Goal: Task Accomplishment & Management: Complete application form

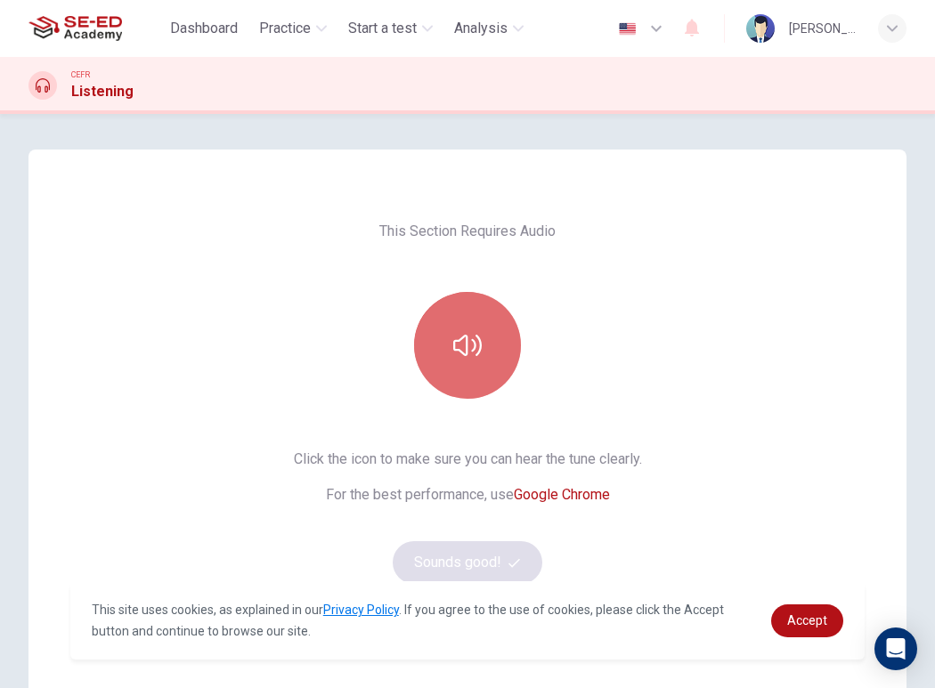
click at [480, 353] on button "button" at bounding box center [467, 345] width 107 height 107
click at [453, 344] on icon "button" at bounding box center [467, 345] width 28 height 28
click at [463, 342] on icon "button" at bounding box center [467, 345] width 28 height 21
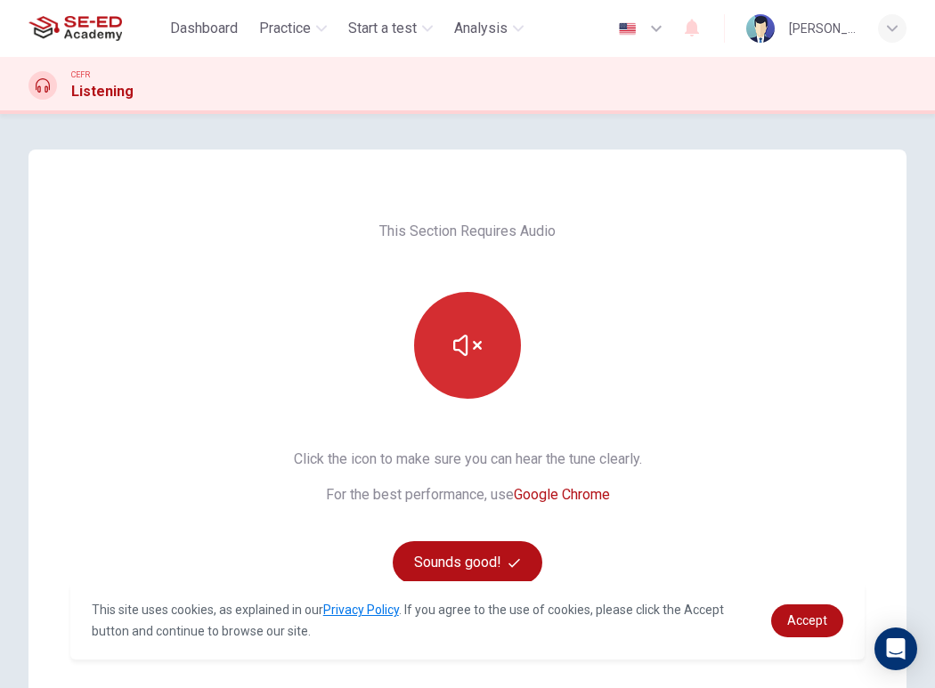
click at [463, 342] on icon "button" at bounding box center [467, 345] width 28 height 21
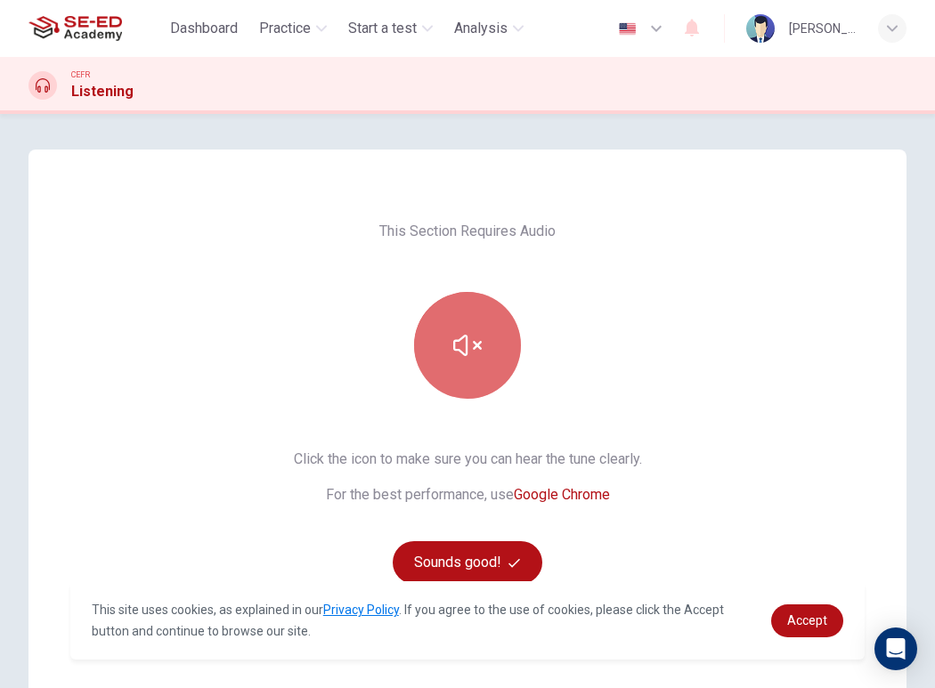
click at [463, 342] on icon "button" at bounding box center [467, 345] width 28 height 21
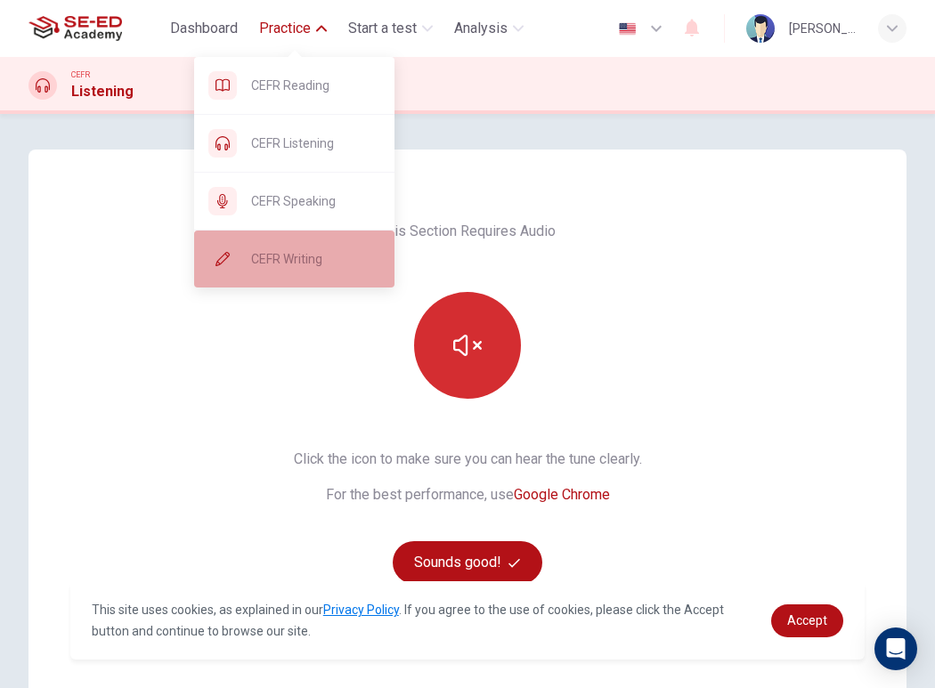
click at [313, 251] on span "CEFR Writing" at bounding box center [315, 258] width 129 height 21
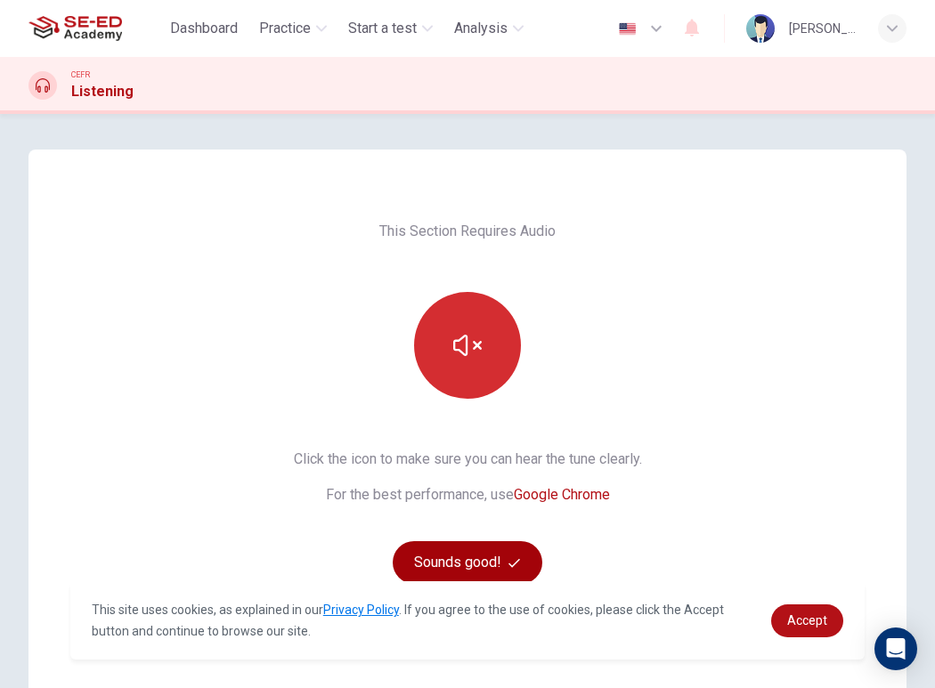
click at [501, 551] on button "Sounds good!" at bounding box center [468, 562] width 150 height 43
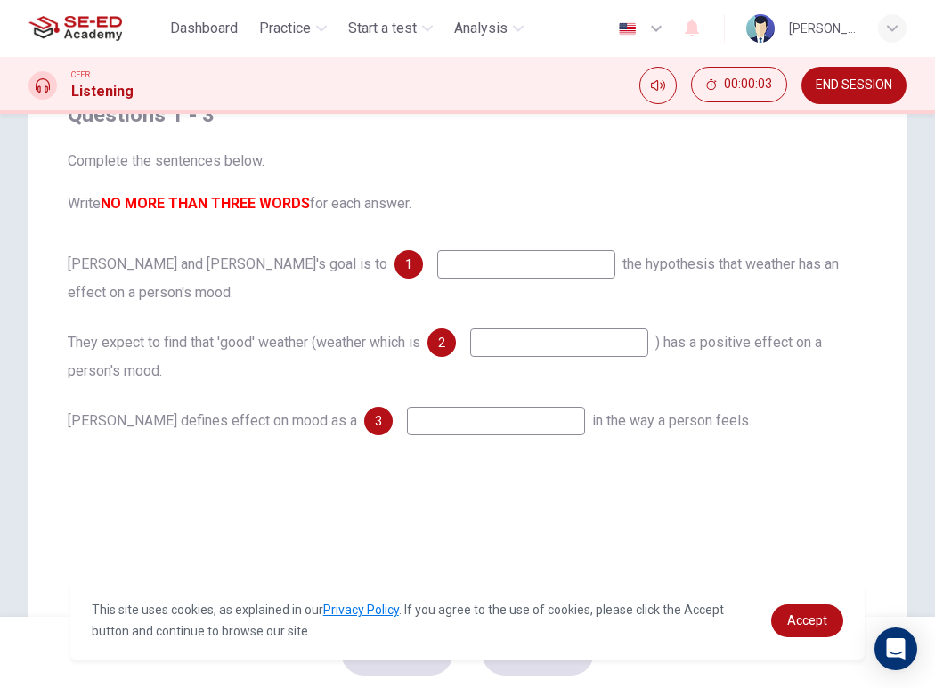
scroll to position [178, 0]
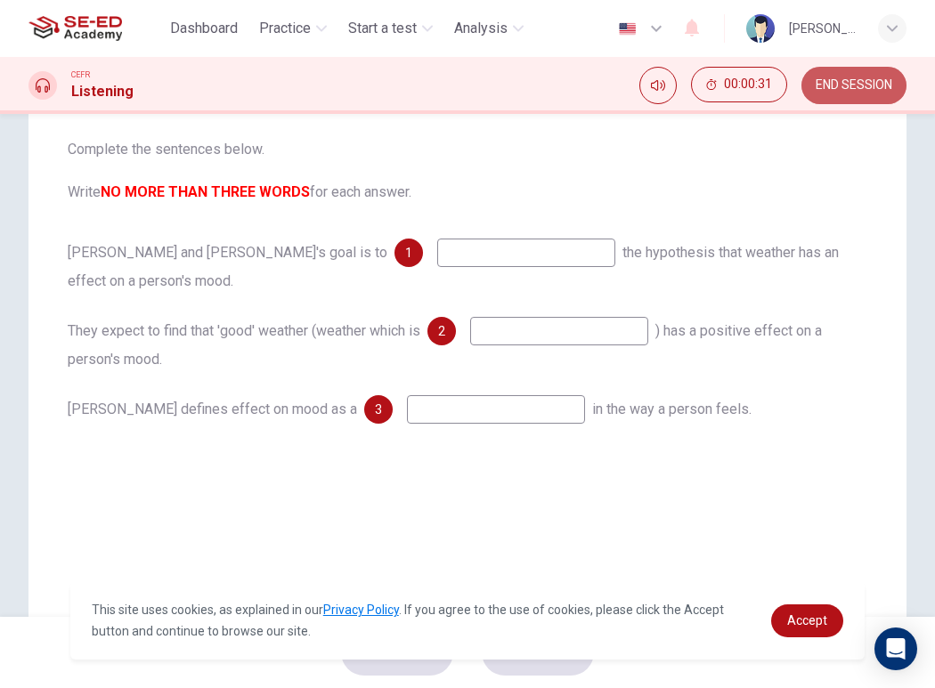
click at [825, 85] on span "END SESSION" at bounding box center [854, 85] width 77 height 14
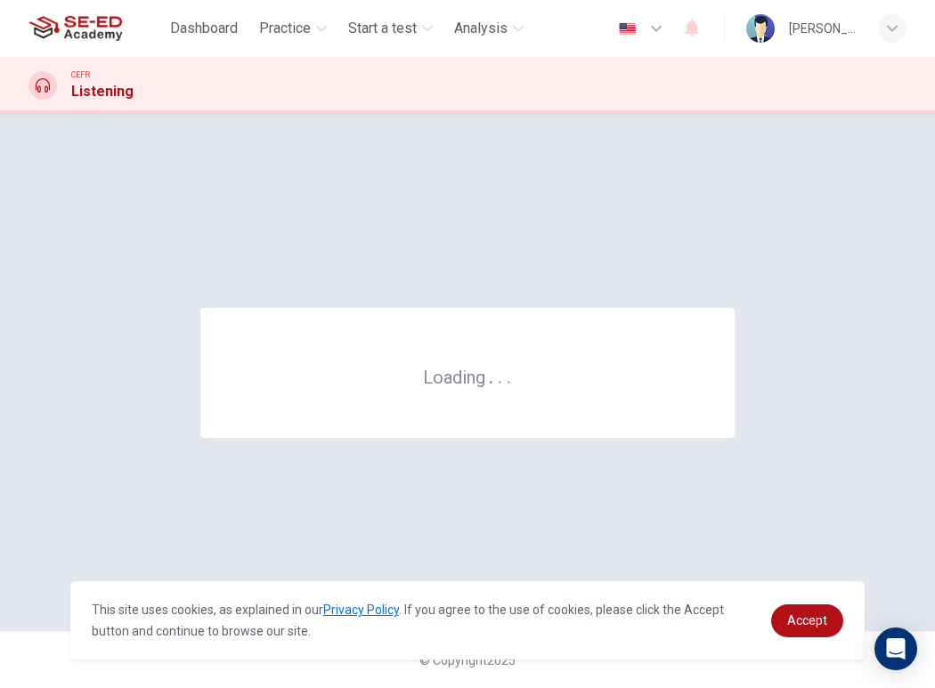
scroll to position [0, 0]
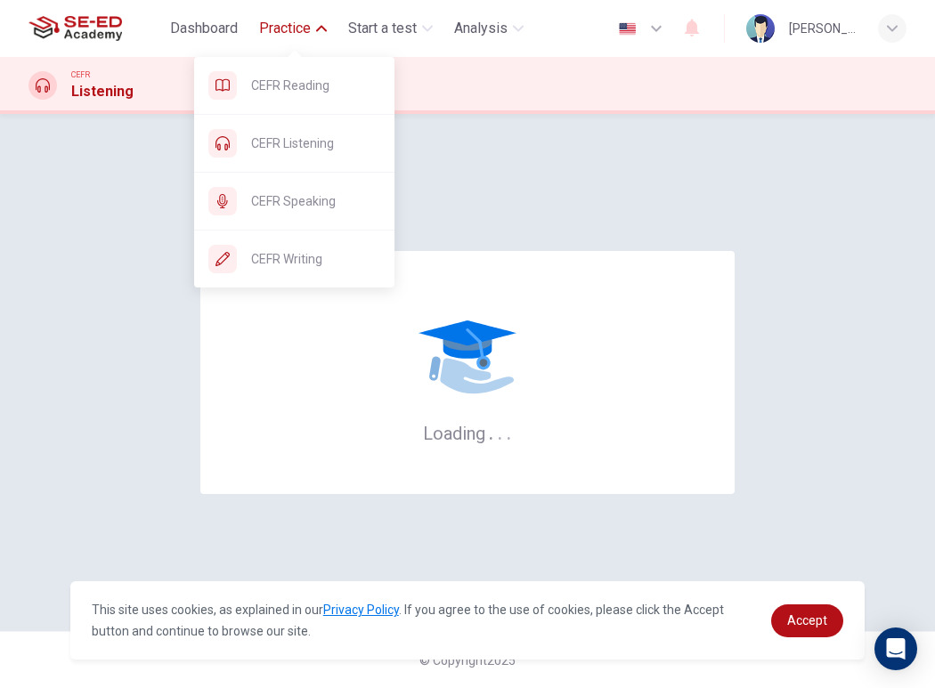
click at [279, 27] on span "Practice" at bounding box center [285, 28] width 52 height 21
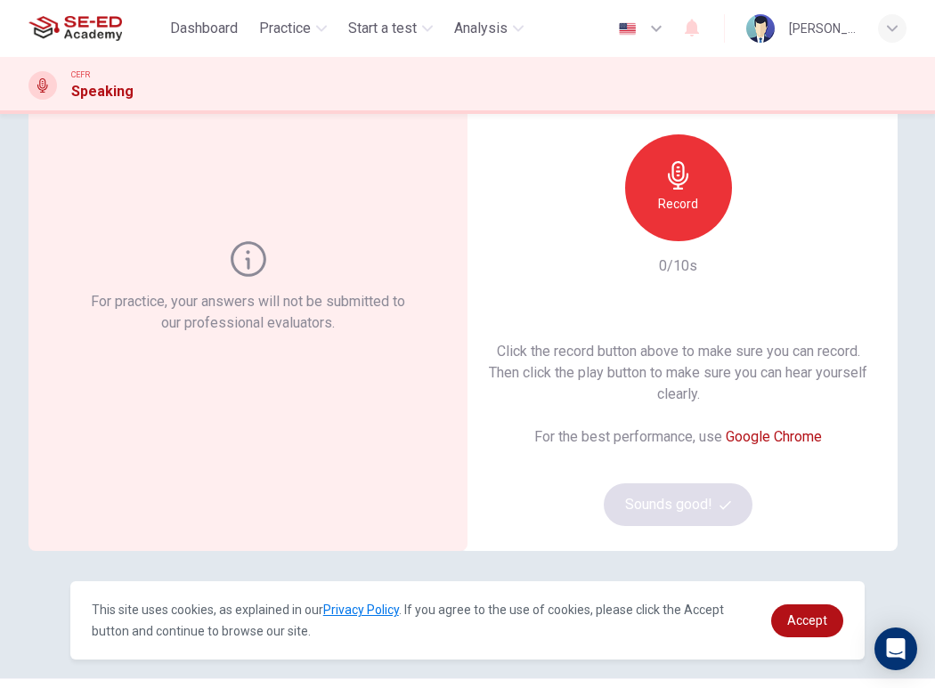
scroll to position [84, 0]
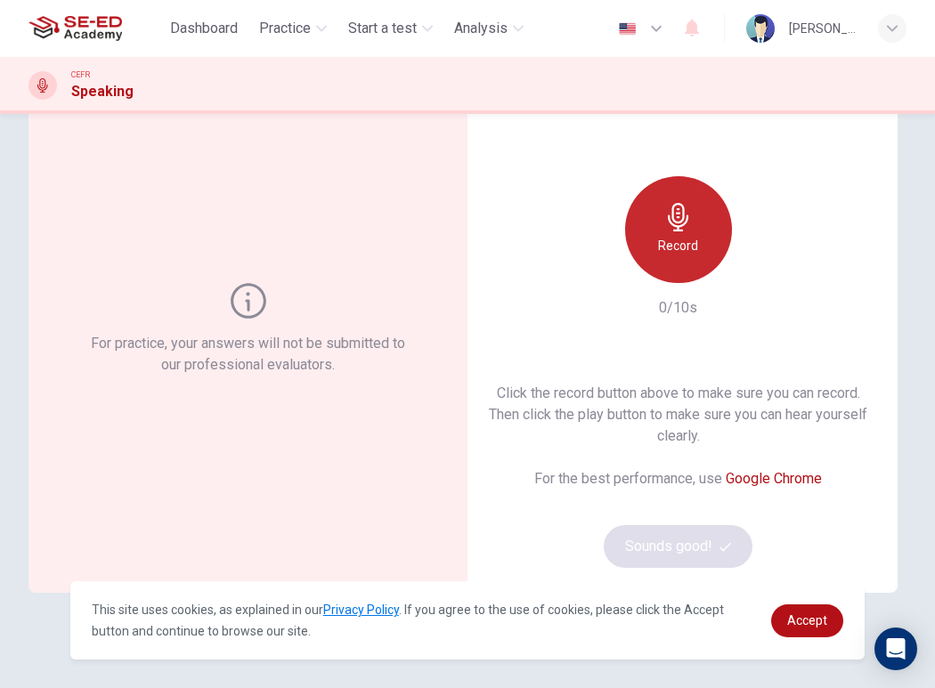
click at [664, 222] on icon "button" at bounding box center [678, 217] width 28 height 28
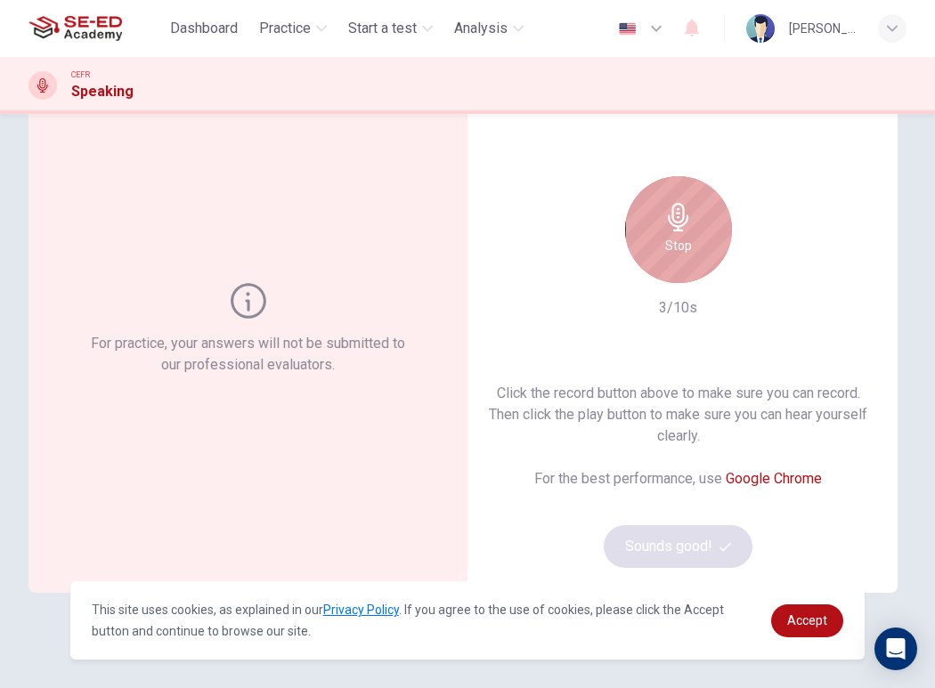
click at [677, 227] on icon "button" at bounding box center [678, 217] width 28 height 28
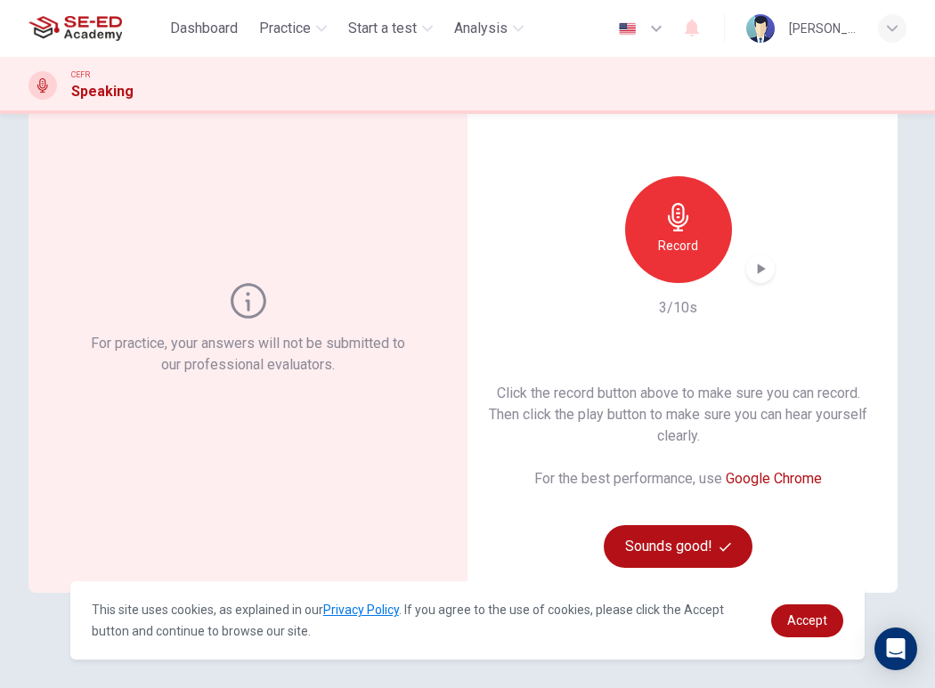
click at [677, 227] on icon "button" at bounding box center [678, 217] width 28 height 28
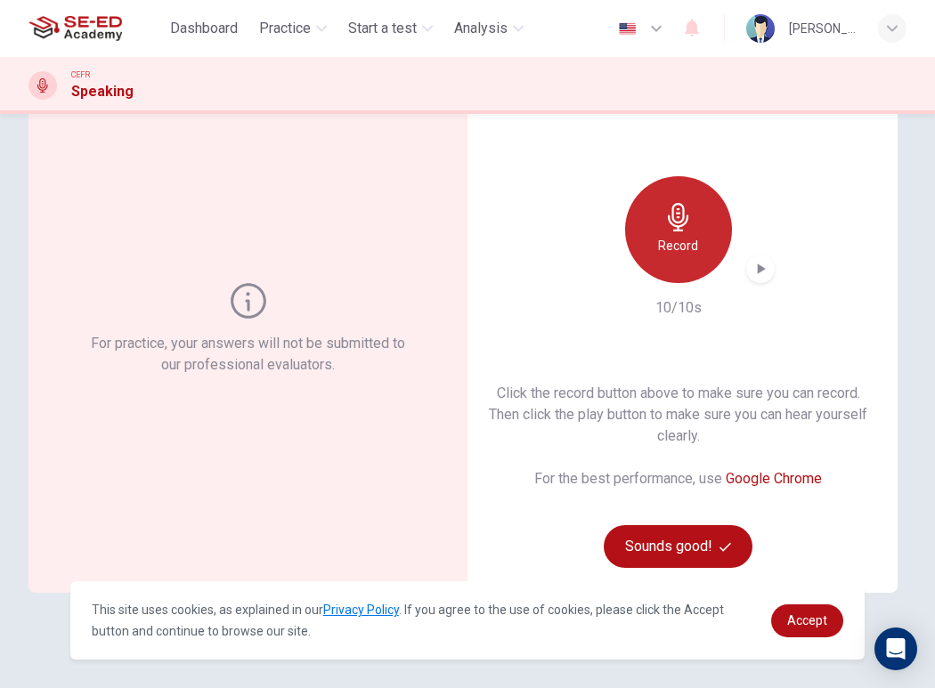
click at [664, 234] on div "Record" at bounding box center [678, 229] width 107 height 107
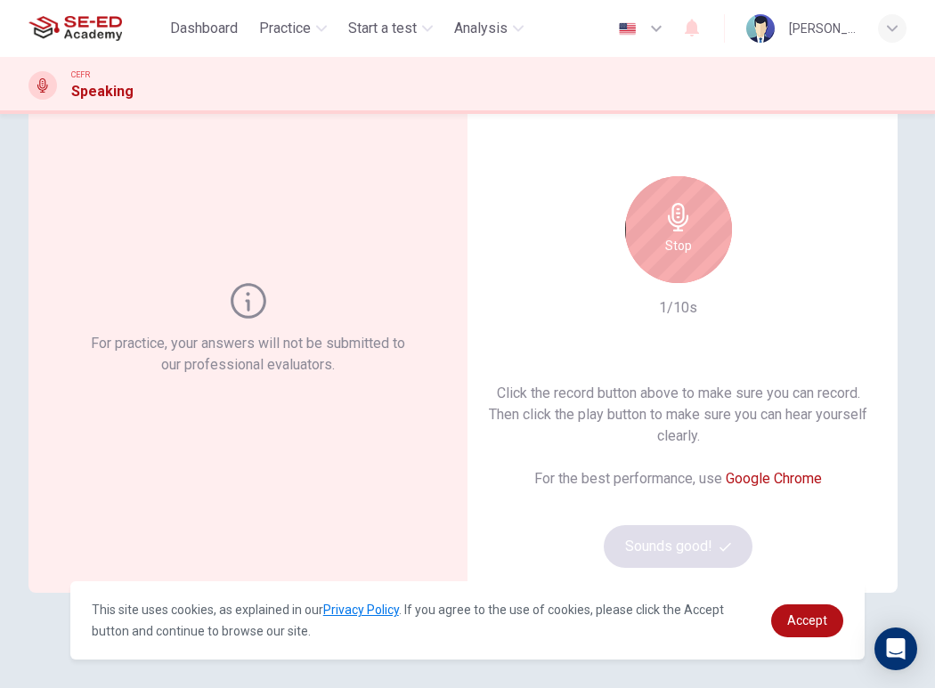
click at [664, 234] on div "Stop" at bounding box center [678, 229] width 107 height 107
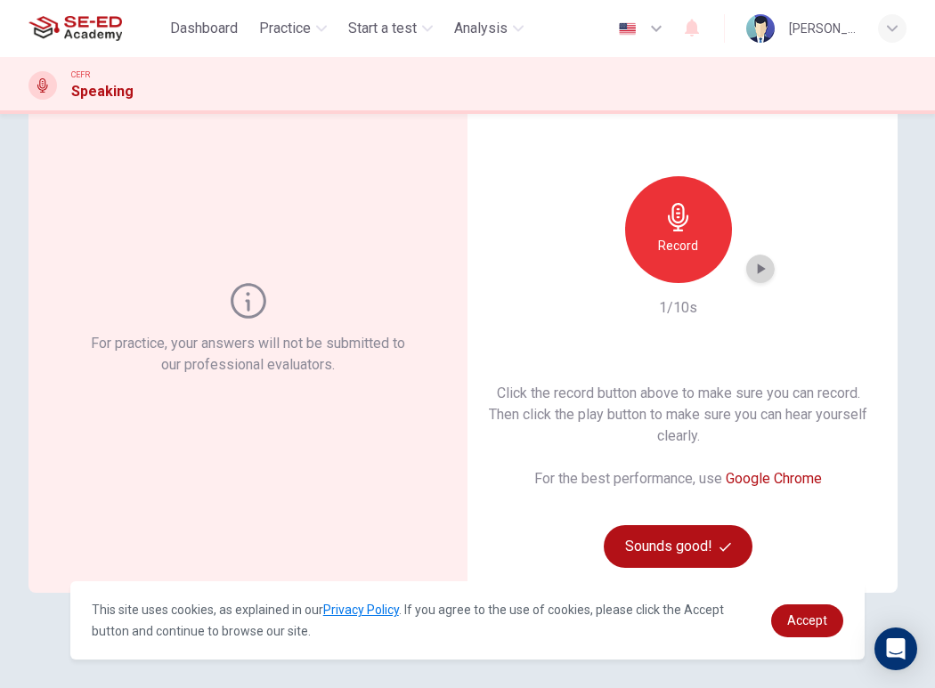
click at [762, 279] on div "button" at bounding box center [760, 269] width 28 height 28
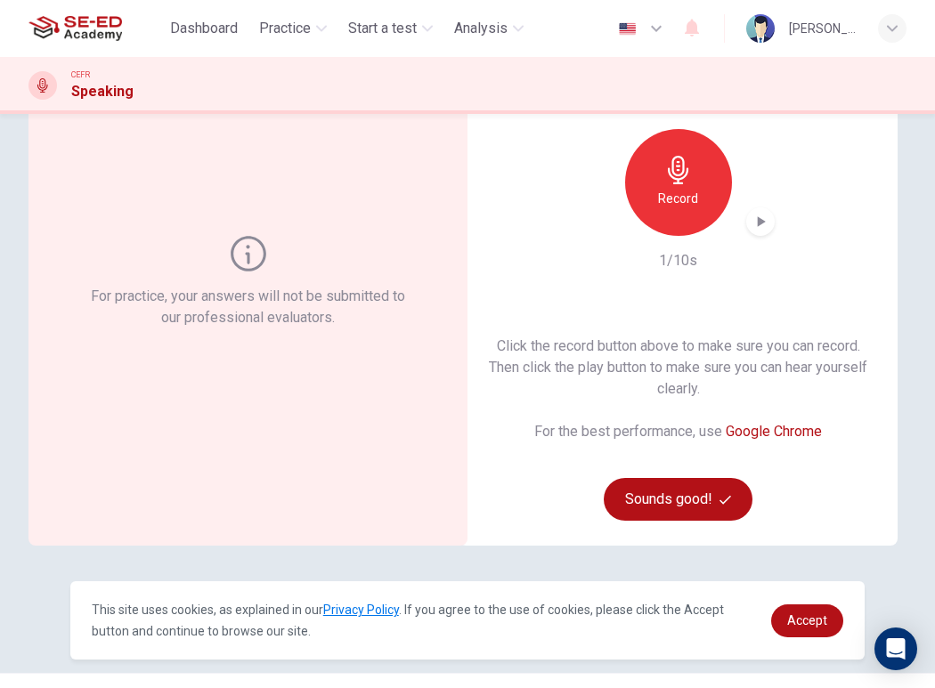
scroll to position [173, 0]
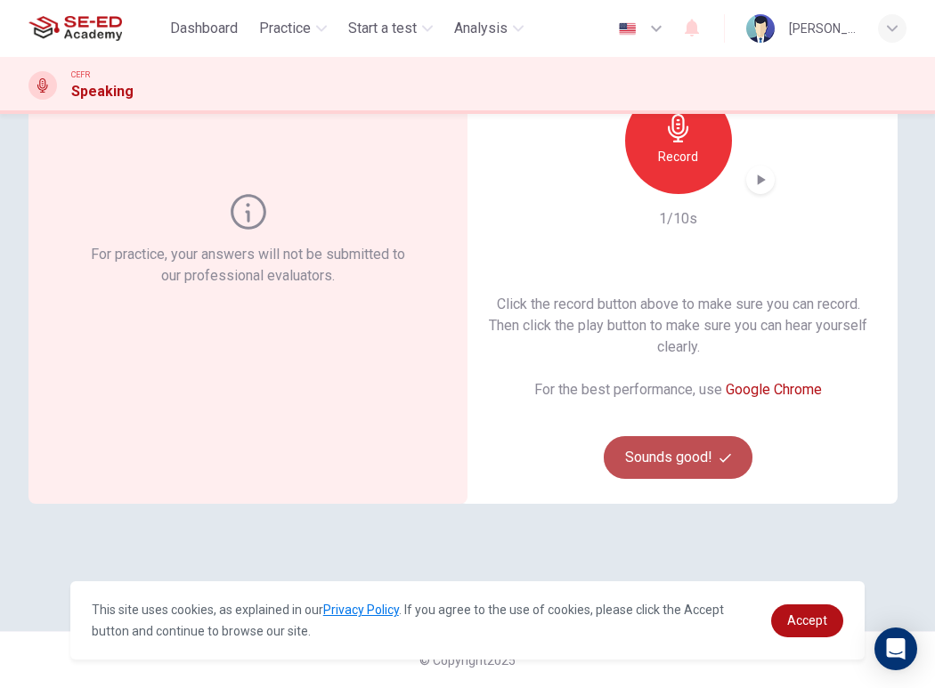
click at [712, 451] on button "Sounds good!" at bounding box center [679, 457] width 150 height 43
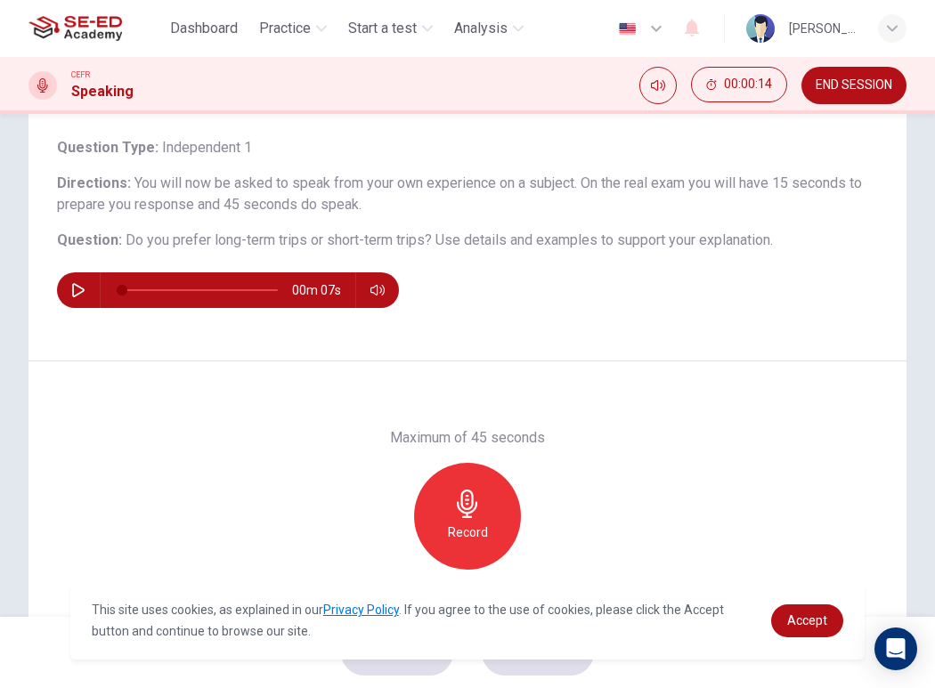
scroll to position [9, 0]
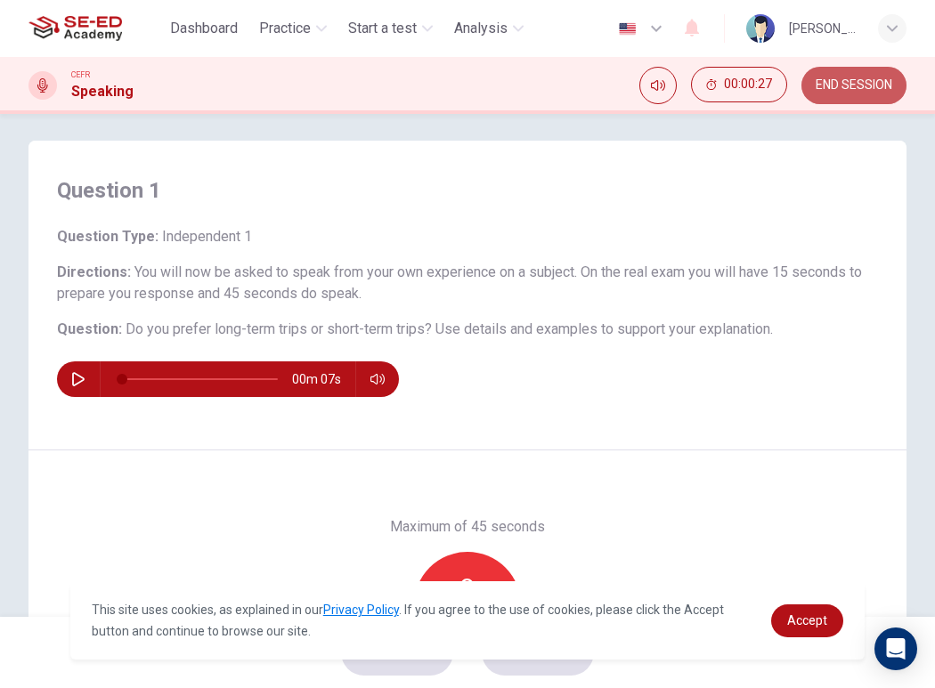
click at [881, 76] on button "END SESSION" at bounding box center [853, 85] width 105 height 37
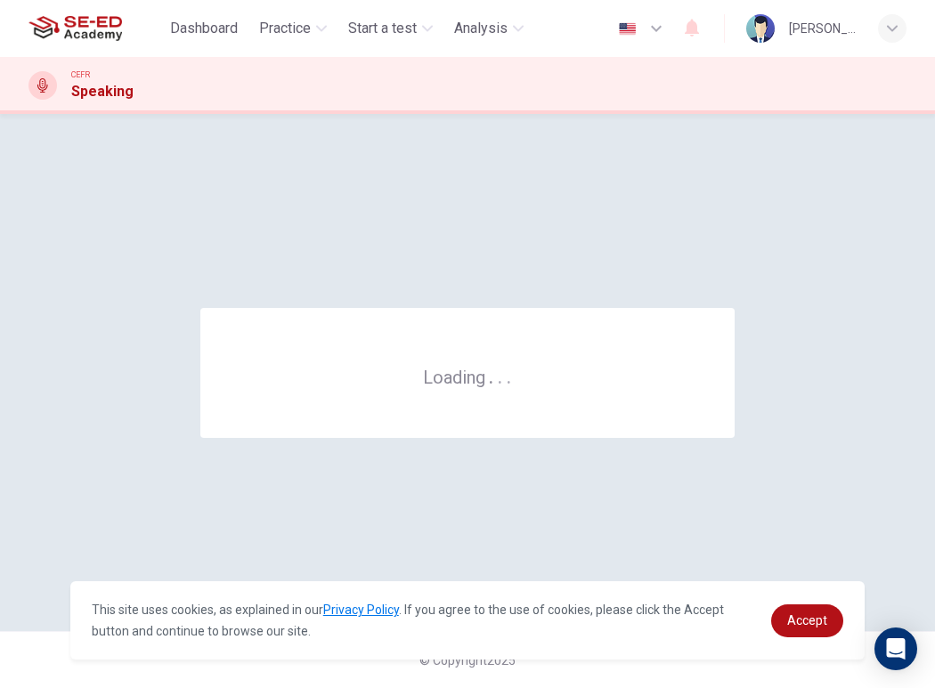
scroll to position [0, 0]
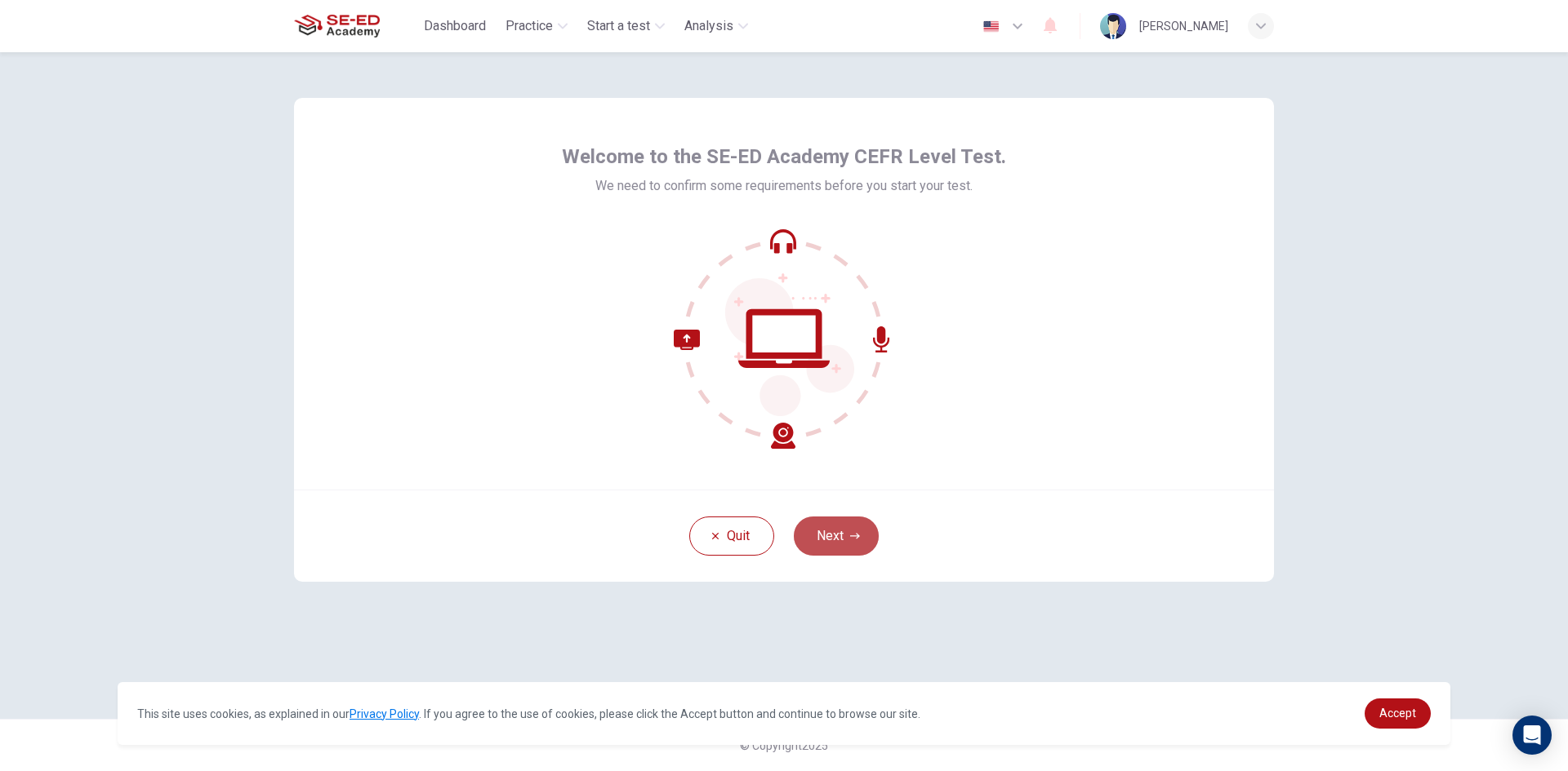
click at [844, 543] on button "Next" at bounding box center [836, 536] width 85 height 39
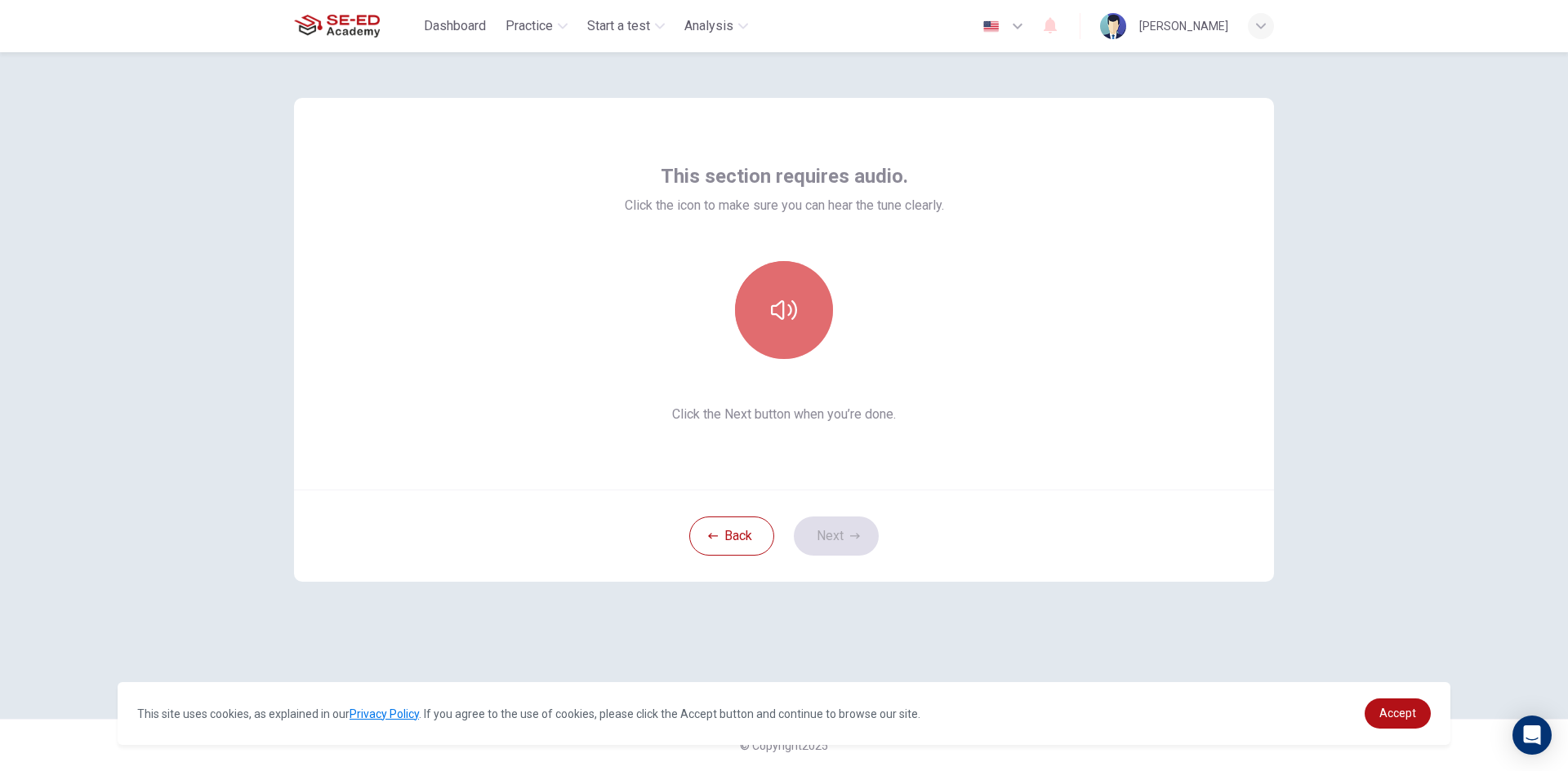
click at [790, 322] on icon "button" at bounding box center [784, 310] width 26 height 26
click at [854, 534] on icon "button" at bounding box center [855, 536] width 10 height 10
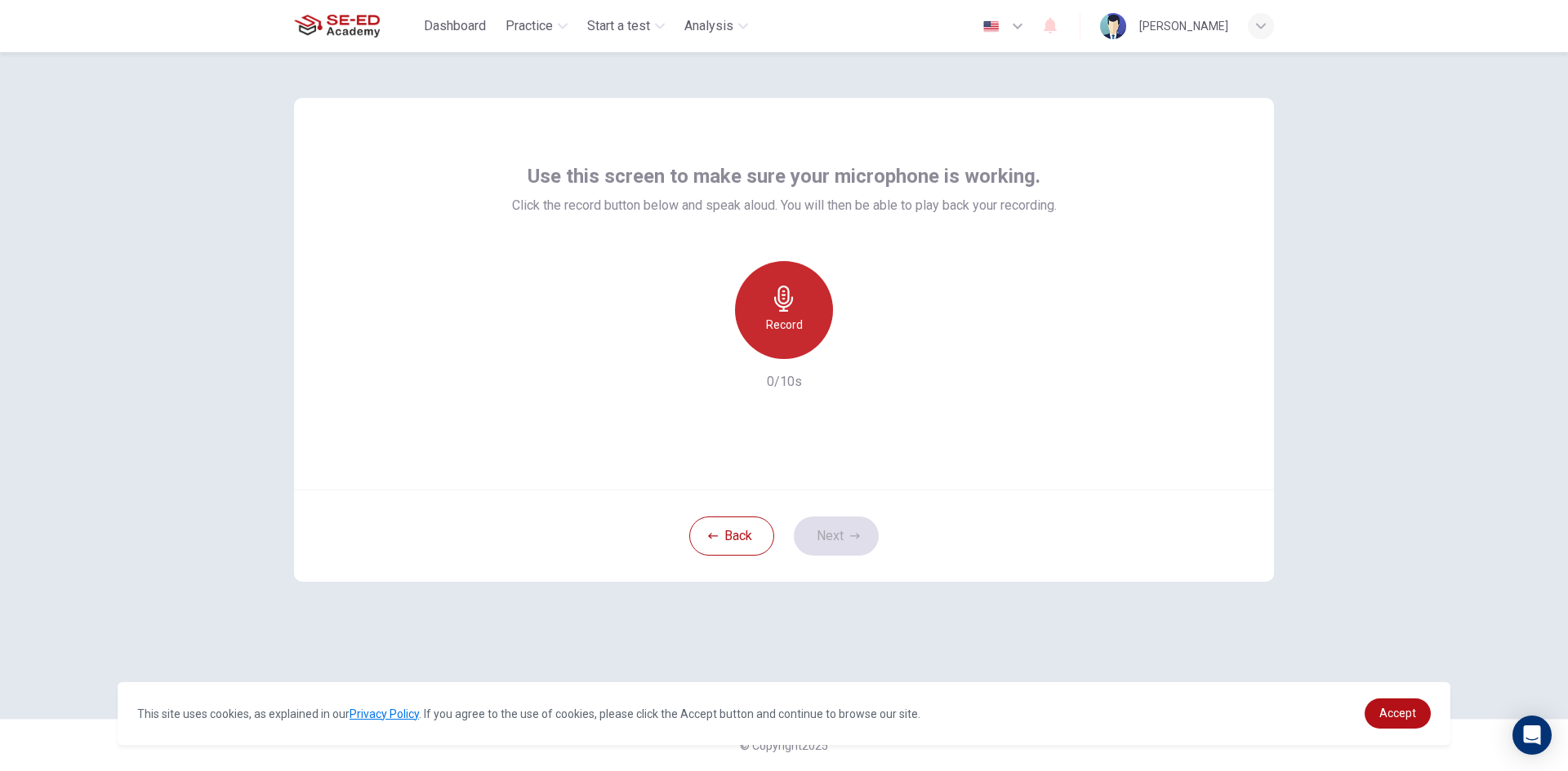
click at [792, 318] on h6 "Record" at bounding box center [784, 325] width 37 height 19
click at [769, 296] on div "Stop" at bounding box center [783, 310] width 98 height 98
click at [868, 349] on div "button" at bounding box center [859, 346] width 26 height 26
click at [837, 531] on button "Next" at bounding box center [836, 536] width 85 height 39
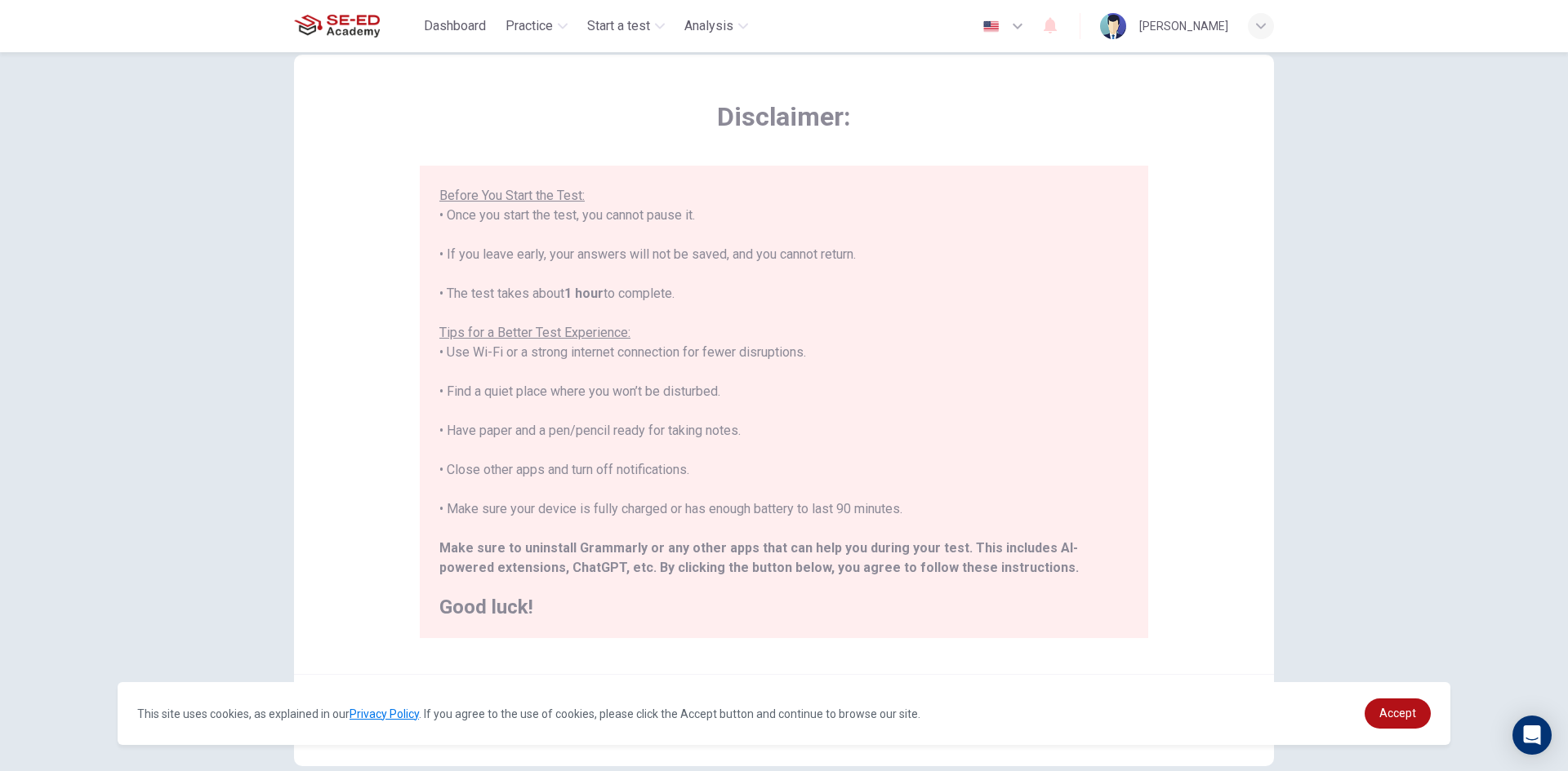
scroll to position [137, 0]
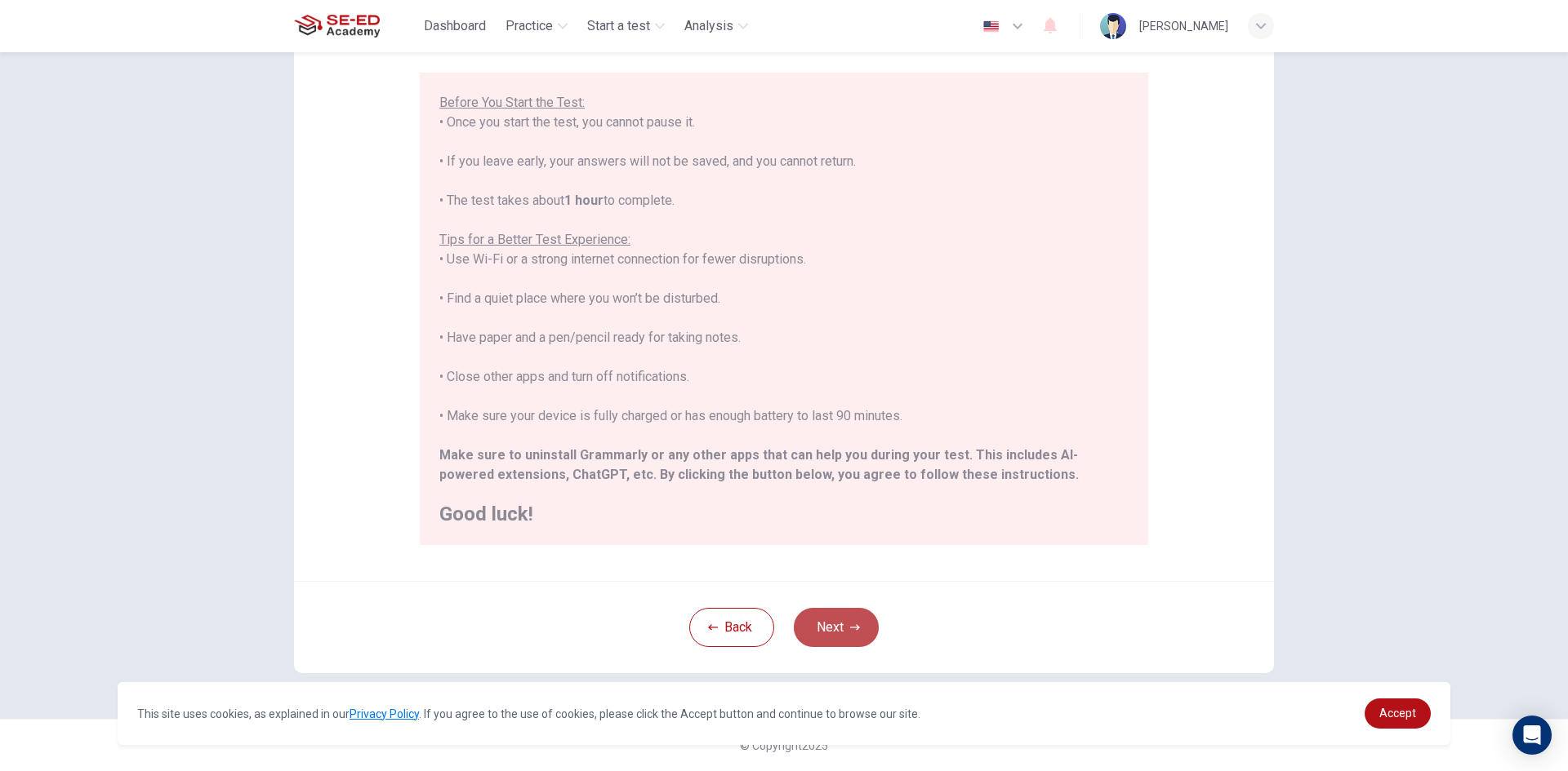
click at [845, 620] on button "Next" at bounding box center [836, 627] width 85 height 39
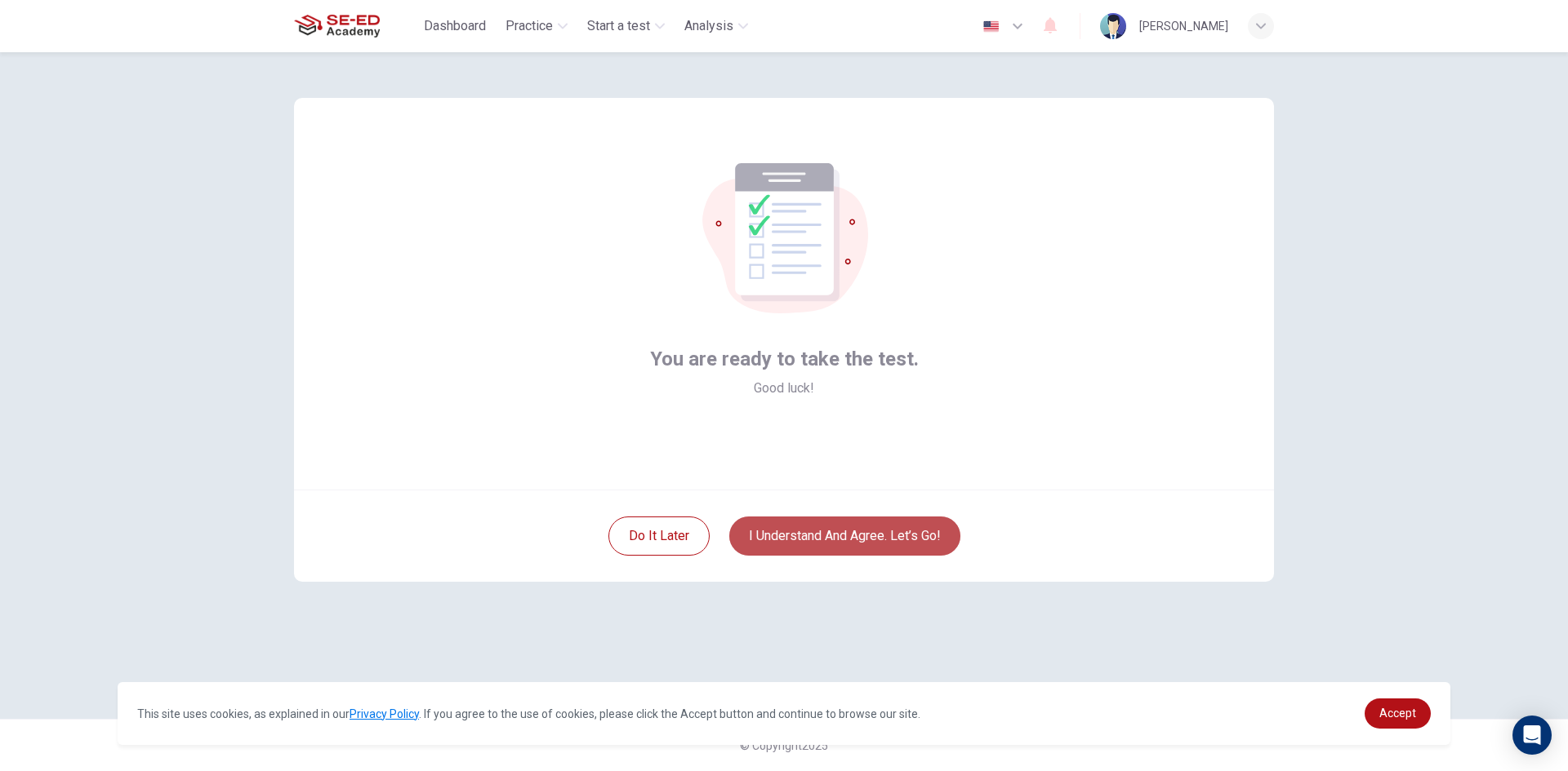
click at [849, 525] on button "I understand and agree. Let’s go!" at bounding box center [845, 536] width 231 height 39
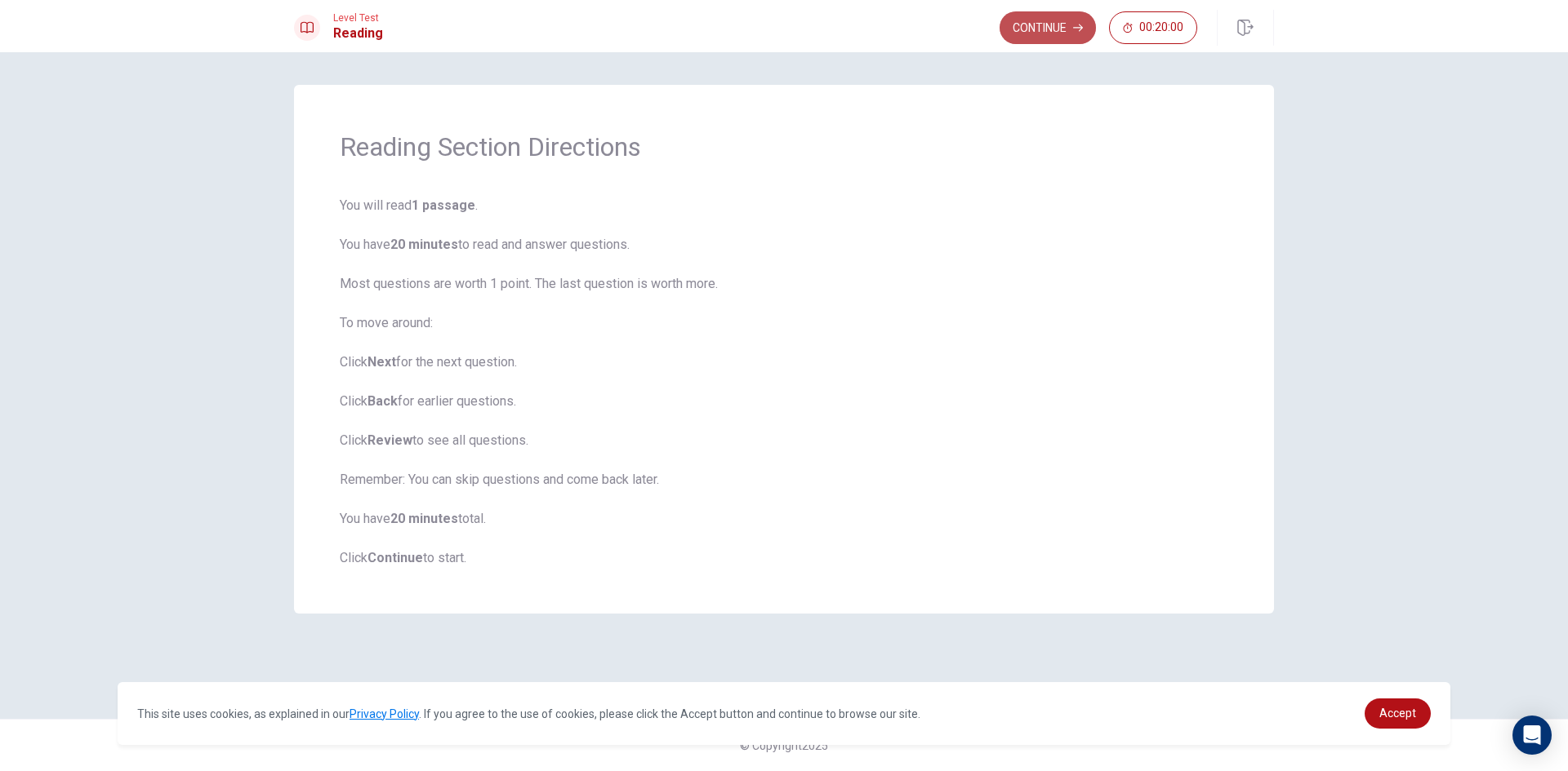
click at [1055, 27] on button "Continue" at bounding box center [1047, 28] width 96 height 33
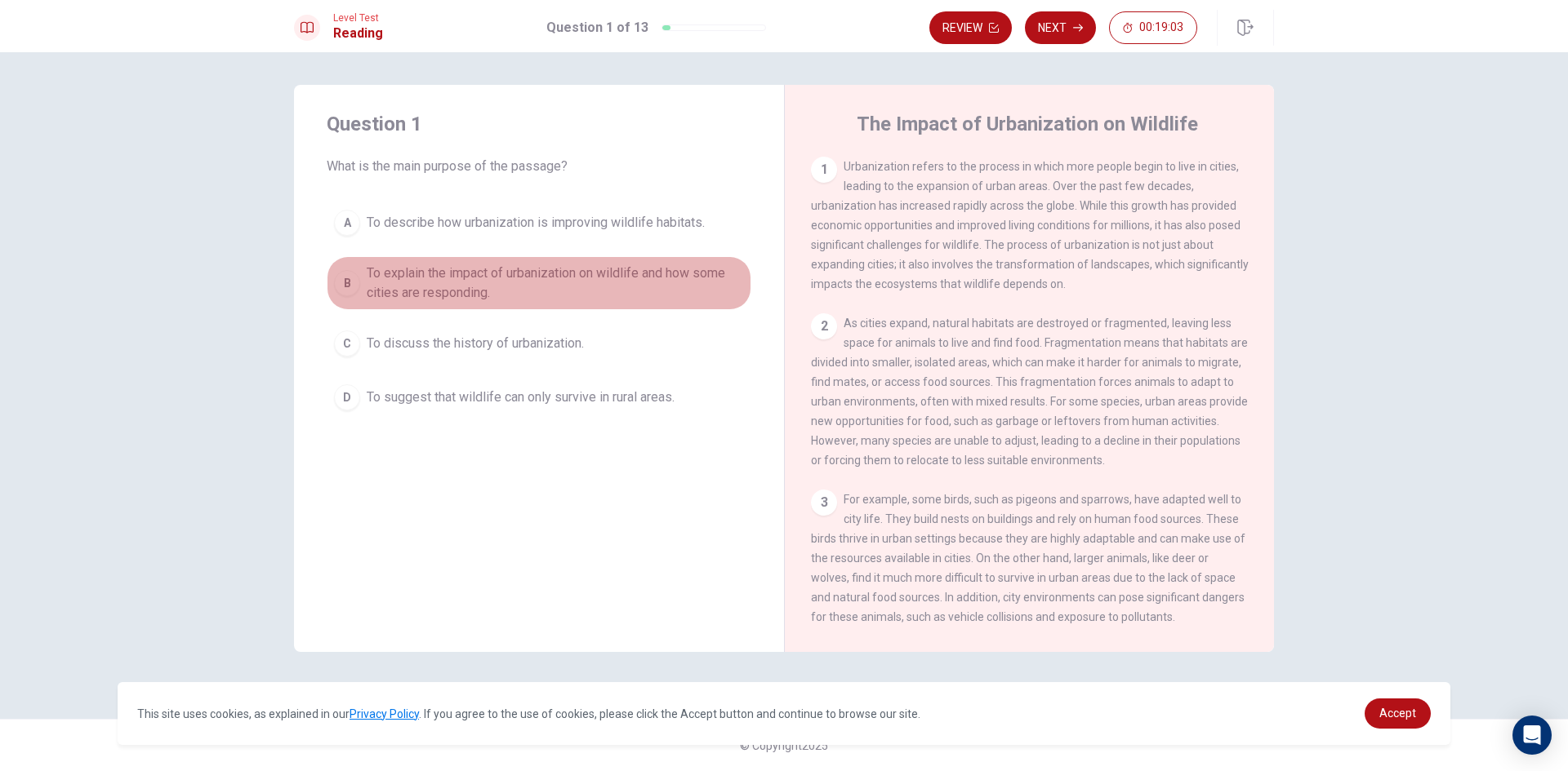
click at [353, 288] on div "B" at bounding box center [347, 283] width 26 height 26
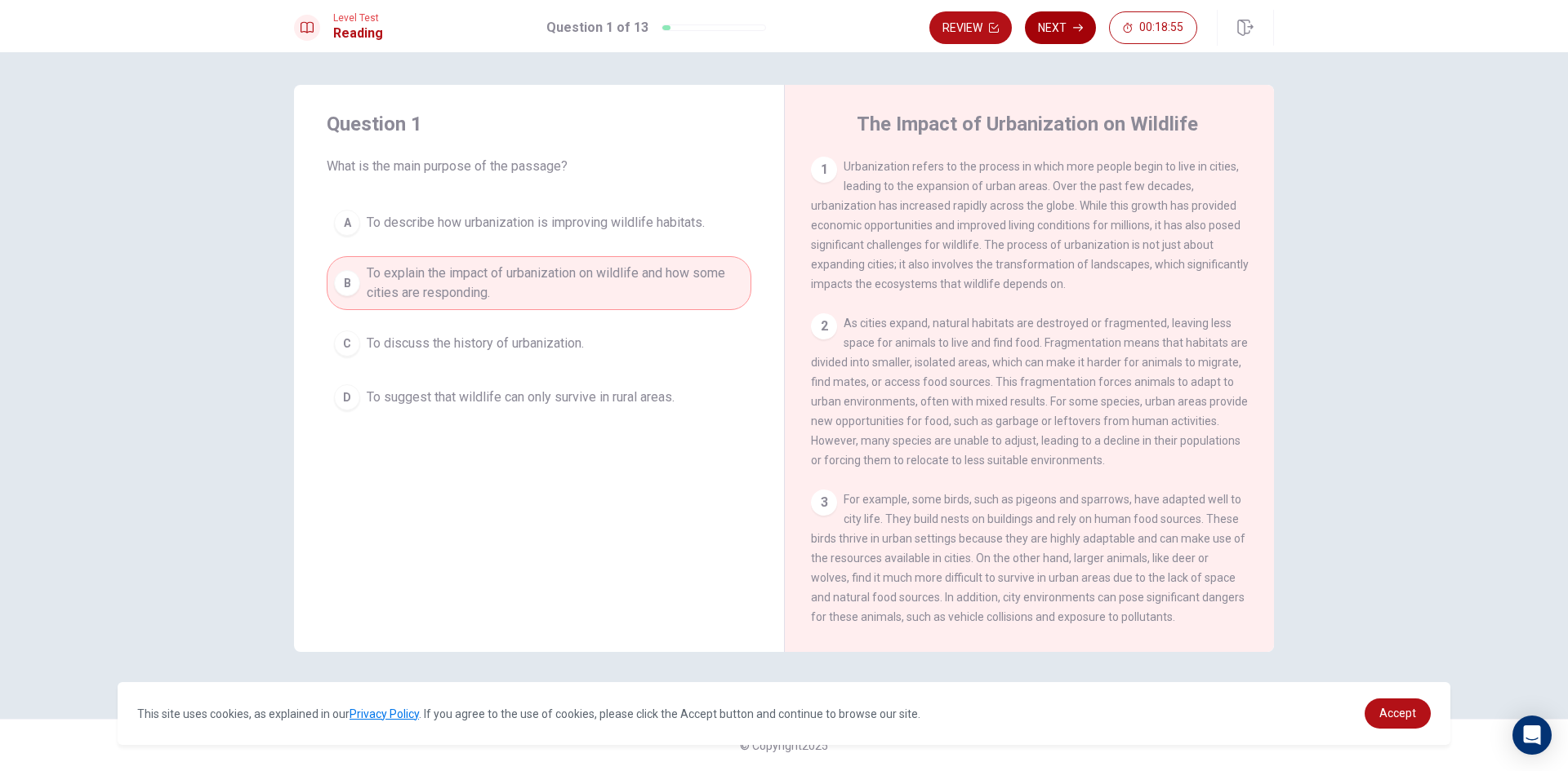
click at [1047, 31] on button "Next" at bounding box center [1060, 28] width 71 height 33
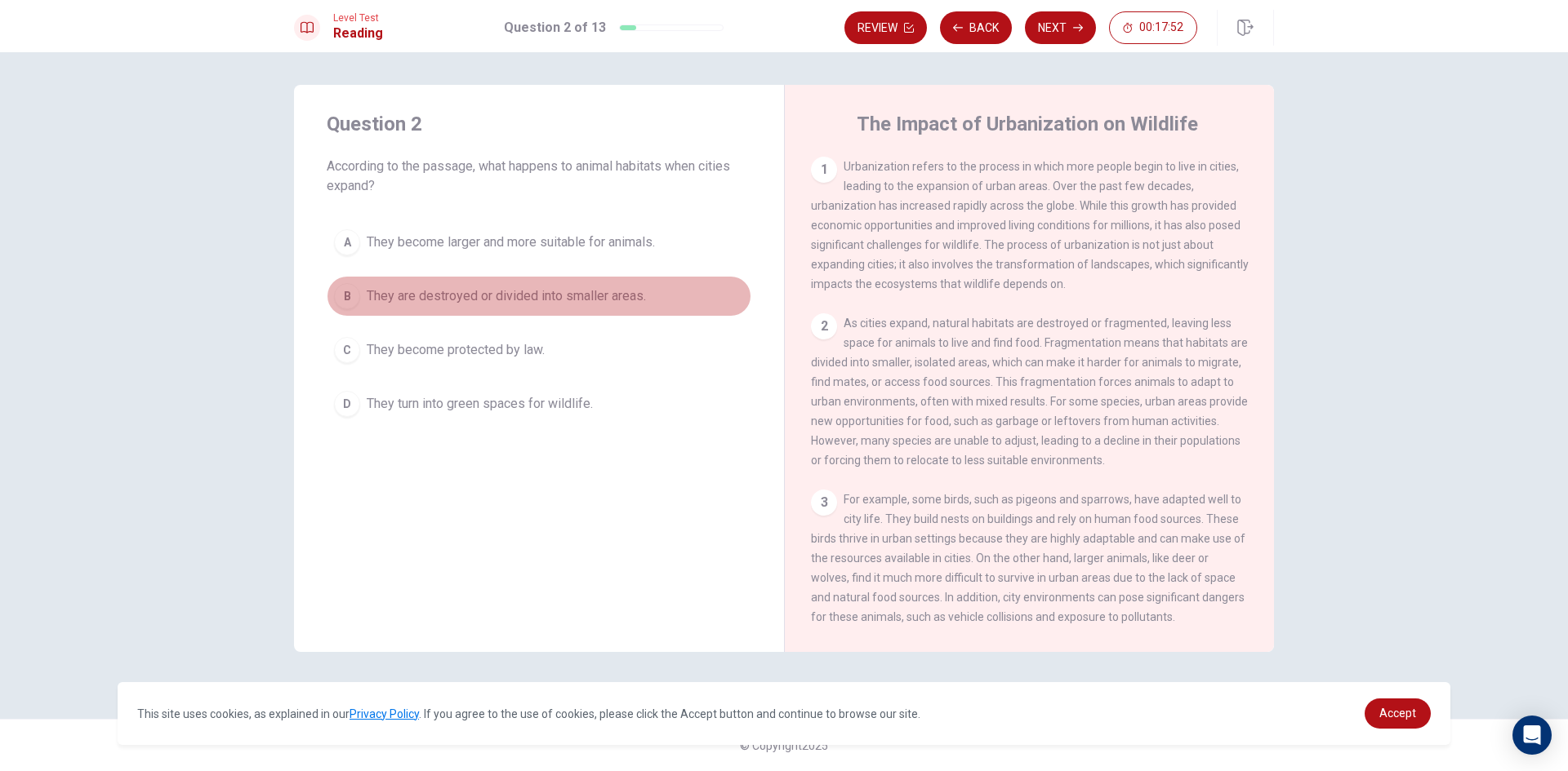
click at [350, 298] on div "B" at bounding box center [347, 296] width 26 height 26
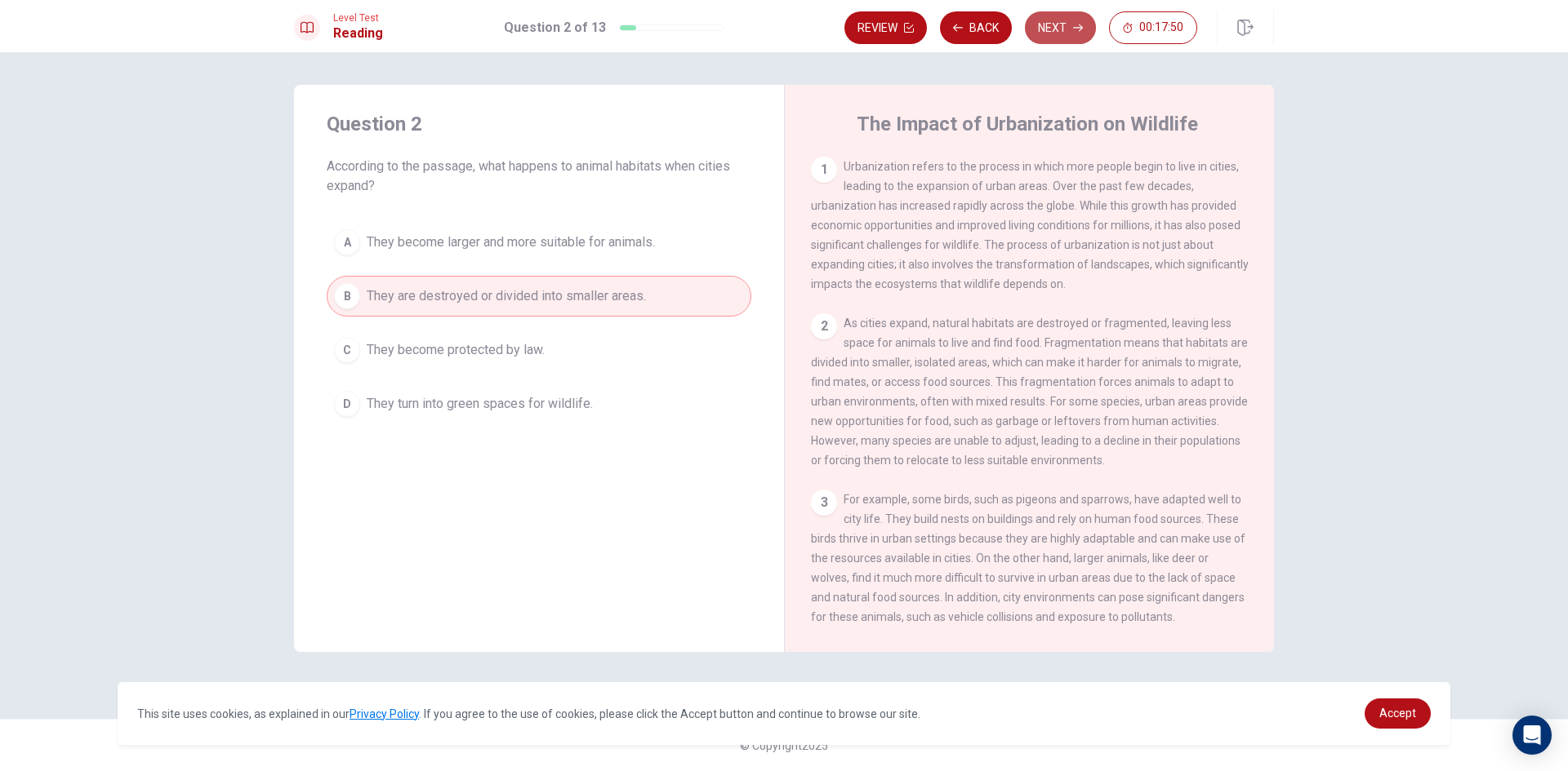
click at [1069, 27] on button "Next" at bounding box center [1060, 28] width 71 height 33
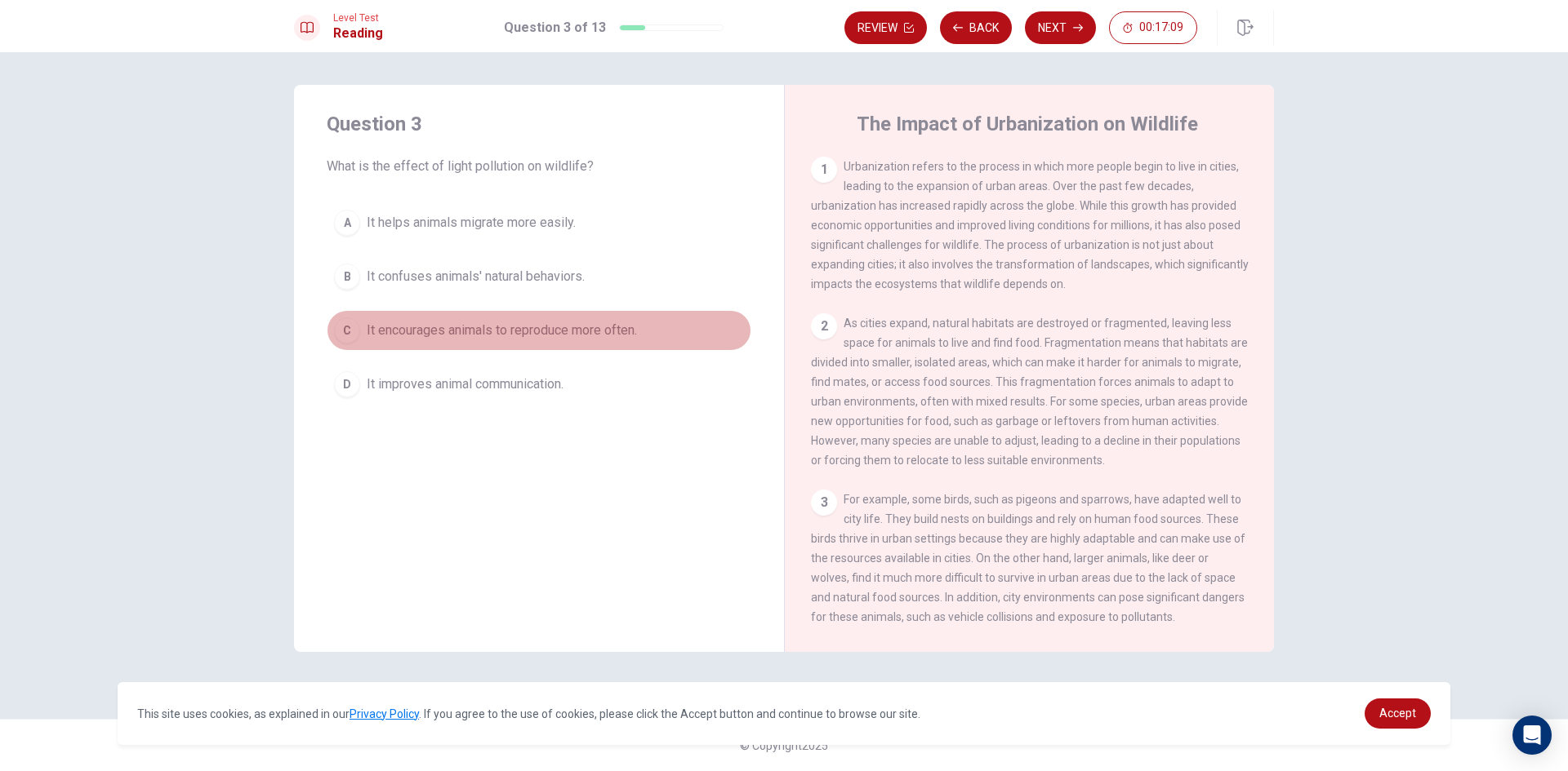
click at [615, 332] on span "It encourages animals to reproduce more often." at bounding box center [502, 330] width 271 height 19
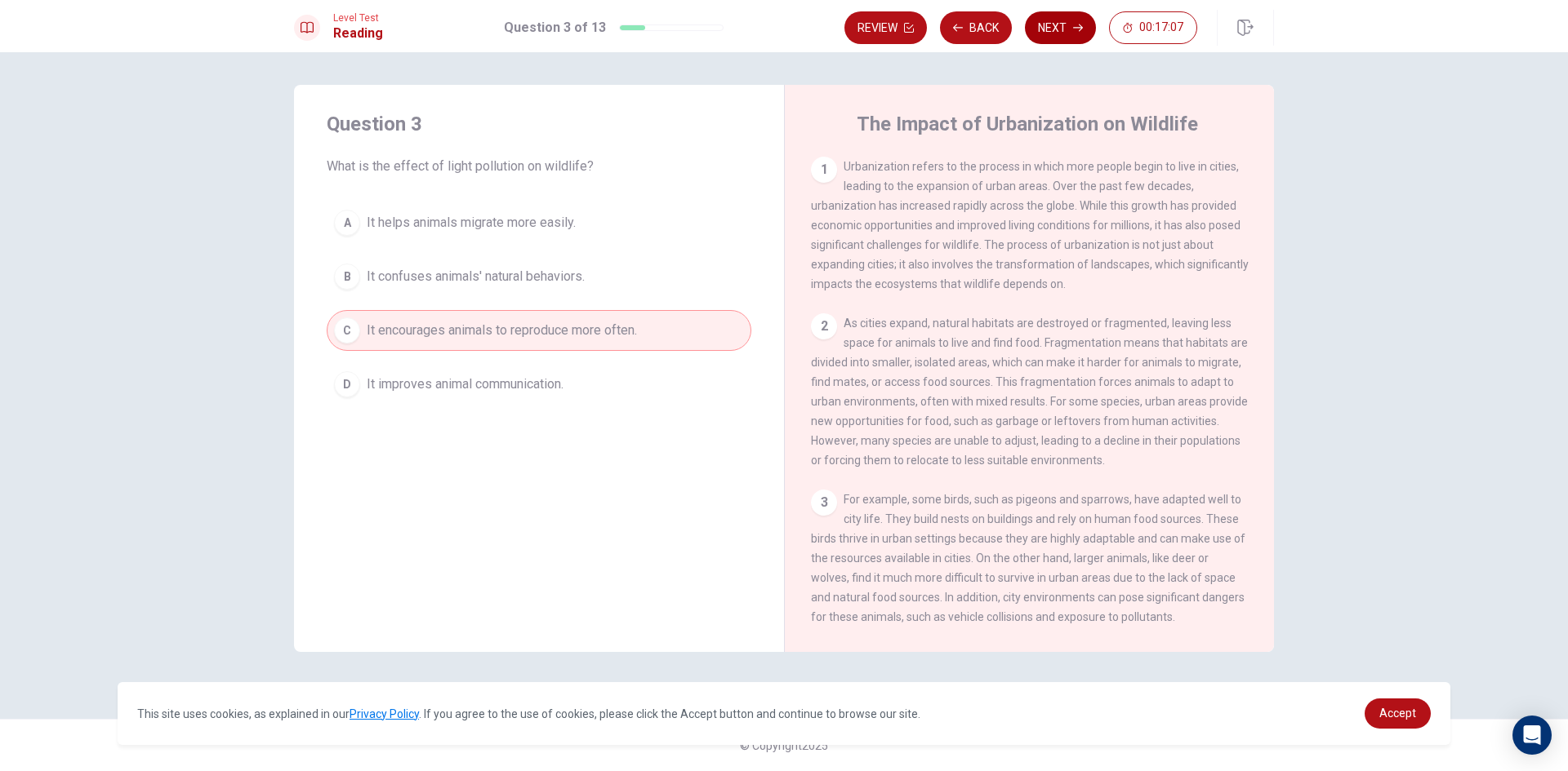
click at [1076, 34] on button "Next" at bounding box center [1060, 28] width 71 height 33
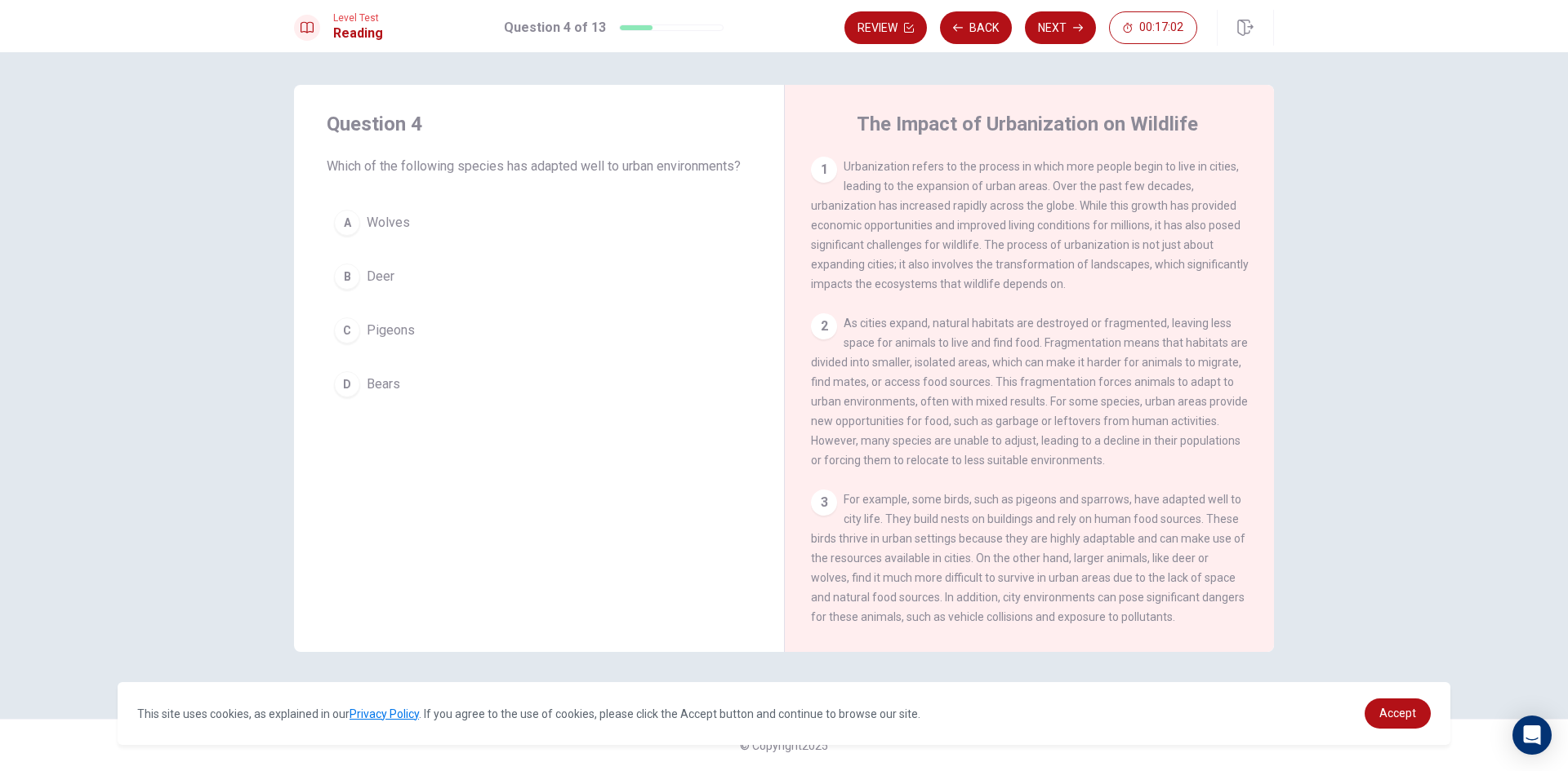
click at [350, 325] on div "C" at bounding box center [347, 330] width 26 height 26
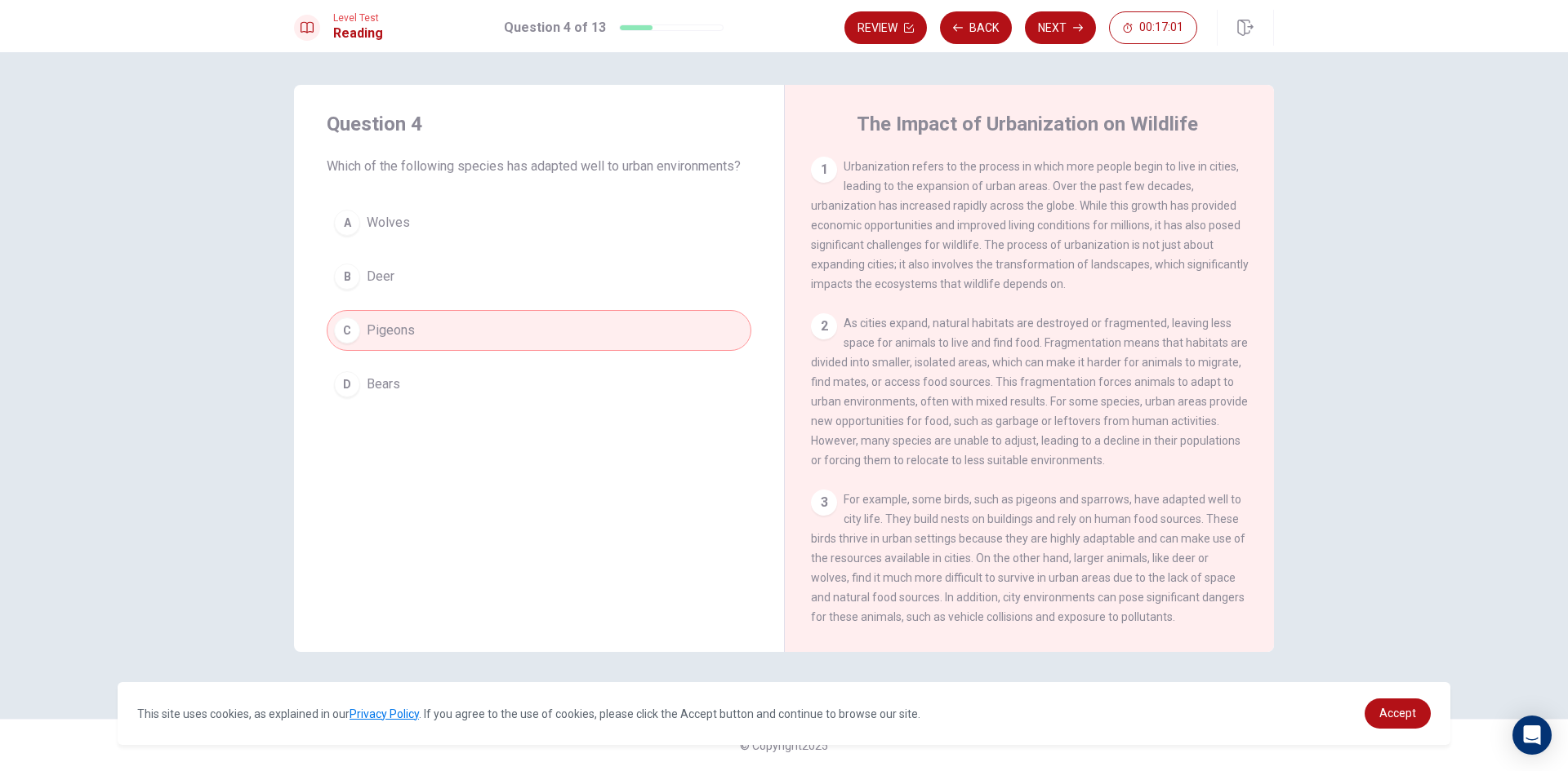
click at [1043, 19] on button "Next" at bounding box center [1060, 28] width 71 height 33
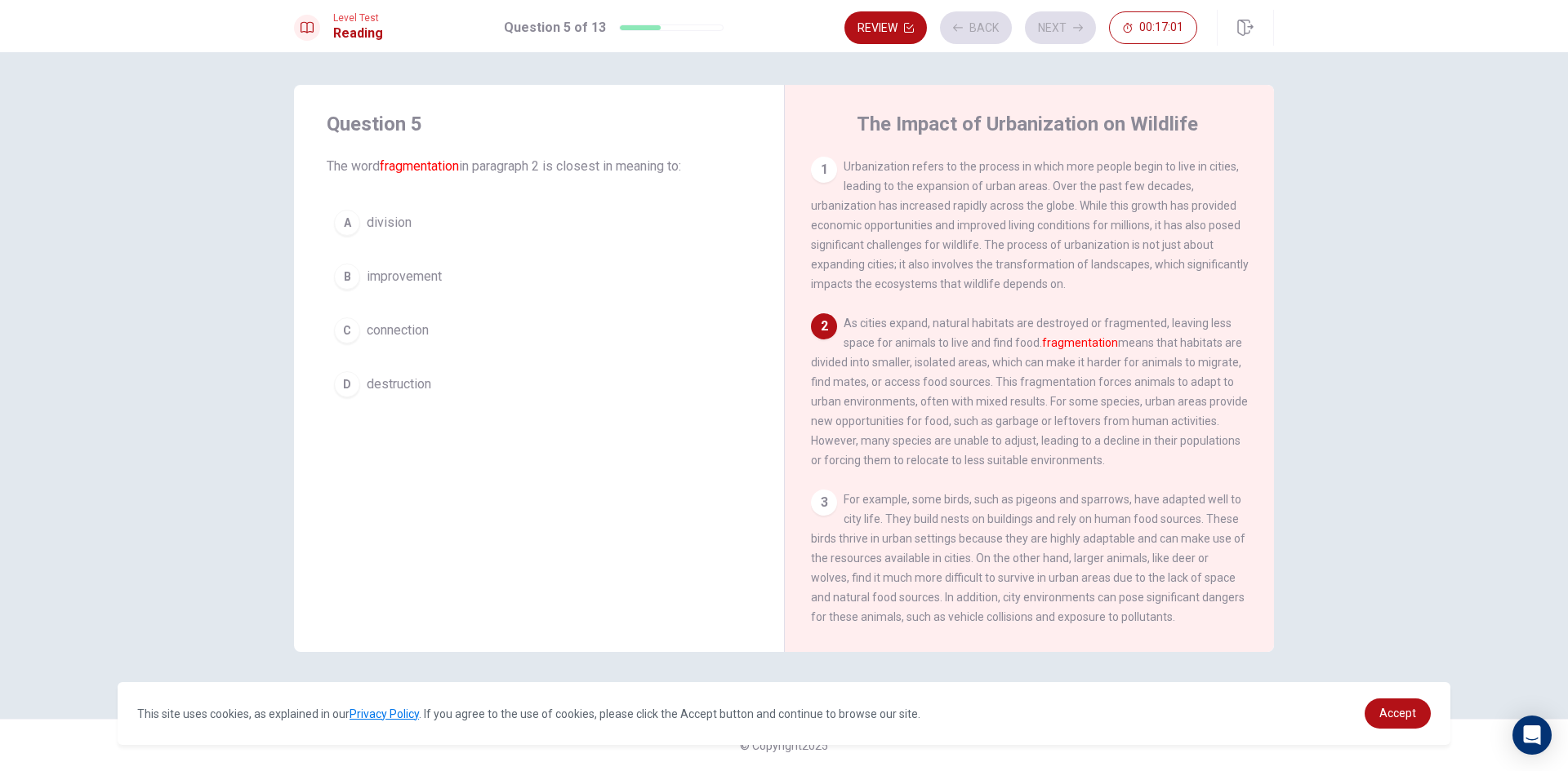
scroll to position [19, 0]
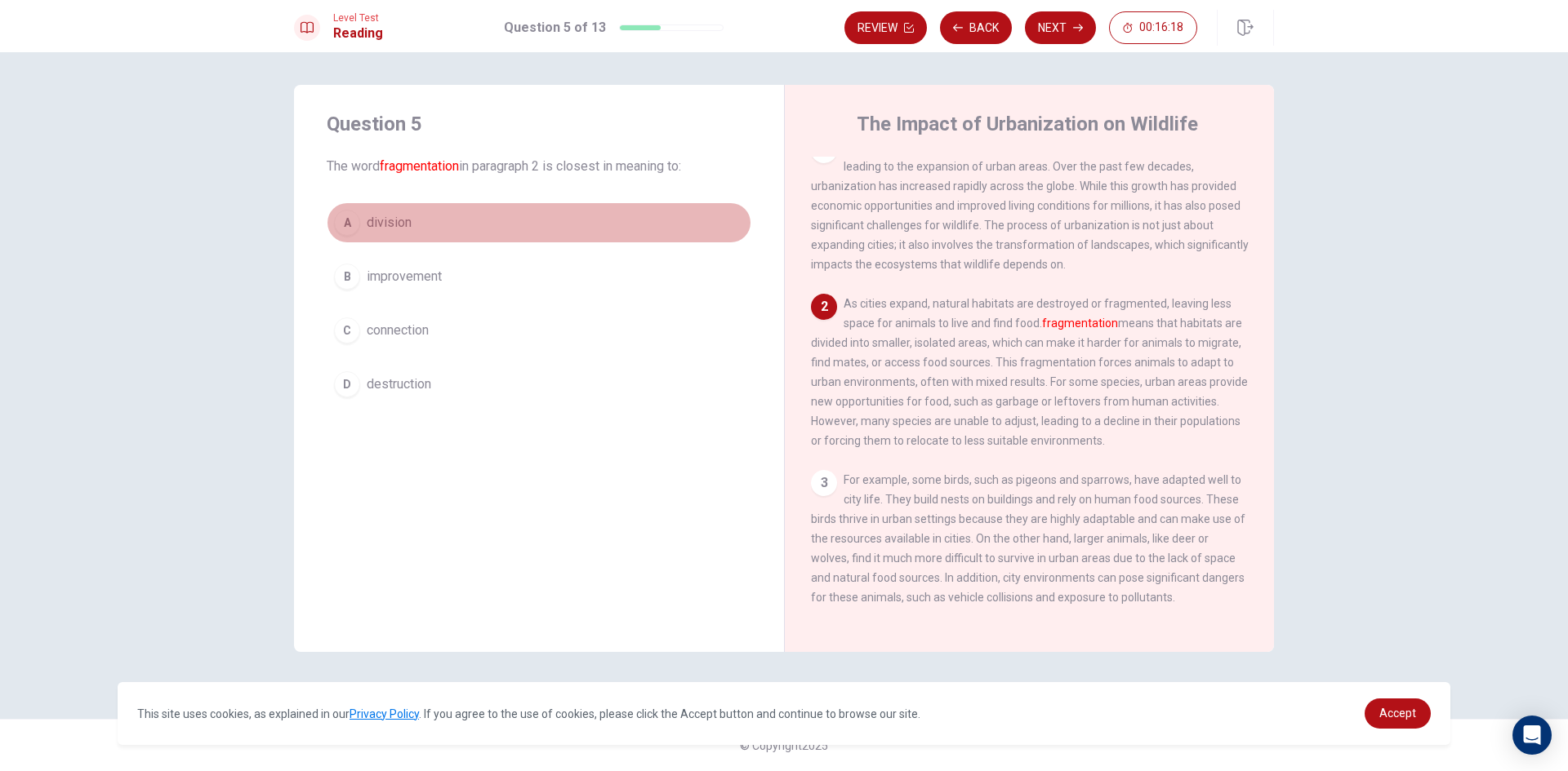
click at [353, 223] on div "A" at bounding box center [347, 223] width 26 height 26
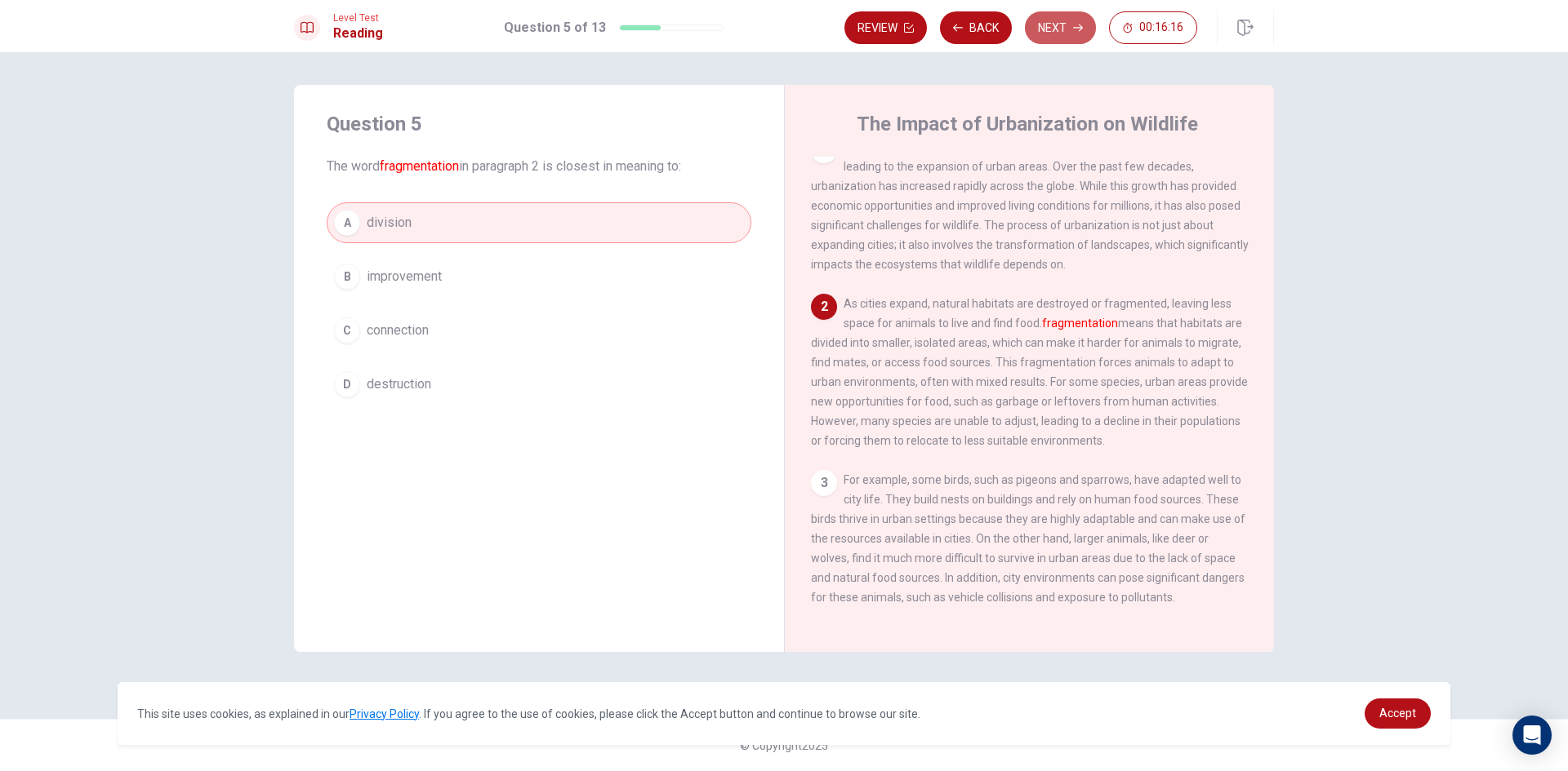
click at [1065, 33] on button "Next" at bounding box center [1060, 28] width 71 height 33
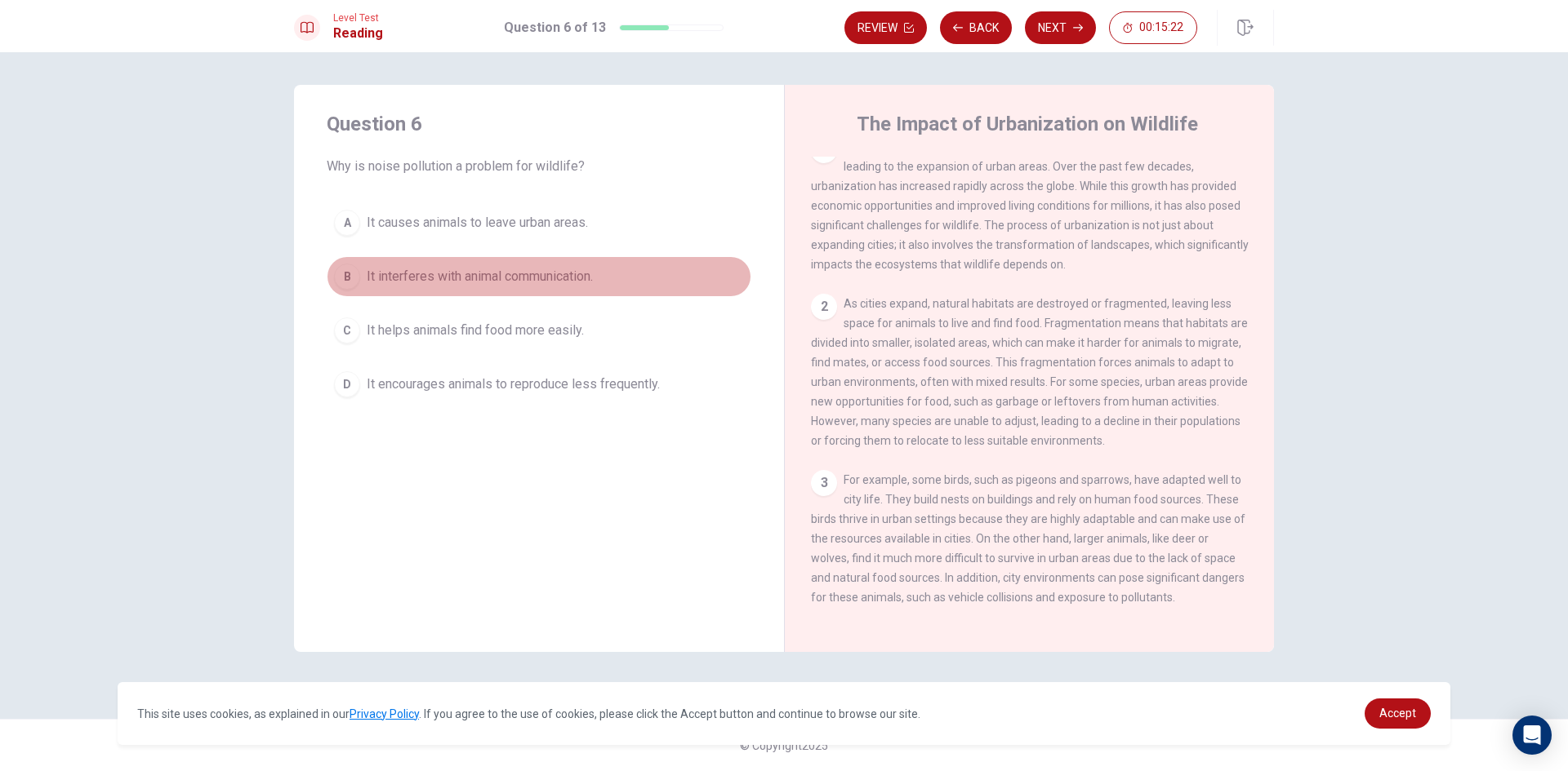
click at [458, 277] on span "It interferes with animal communication." at bounding box center [480, 276] width 226 height 19
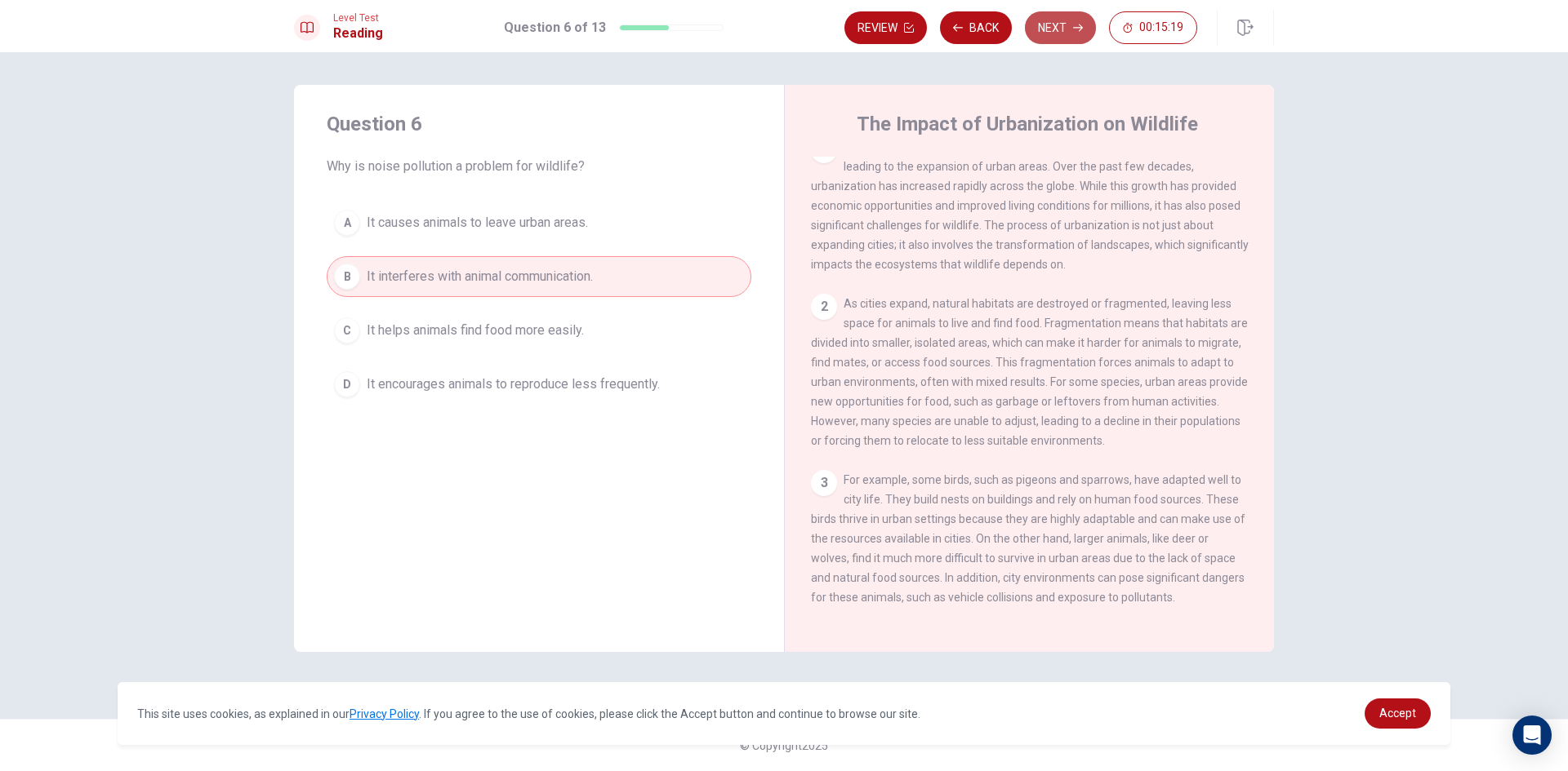
click at [1074, 24] on icon "button" at bounding box center [1077, 28] width 10 height 10
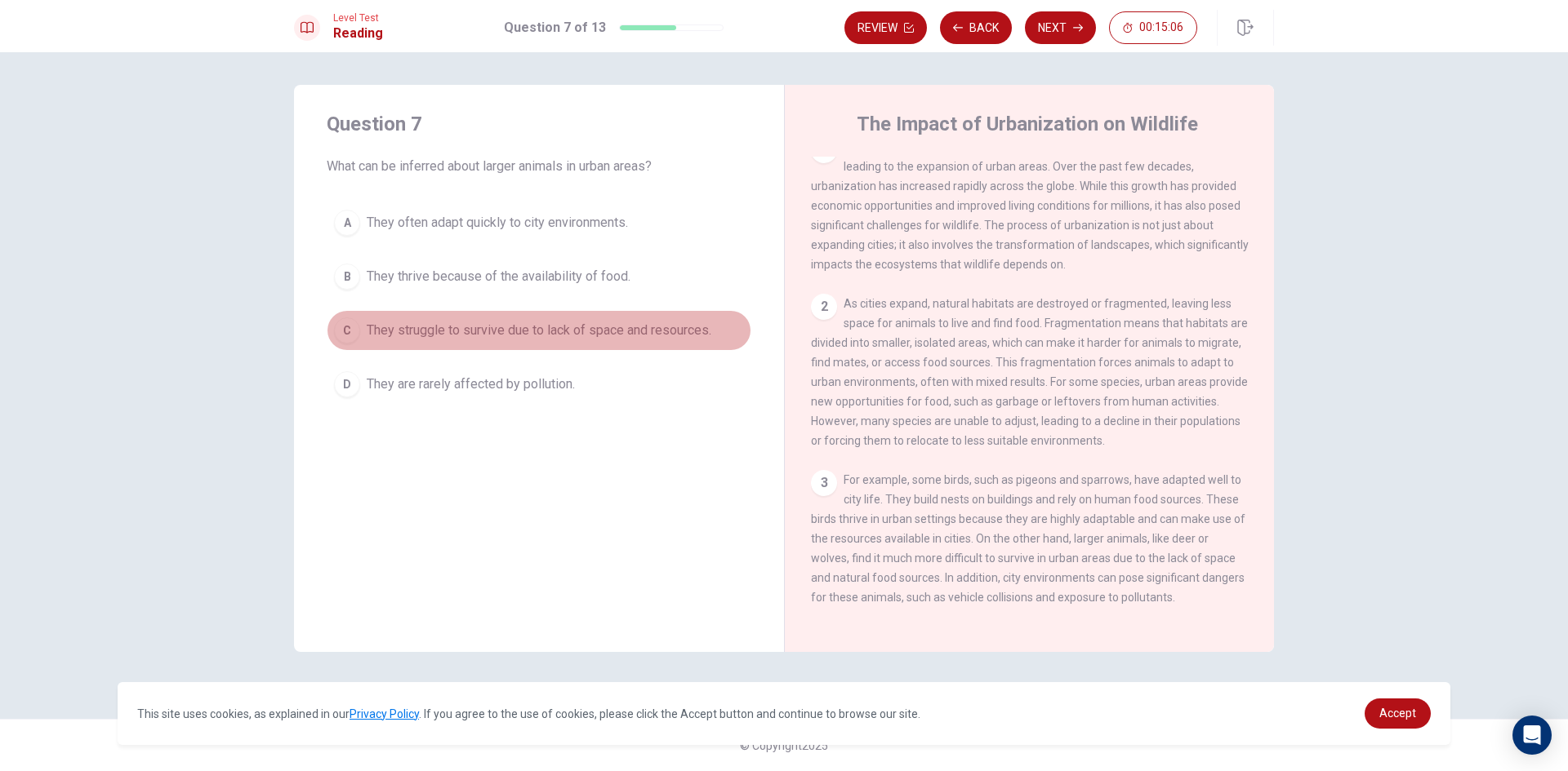
click at [517, 330] on span "They struggle to survive due to lack of space and resources." at bounding box center [539, 330] width 345 height 19
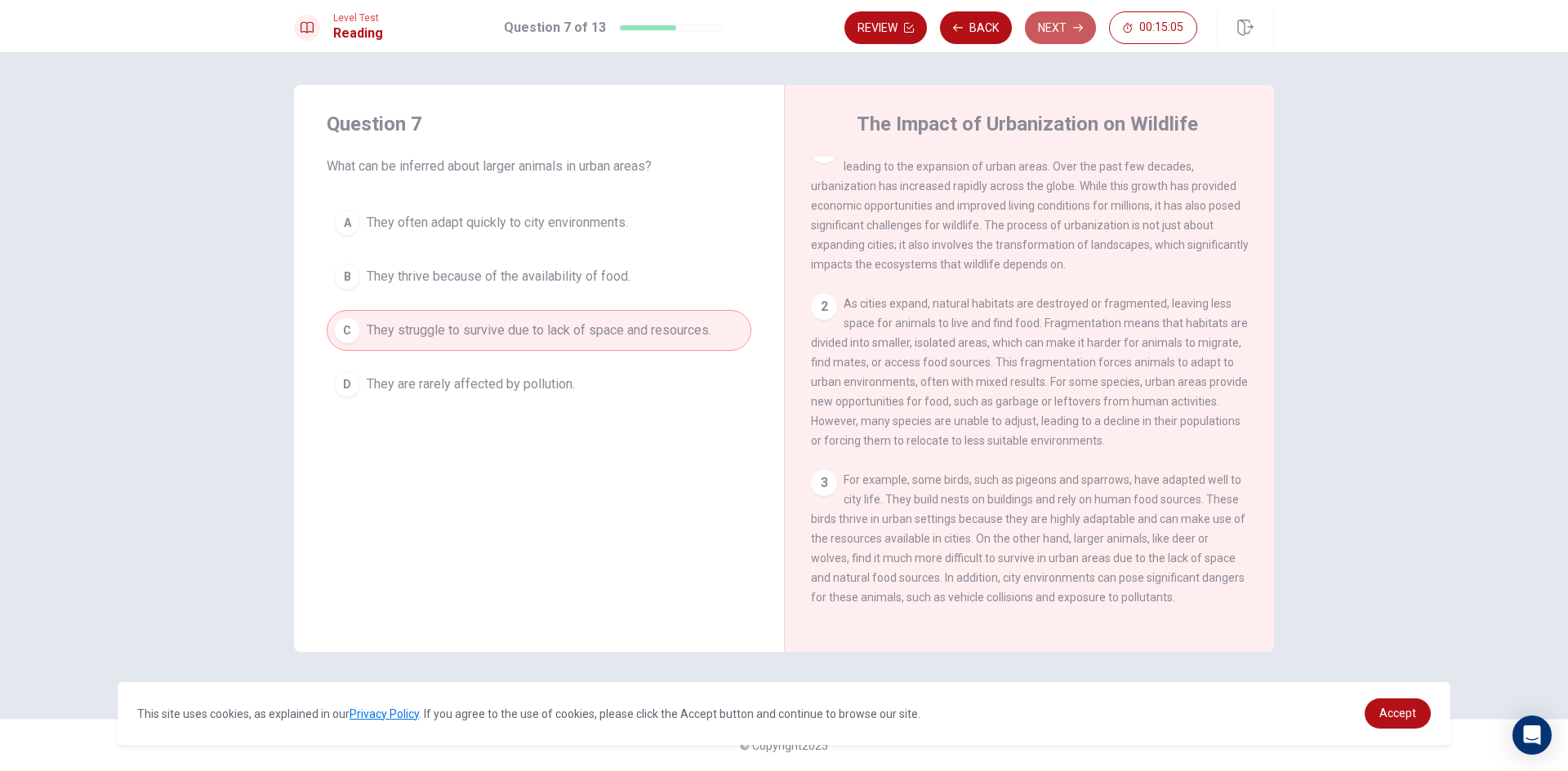
click at [1047, 32] on button "Next" at bounding box center [1060, 28] width 71 height 33
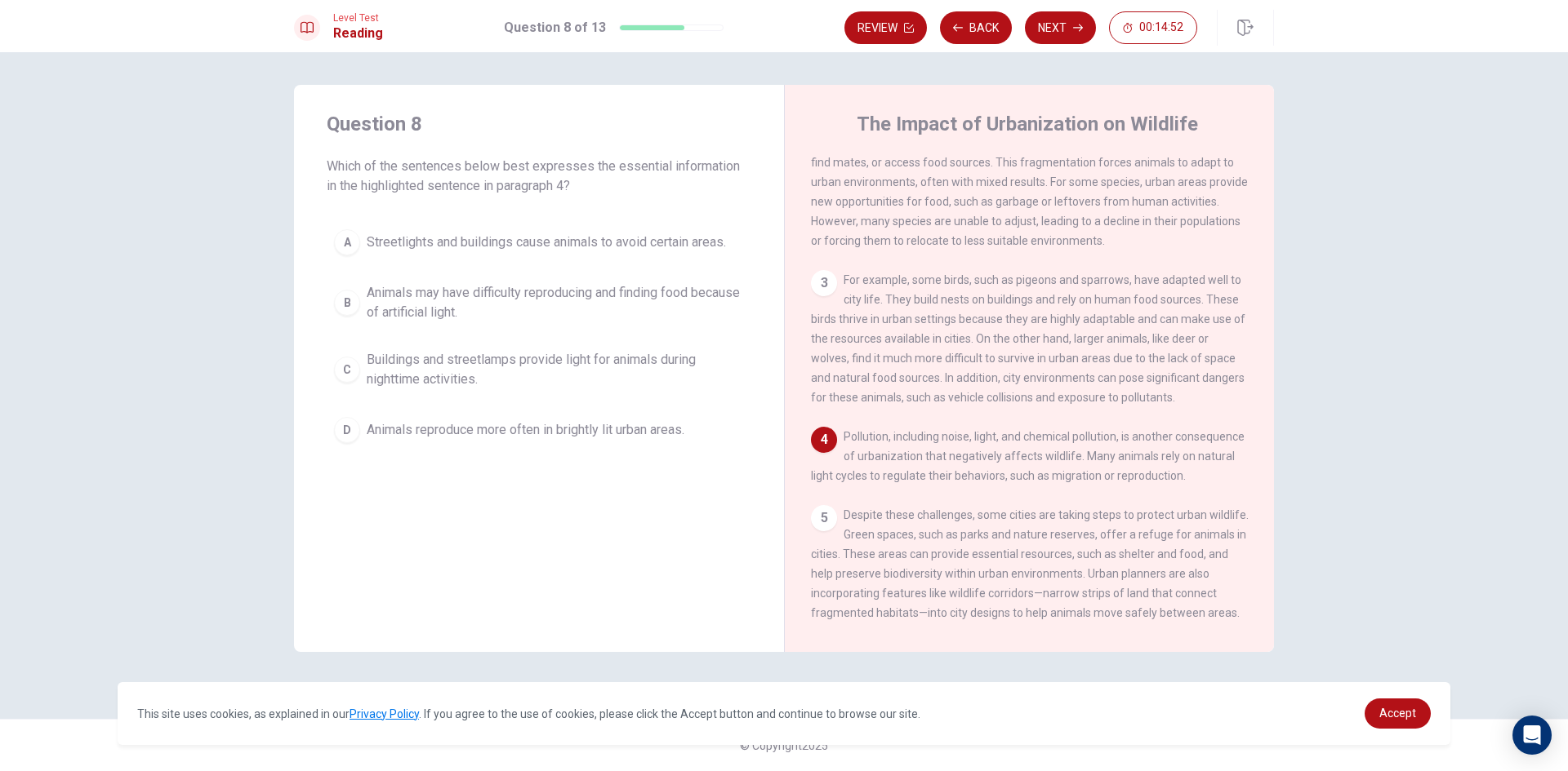
scroll to position [363, 0]
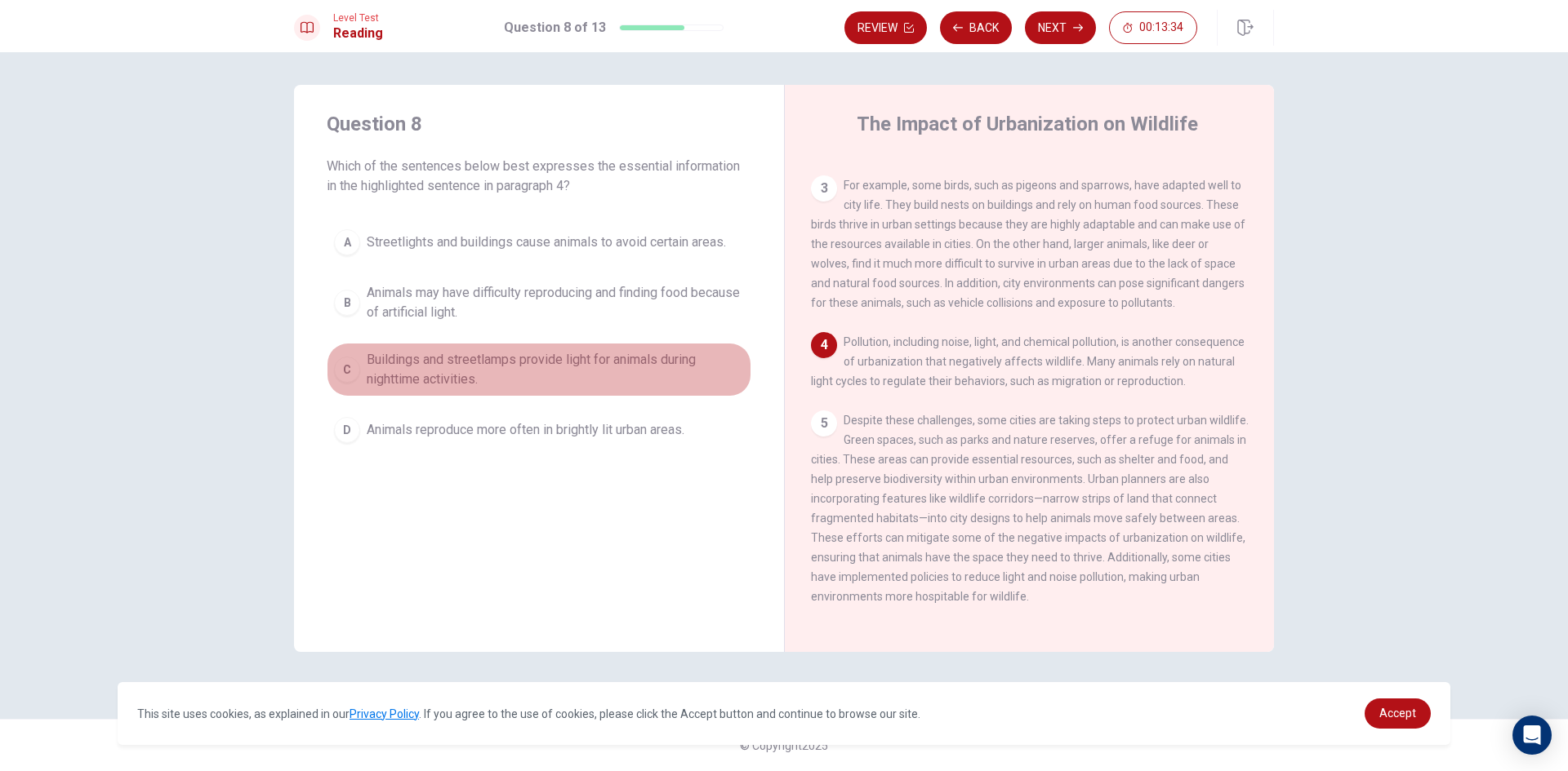
click at [548, 352] on span "Buildings and streetlamps provide light for animals during nighttime activities." at bounding box center [555, 369] width 377 height 39
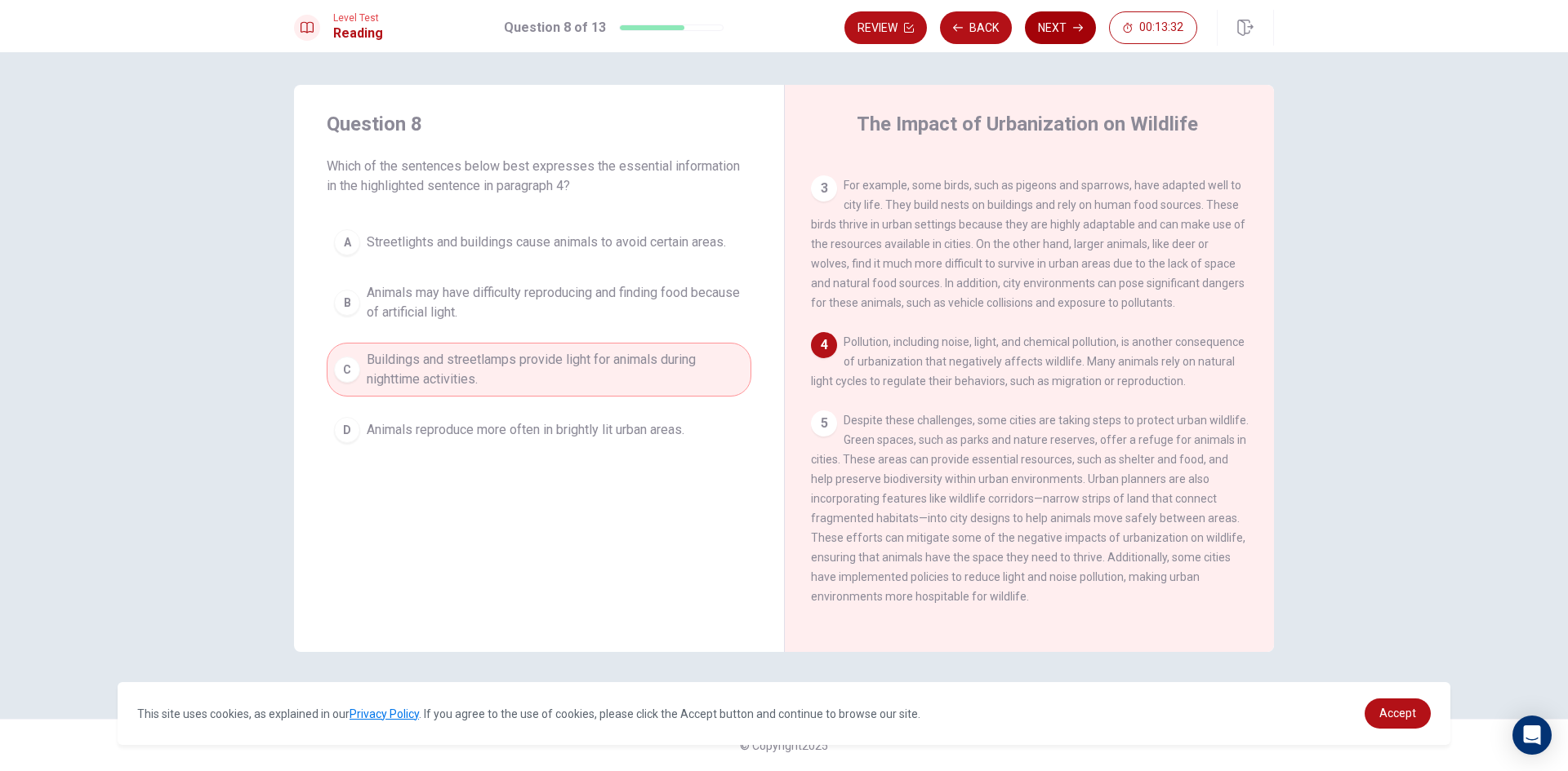
click at [1066, 25] on button "Next" at bounding box center [1060, 28] width 71 height 33
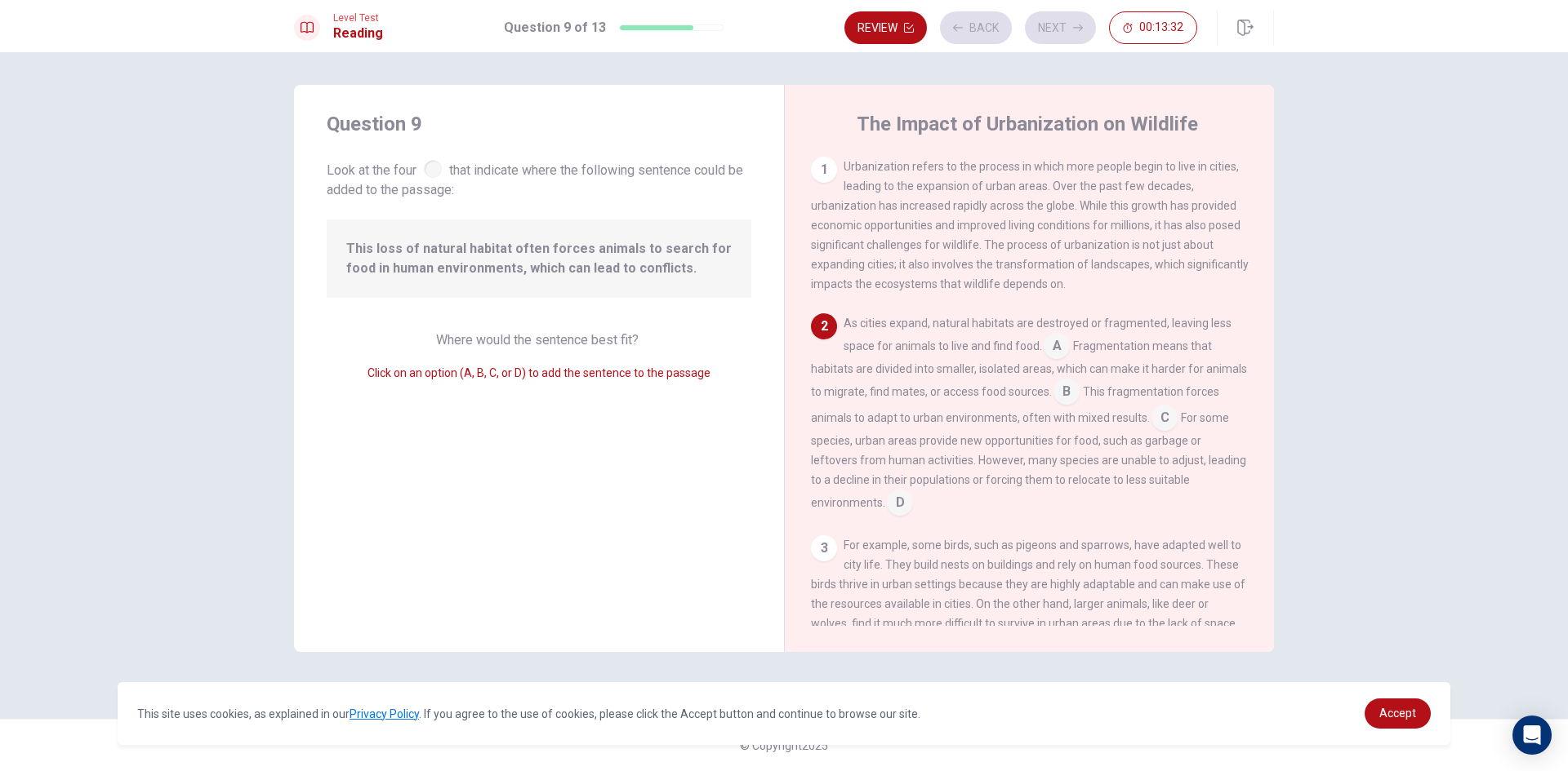
scroll to position [59, 0]
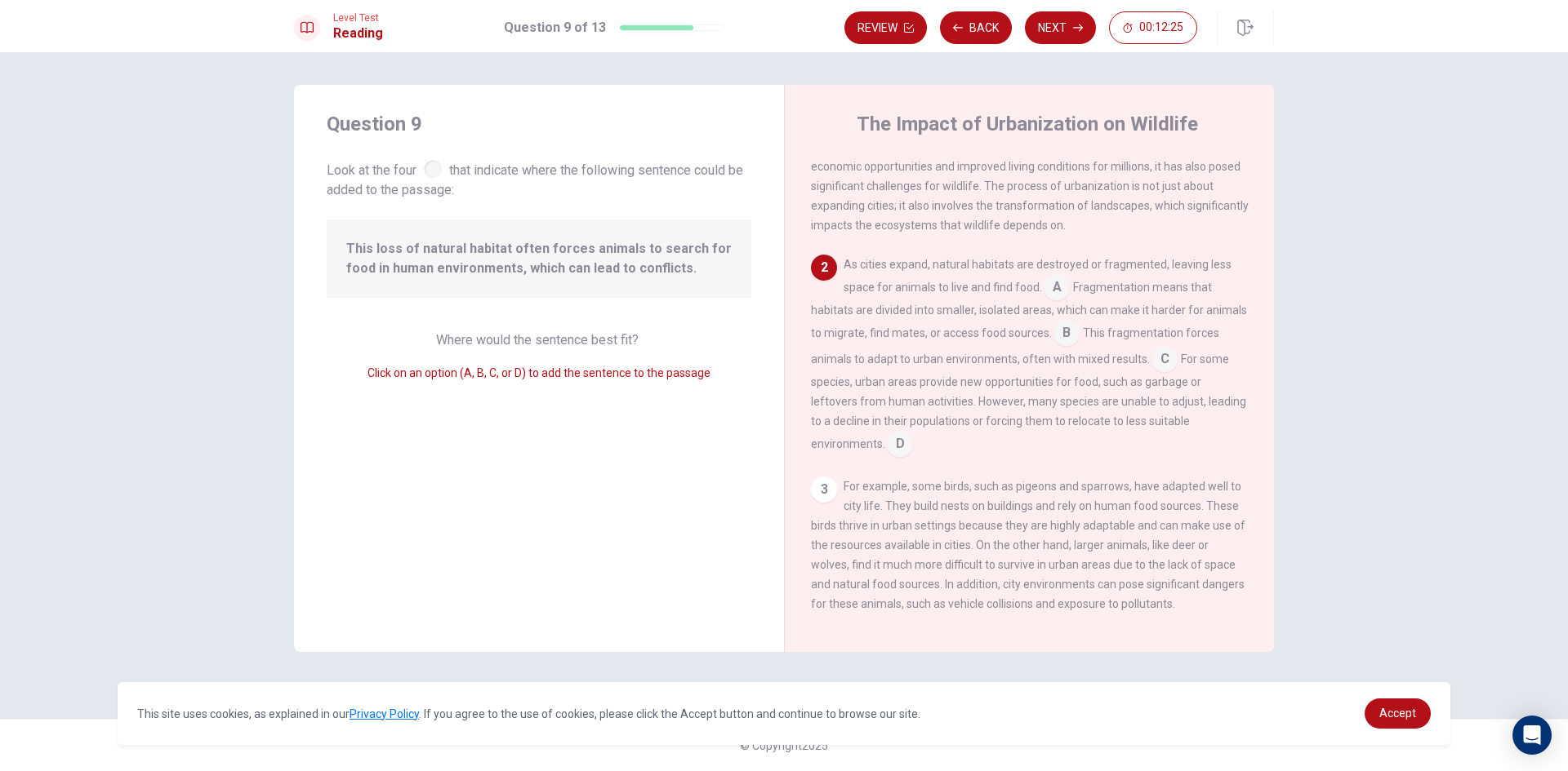
click at [1061, 294] on input at bounding box center [1056, 289] width 26 height 26
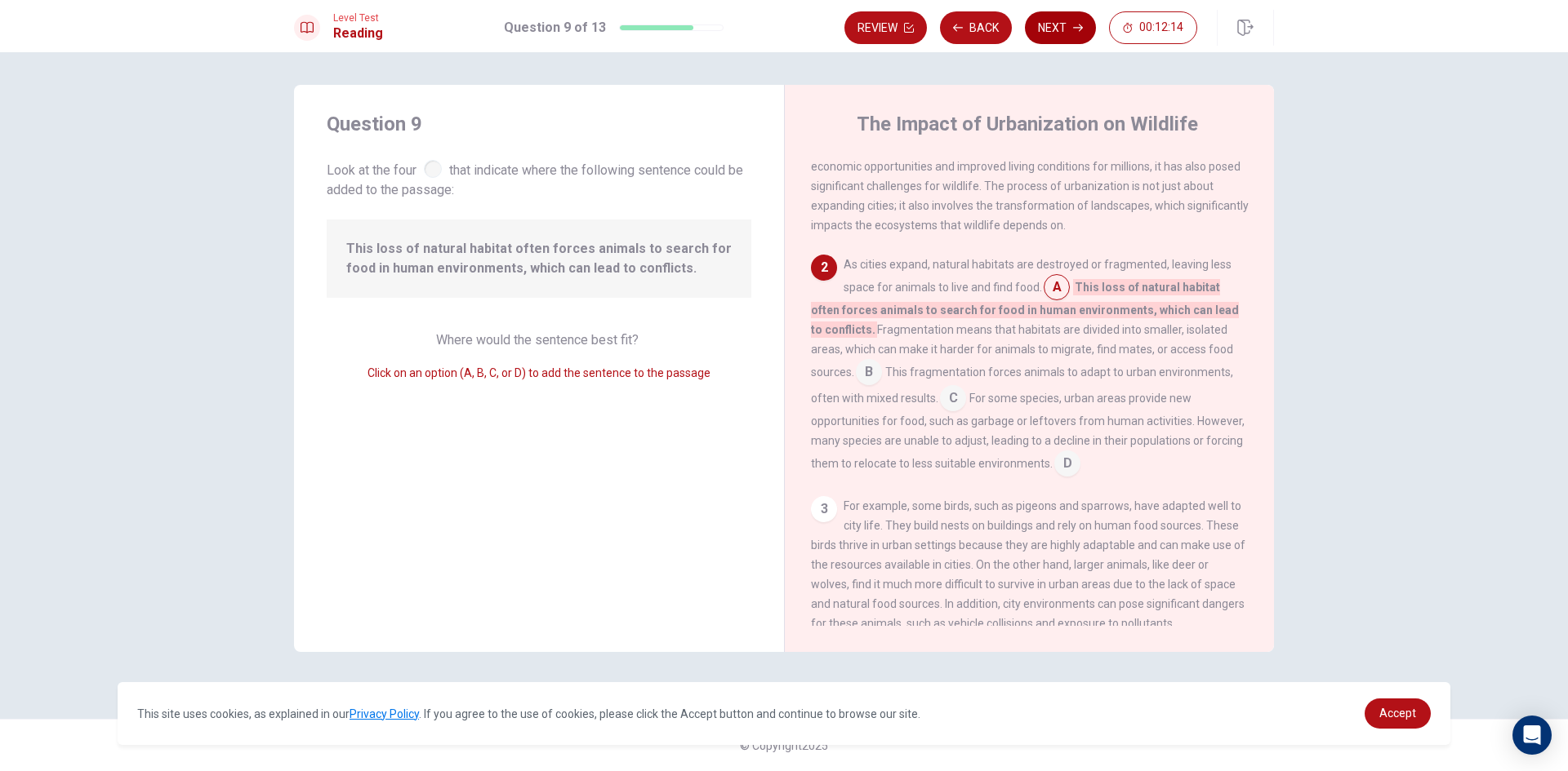
click at [1066, 28] on button "Next" at bounding box center [1060, 28] width 71 height 33
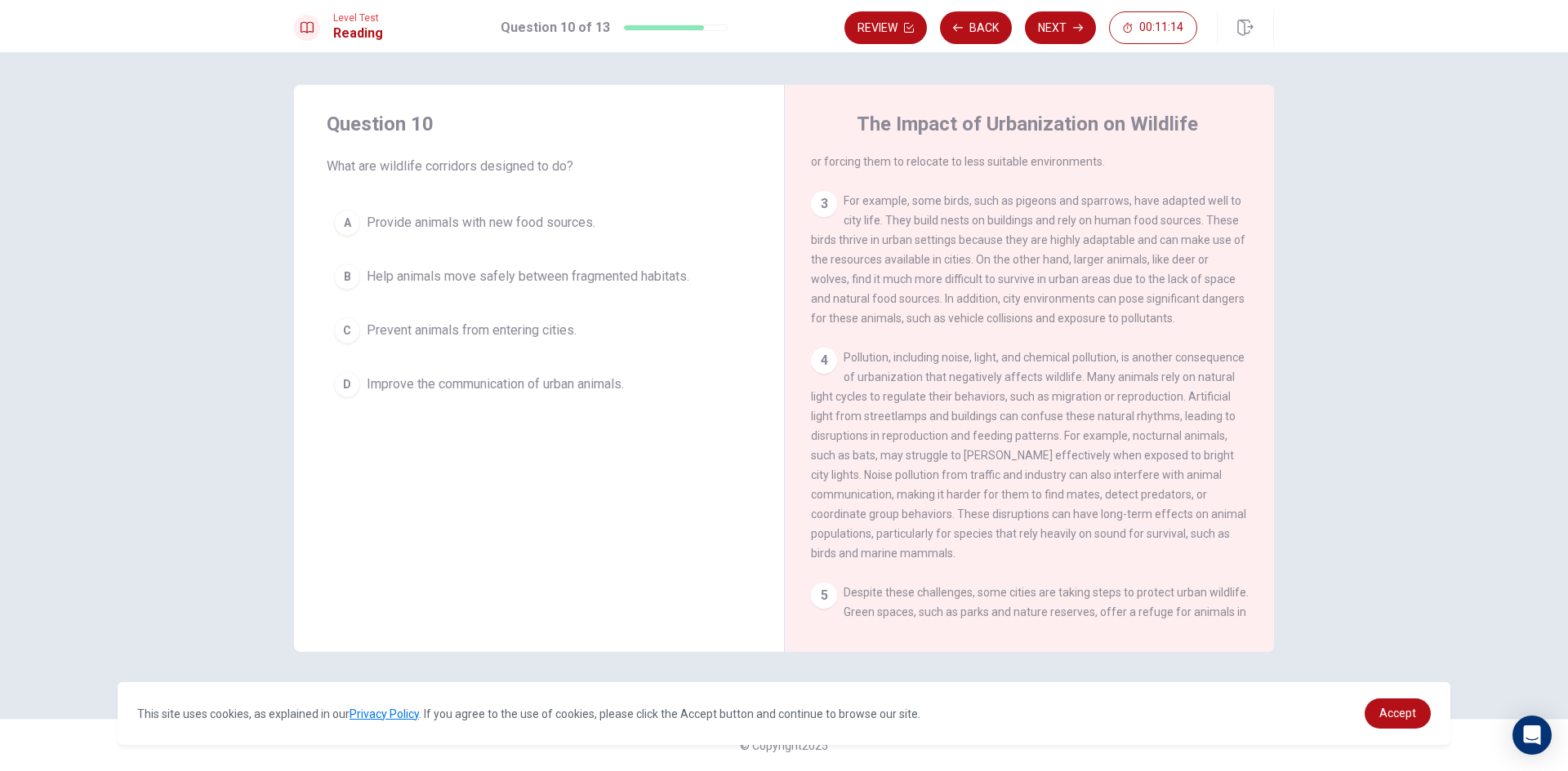
scroll to position [261, 0]
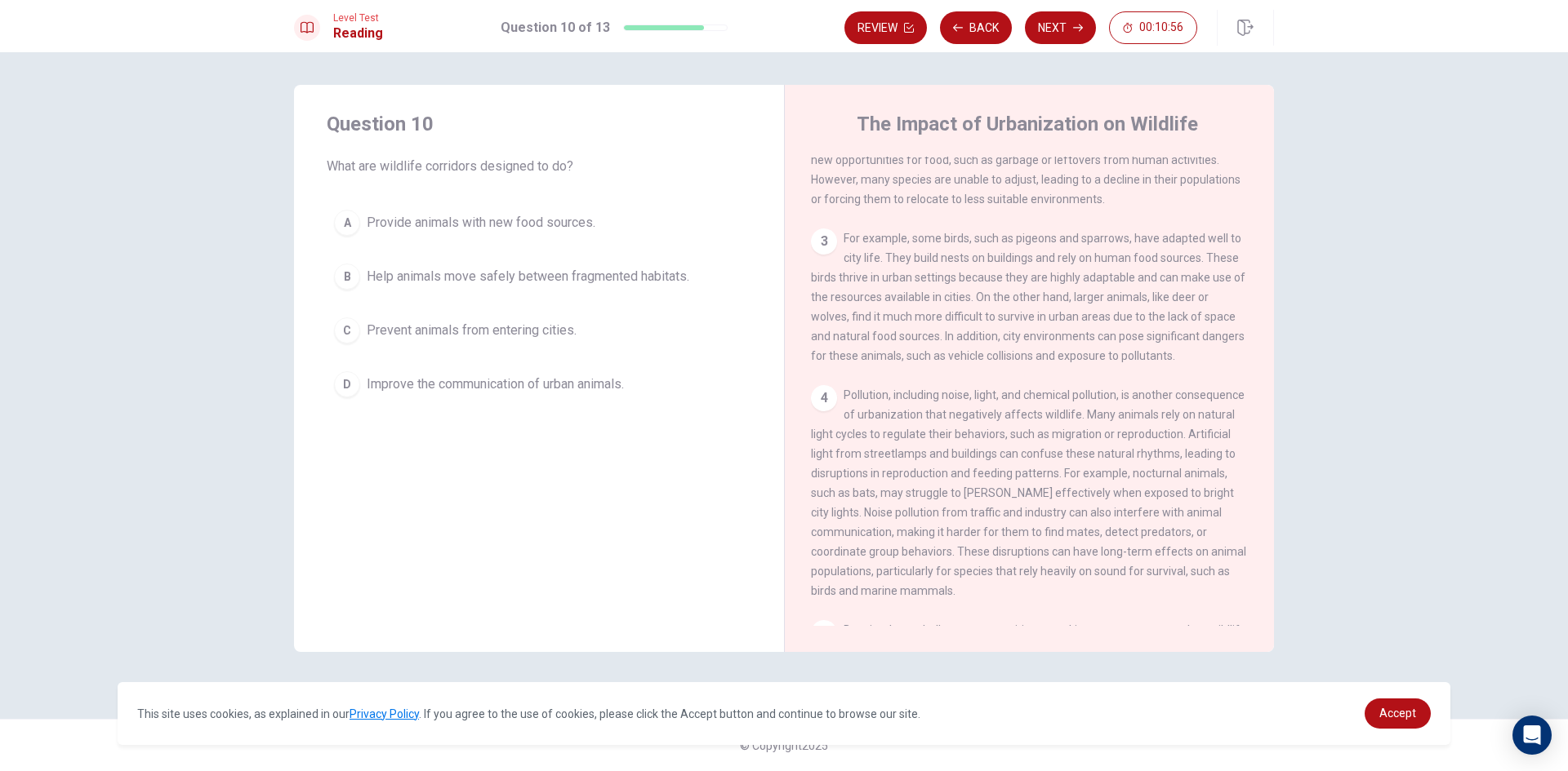
click at [533, 274] on span "Help animals move safely between fragmented habitats." at bounding box center [528, 276] width 323 height 19
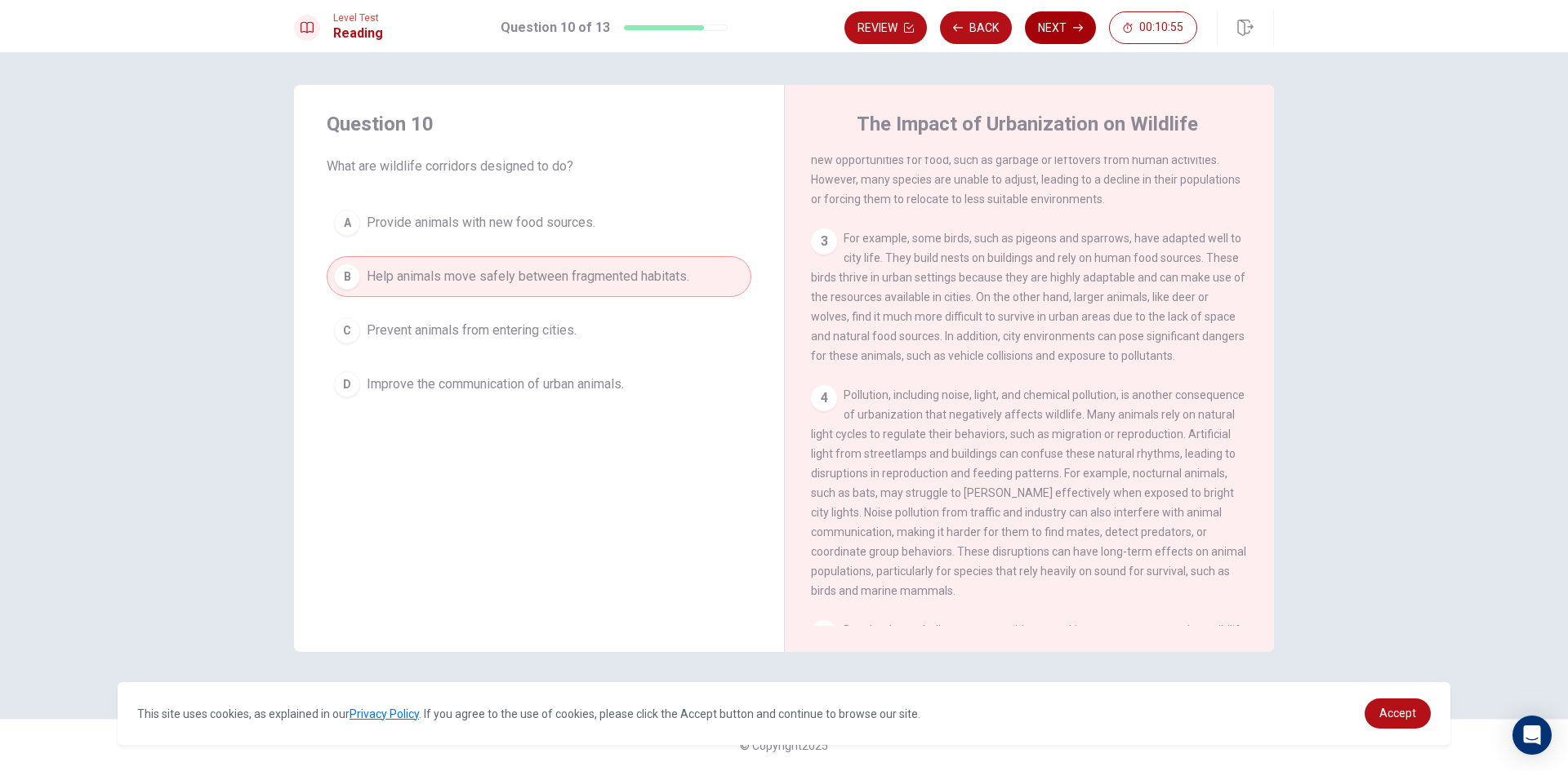
click at [1055, 16] on button "Next" at bounding box center [1060, 28] width 71 height 33
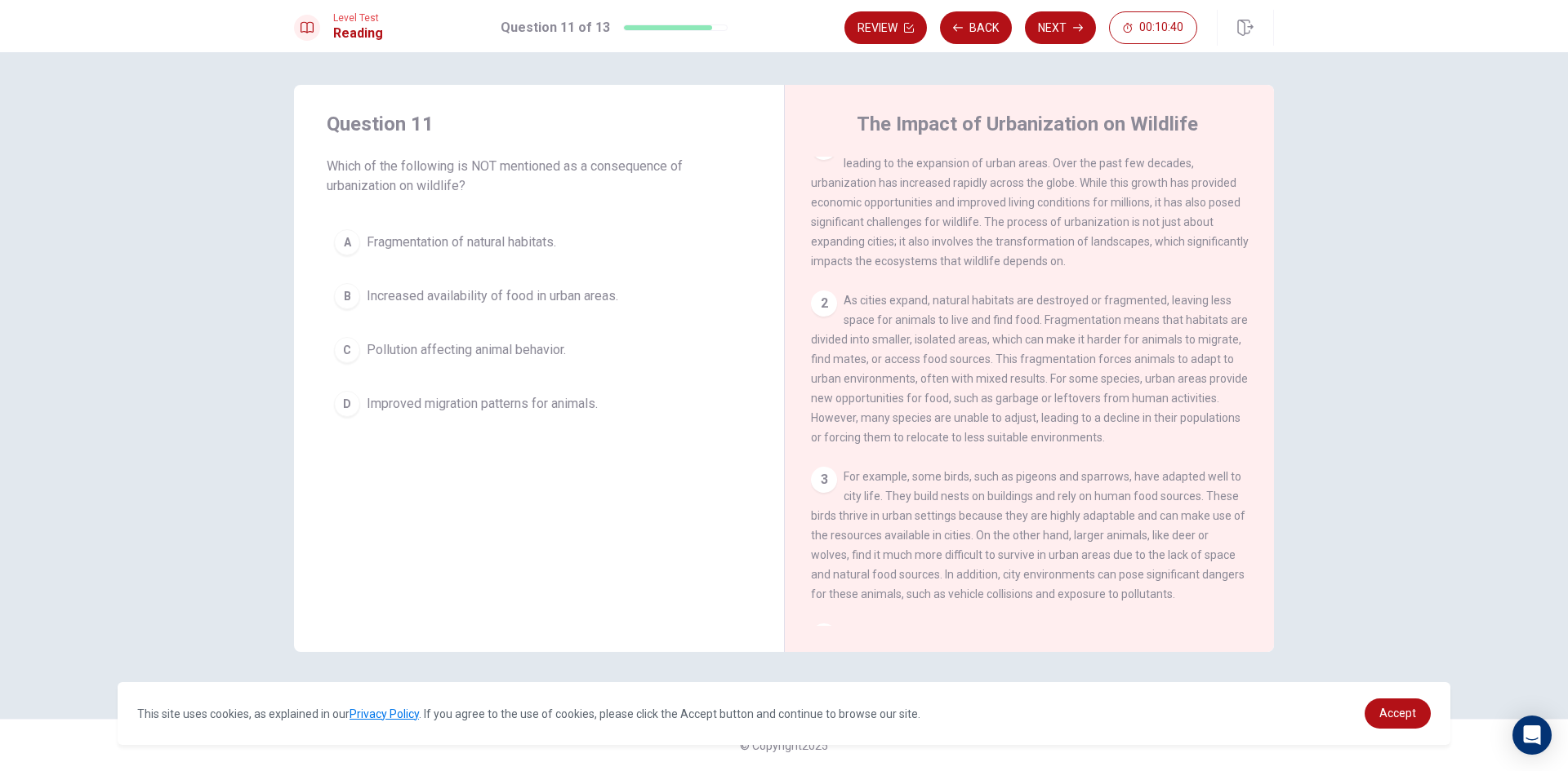
scroll to position [0, 0]
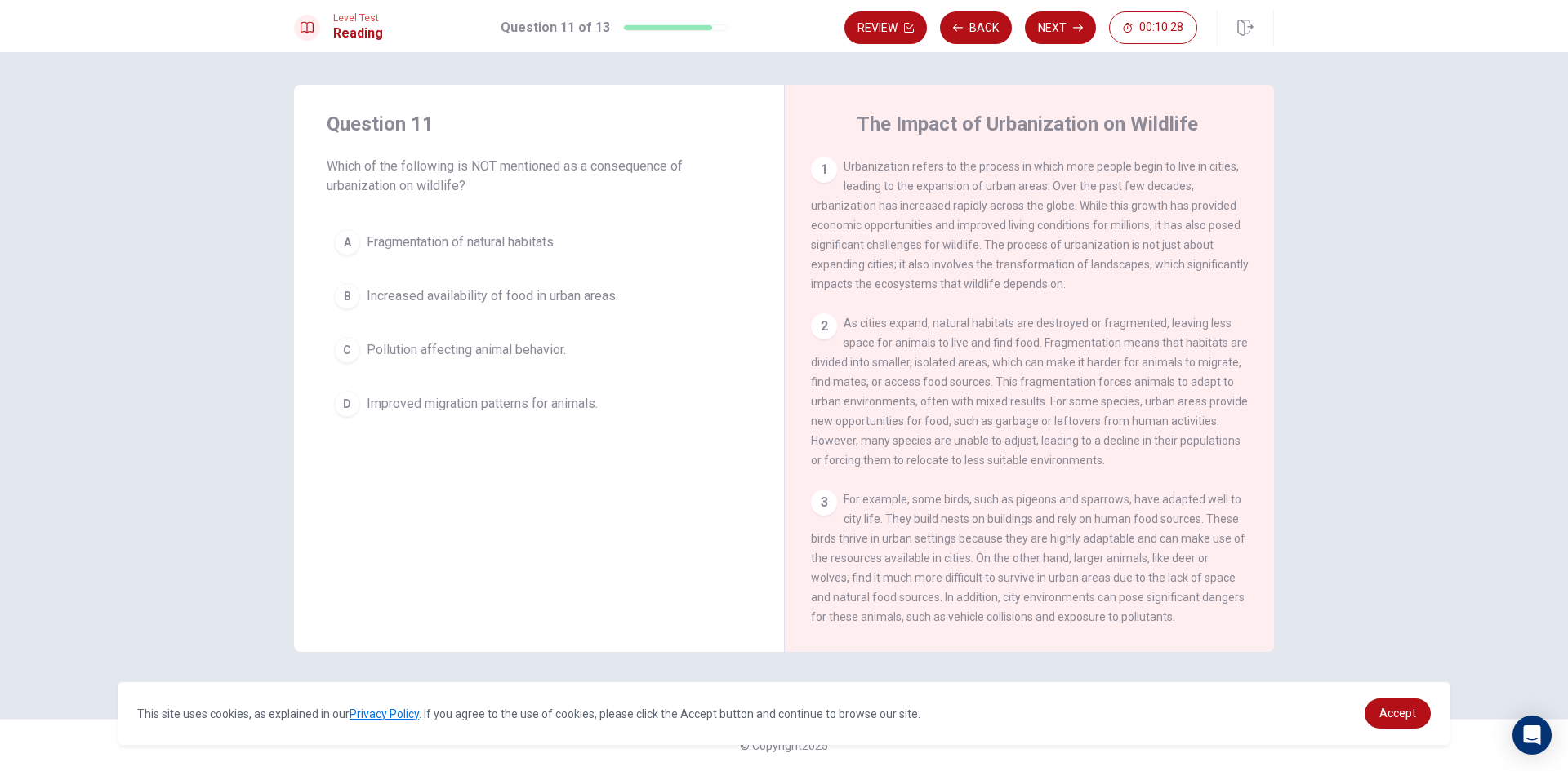
click at [532, 399] on span "Improved migration patterns for animals." at bounding box center [482, 403] width 231 height 19
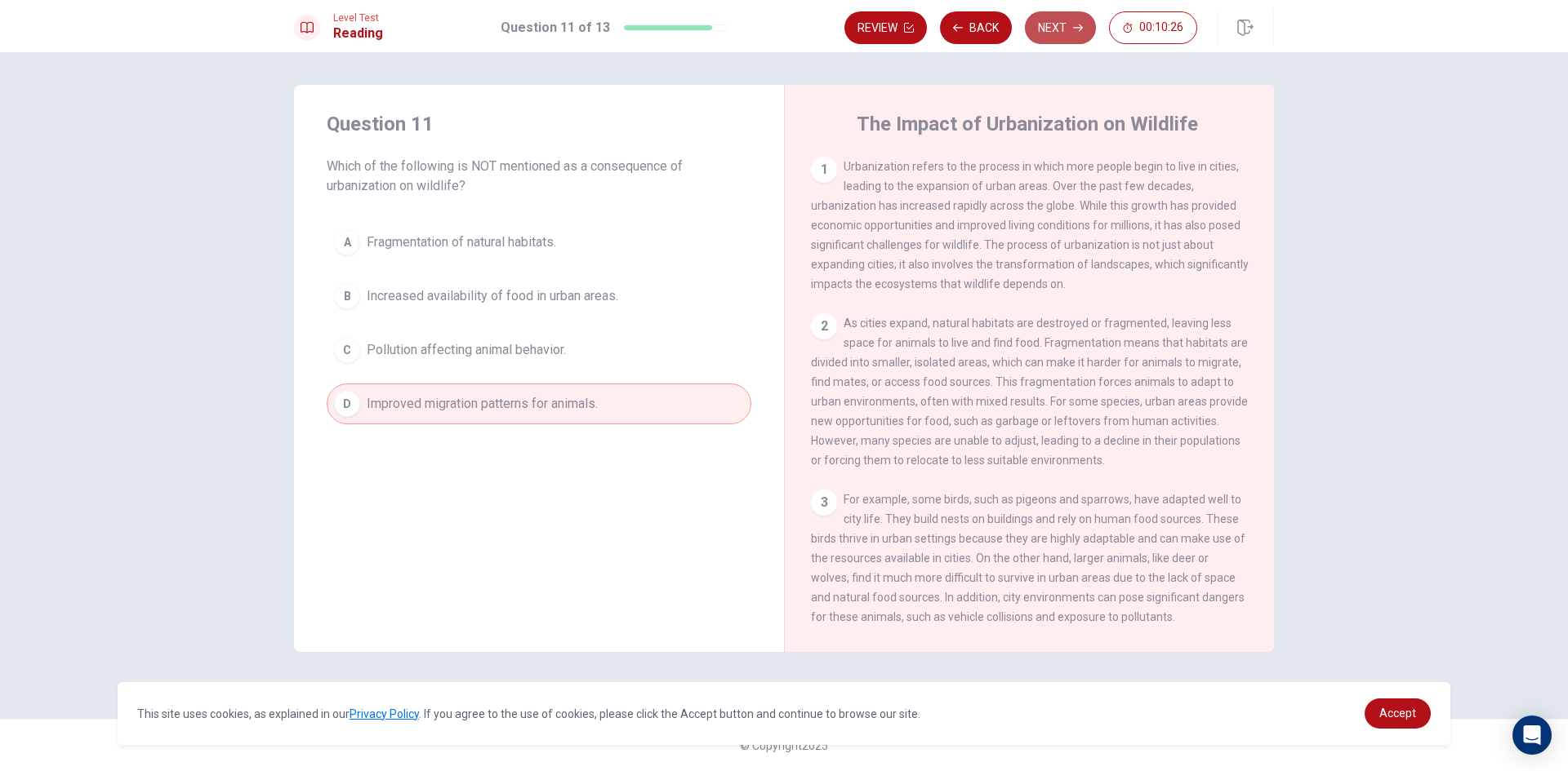
click at [1051, 25] on button "Next" at bounding box center [1060, 28] width 71 height 33
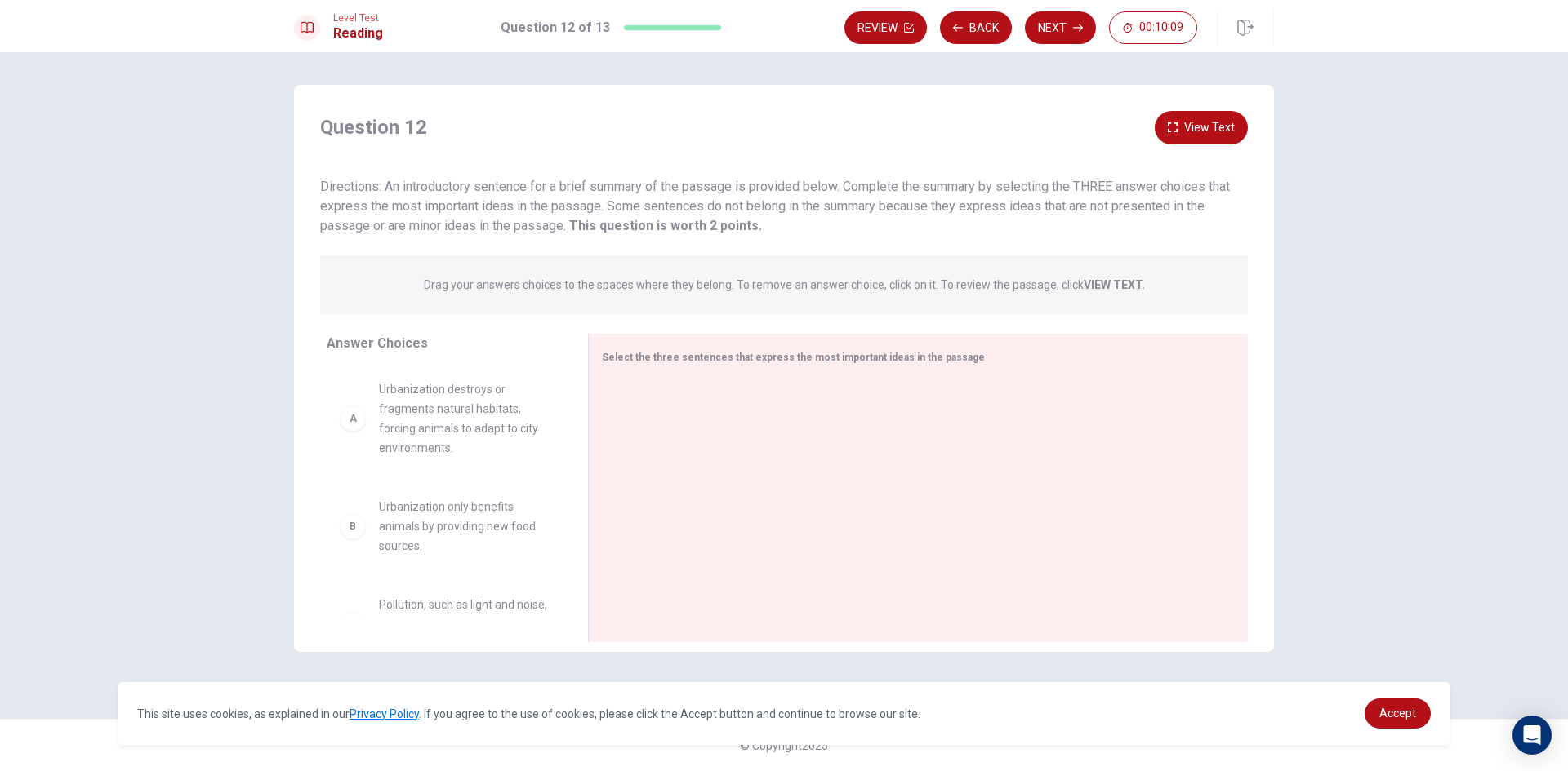
click at [1114, 280] on strong "VIEW TEXT." at bounding box center [1114, 285] width 61 height 13
drag, startPoint x: 453, startPoint y: 435, endPoint x: 787, endPoint y: 468, distance: 335.6
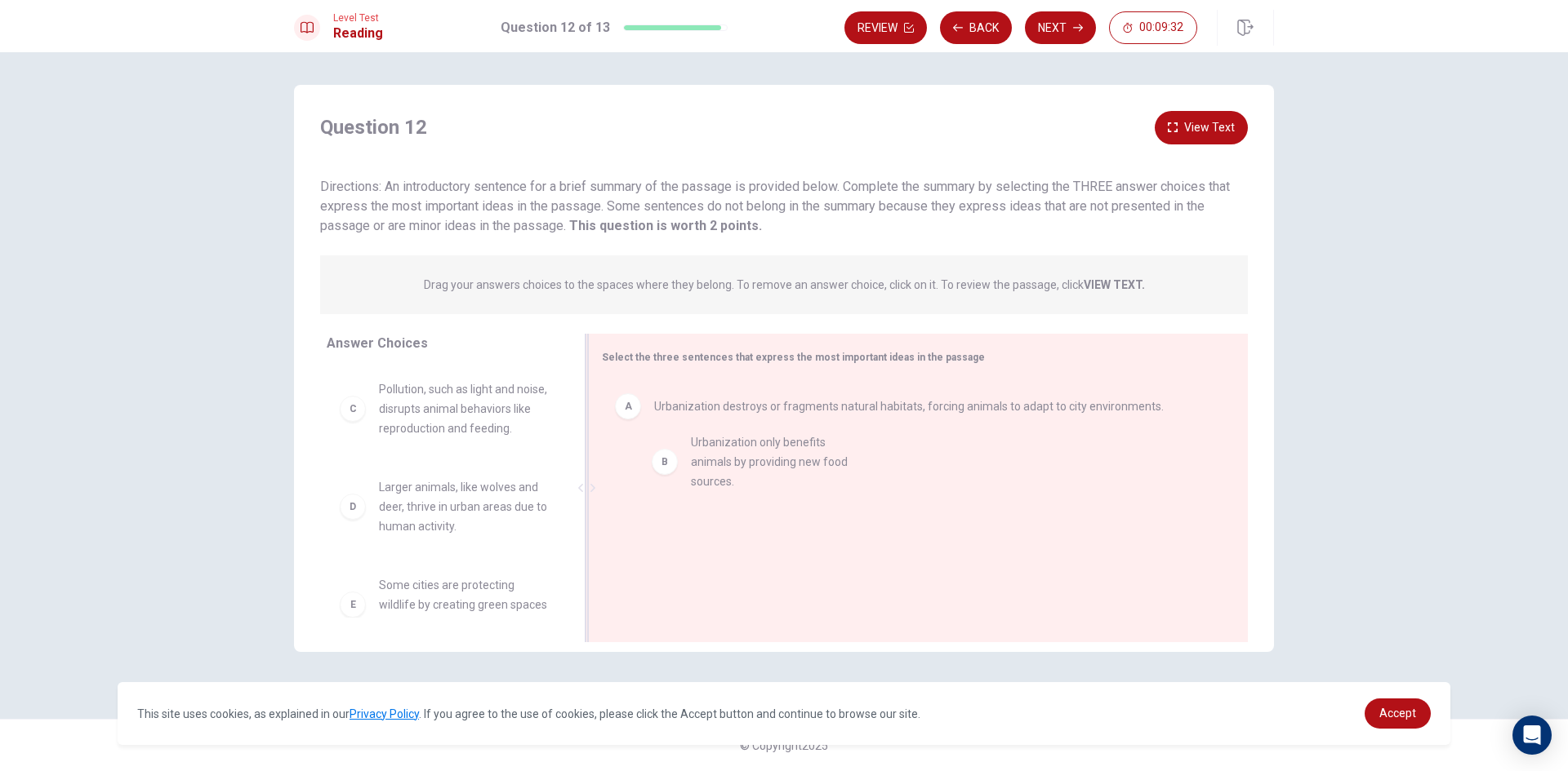
drag, startPoint x: 437, startPoint y: 417, endPoint x: 779, endPoint y: 472, distance: 346.4
drag, startPoint x: 753, startPoint y: 486, endPoint x: 739, endPoint y: 519, distance: 35.8
drag, startPoint x: 422, startPoint y: 406, endPoint x: 823, endPoint y: 585, distance: 439.1
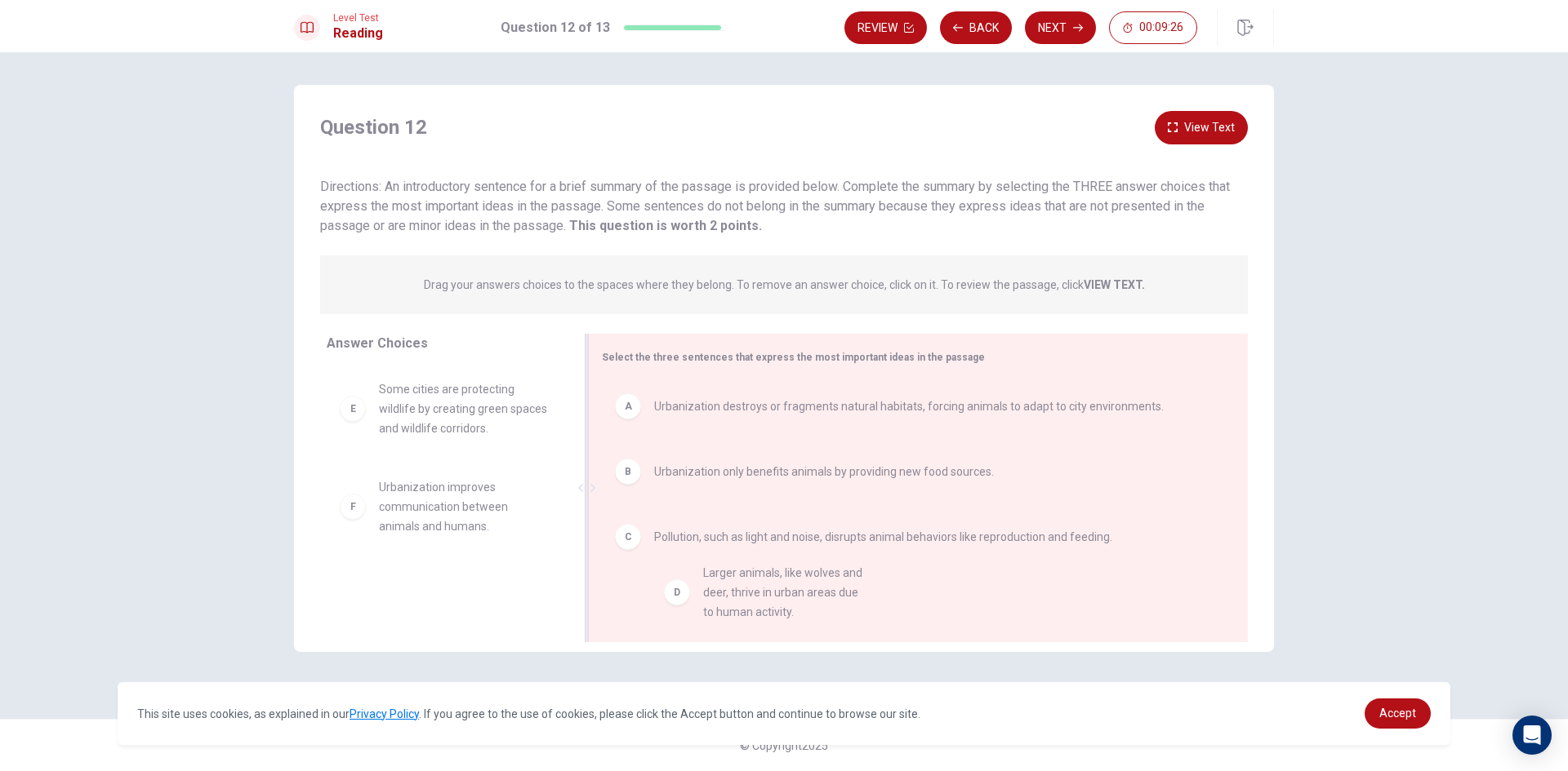
drag, startPoint x: 431, startPoint y: 436, endPoint x: 775, endPoint y: 622, distance: 391.1
drag, startPoint x: 456, startPoint y: 485, endPoint x: 784, endPoint y: 565, distance: 337.6
drag, startPoint x: 399, startPoint y: 384, endPoint x: 799, endPoint y: 552, distance: 433.8
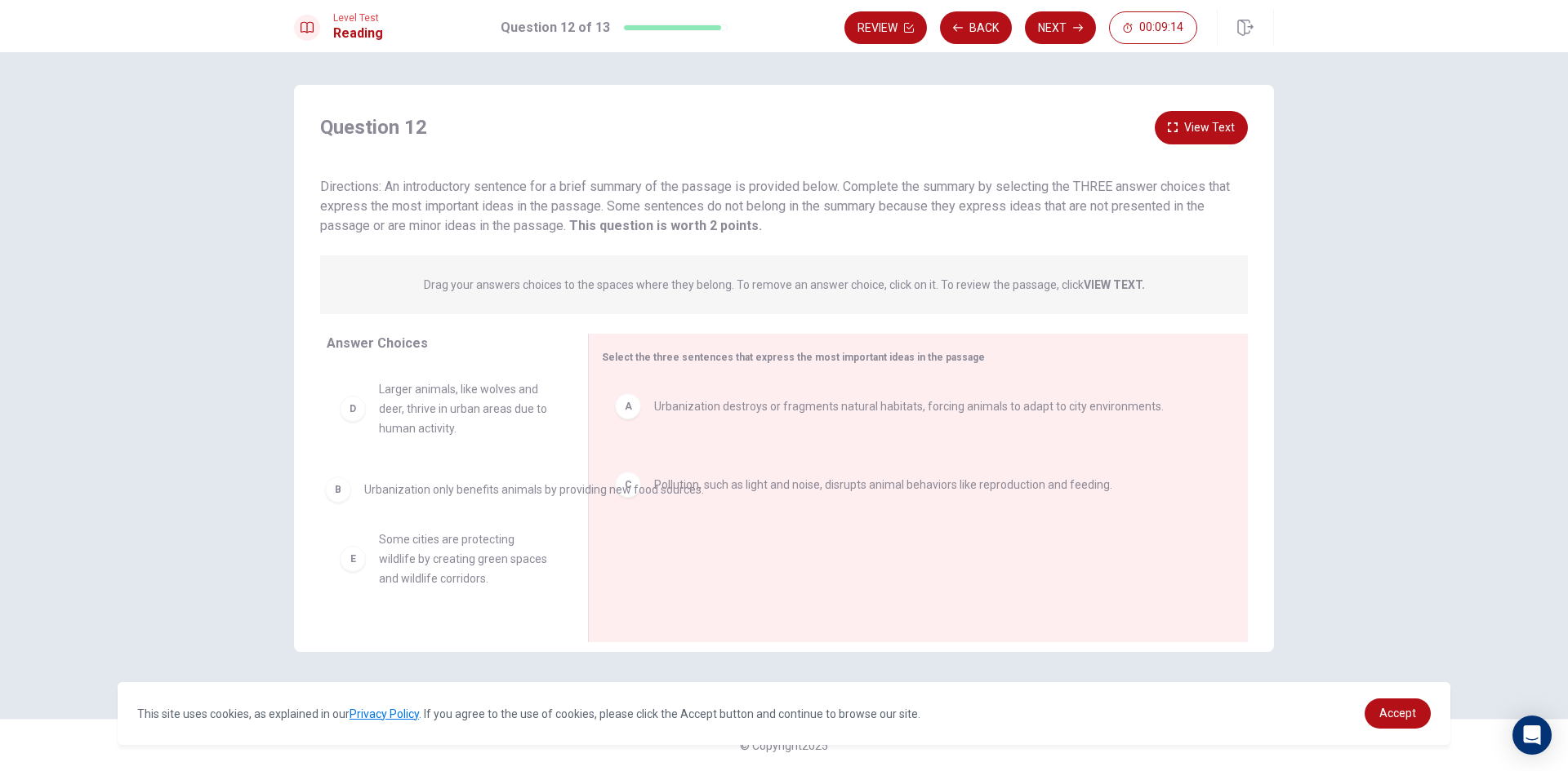
drag, startPoint x: 799, startPoint y: 478, endPoint x: 491, endPoint y: 496, distance: 308.5
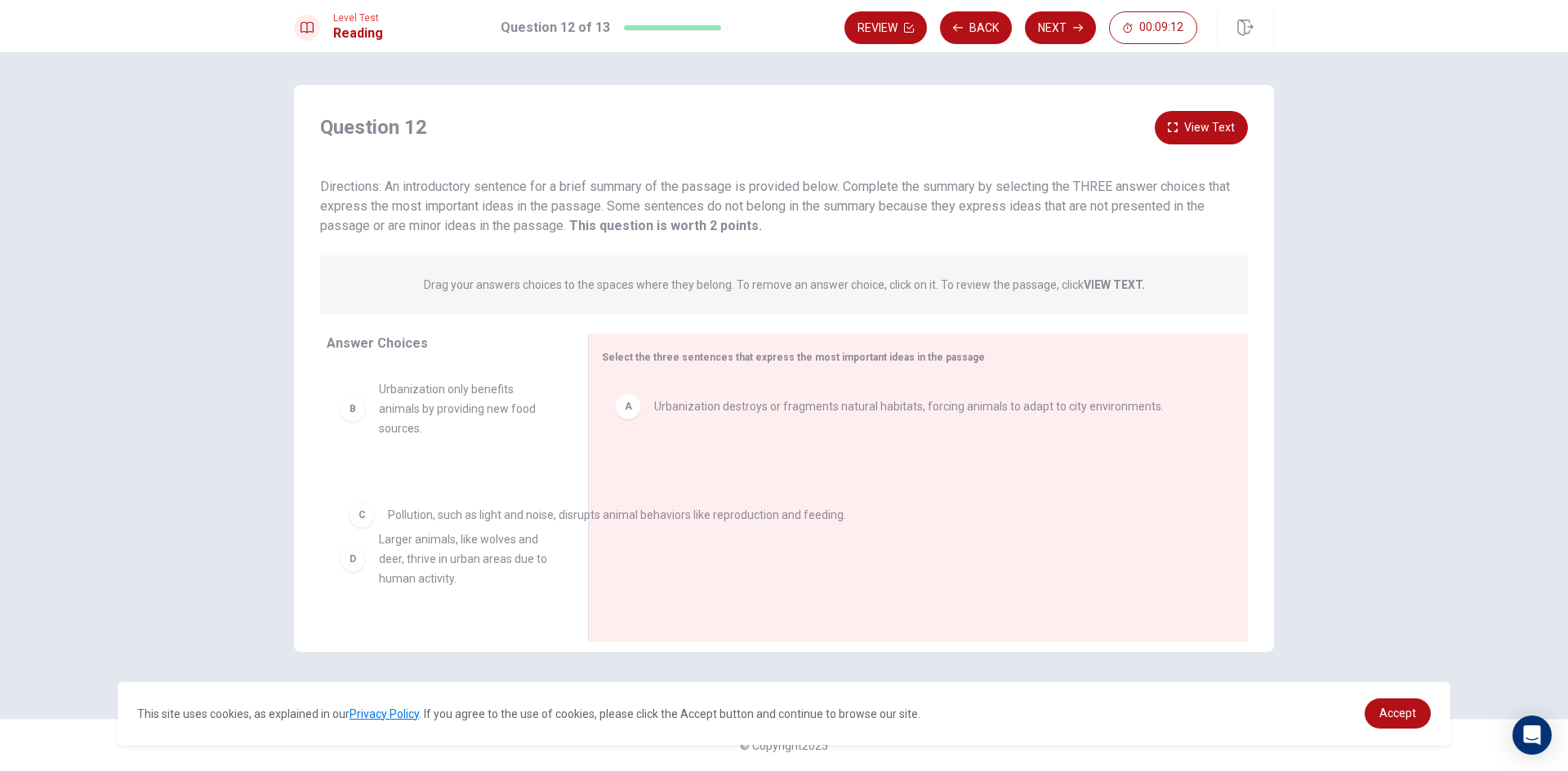
drag, startPoint x: 877, startPoint y: 470, endPoint x: 512, endPoint y: 523, distance: 368.8
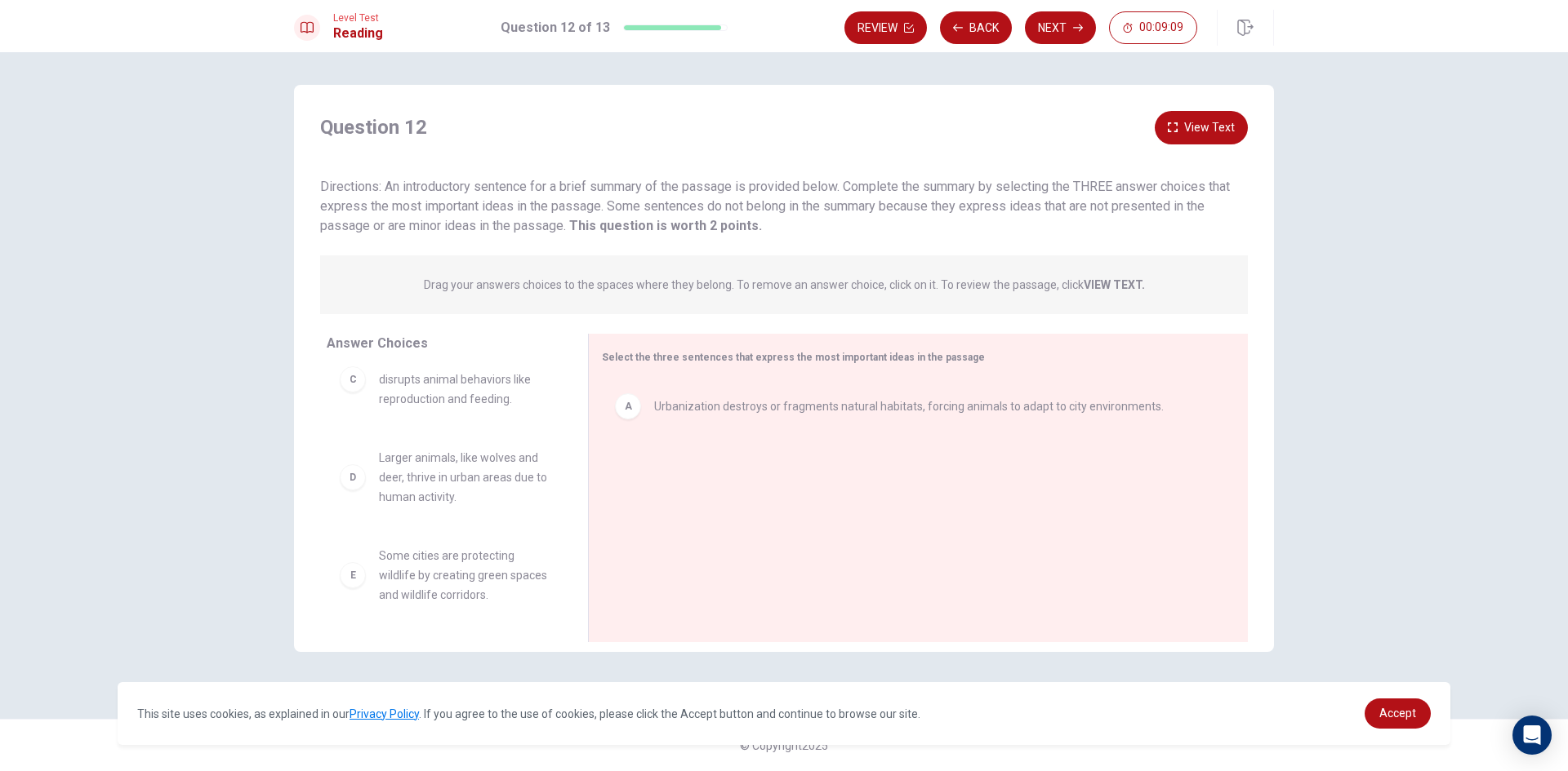
scroll to position [245, 0]
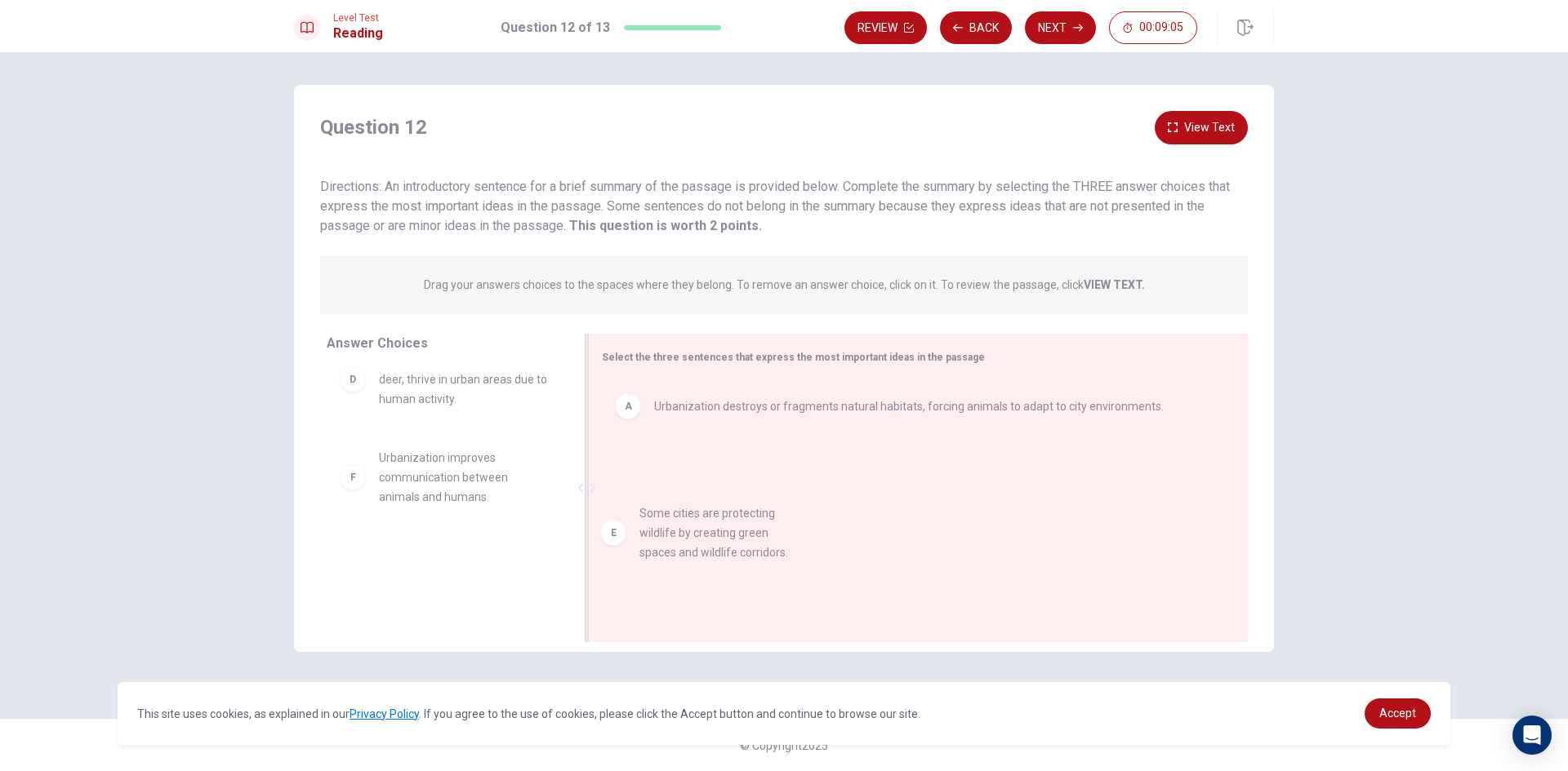
drag, startPoint x: 489, startPoint y: 483, endPoint x: 799, endPoint y: 540, distance: 315.2
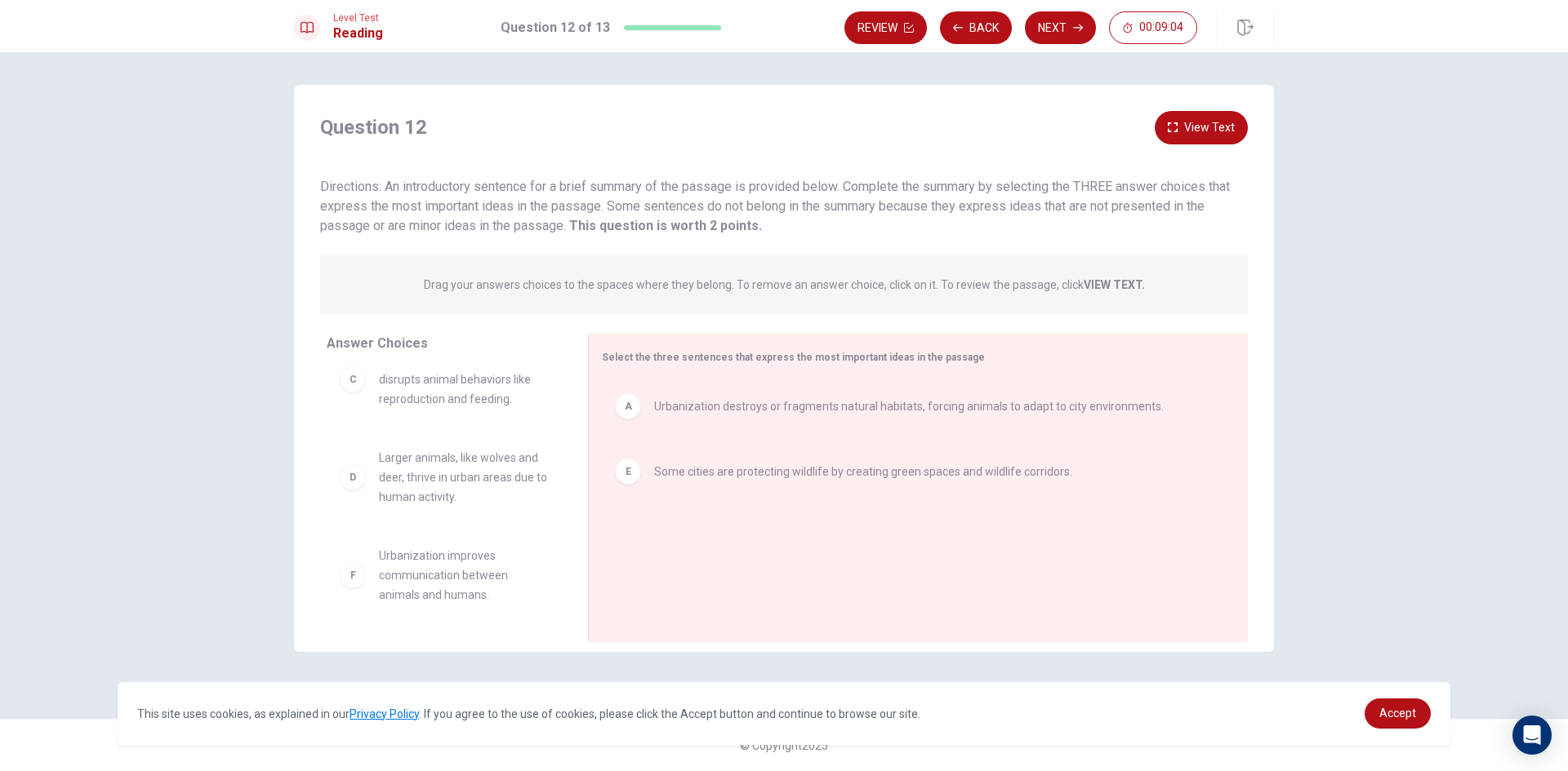
scroll to position [147, 0]
drag, startPoint x: 408, startPoint y: 570, endPoint x: 627, endPoint y: 565, distance: 219.1
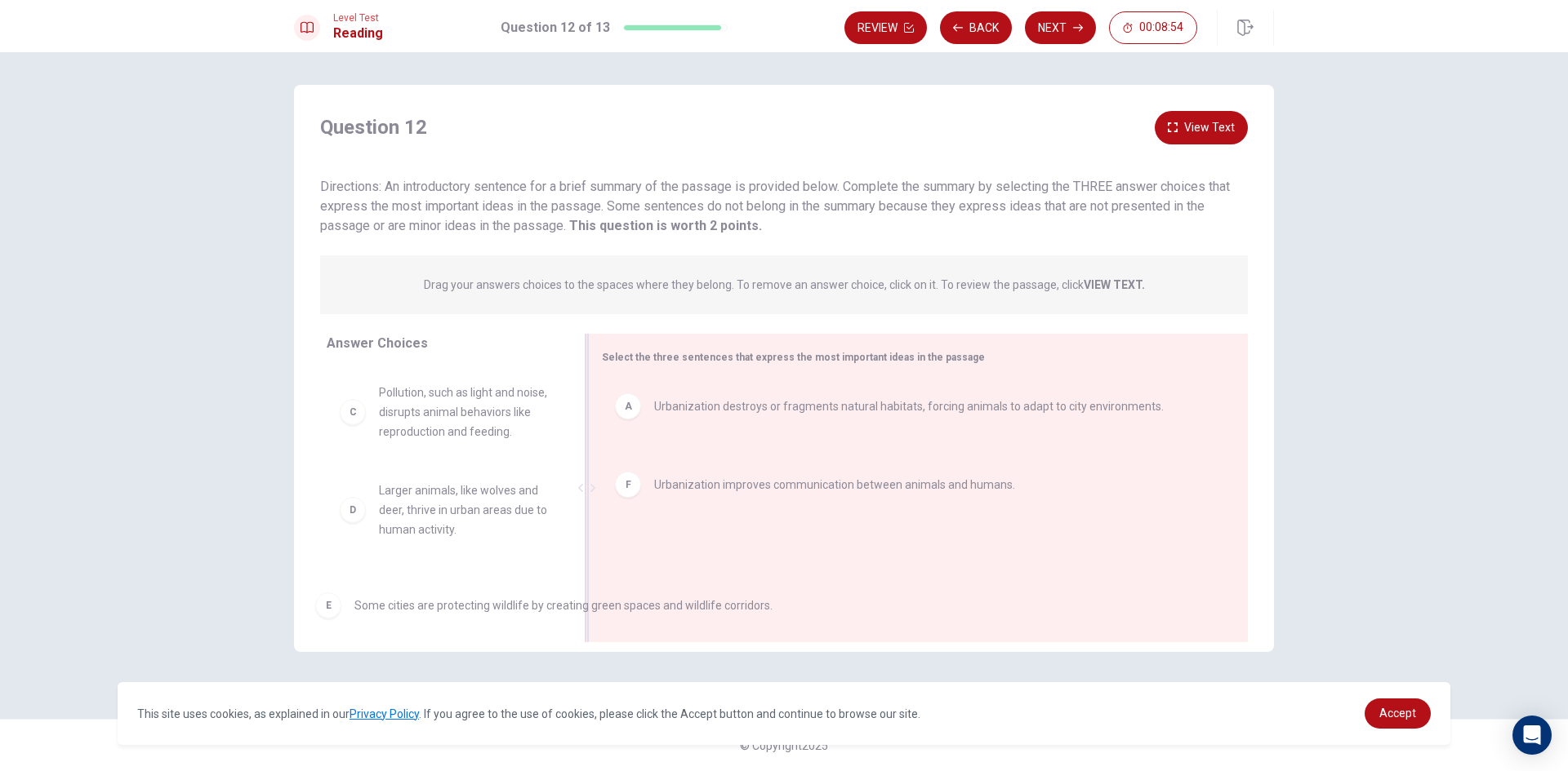
scroll to position [49, 0]
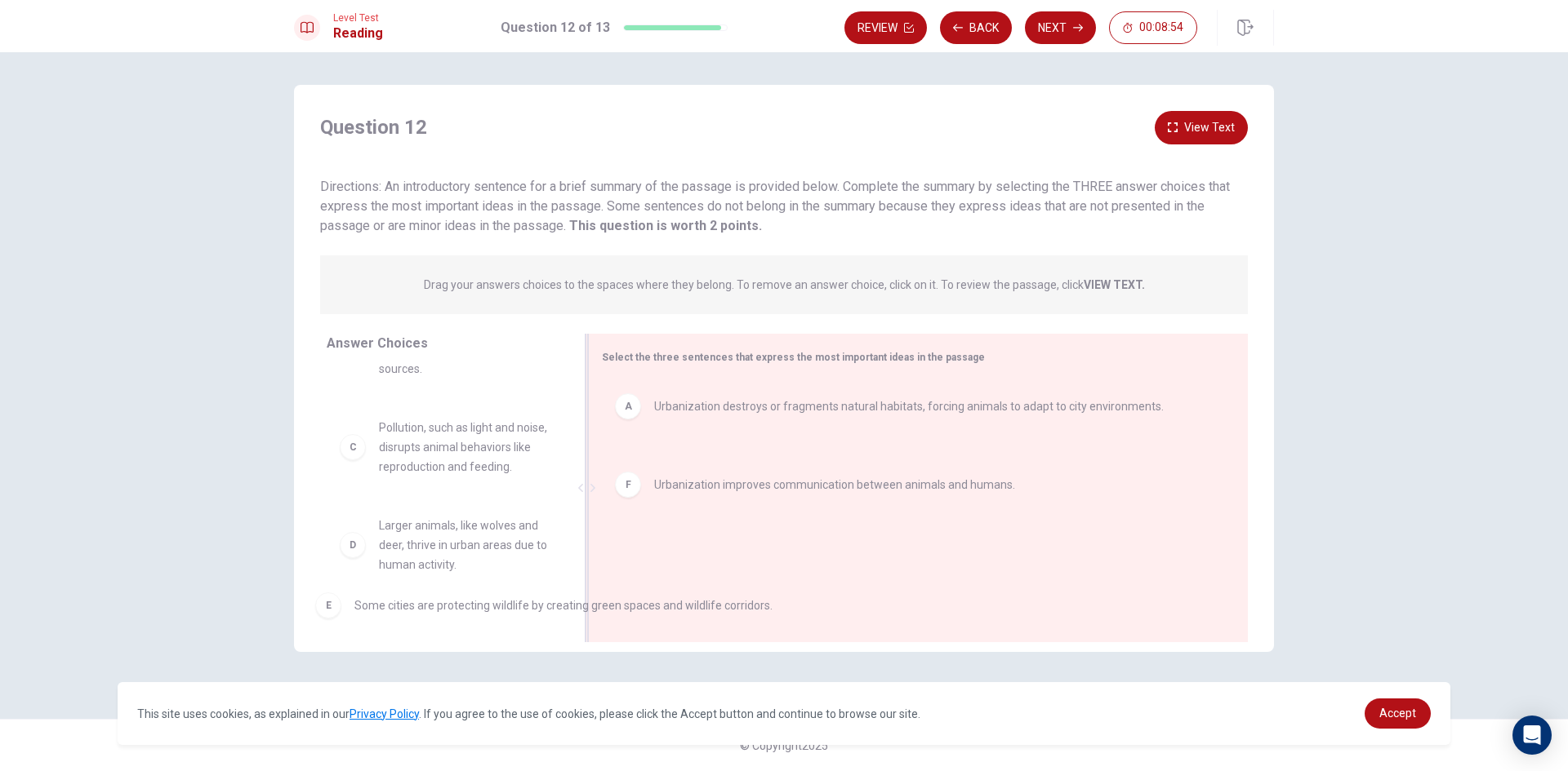
drag, startPoint x: 811, startPoint y: 466, endPoint x: 480, endPoint y: 618, distance: 364.2
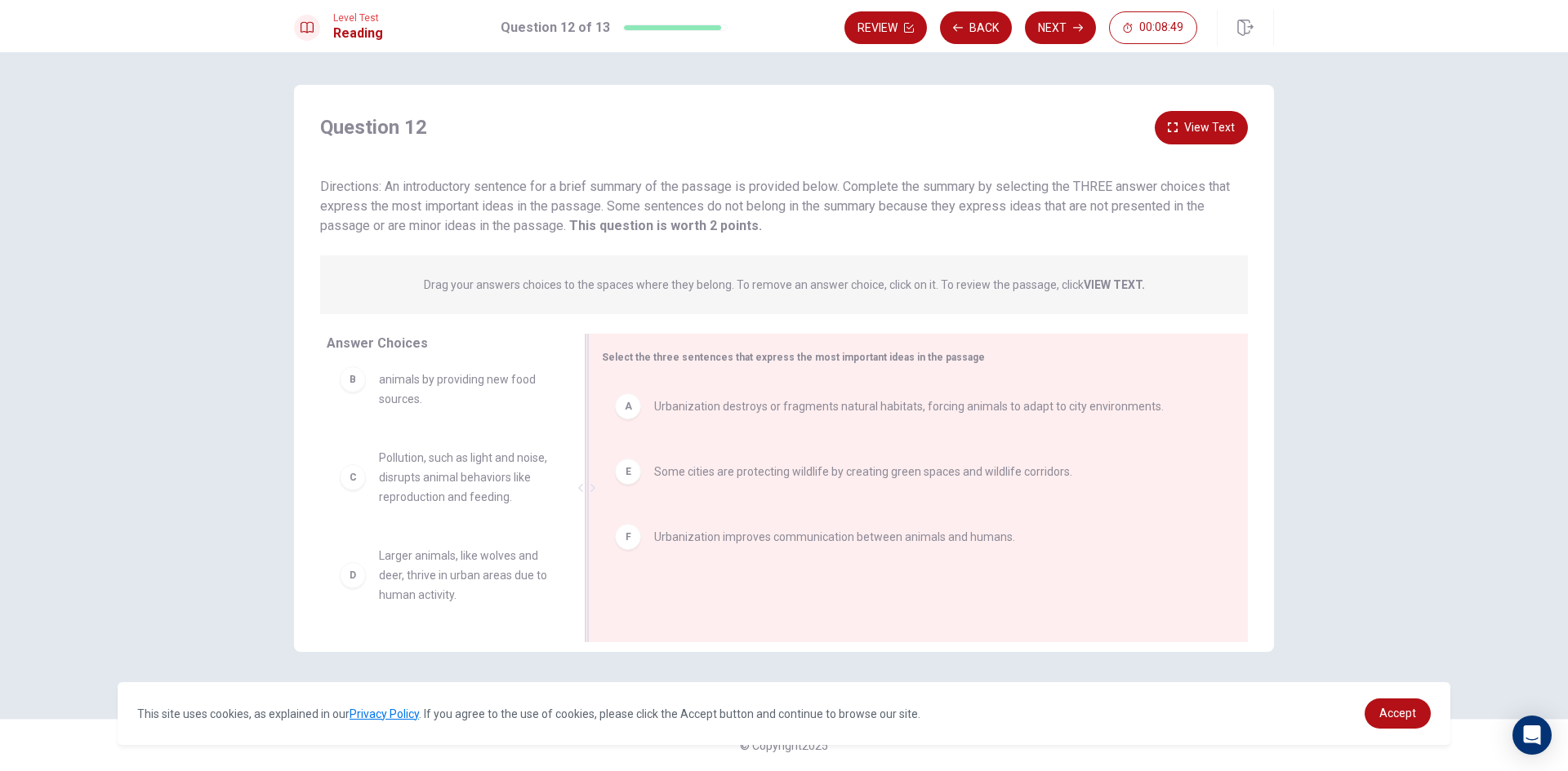
click at [722, 484] on div "E Some cities are protecting wildlife by creating green spaces and wildlife cor…" at bounding box center [911, 471] width 593 height 26
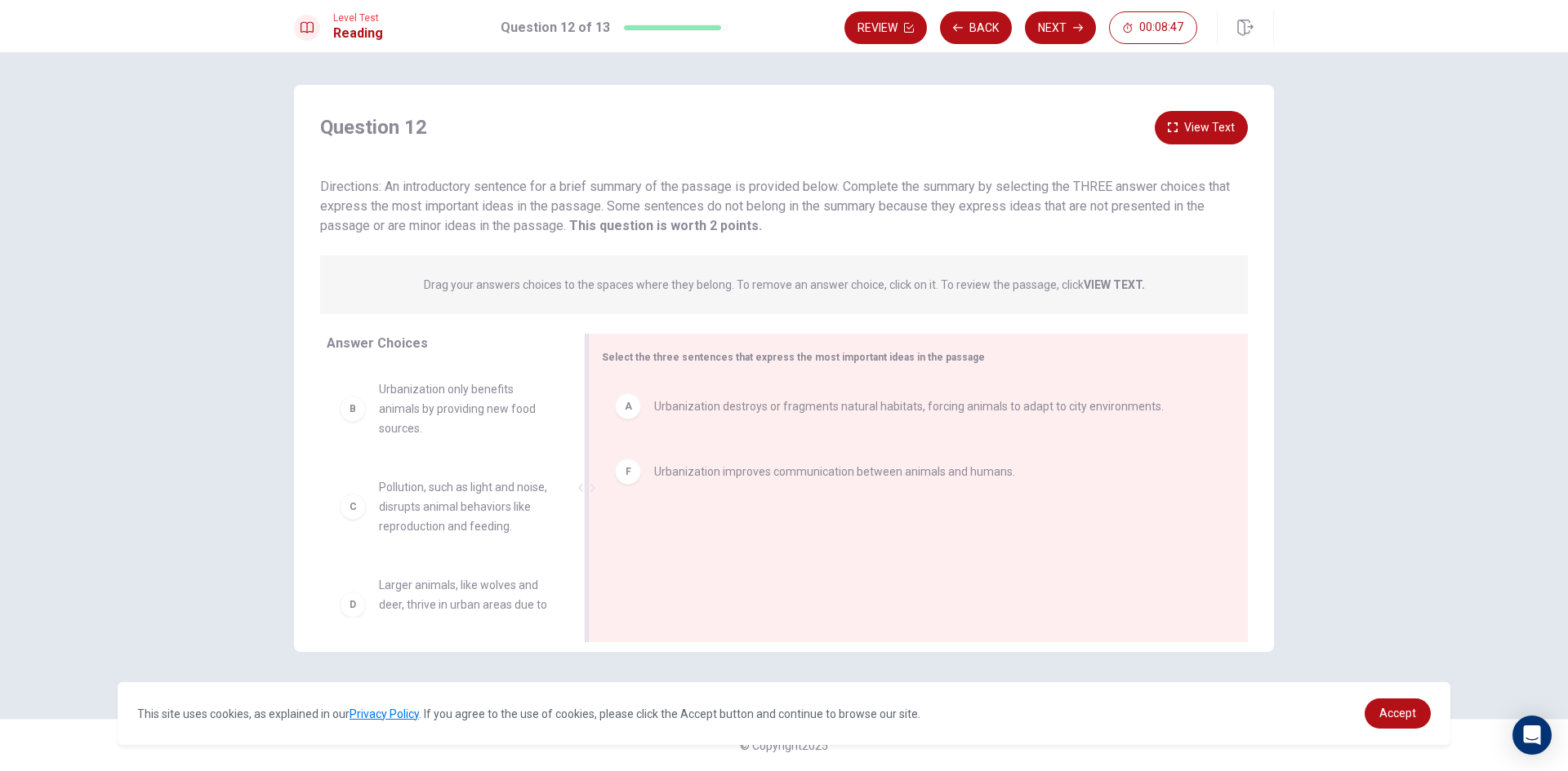
scroll to position [82, 0]
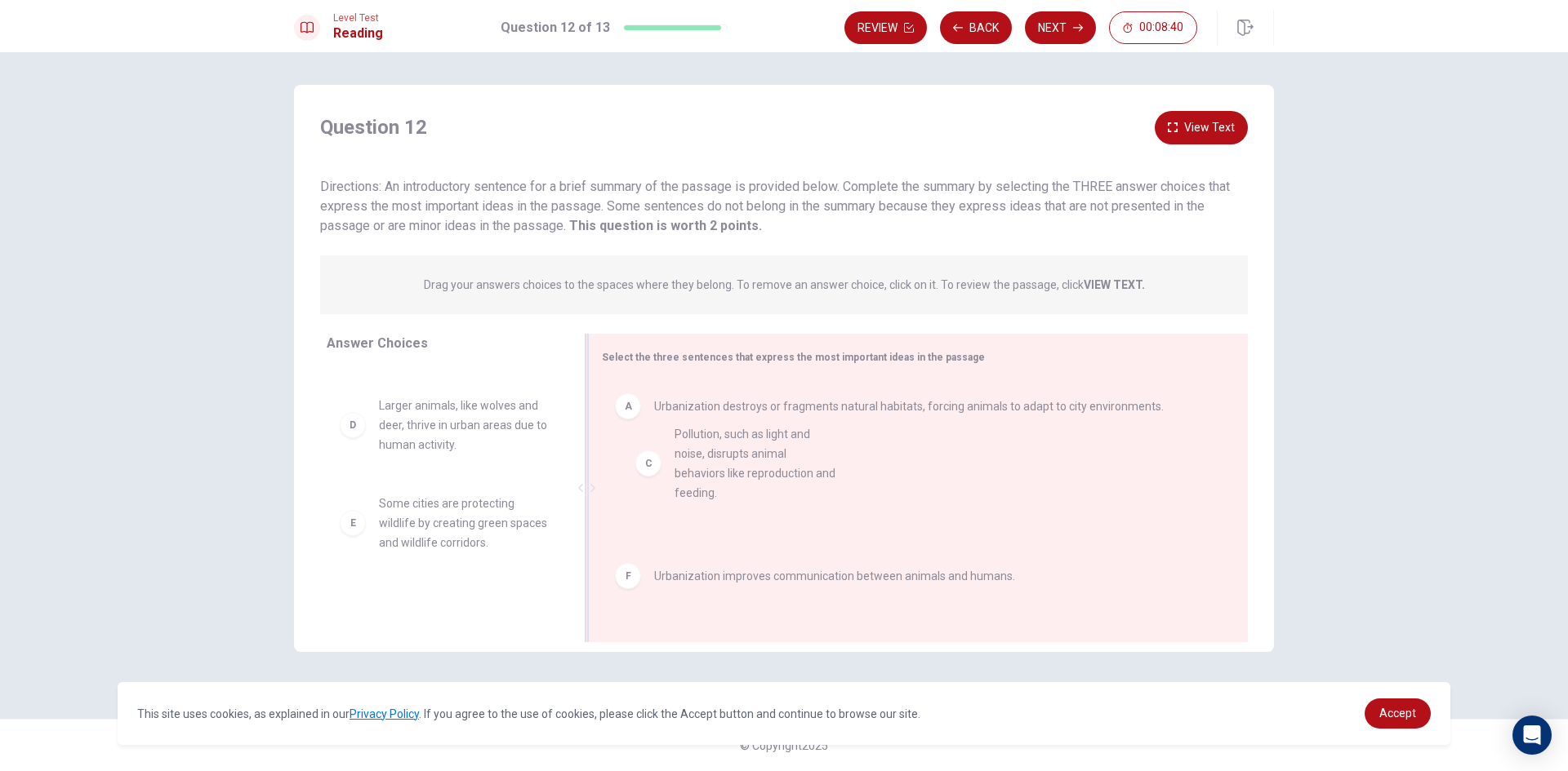
drag, startPoint x: 479, startPoint y: 429, endPoint x: 778, endPoint y: 458, distance: 300.4
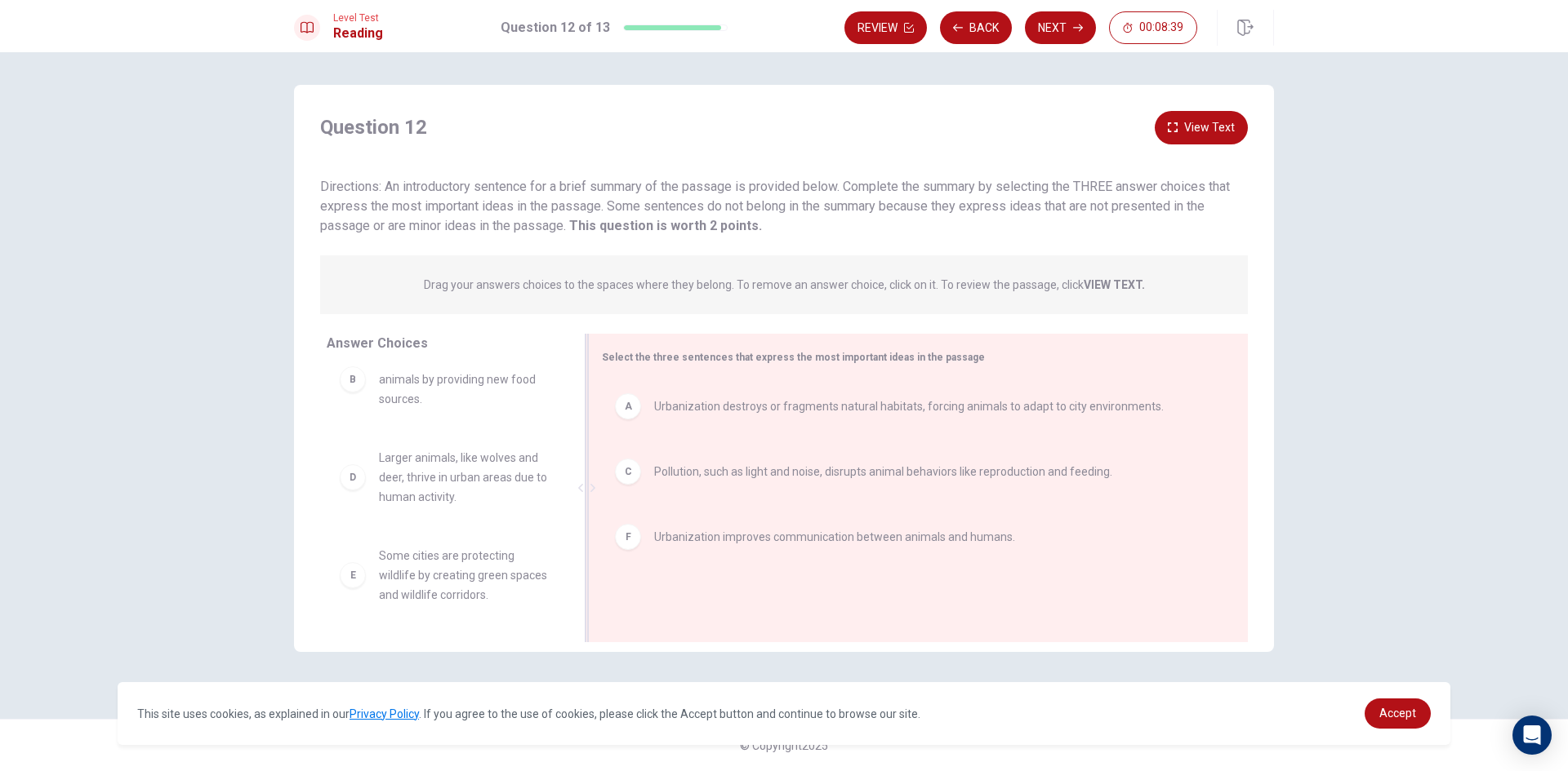
scroll to position [29, 0]
click at [1062, 34] on button "Next" at bounding box center [1060, 28] width 71 height 33
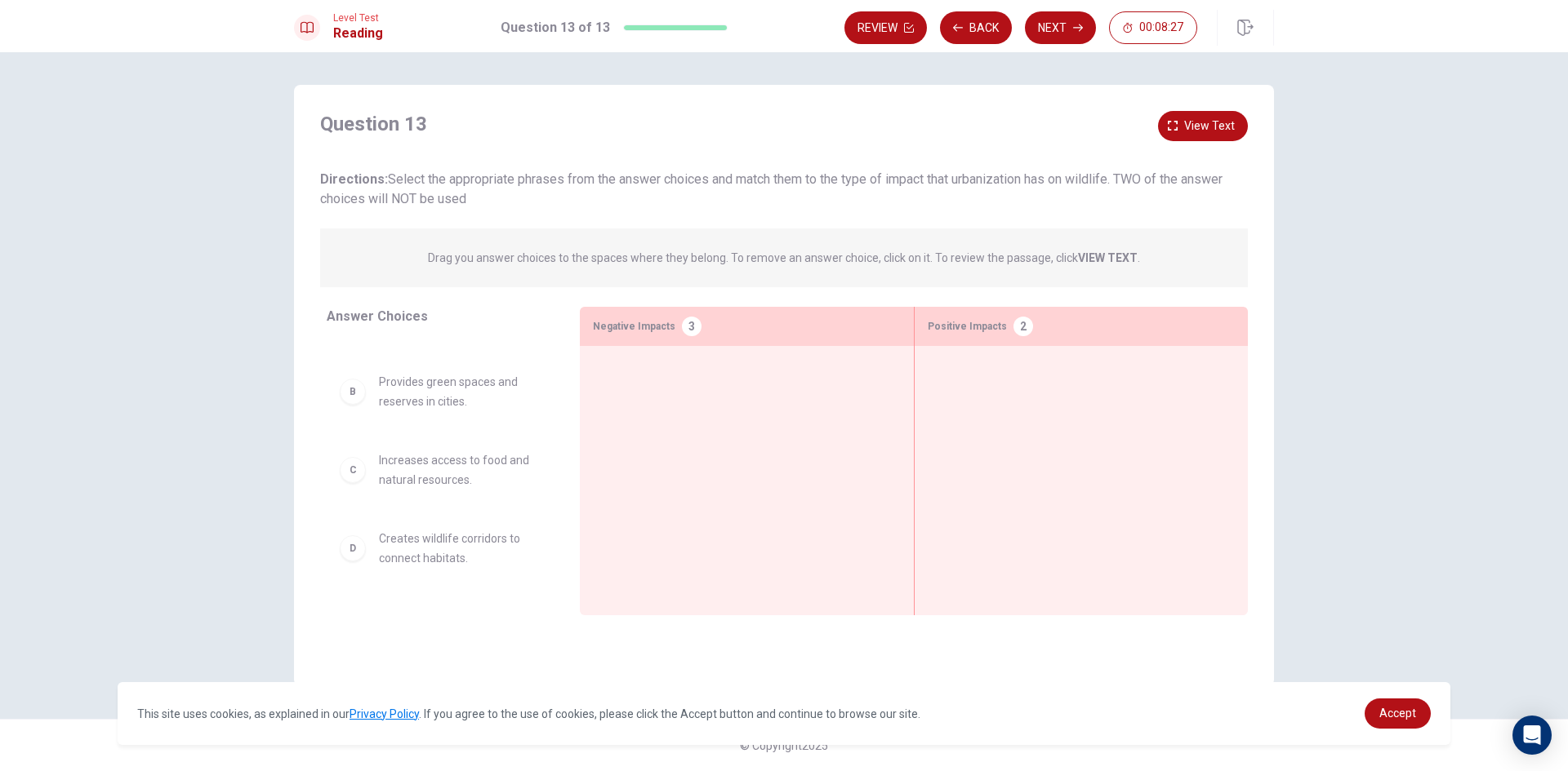
scroll to position [0, 0]
drag, startPoint x: 546, startPoint y: 400, endPoint x: 725, endPoint y: 403, distance: 179.0
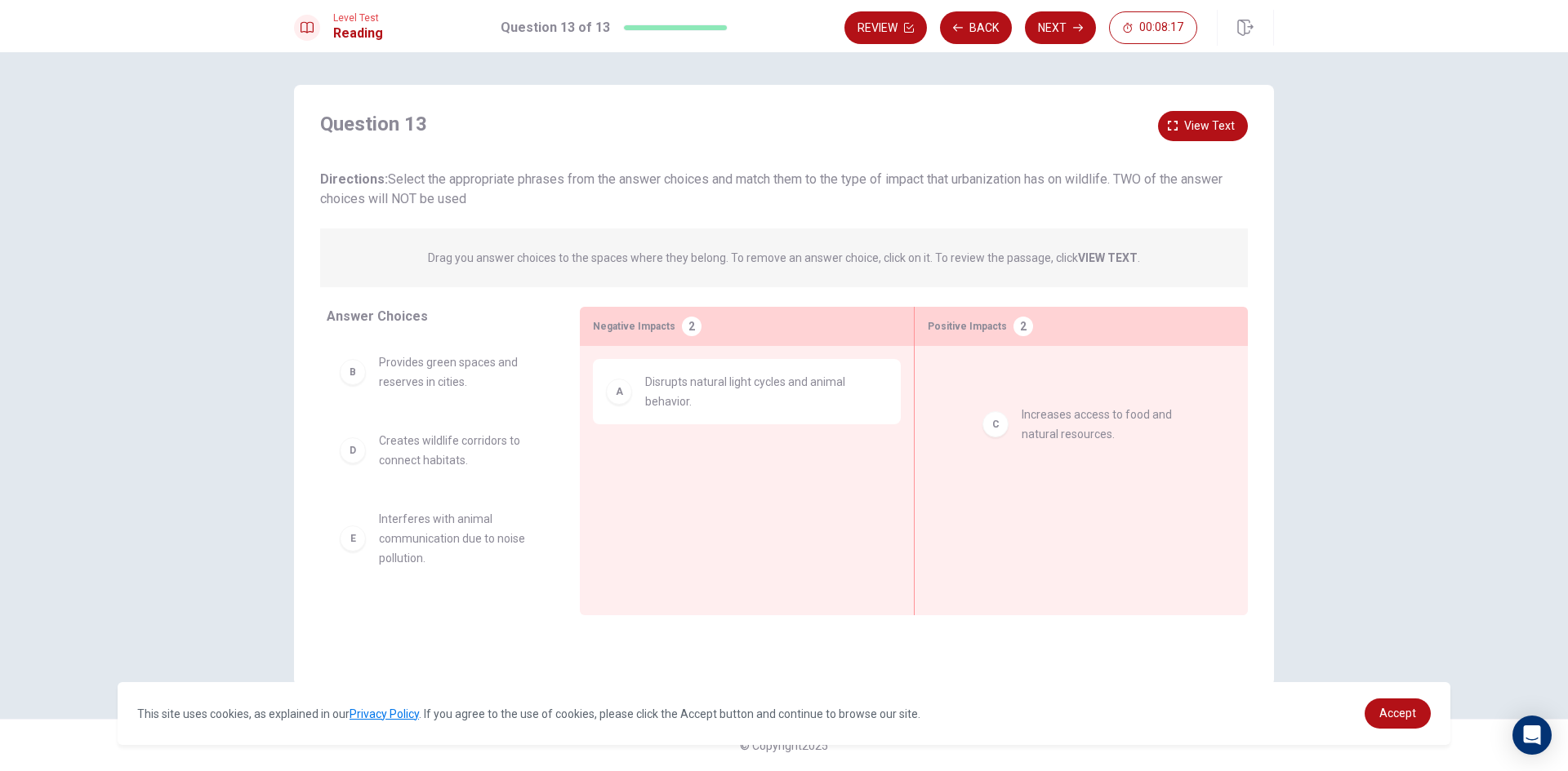
drag, startPoint x: 461, startPoint y: 458, endPoint x: 1112, endPoint y: 430, distance: 651.6
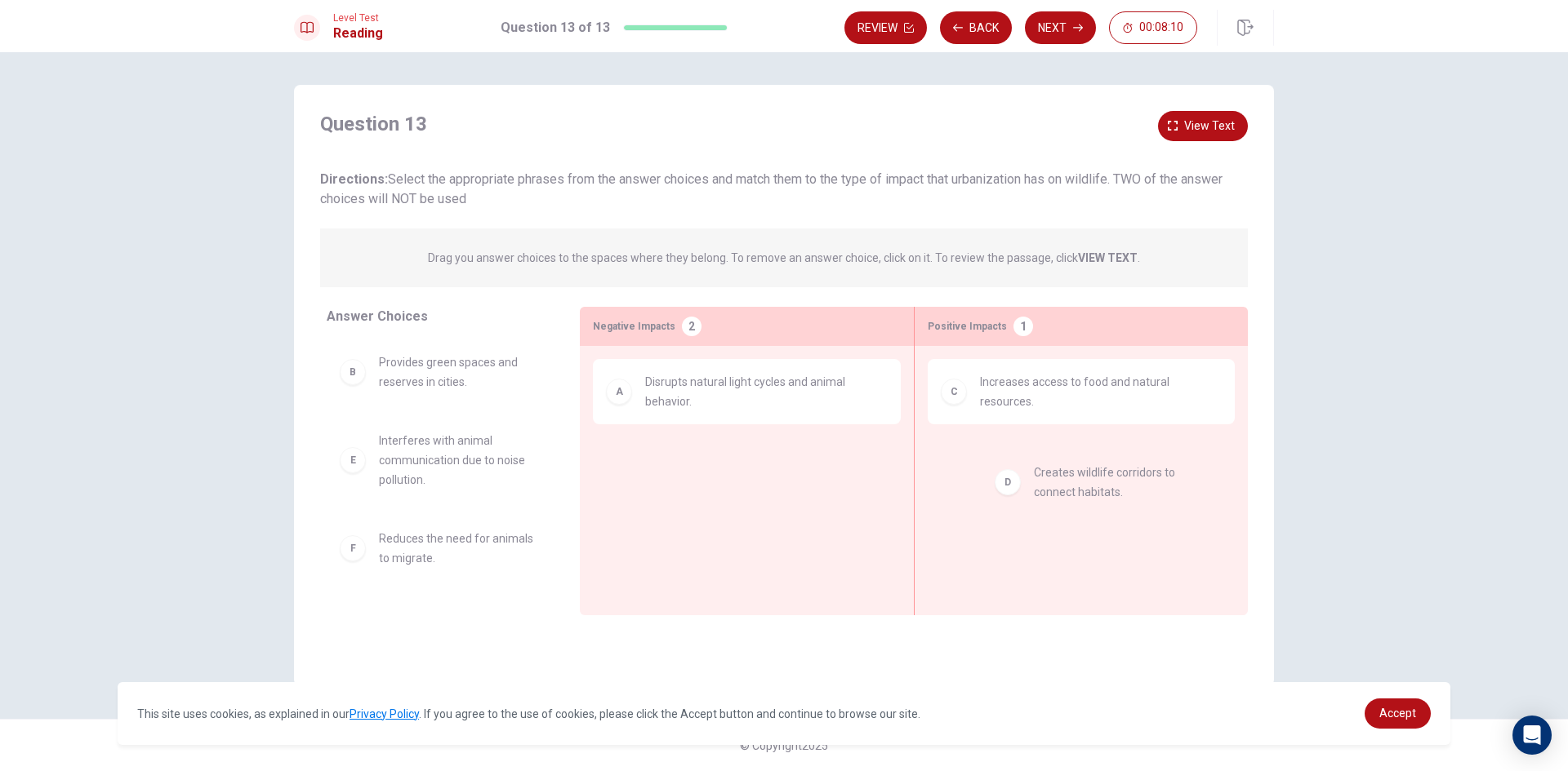
drag, startPoint x: 458, startPoint y: 458, endPoint x: 1069, endPoint y: 482, distance: 611.5
drag, startPoint x: 562, startPoint y: 506, endPoint x: 563, endPoint y: 540, distance: 34.0
click at [563, 543] on div "B Provides green spaces and reserves in cities. E Interferes with animal commun…" at bounding box center [447, 465] width 240 height 251
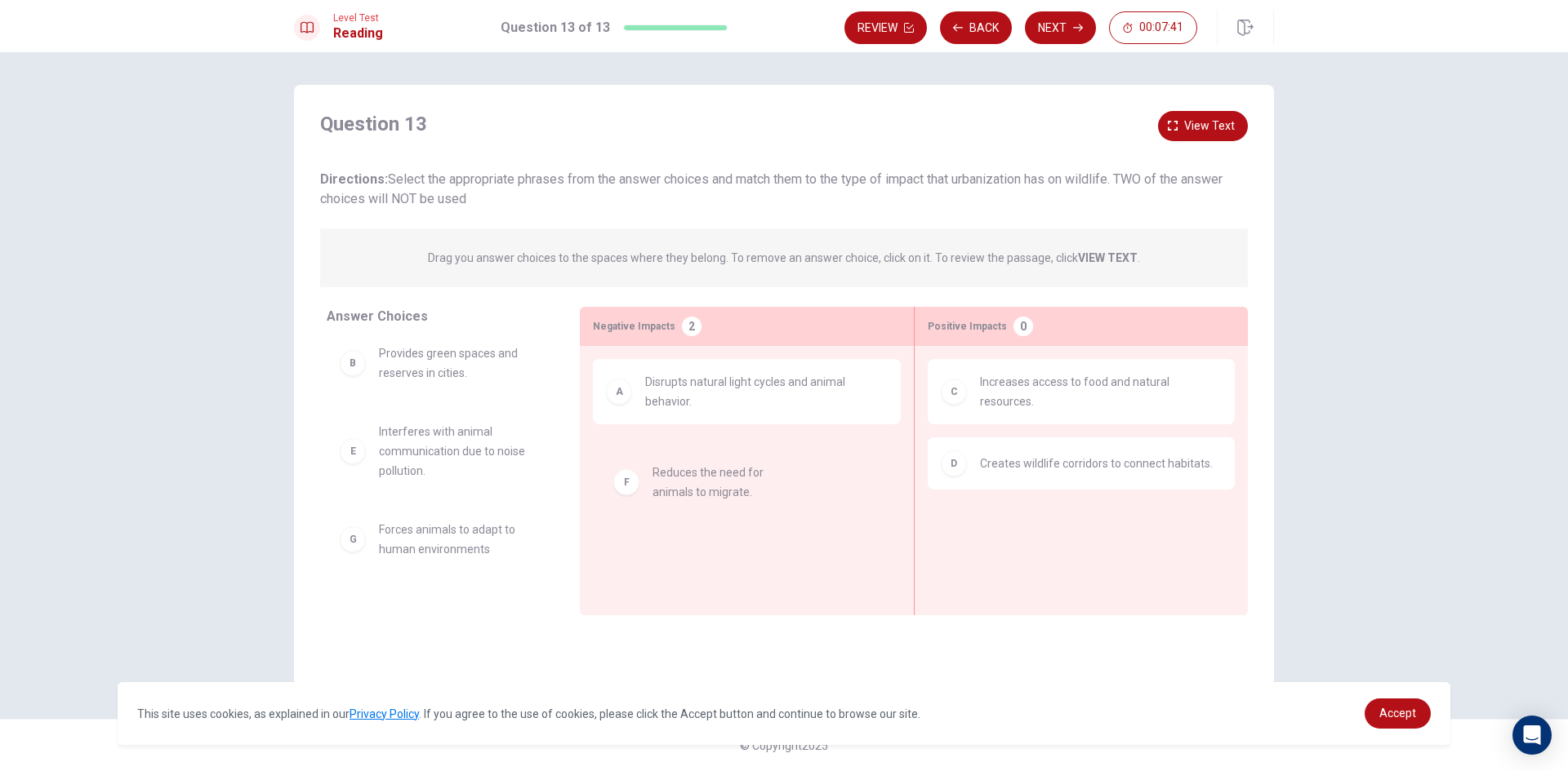
drag, startPoint x: 466, startPoint y: 546, endPoint x: 742, endPoint y: 479, distance: 284.0
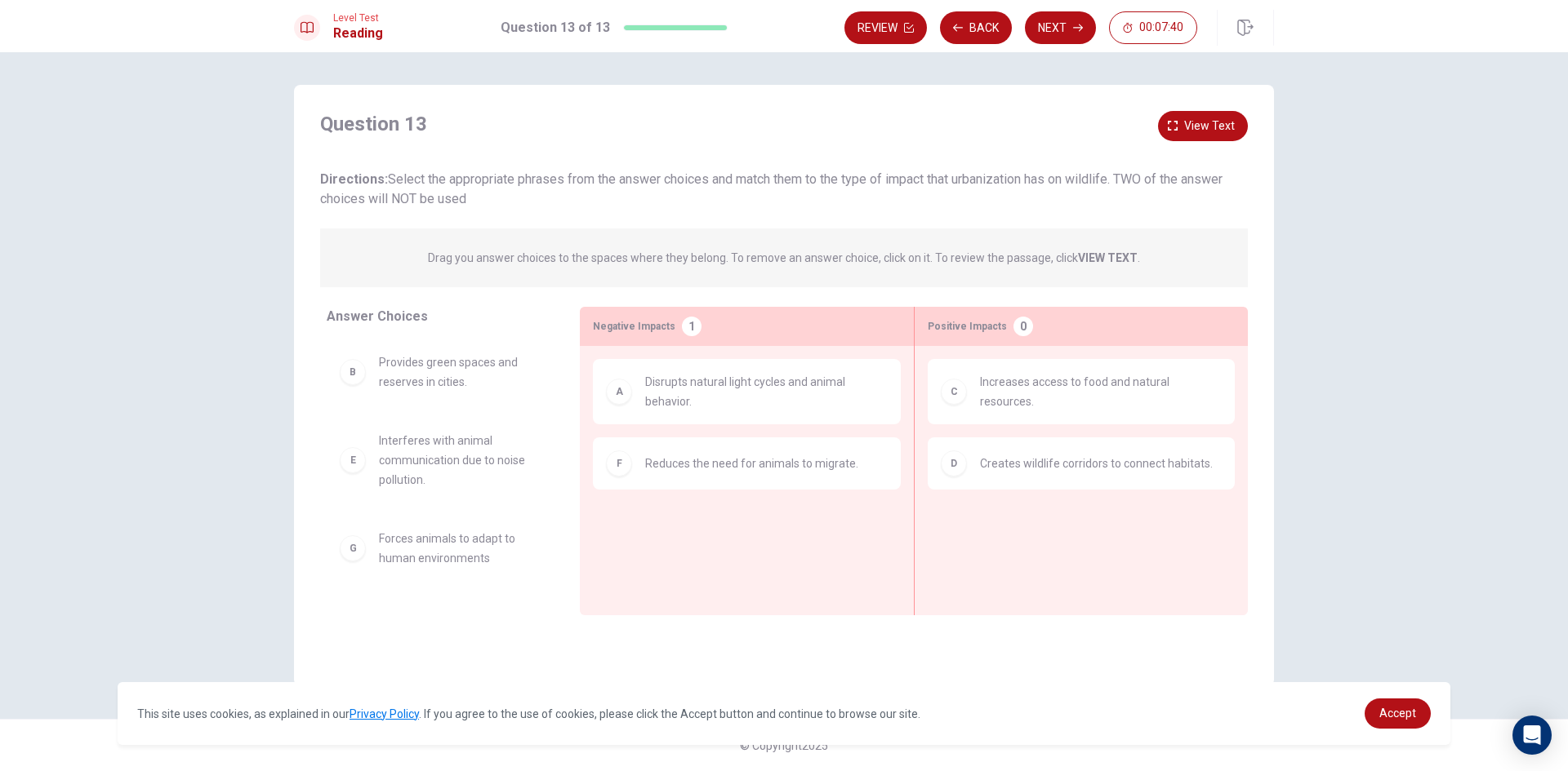
scroll to position [0, 0]
drag, startPoint x: 458, startPoint y: 561, endPoint x: 712, endPoint y: 546, distance: 254.4
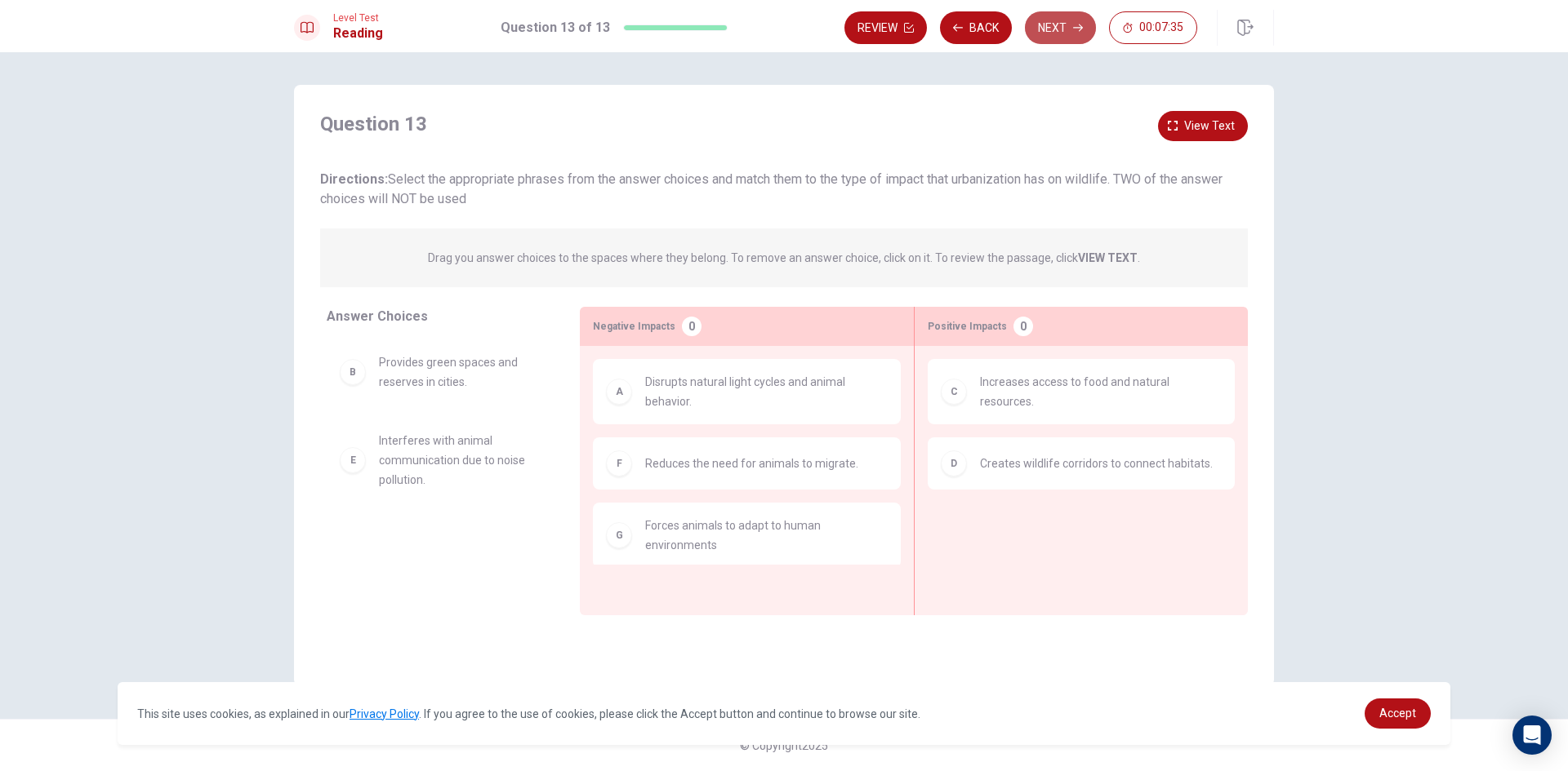
click at [1047, 18] on button "Next" at bounding box center [1060, 28] width 71 height 33
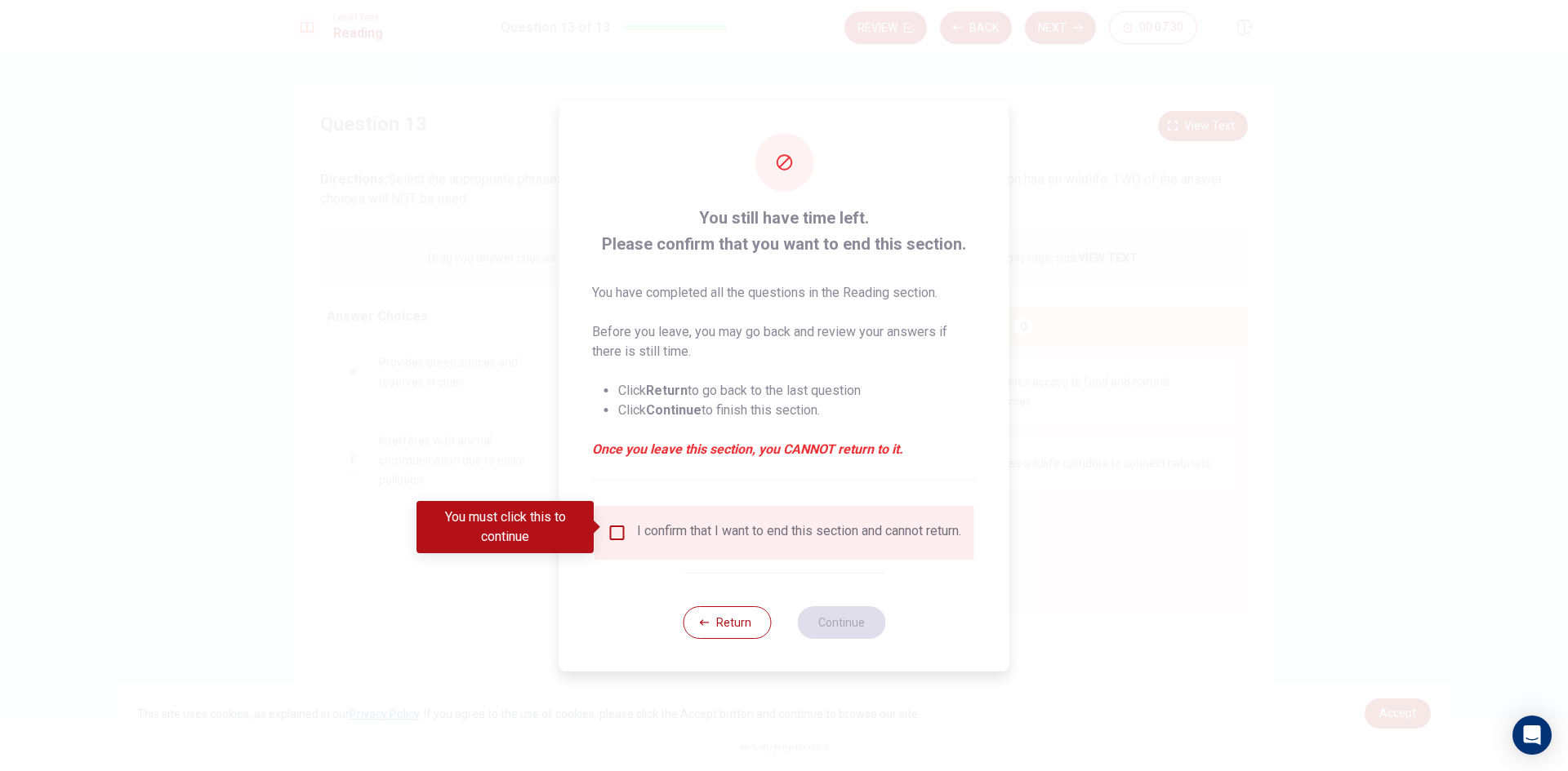
click at [613, 526] on input "You must click this to continue" at bounding box center [617, 533] width 19 height 19
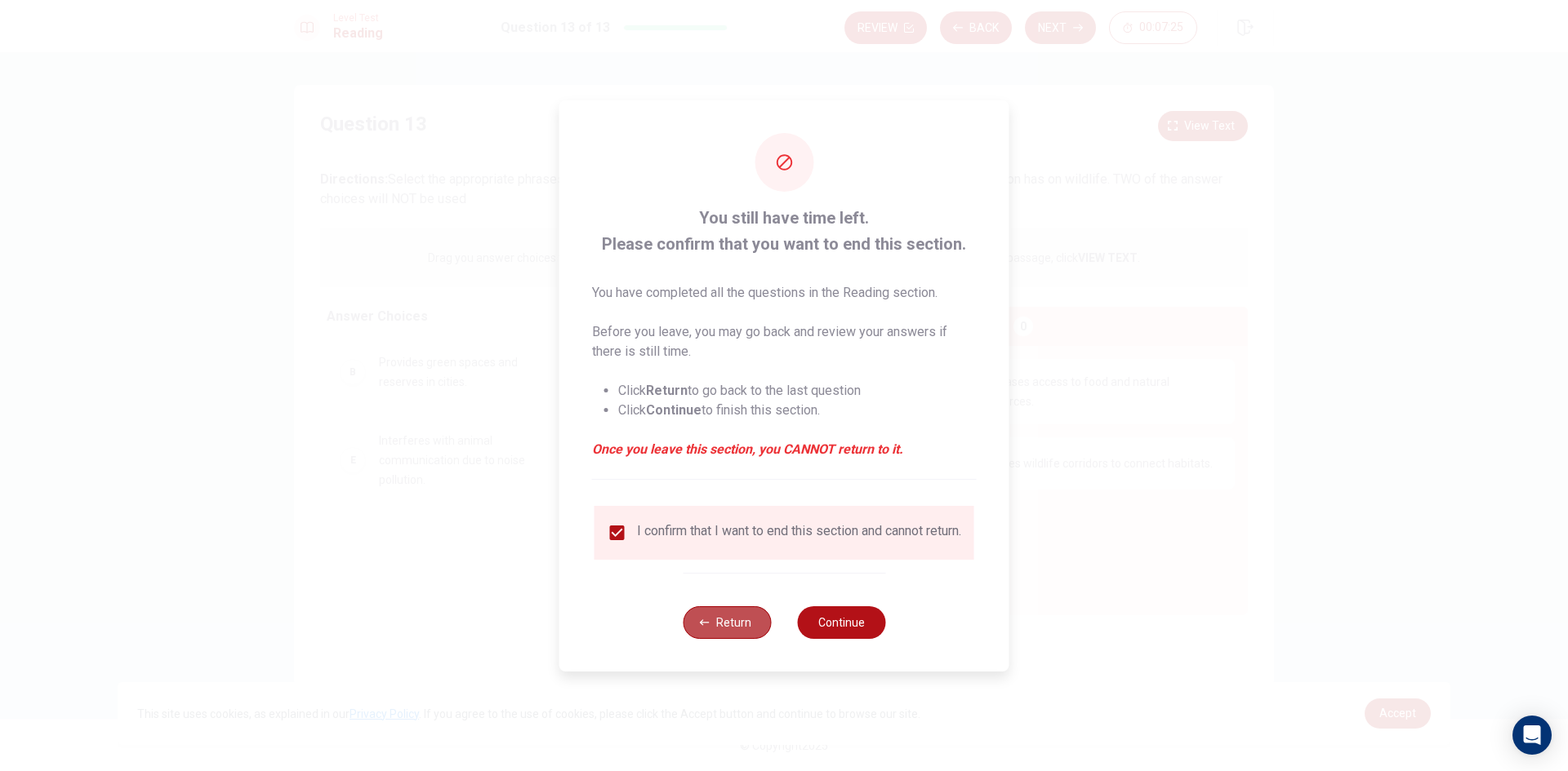
click at [744, 625] on button "Return" at bounding box center [726, 623] width 88 height 33
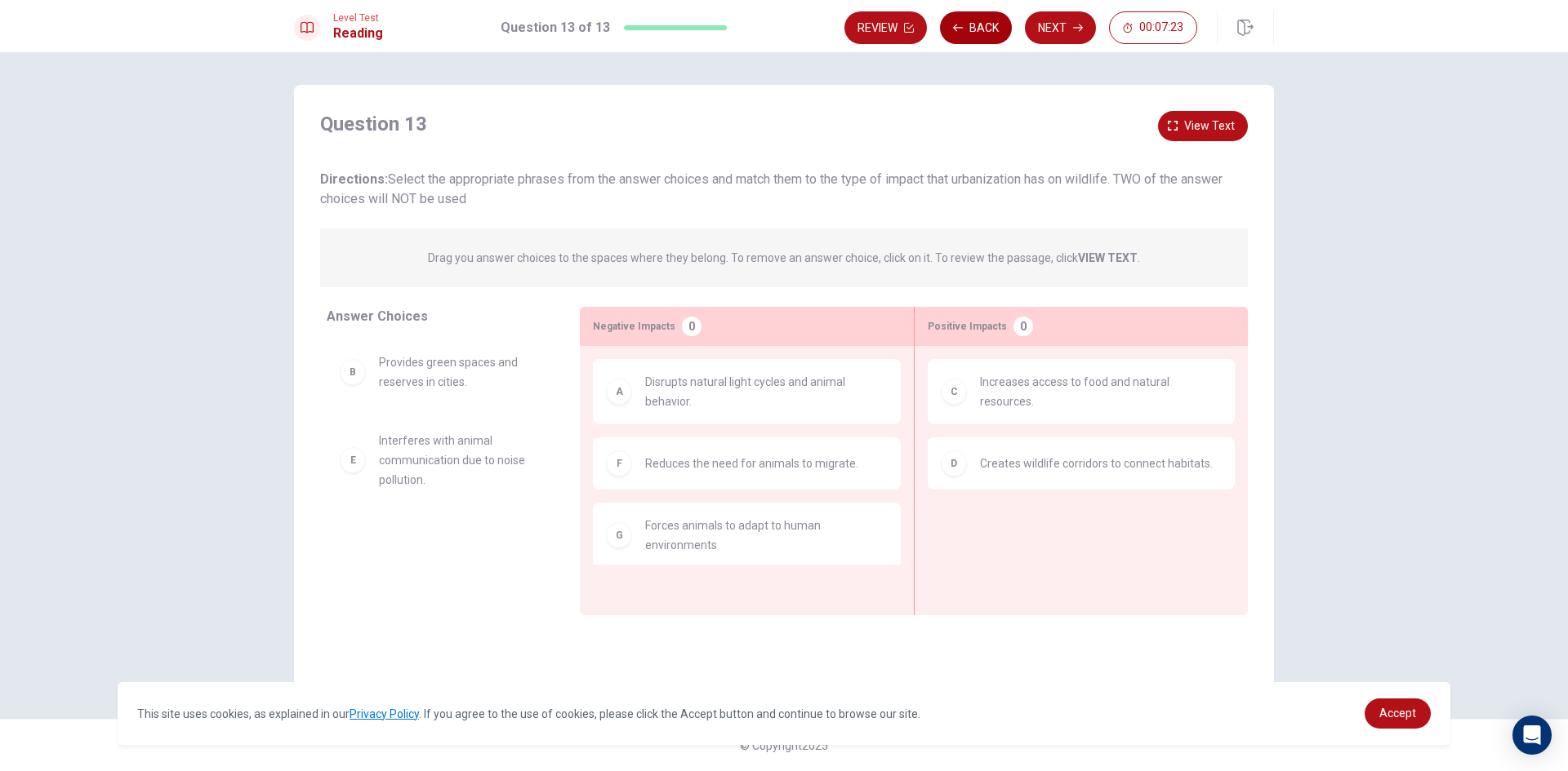
click at [958, 31] on icon "button" at bounding box center [957, 28] width 10 height 10
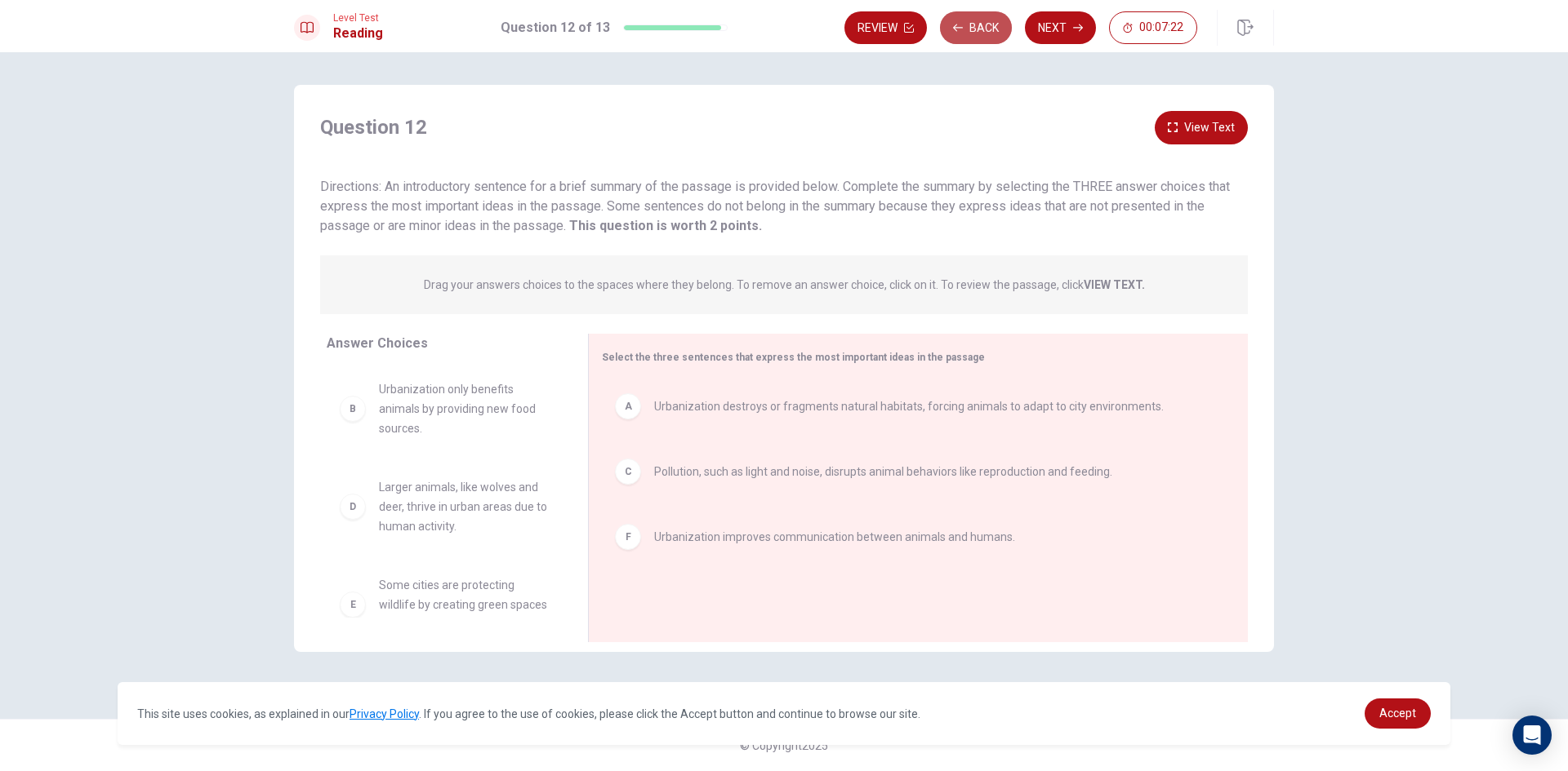
click at [958, 31] on icon "button" at bounding box center [957, 28] width 10 height 10
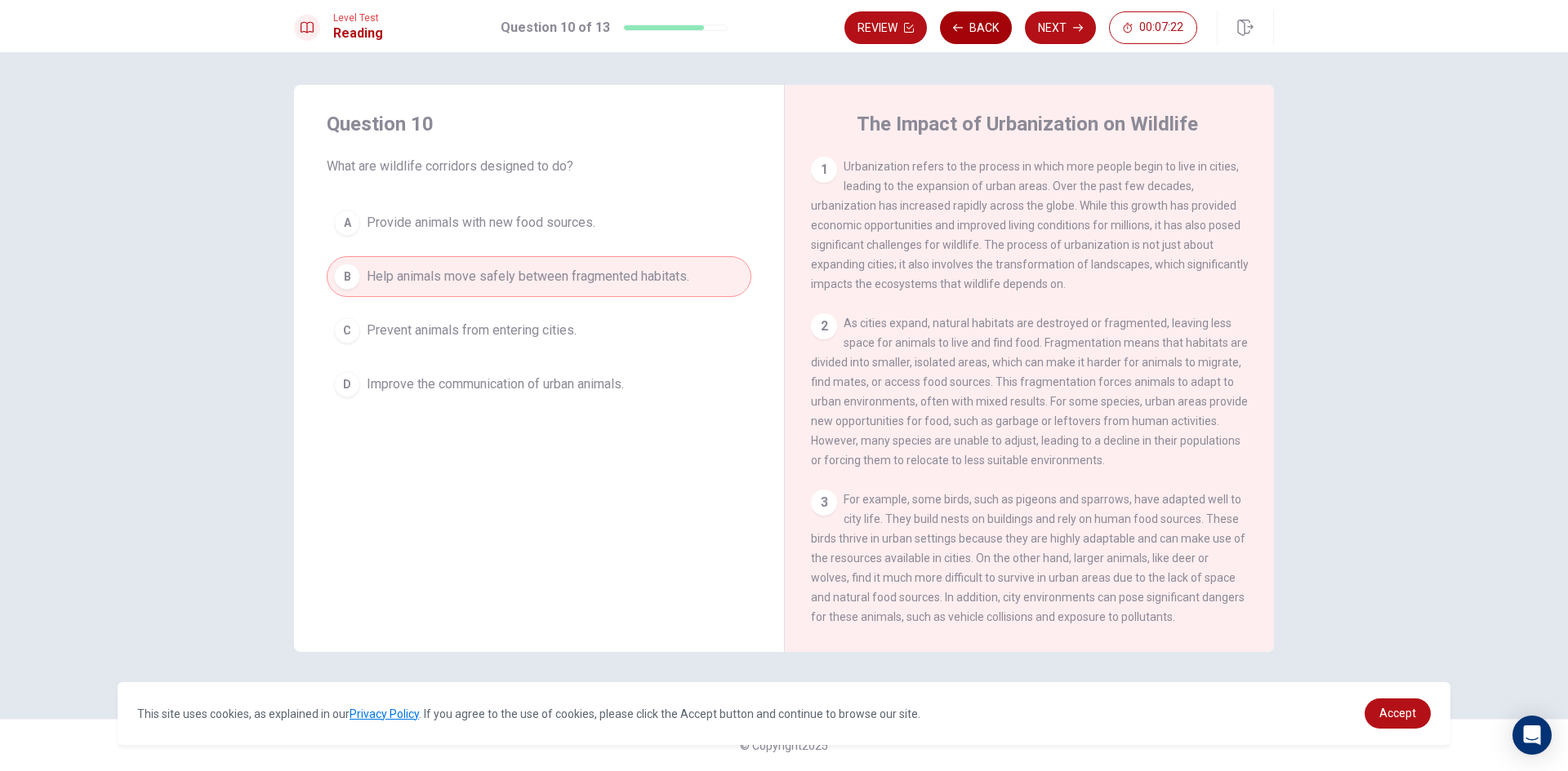
click at [960, 32] on icon "button" at bounding box center [957, 28] width 10 height 10
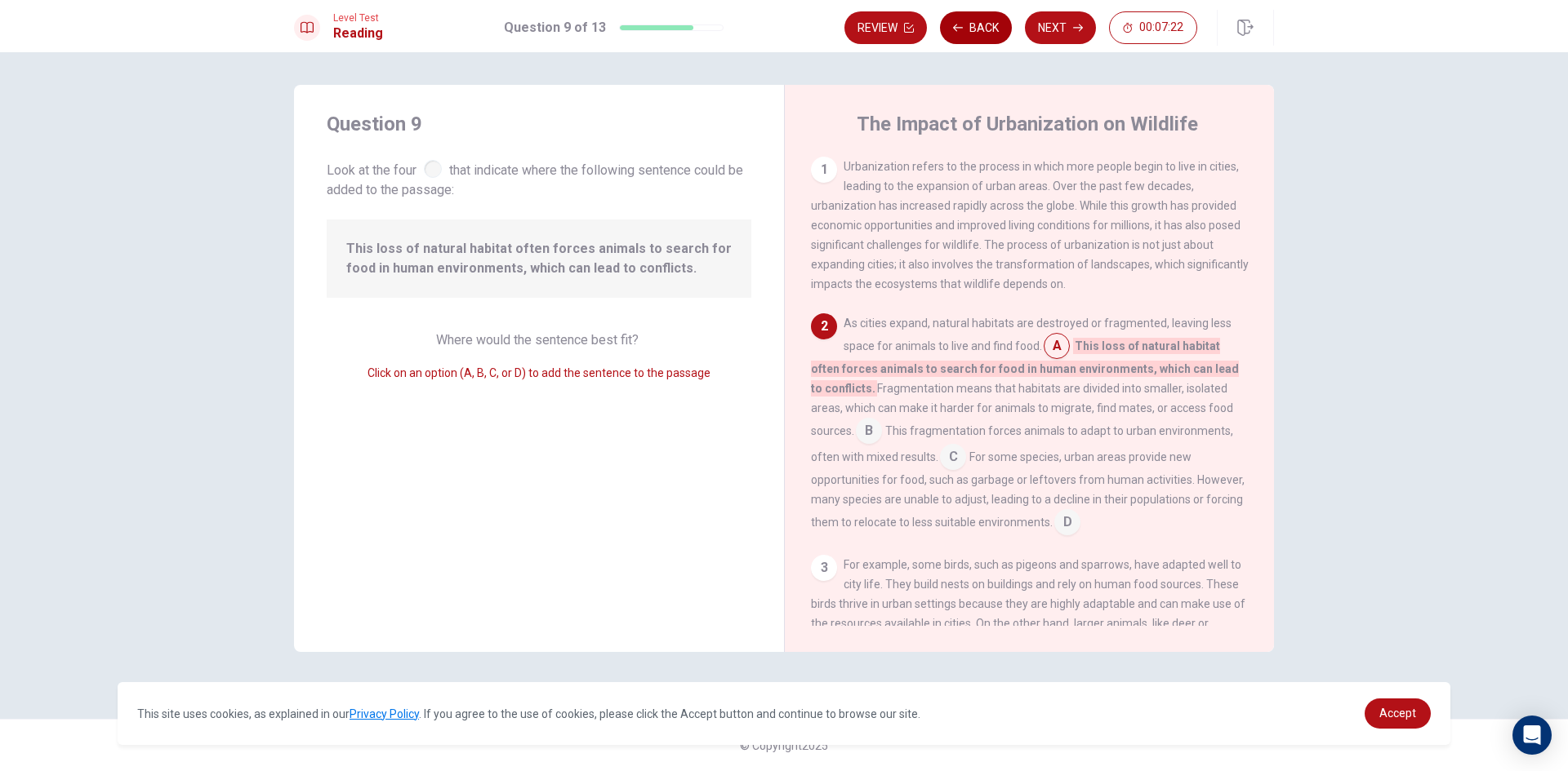
click at [960, 32] on icon "button" at bounding box center [957, 28] width 10 height 10
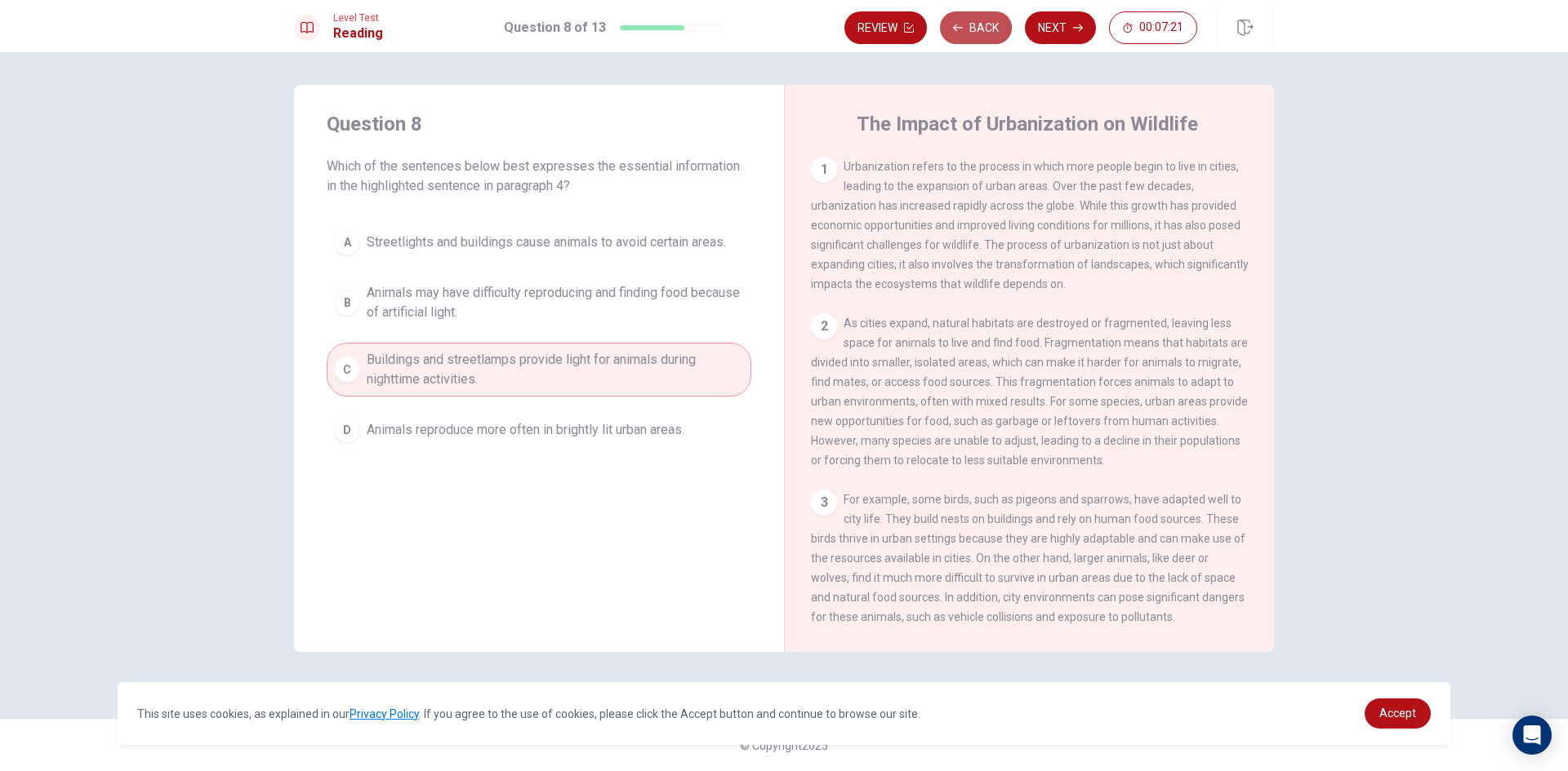
click at [960, 33] on button "Back" at bounding box center [976, 28] width 72 height 33
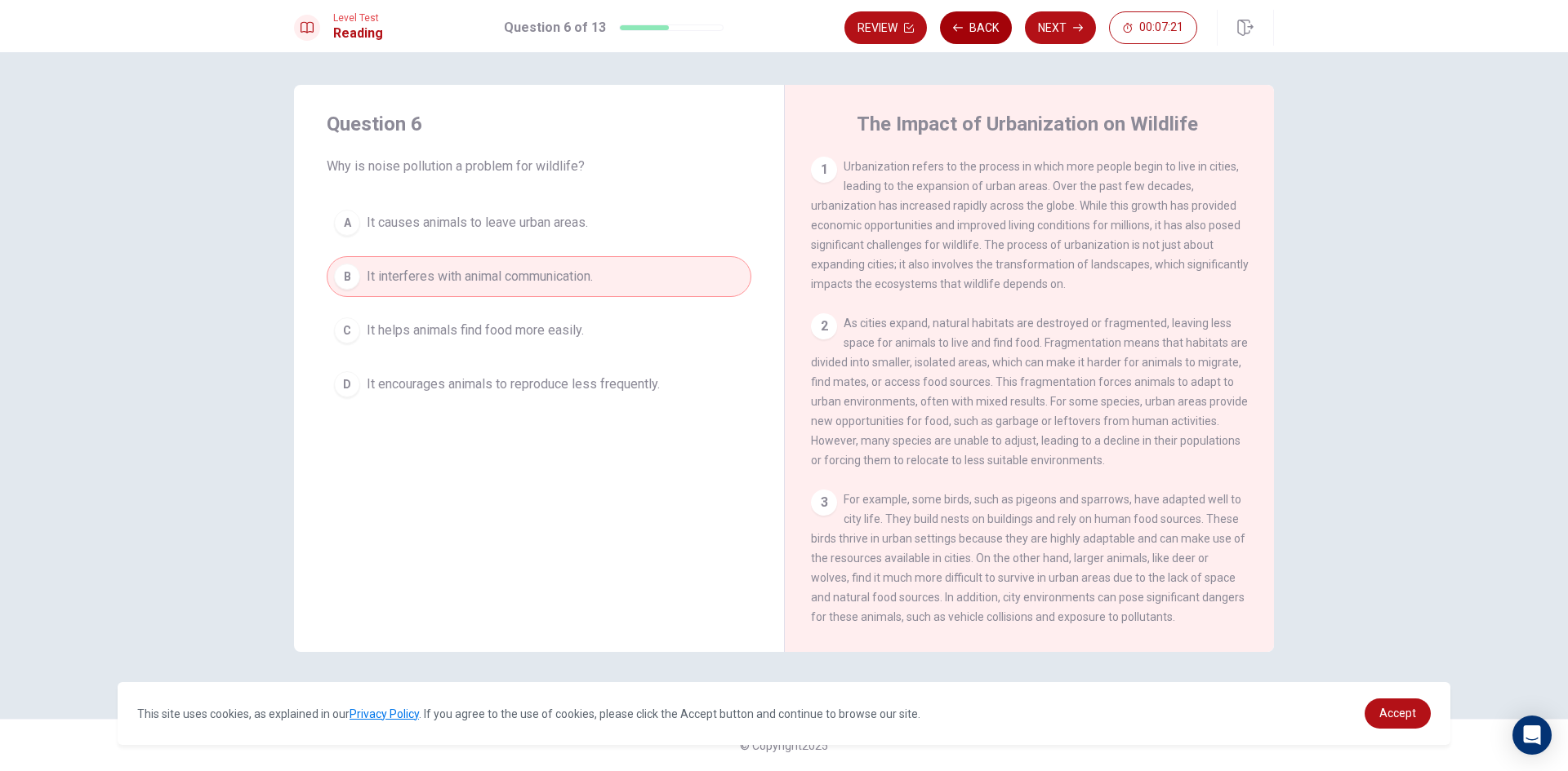
click at [963, 34] on button "Back" at bounding box center [976, 28] width 72 height 33
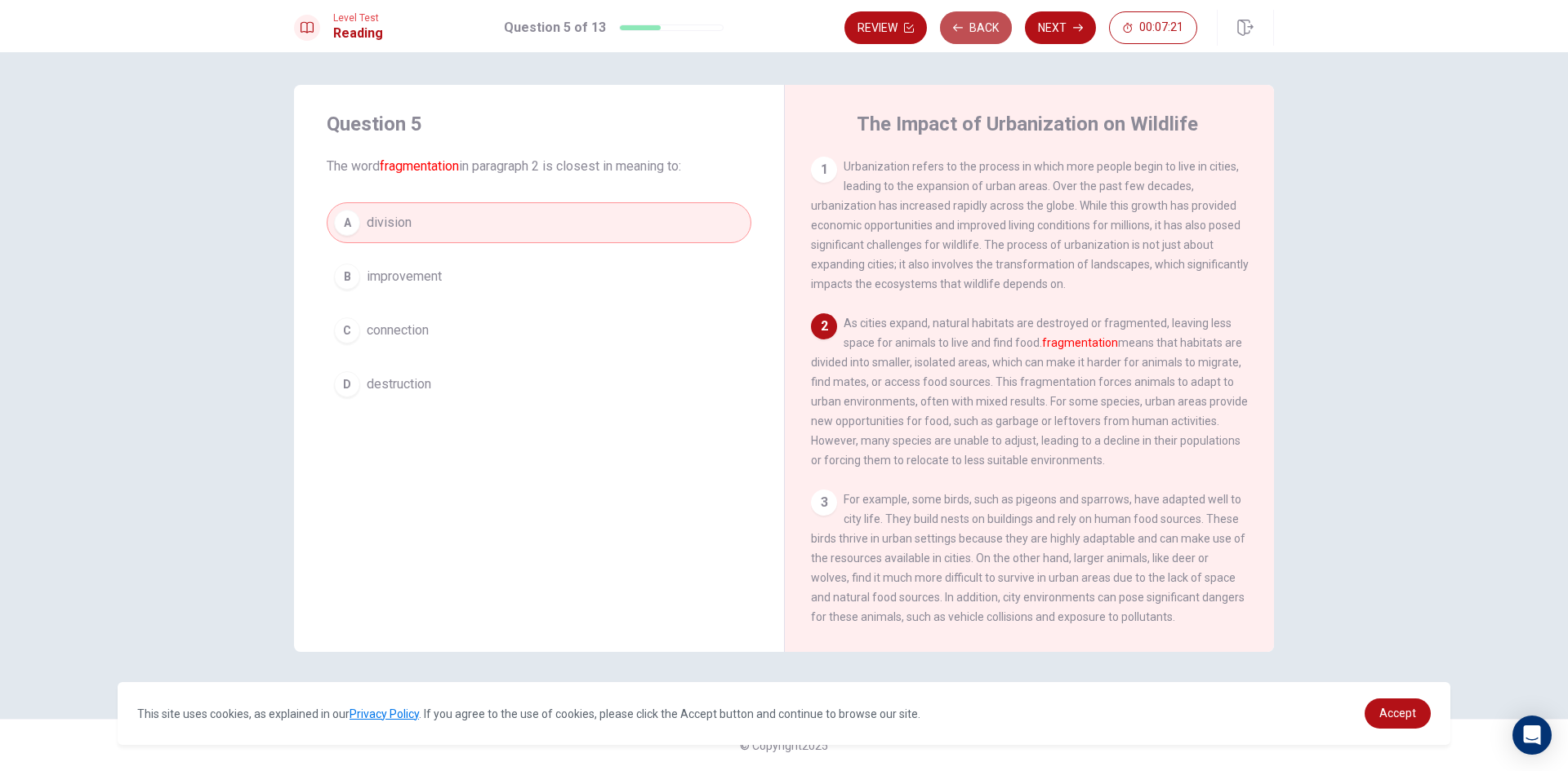
scroll to position [19, 0]
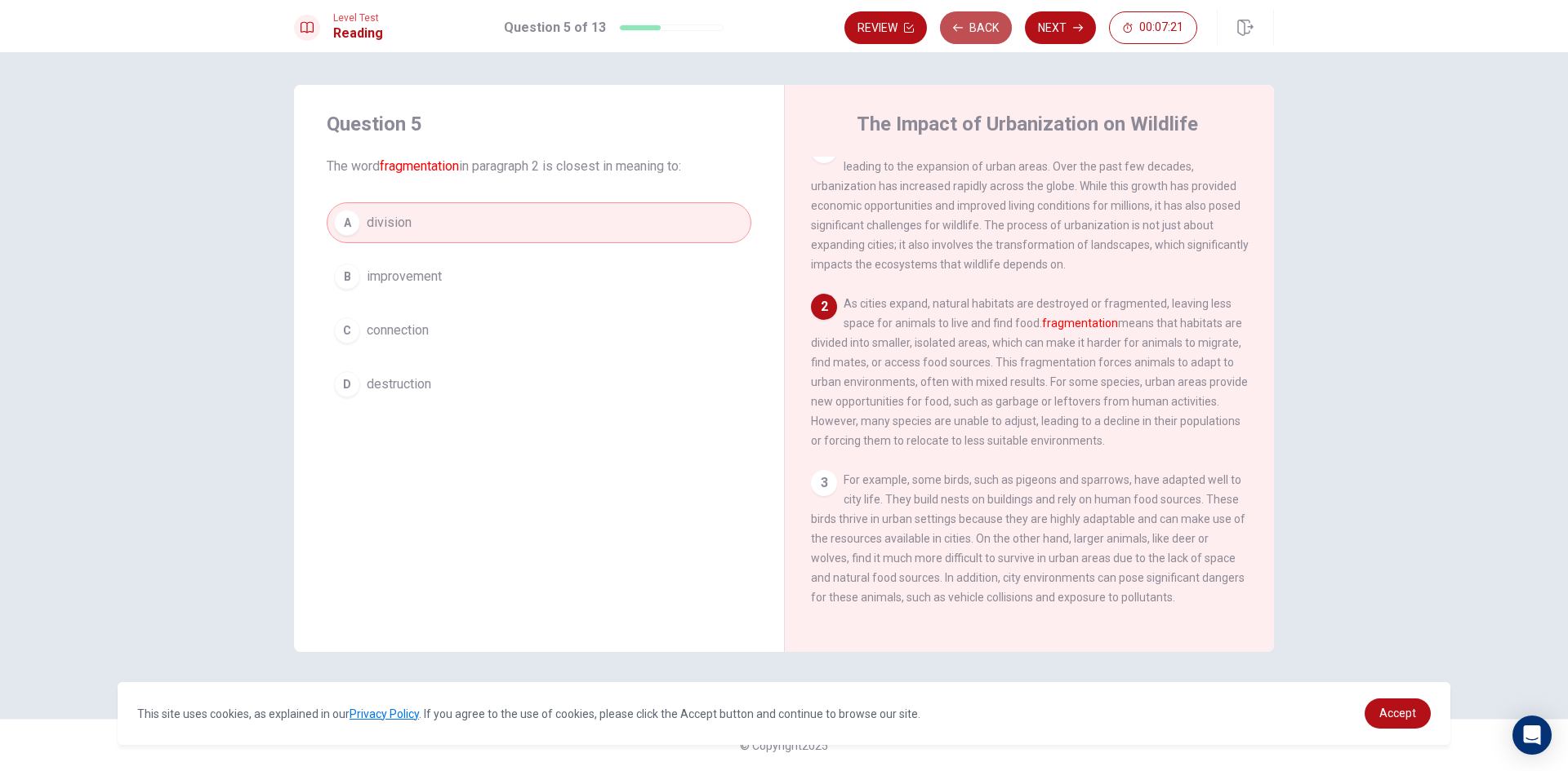
click at [963, 35] on button "Back" at bounding box center [976, 28] width 72 height 33
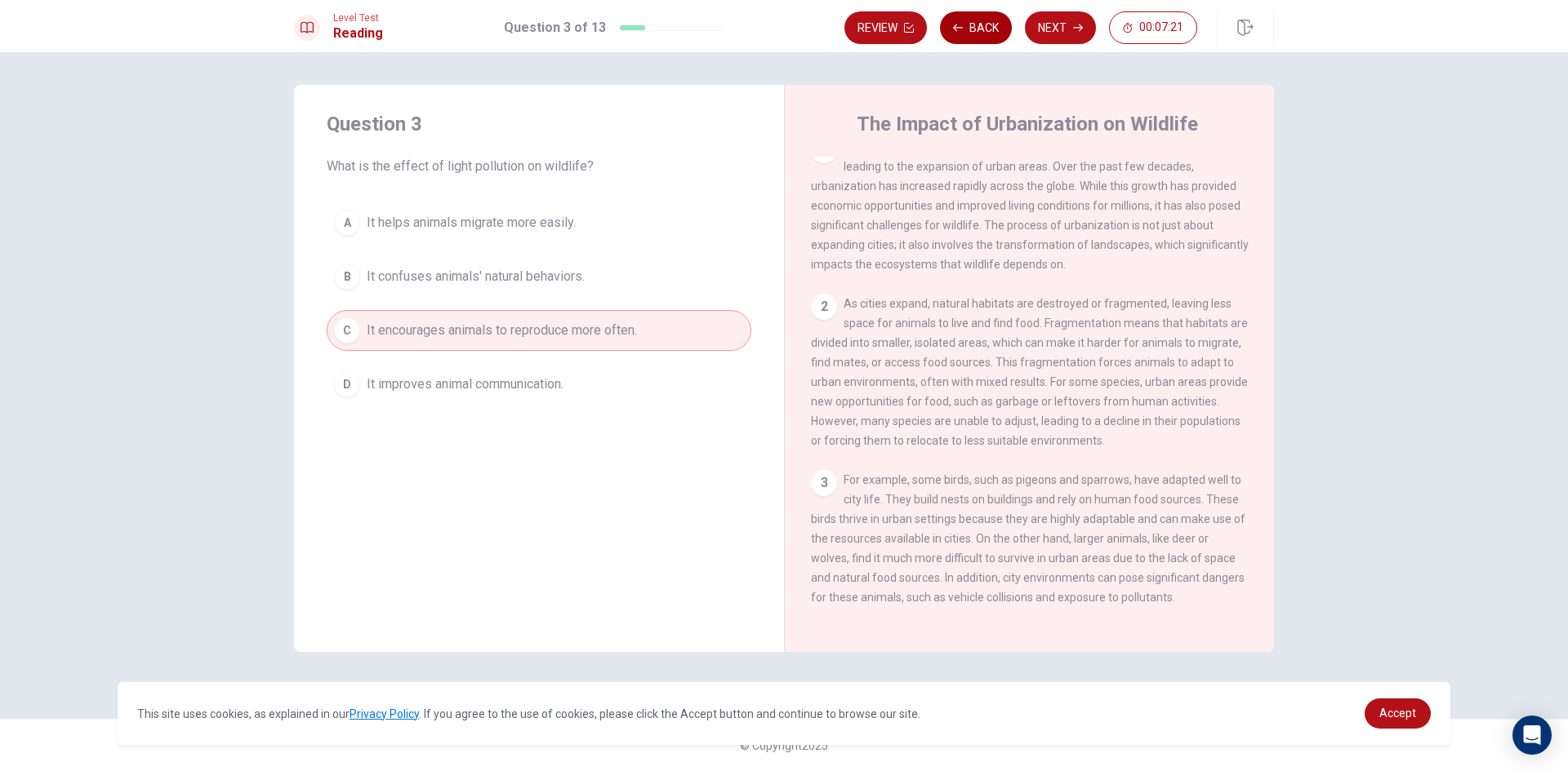
click at [960, 40] on button "Back" at bounding box center [976, 28] width 72 height 33
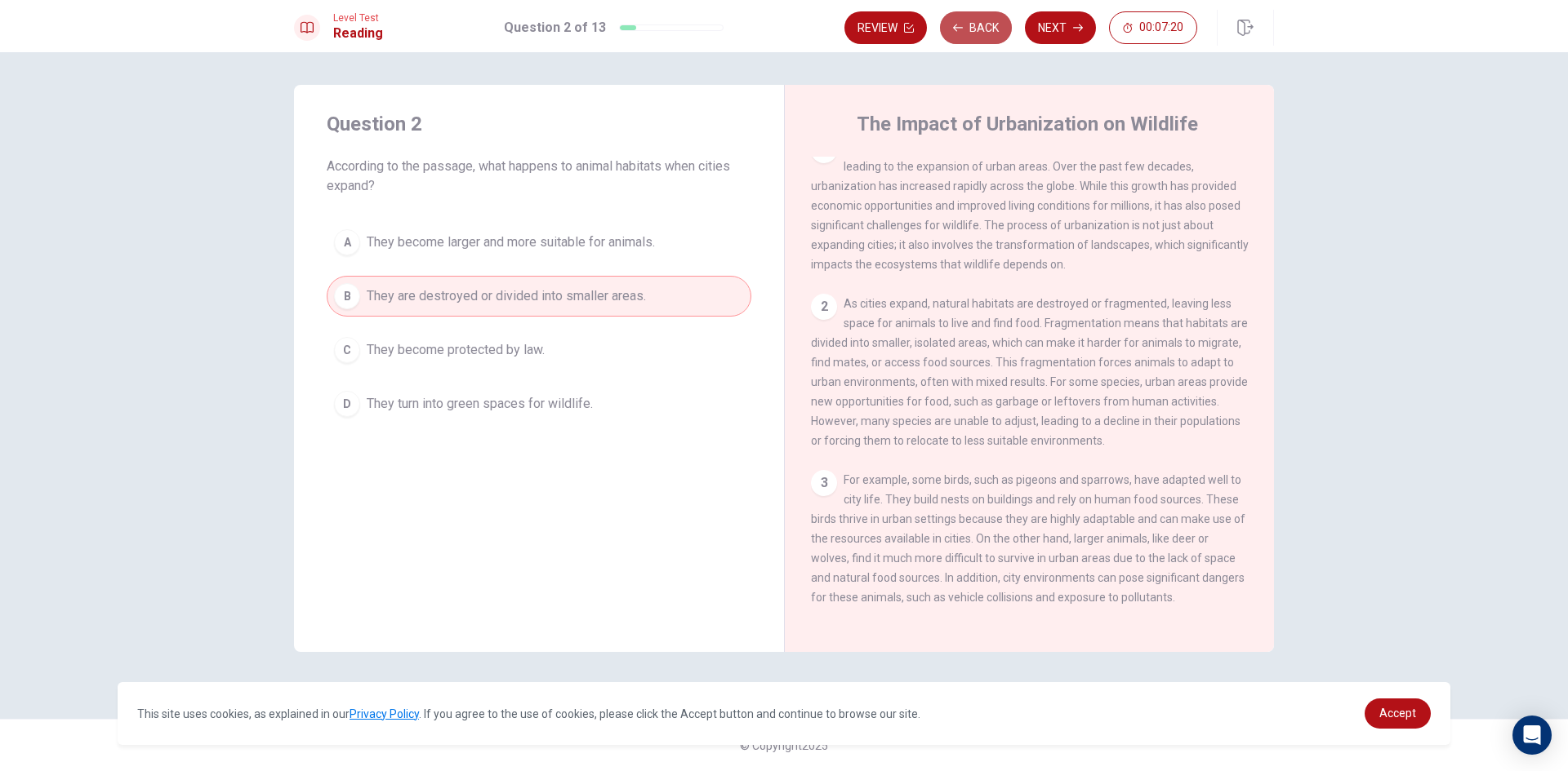
click at [960, 40] on button "Back" at bounding box center [976, 28] width 72 height 33
click at [927, 39] on button "Review" at bounding box center [886, 28] width 83 height 33
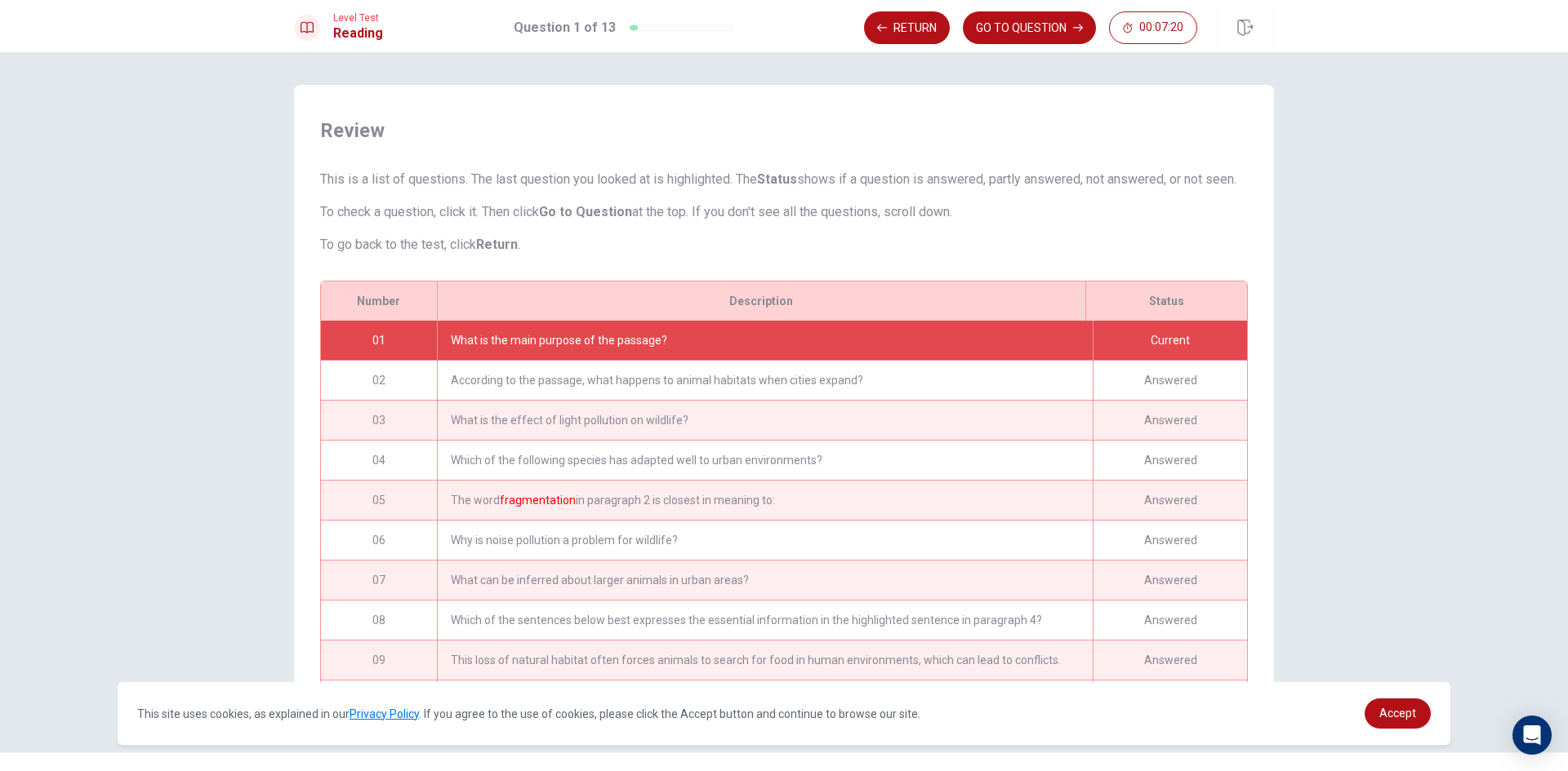
scroll to position [53, 0]
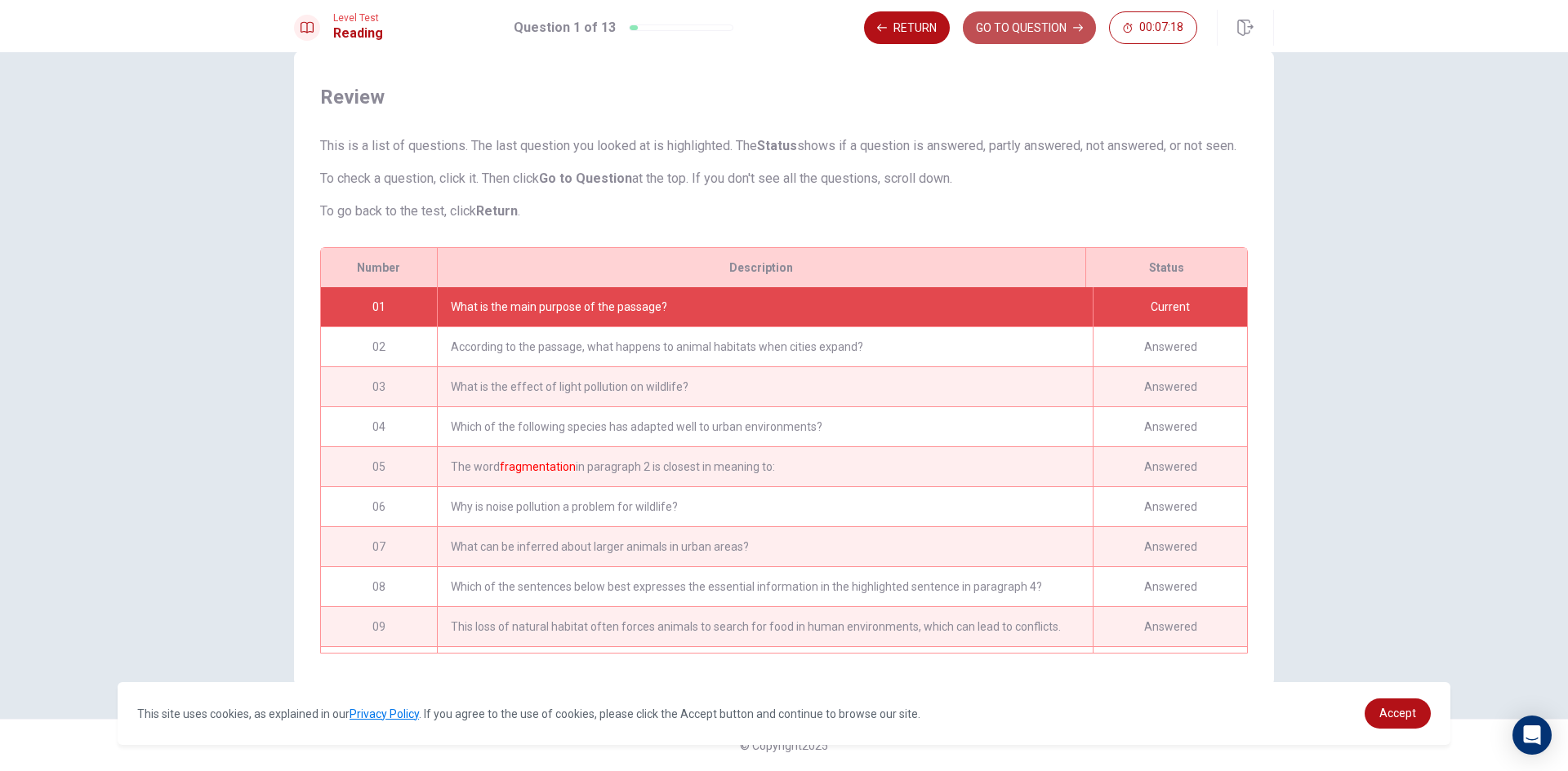
click at [1055, 28] on button "GO TO QUESTION" at bounding box center [1029, 28] width 133 height 33
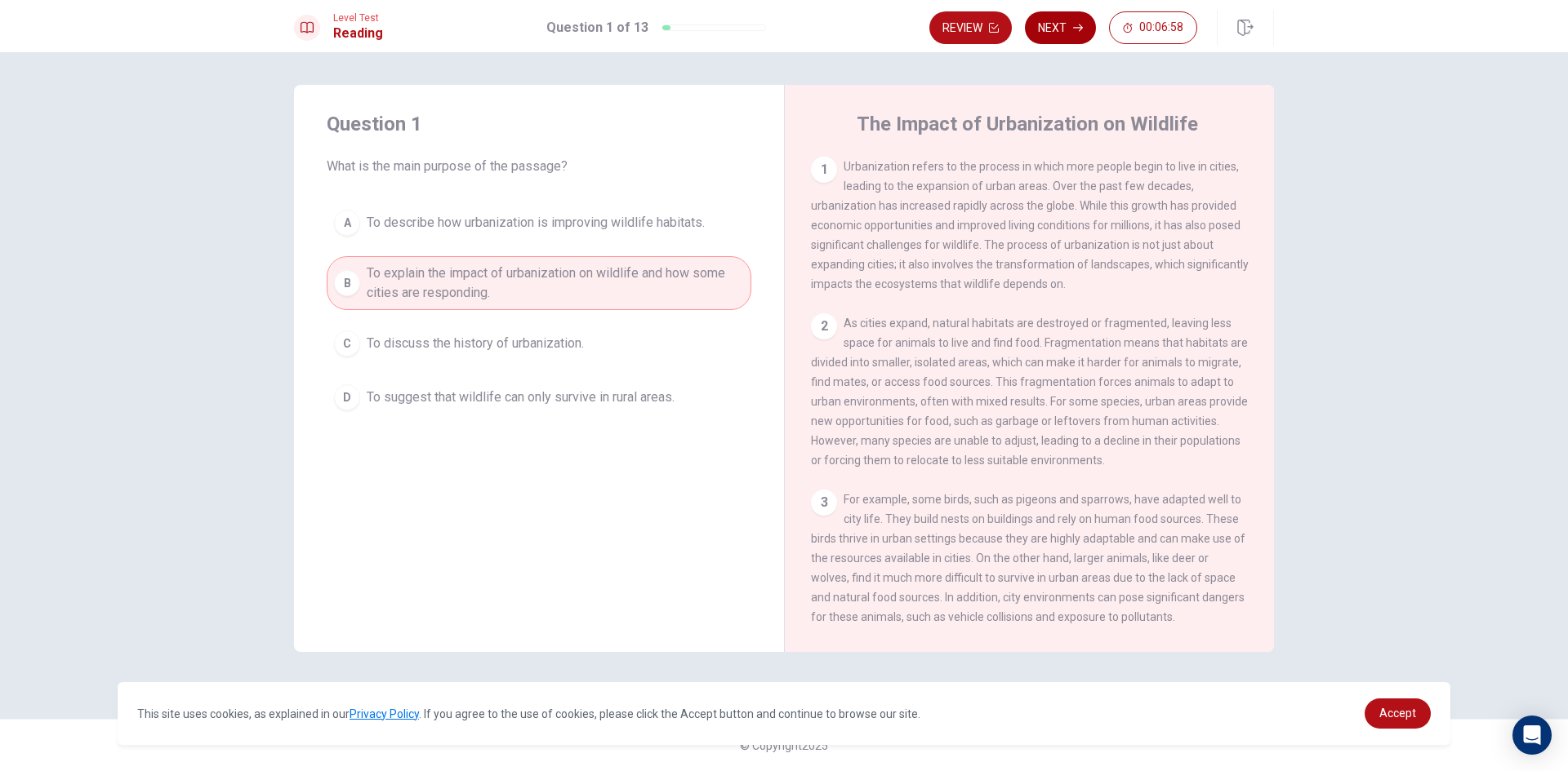
click at [1063, 32] on button "Next" at bounding box center [1060, 28] width 71 height 33
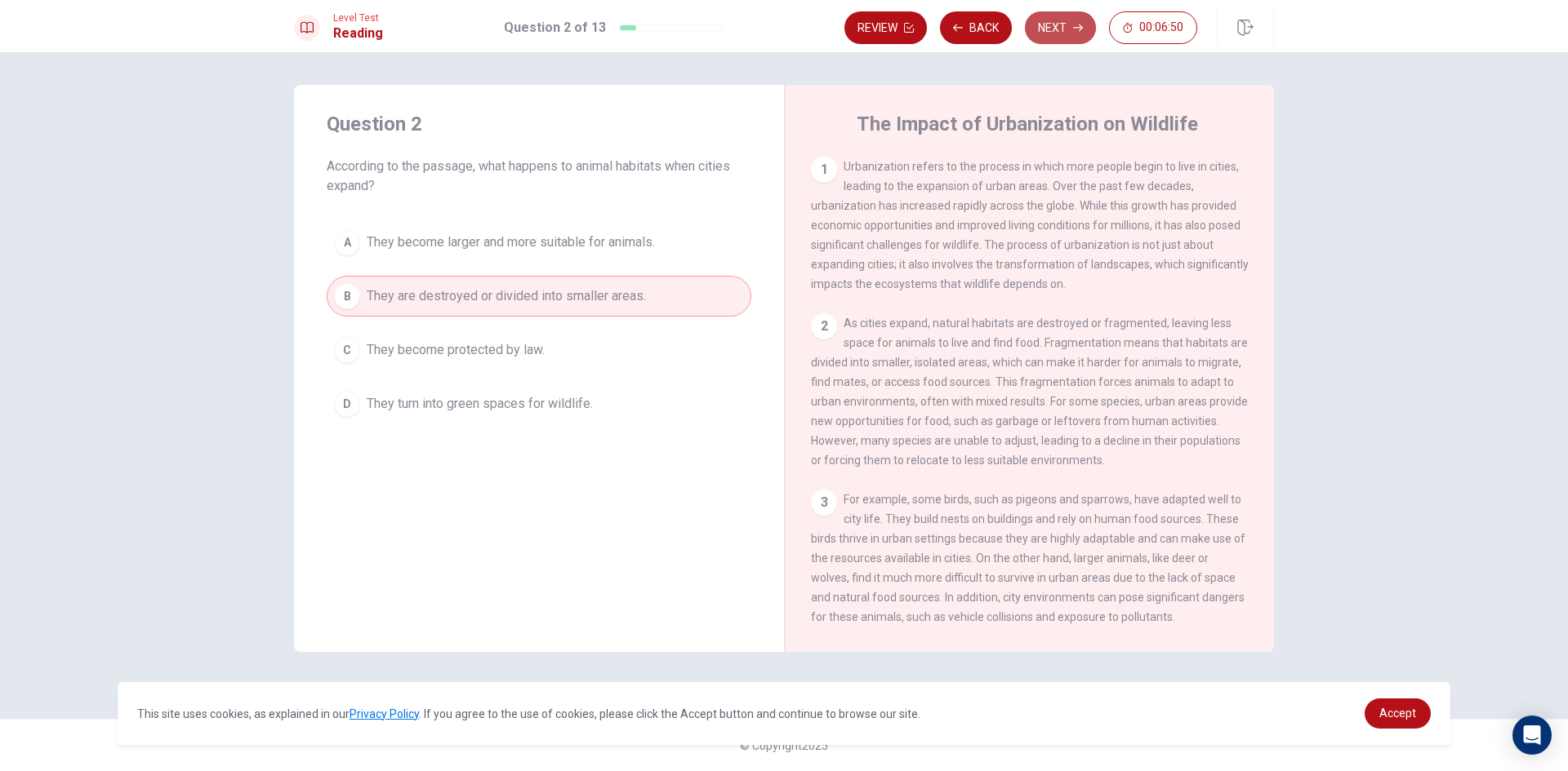
click at [1055, 18] on button "Next" at bounding box center [1060, 28] width 71 height 33
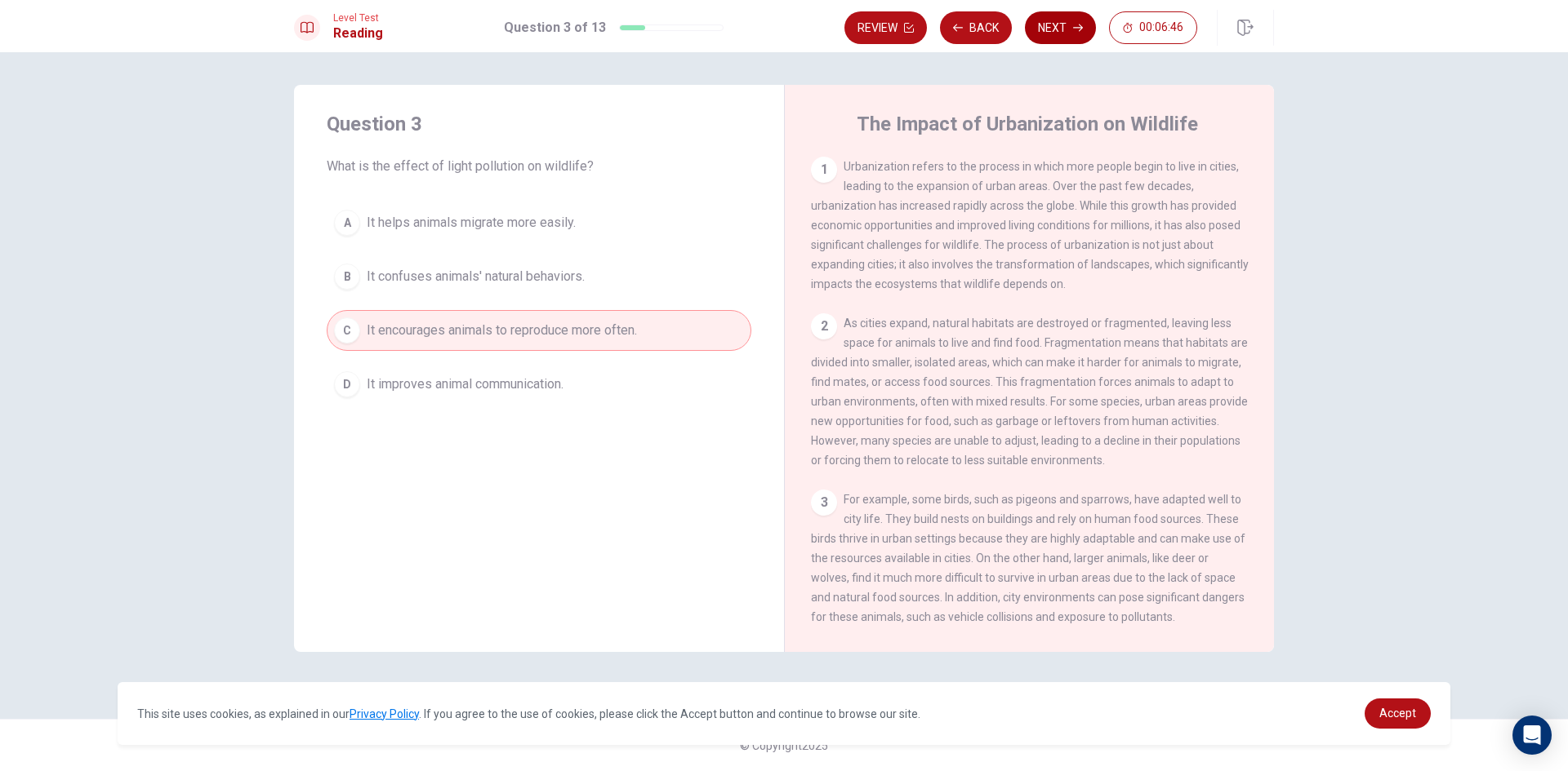
click at [1051, 29] on button "Next" at bounding box center [1060, 28] width 71 height 33
click at [1070, 24] on button "Next" at bounding box center [1060, 28] width 71 height 33
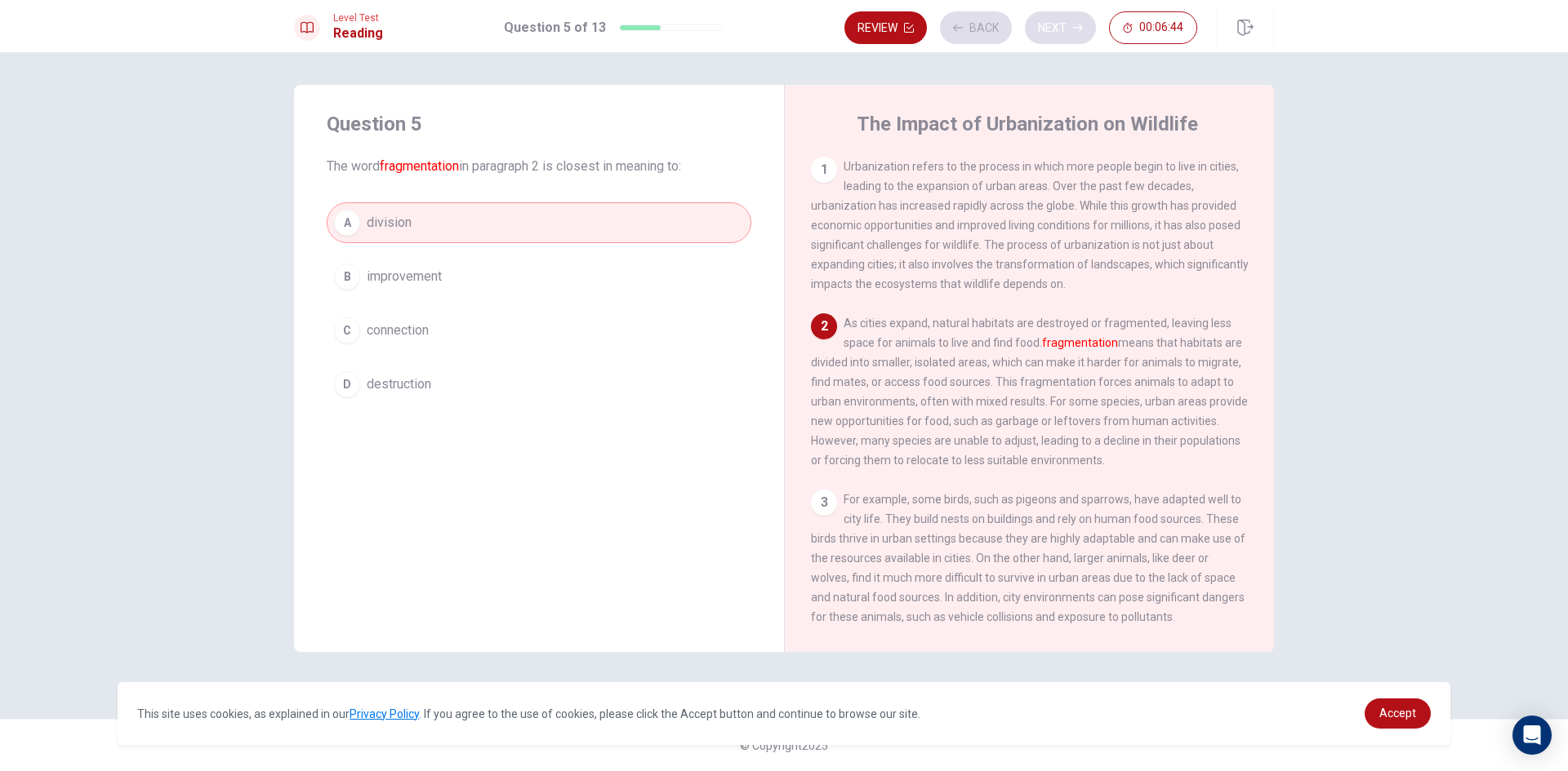
scroll to position [19, 0]
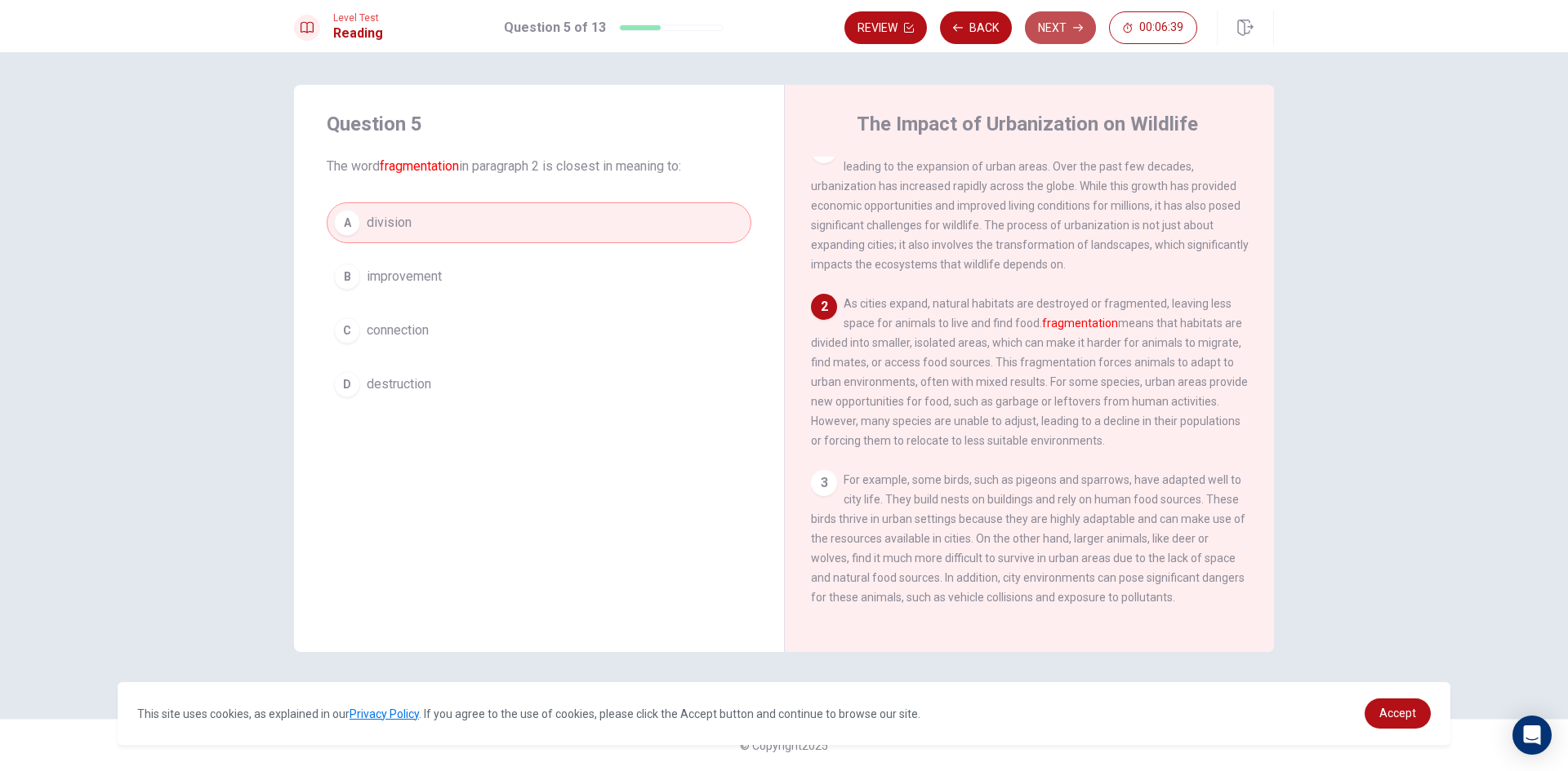
click at [1055, 28] on button "Next" at bounding box center [1060, 28] width 71 height 33
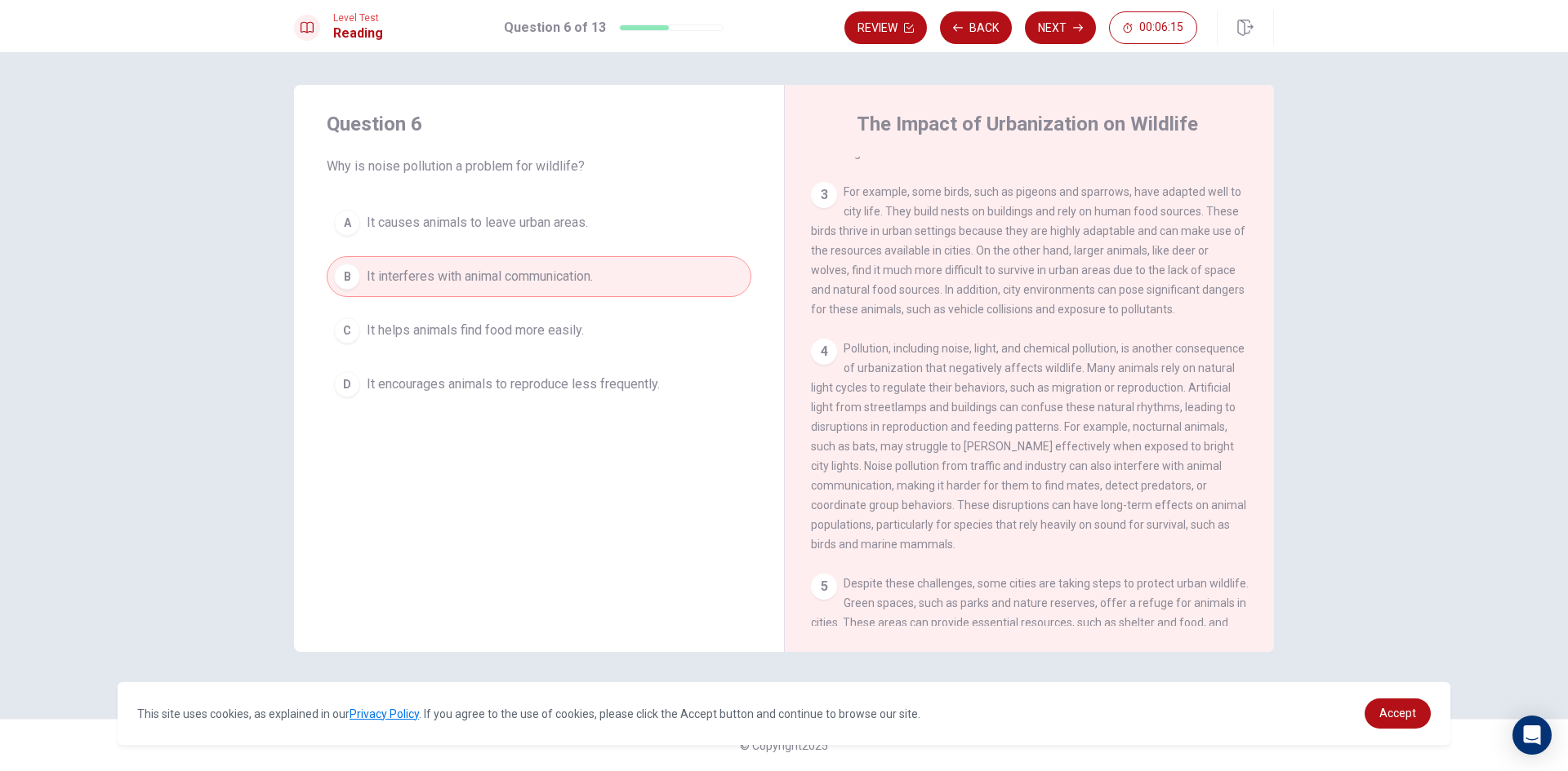
scroll to position [347, 0]
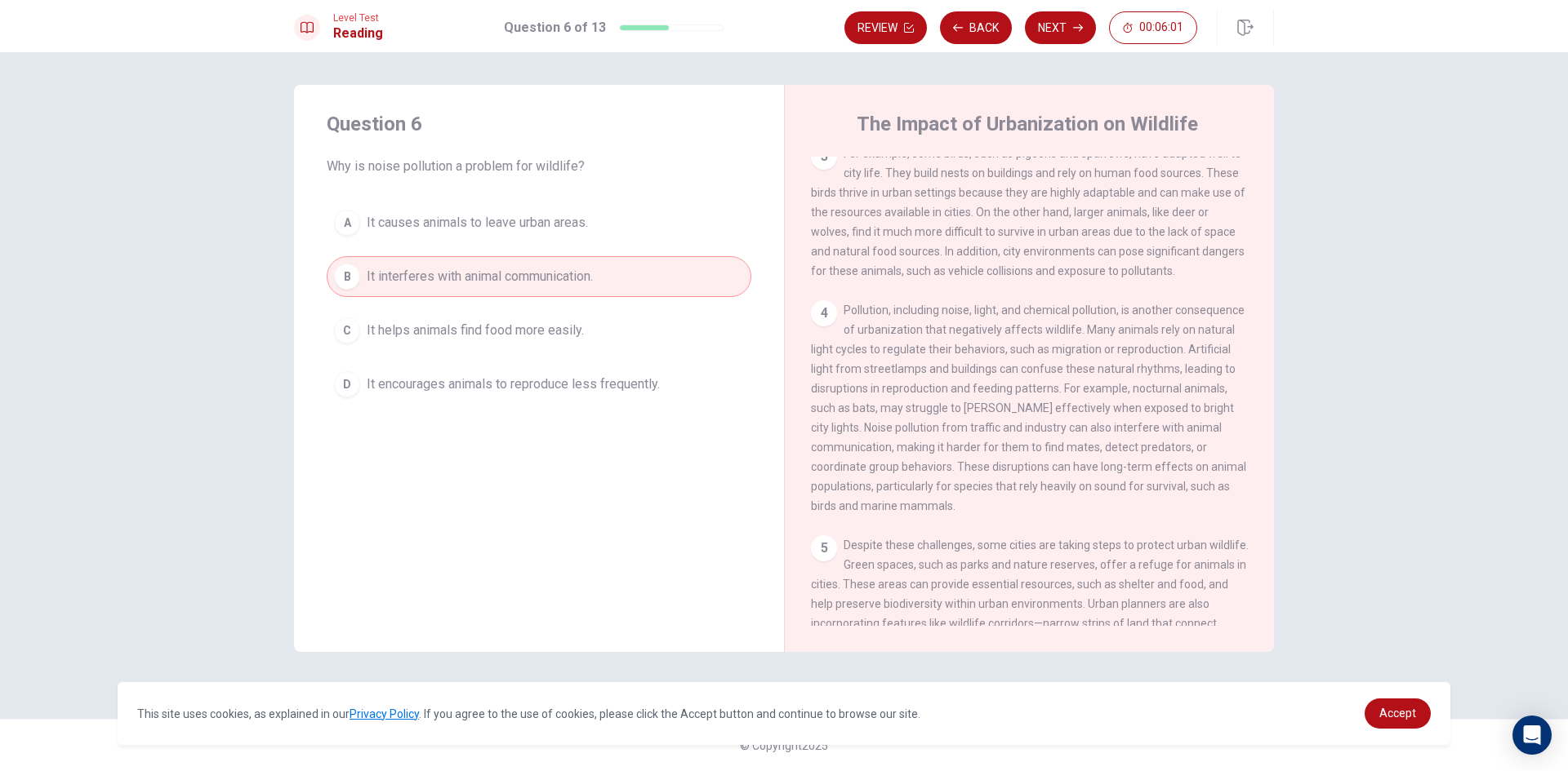
click at [599, 216] on button "A It causes animals to leave urban areas." at bounding box center [538, 223] width 425 height 41
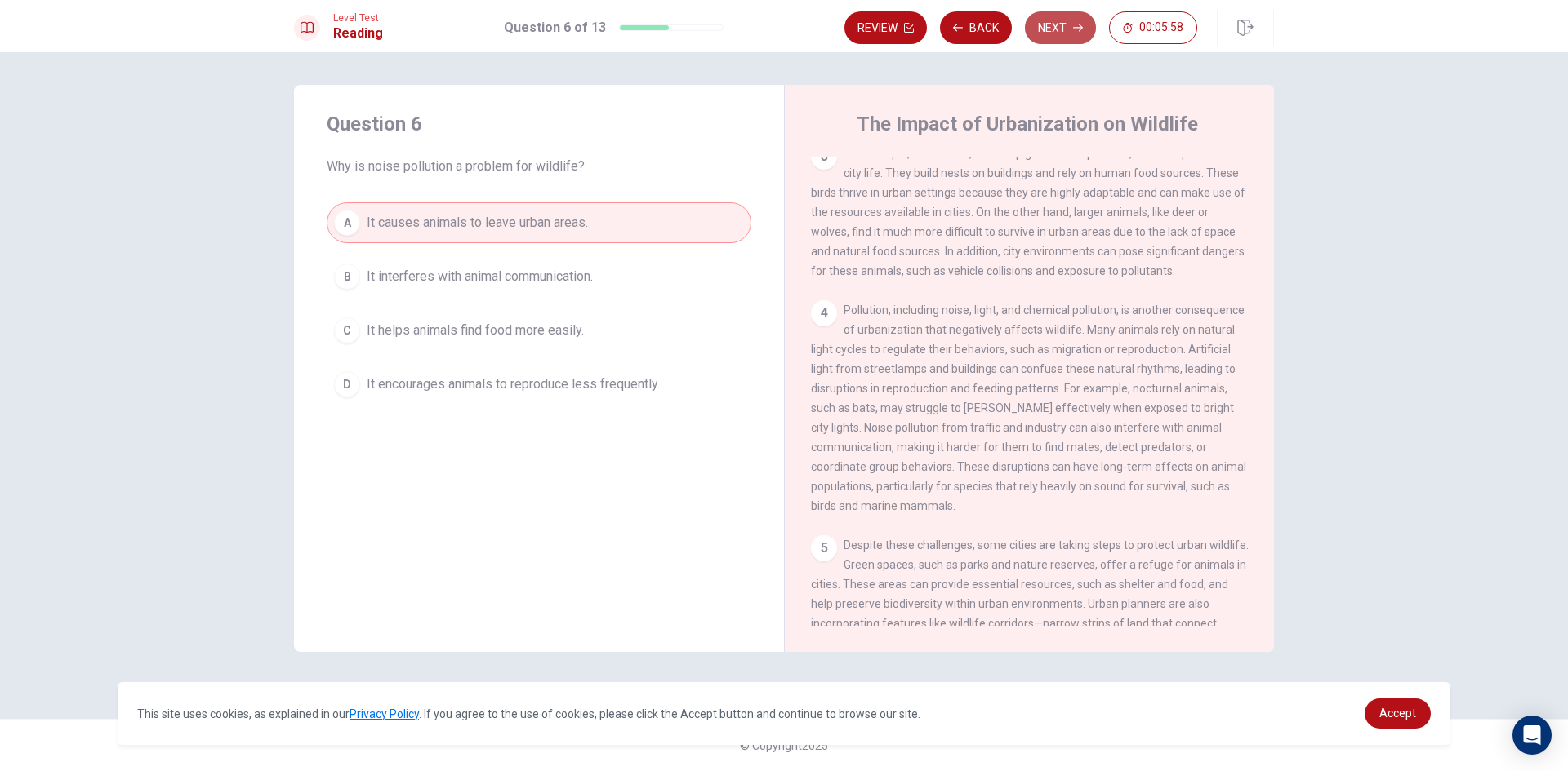
click at [1060, 14] on button "Next" at bounding box center [1060, 28] width 71 height 33
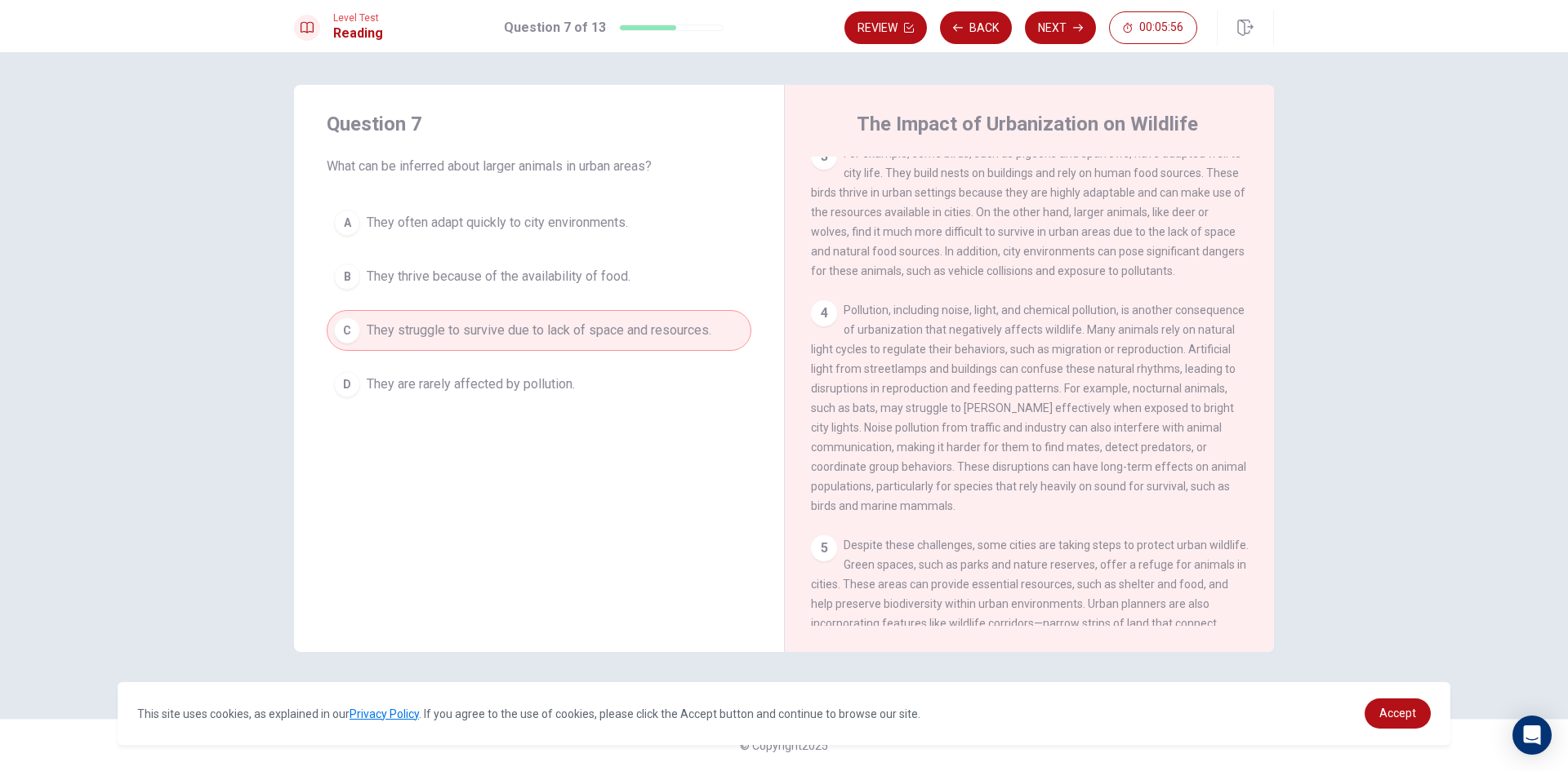
click at [1062, 14] on button "Next" at bounding box center [1060, 28] width 71 height 33
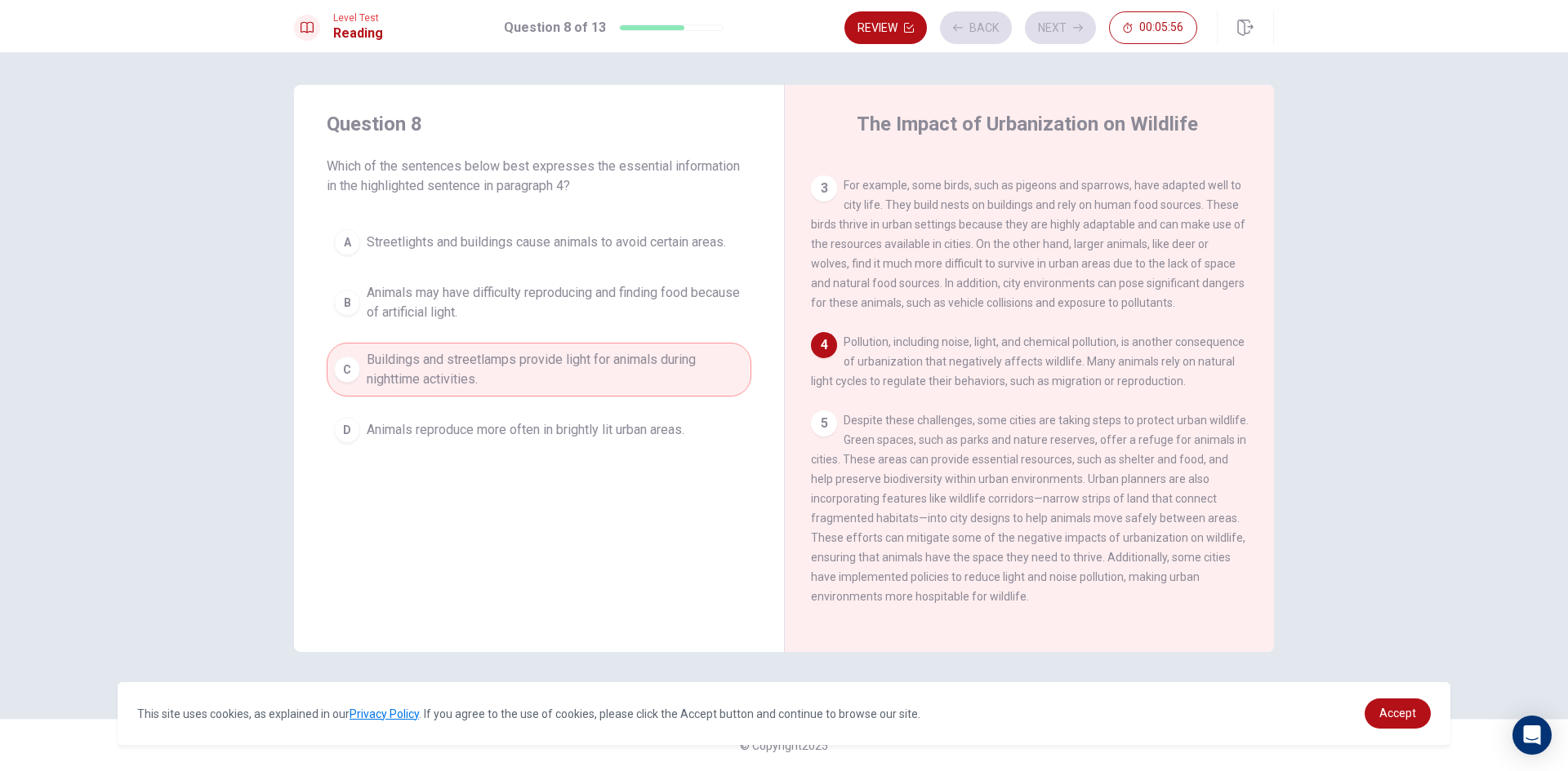
scroll to position [363, 0]
click at [1064, 16] on button "Next" at bounding box center [1060, 28] width 71 height 33
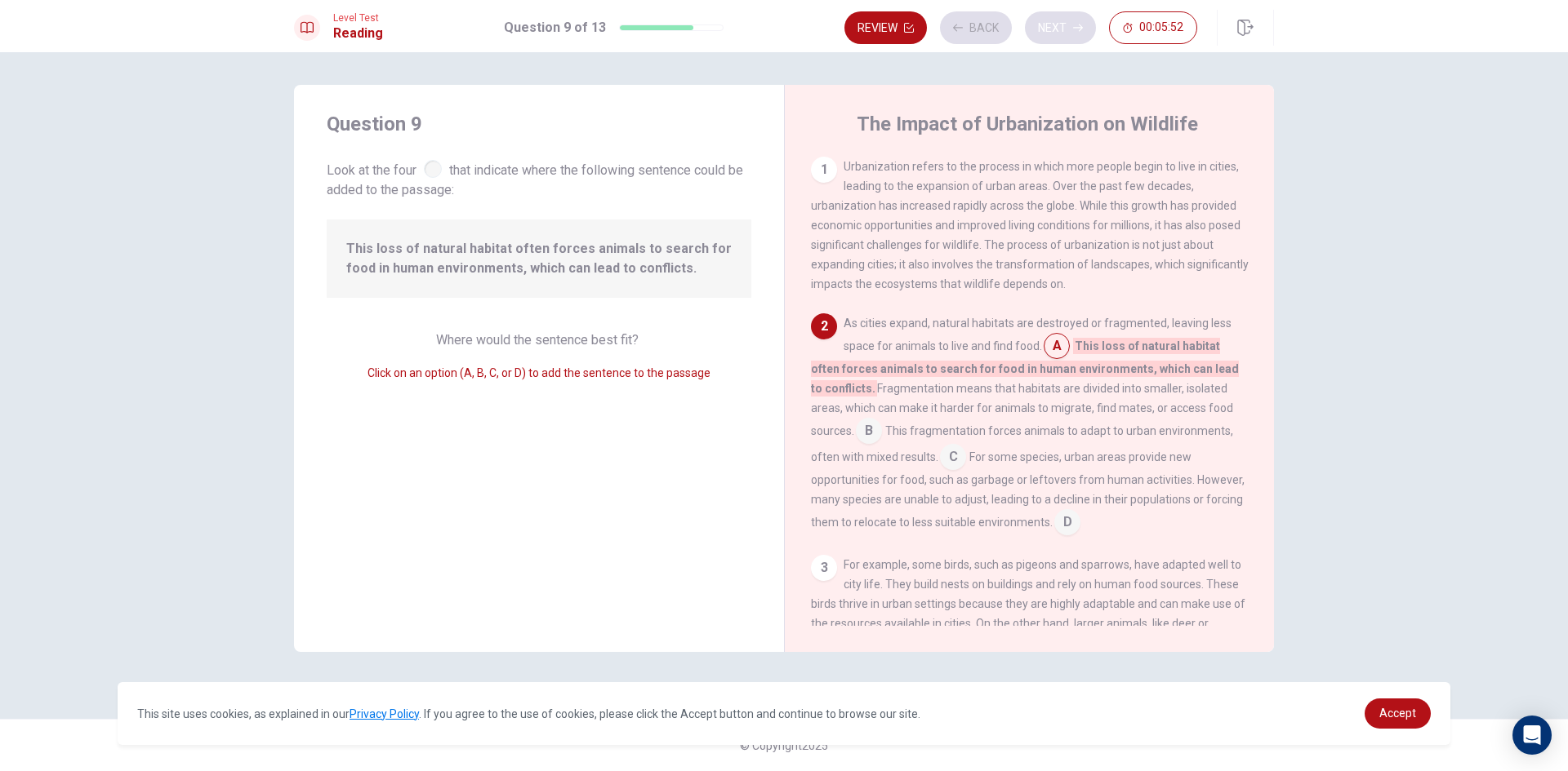
scroll to position [78, 0]
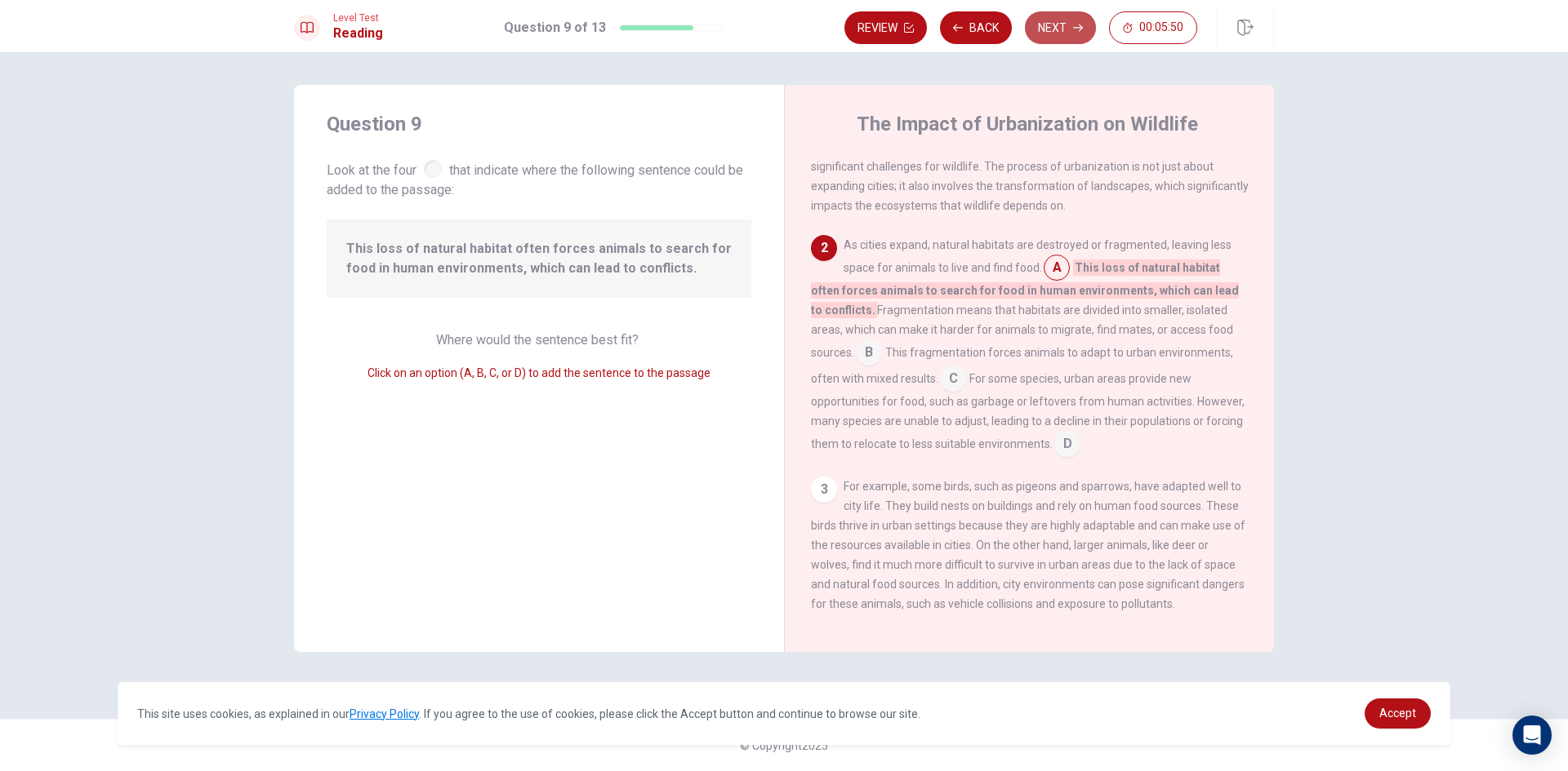
click at [1064, 16] on button "Next" at bounding box center [1060, 28] width 71 height 33
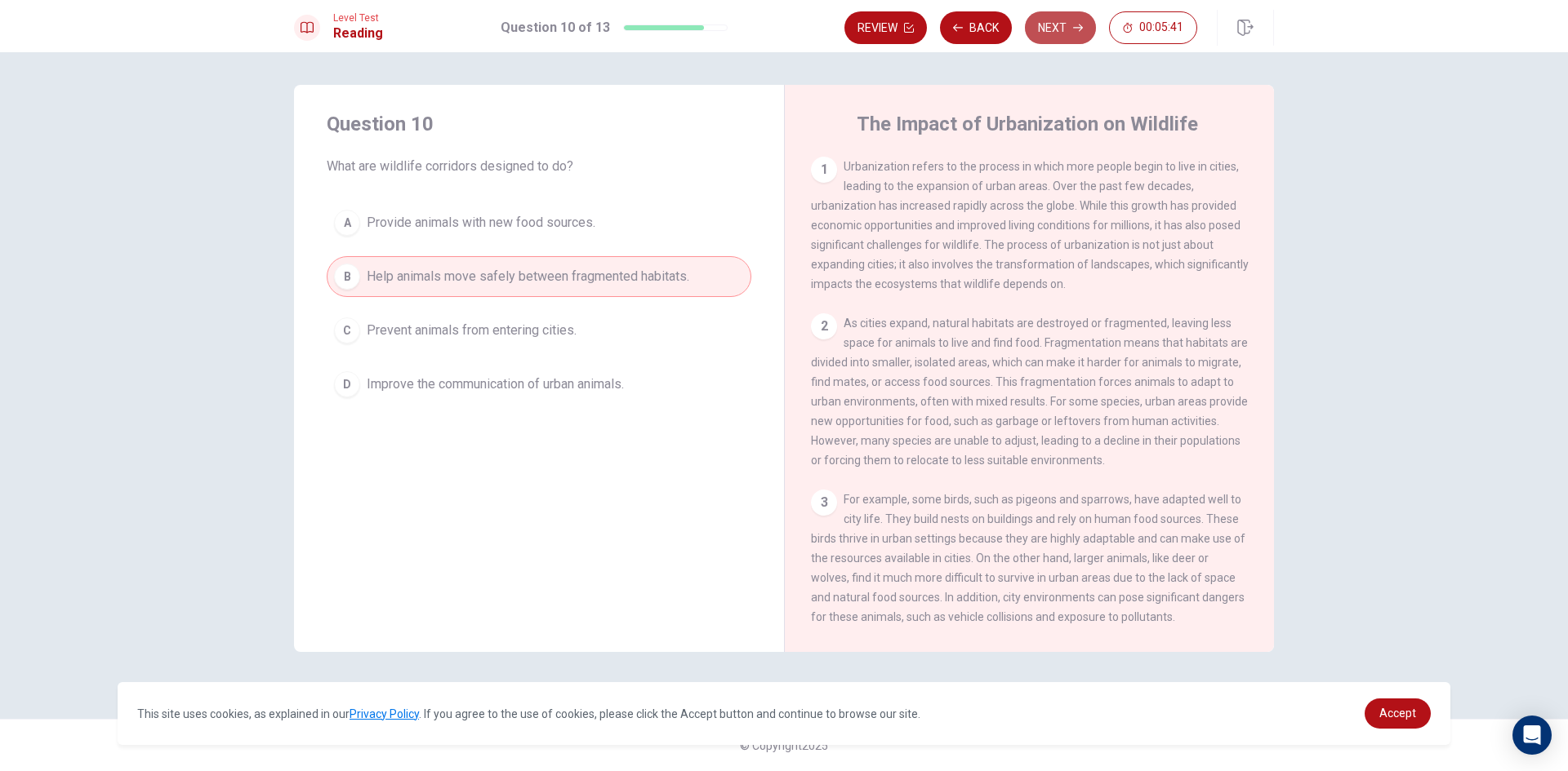
click at [1064, 23] on button "Next" at bounding box center [1060, 28] width 71 height 33
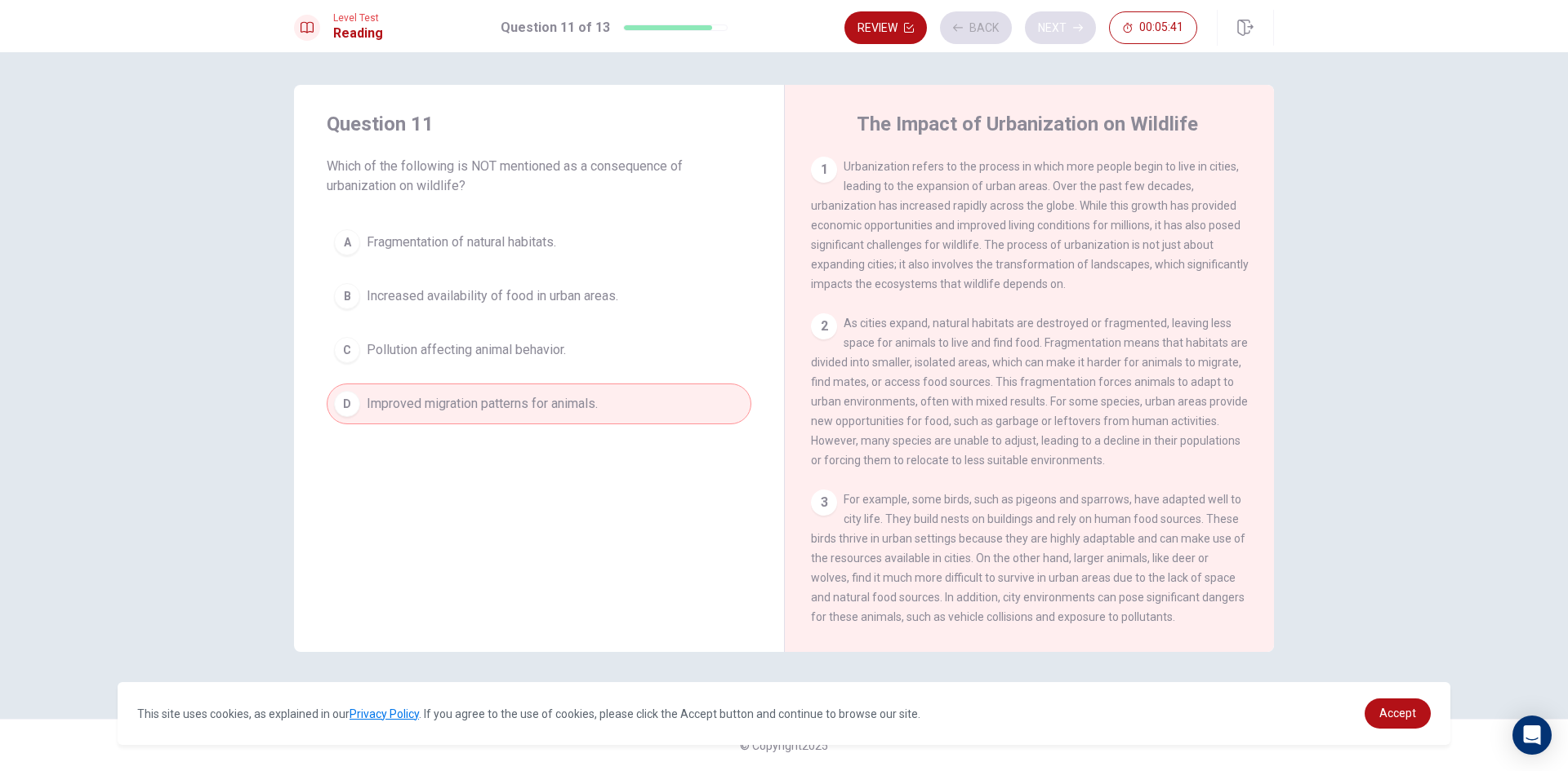
click at [1064, 23] on div "Review Back Next 00:05:41" at bounding box center [1021, 28] width 353 height 33
click at [1058, 25] on button "Next" at bounding box center [1060, 28] width 71 height 33
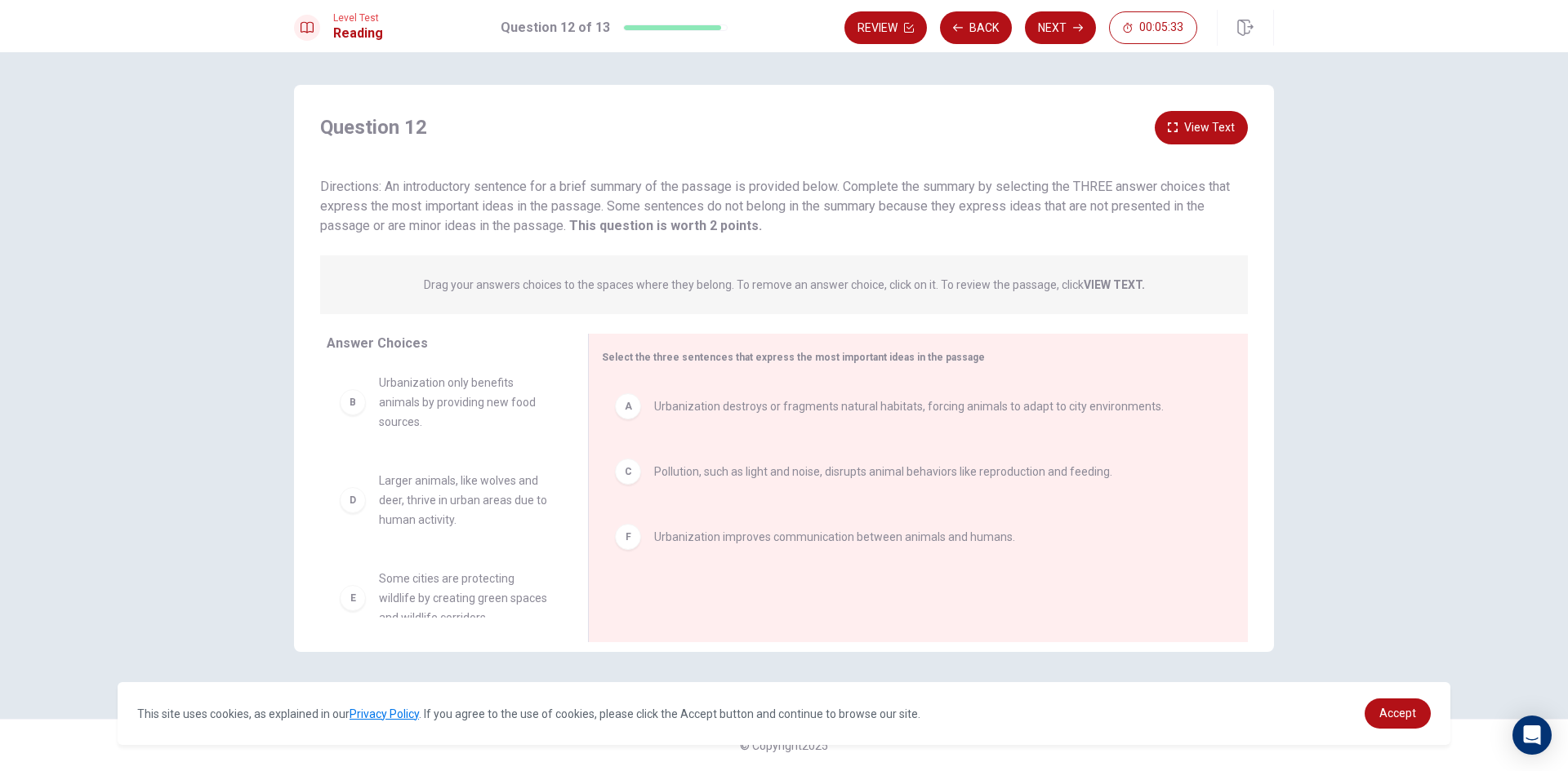
scroll to position [0, 0]
click at [1066, 29] on button "Next" at bounding box center [1060, 28] width 71 height 33
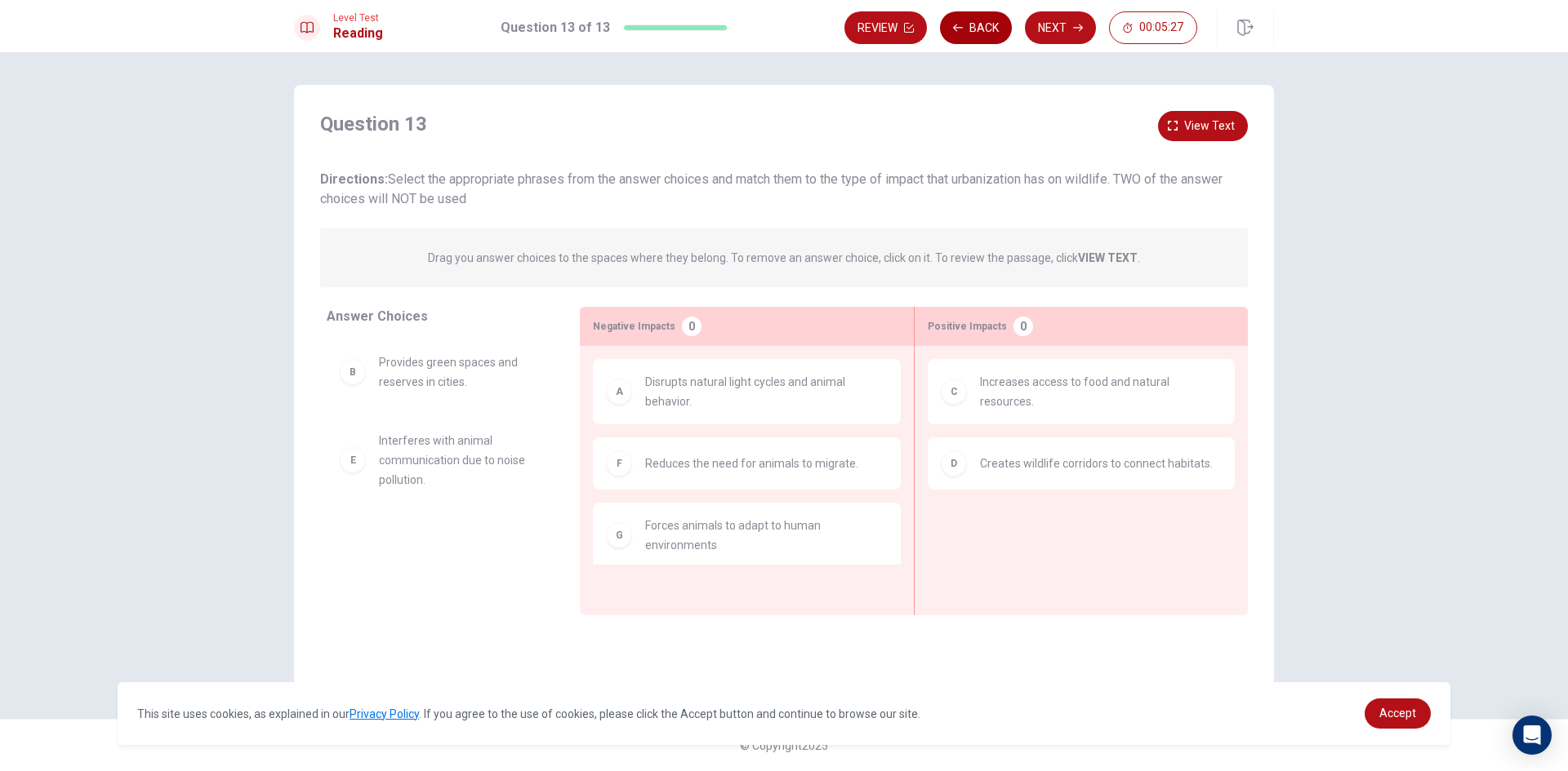
click at [980, 31] on button "Back" at bounding box center [976, 28] width 72 height 33
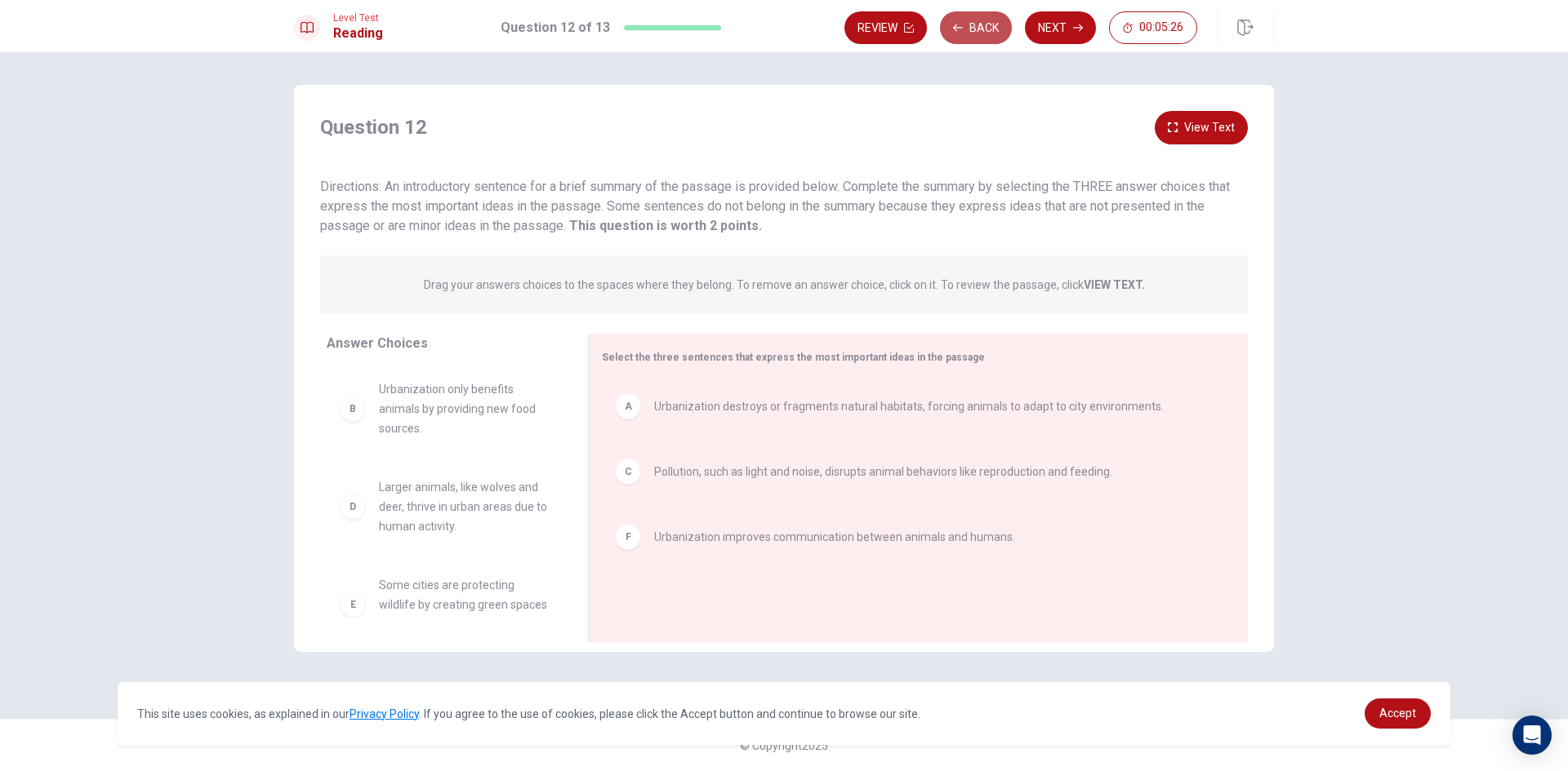
click at [977, 26] on button "Back" at bounding box center [976, 28] width 72 height 33
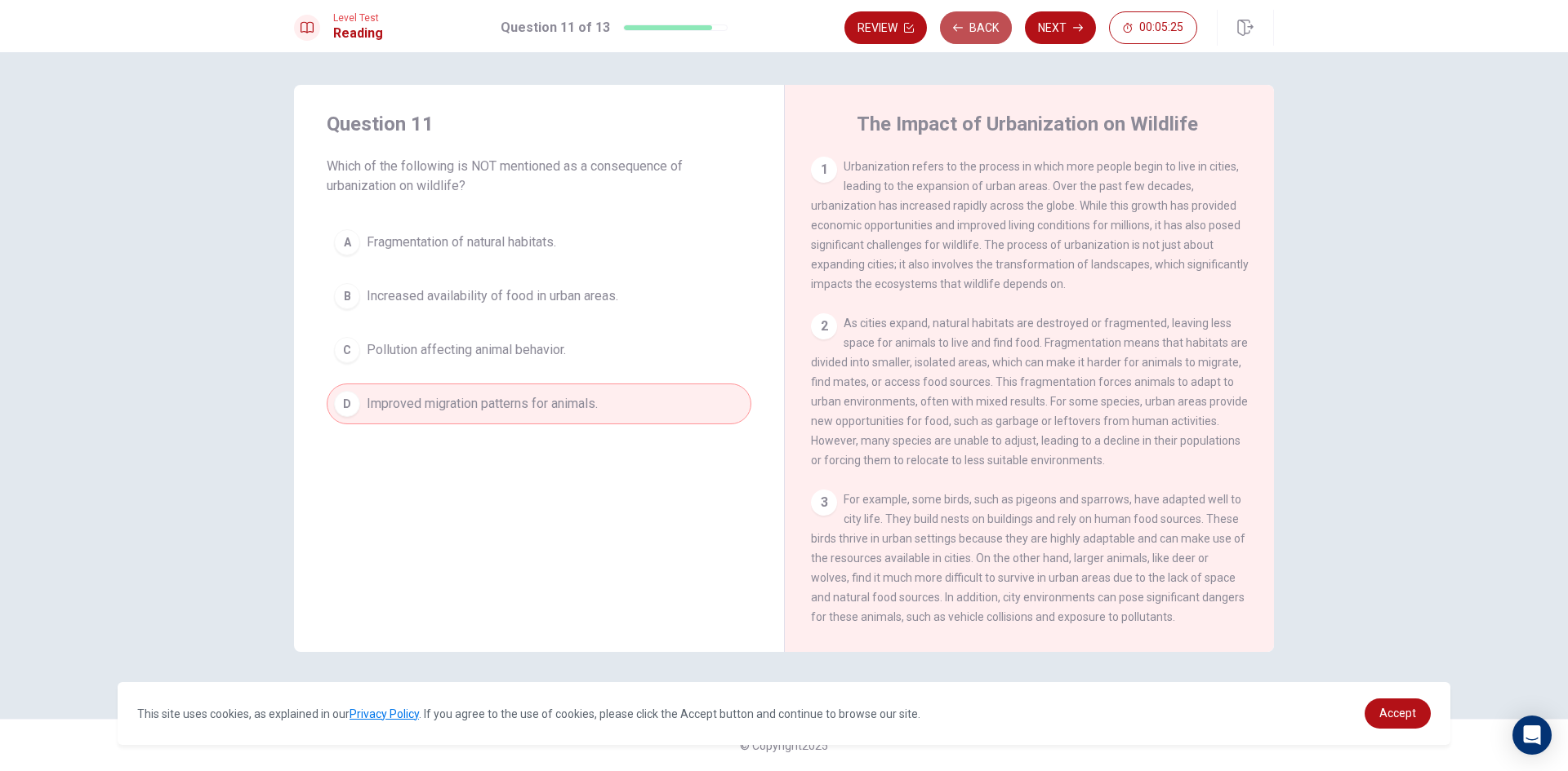
click at [977, 26] on button "Back" at bounding box center [976, 28] width 72 height 33
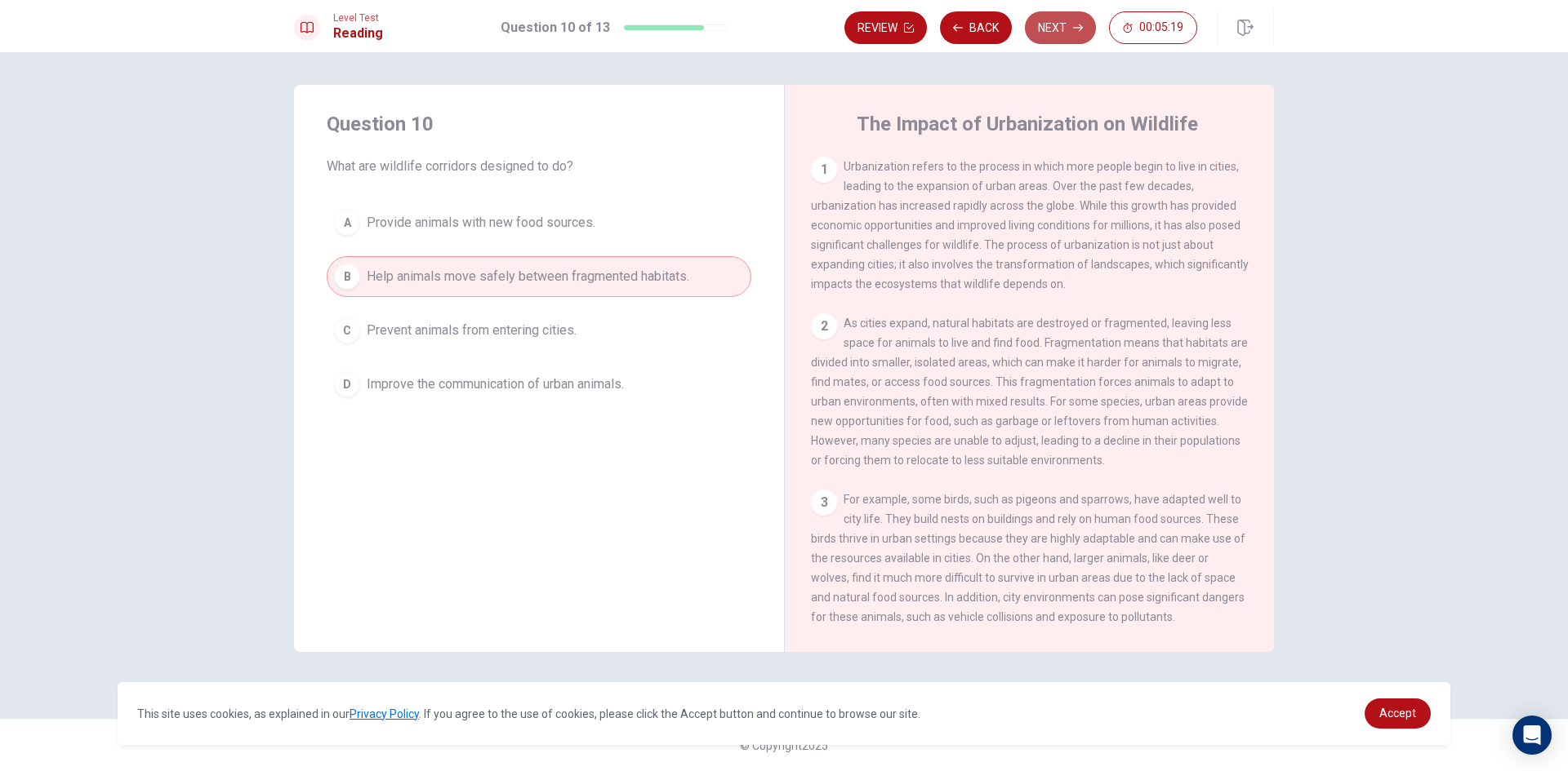
click at [1051, 25] on button "Next" at bounding box center [1060, 28] width 71 height 33
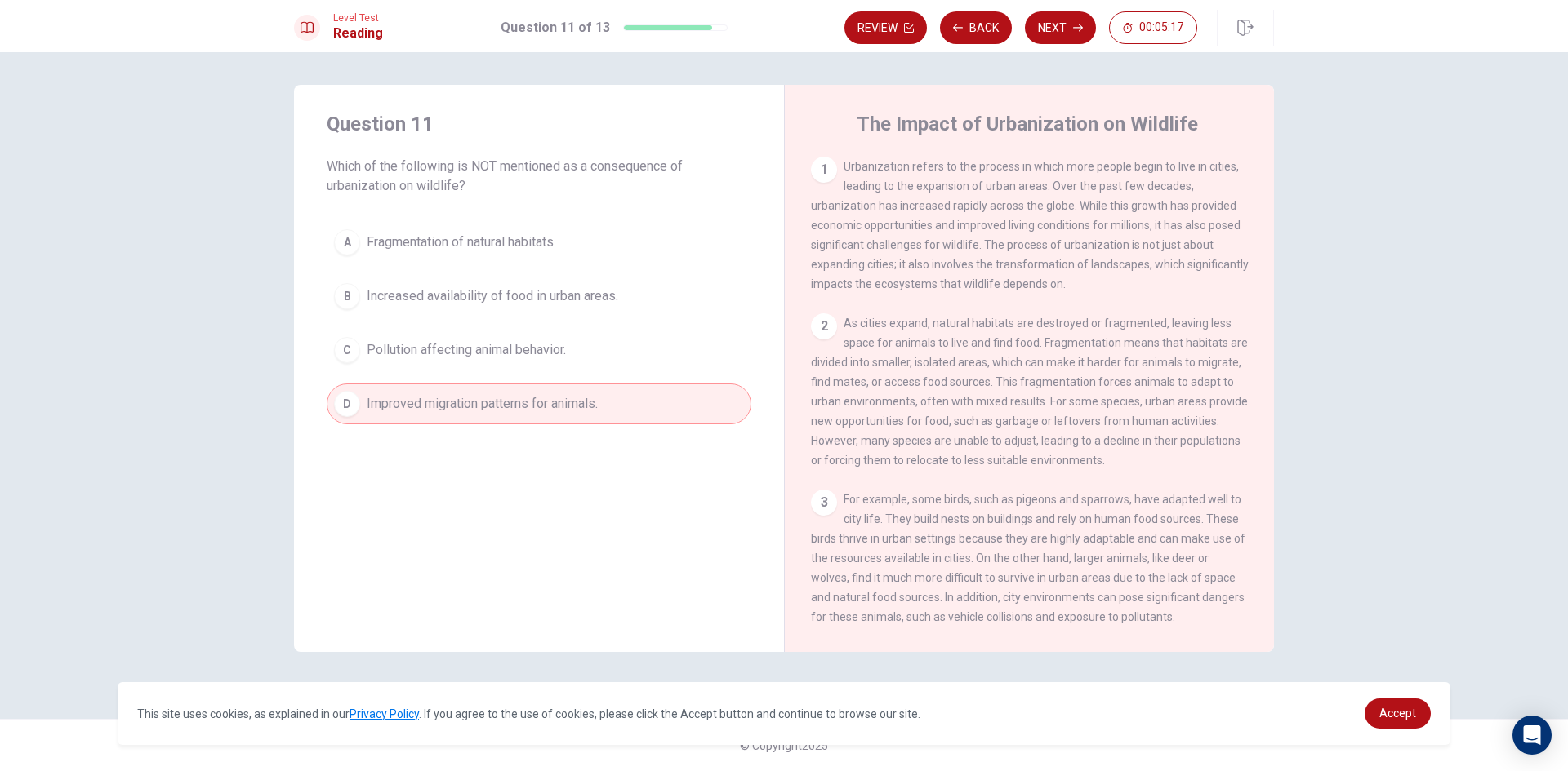
click at [1059, 33] on button "Next" at bounding box center [1060, 28] width 71 height 33
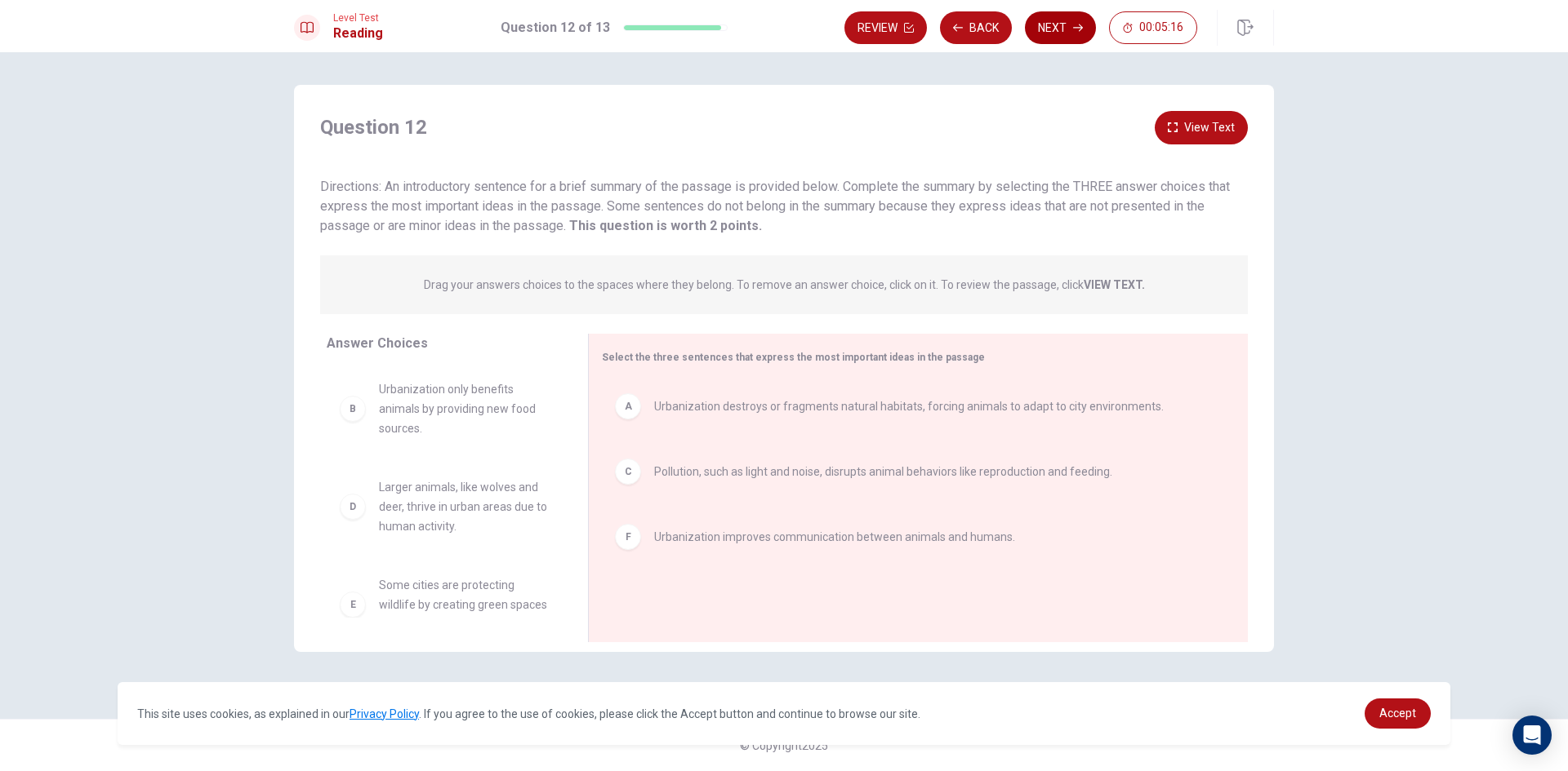
click at [1069, 28] on button "Next" at bounding box center [1060, 28] width 71 height 33
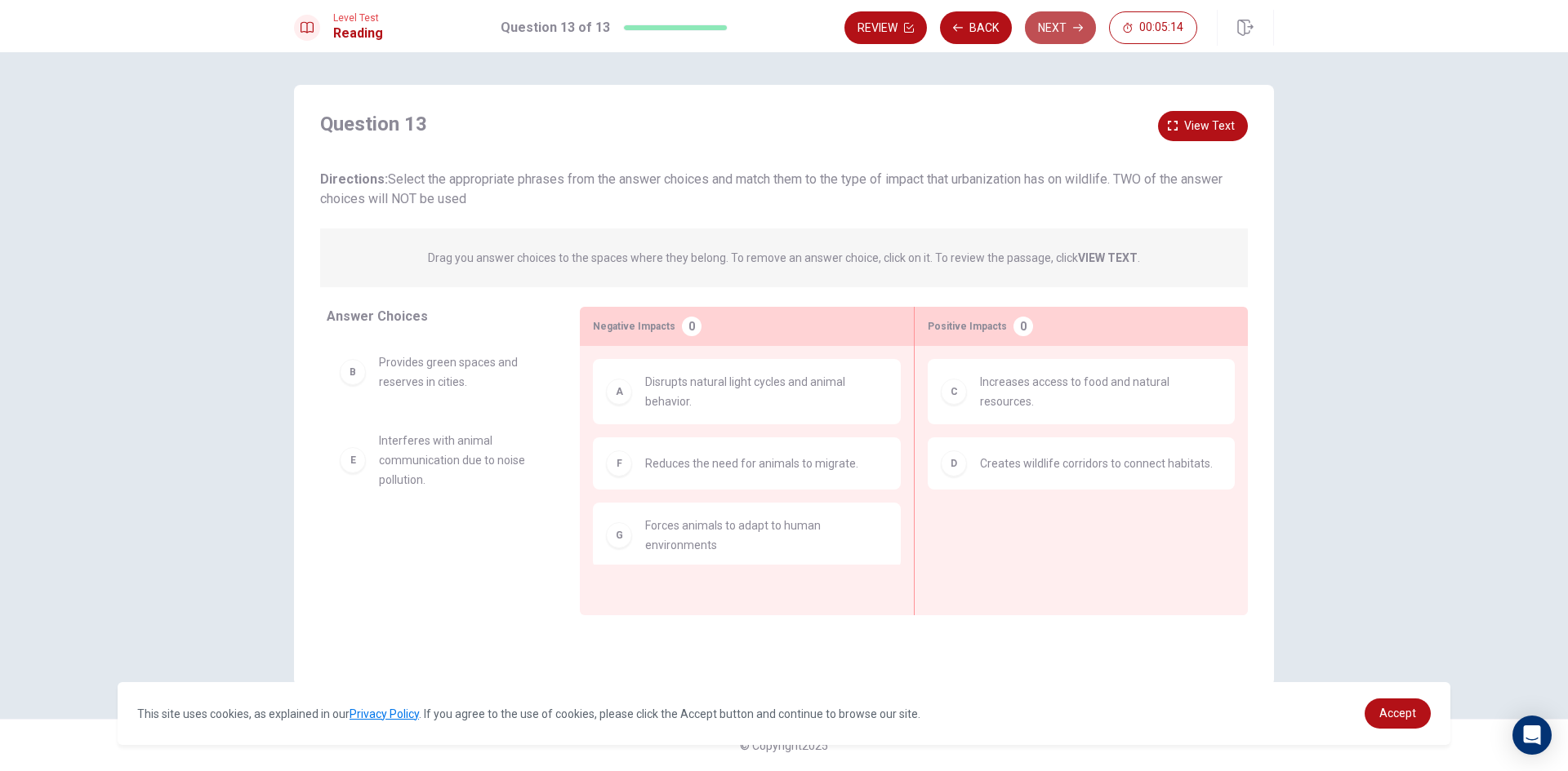
click at [1066, 27] on button "Next" at bounding box center [1060, 28] width 71 height 33
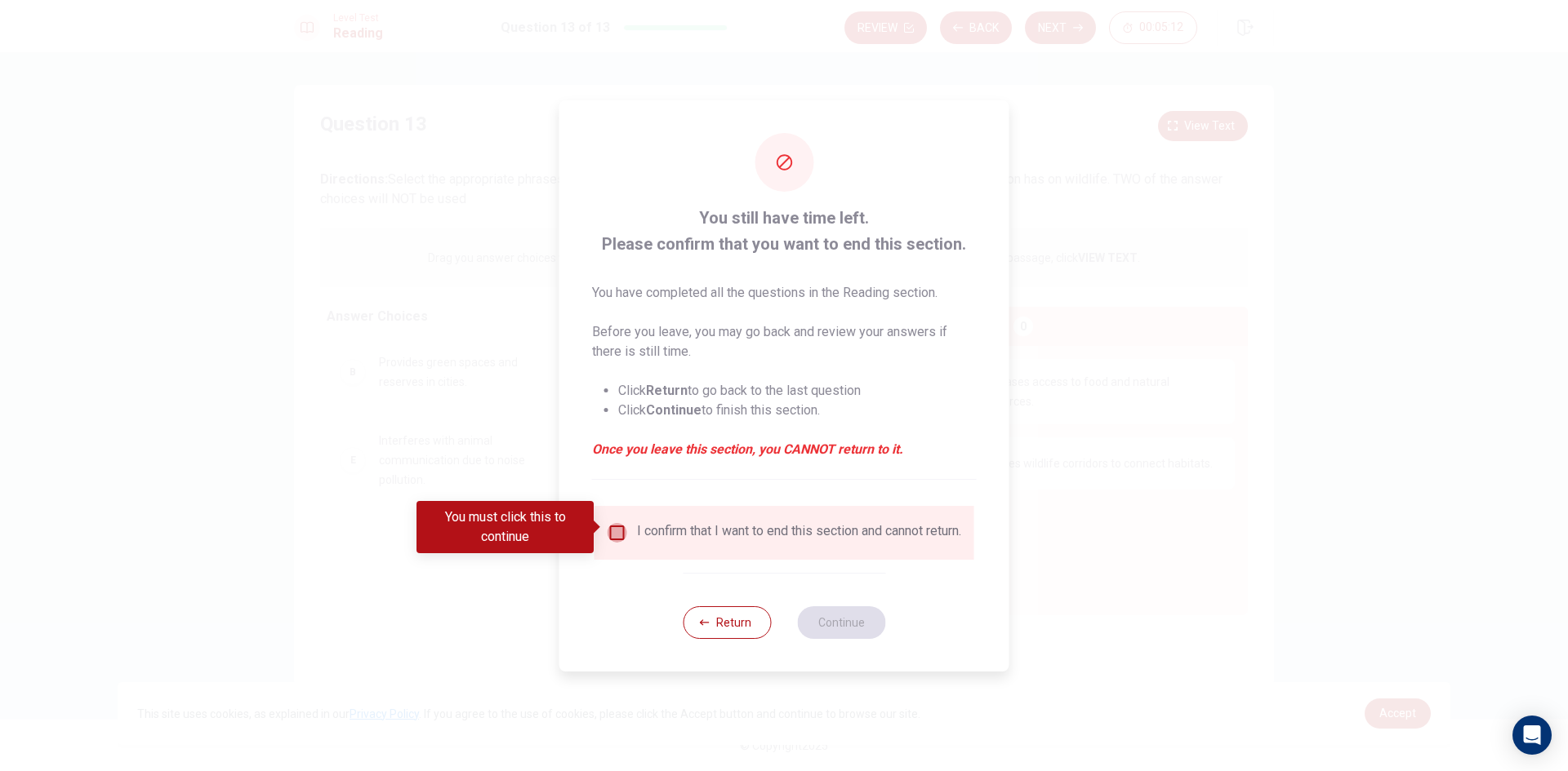
click at [620, 523] on input "You must click this to continue" at bounding box center [617, 533] width 19 height 19
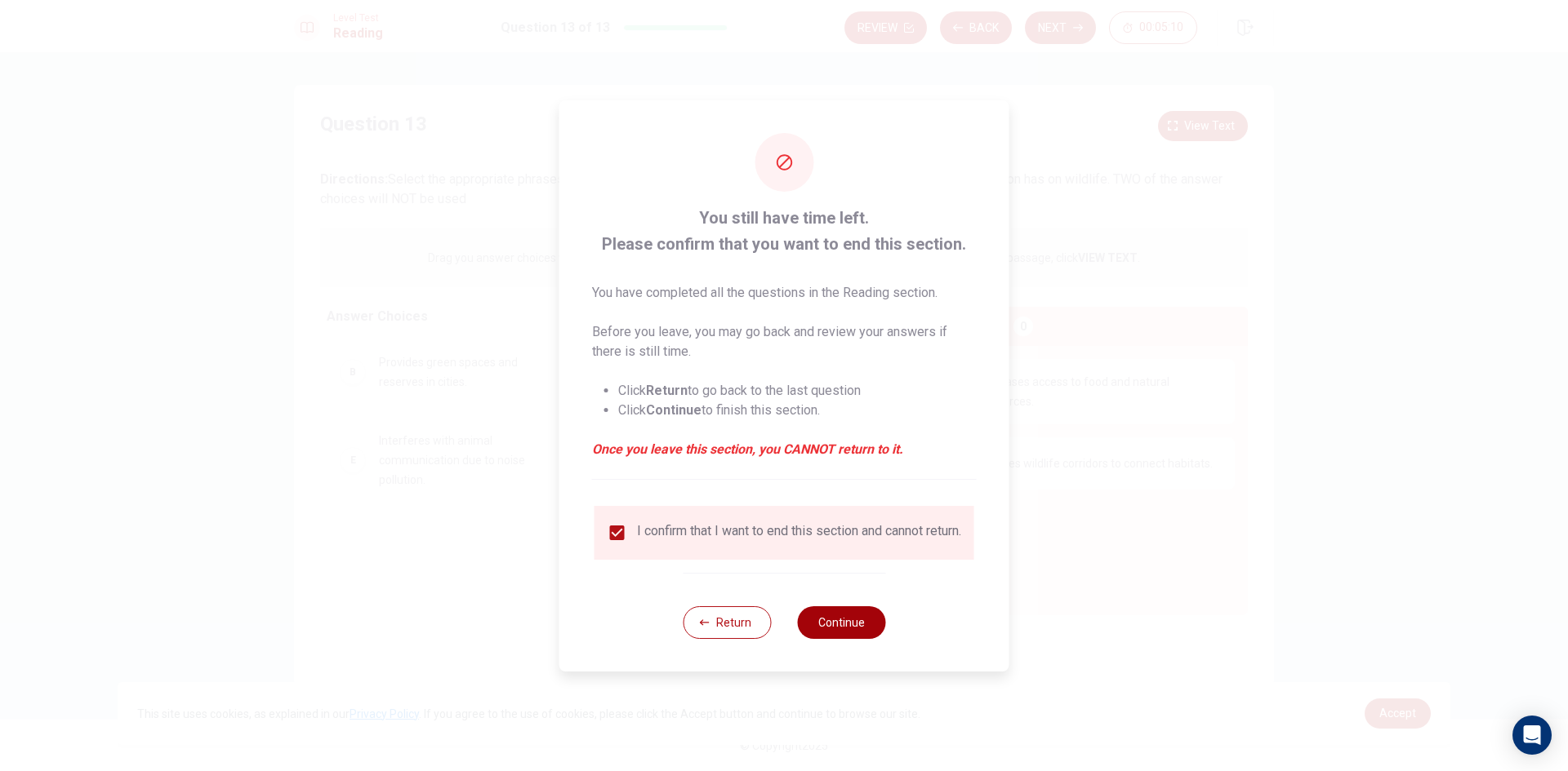
click at [843, 629] on button "Continue" at bounding box center [841, 623] width 88 height 33
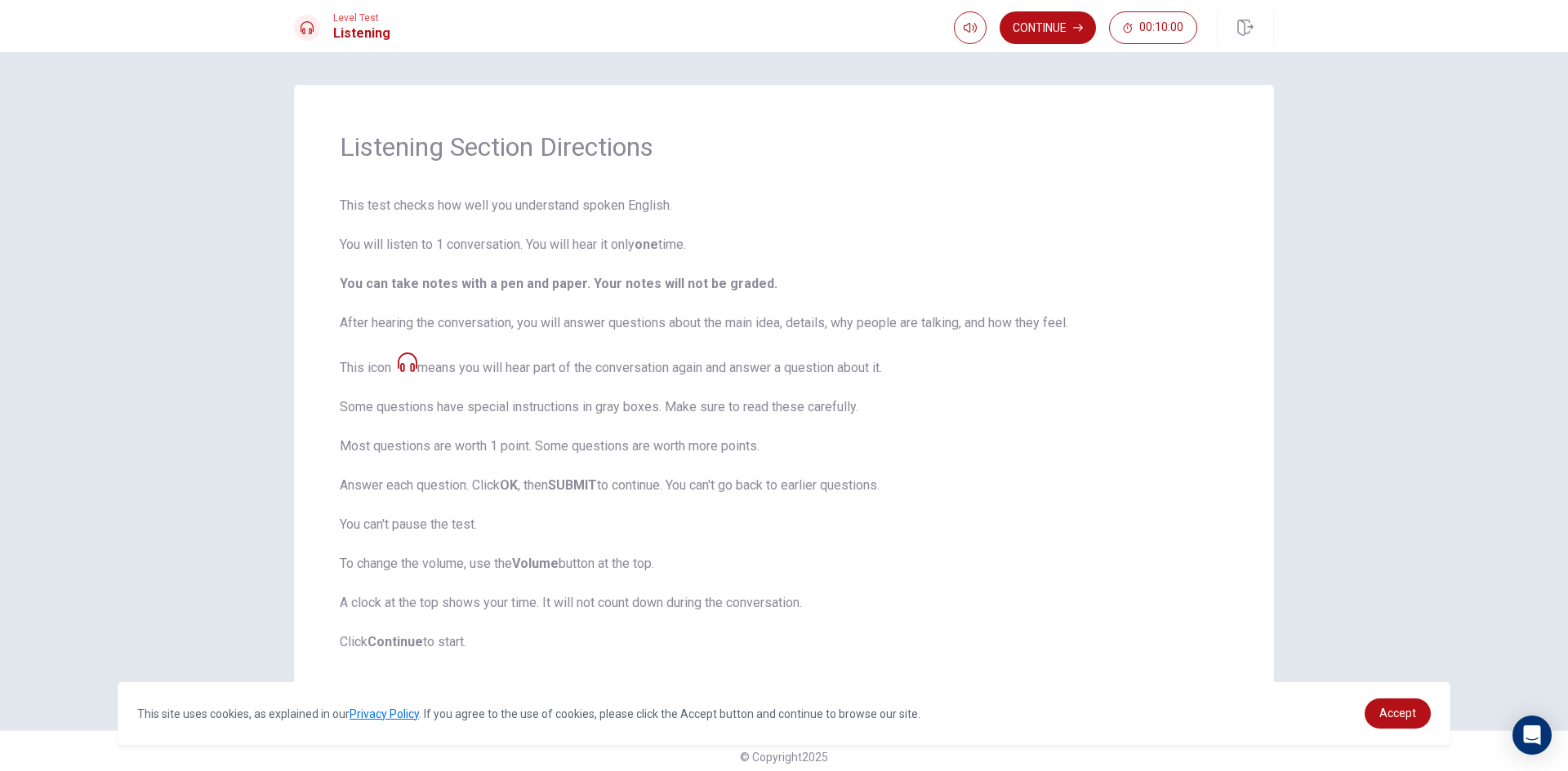
scroll to position [11, 0]
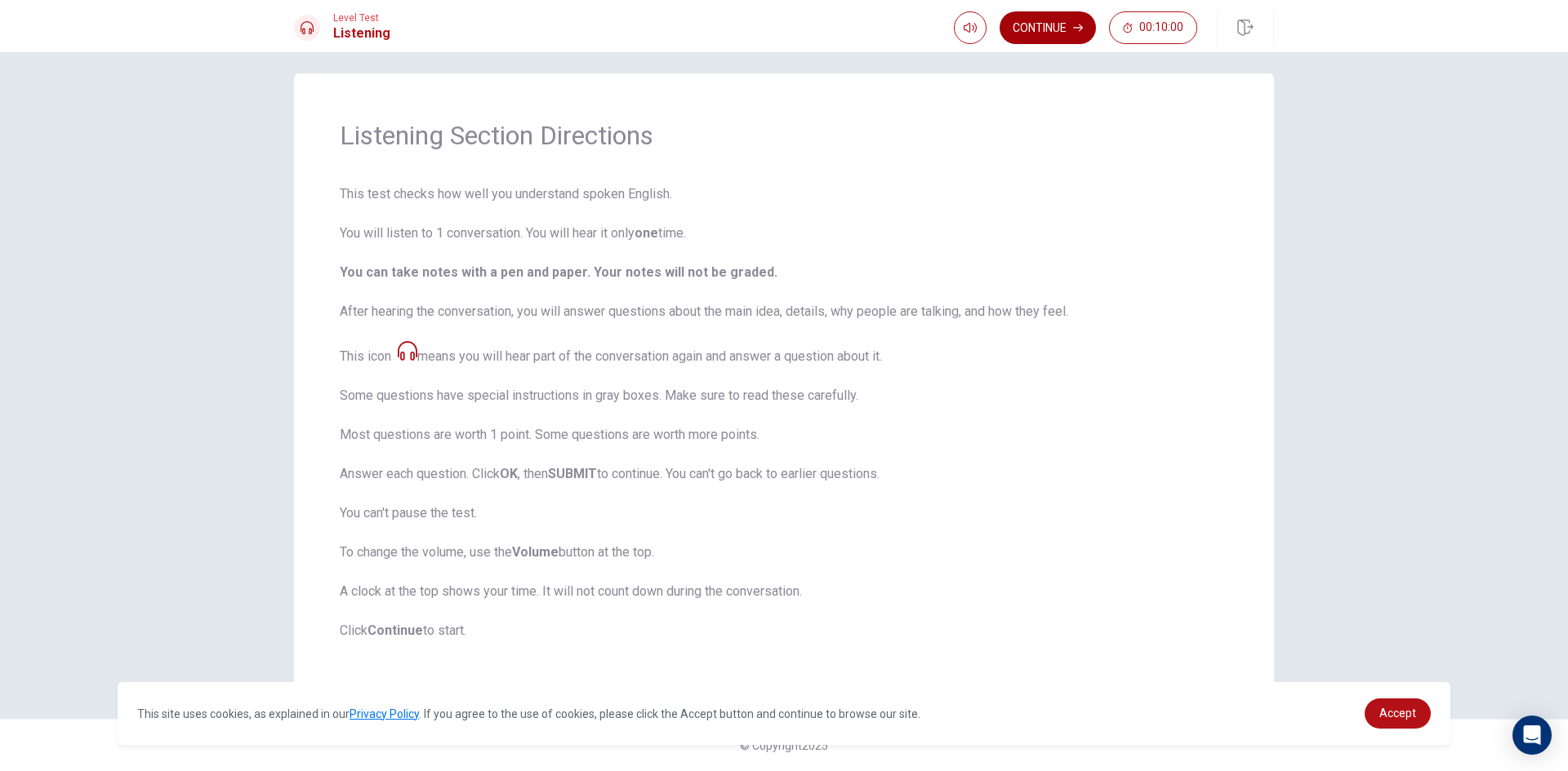
click at [1056, 23] on button "Continue" at bounding box center [1047, 28] width 96 height 33
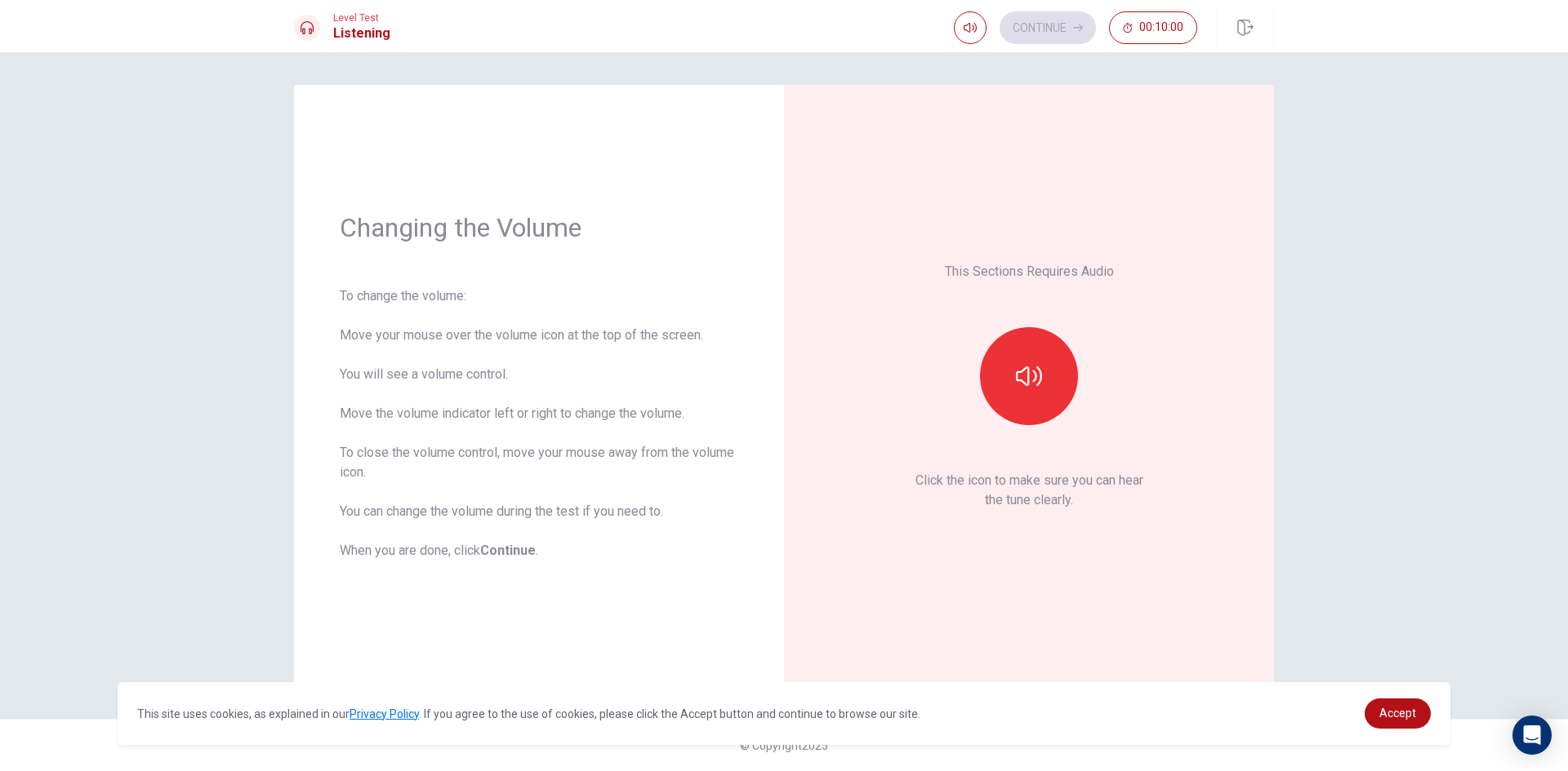
scroll to position [0, 0]
click at [1037, 387] on icon "button" at bounding box center [1029, 376] width 26 height 26
click at [1021, 397] on button "button" at bounding box center [1029, 376] width 98 height 98
click at [1021, 393] on button "button" at bounding box center [1029, 376] width 98 height 98
click at [1044, 367] on button "button" at bounding box center [1029, 376] width 98 height 98
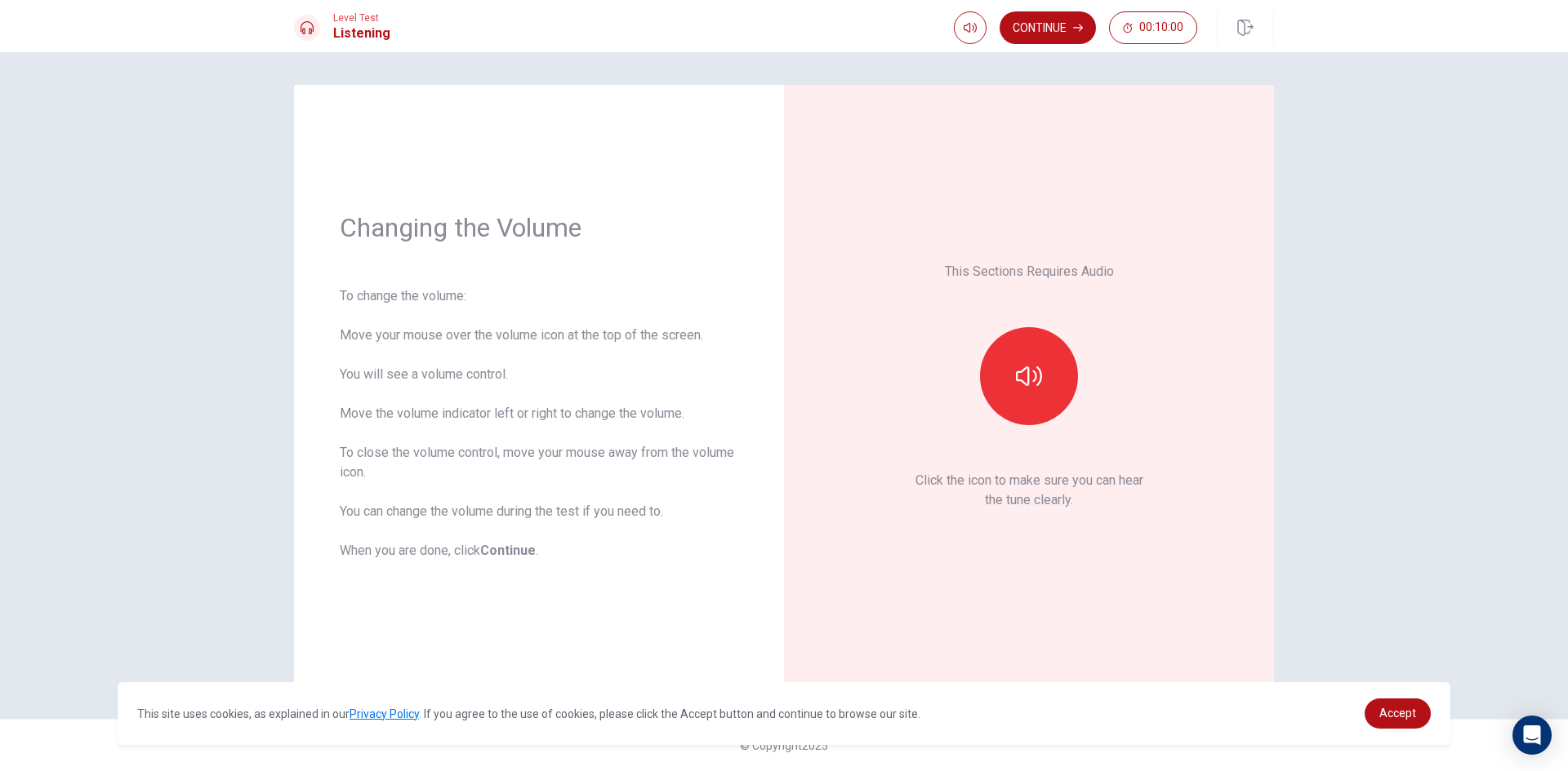
click at [1176, 291] on div "This Sections Requires Audio Click the icon to make sure you can hear the tune …" at bounding box center [1029, 385] width 399 height 511
click at [1063, 26] on button "Continue" at bounding box center [1047, 28] width 96 height 33
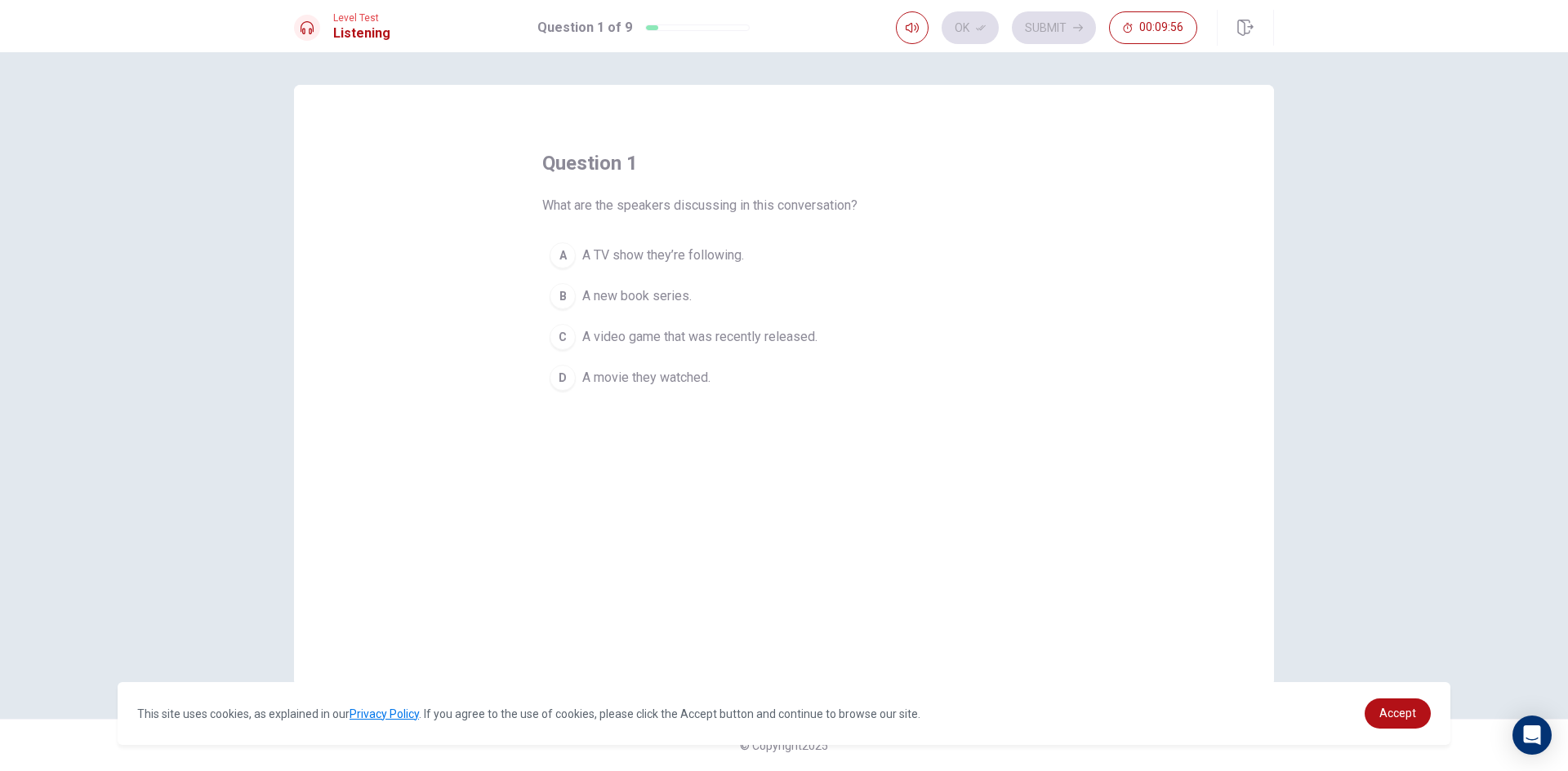
click at [563, 339] on div "C" at bounding box center [562, 337] width 26 height 26
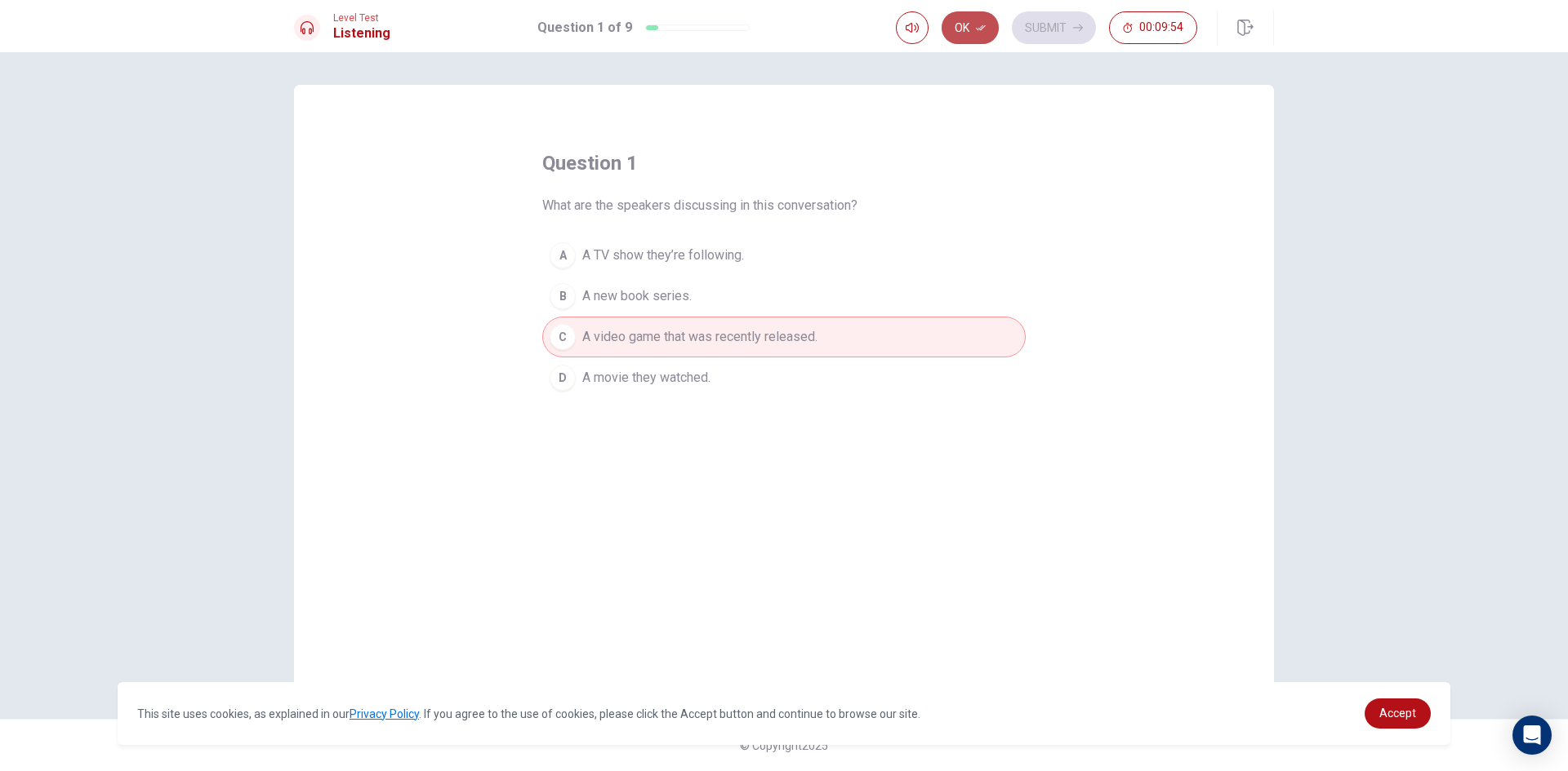
click at [967, 34] on button "Ok" at bounding box center [970, 28] width 57 height 33
click at [1081, 32] on icon "button" at bounding box center [1077, 28] width 10 height 10
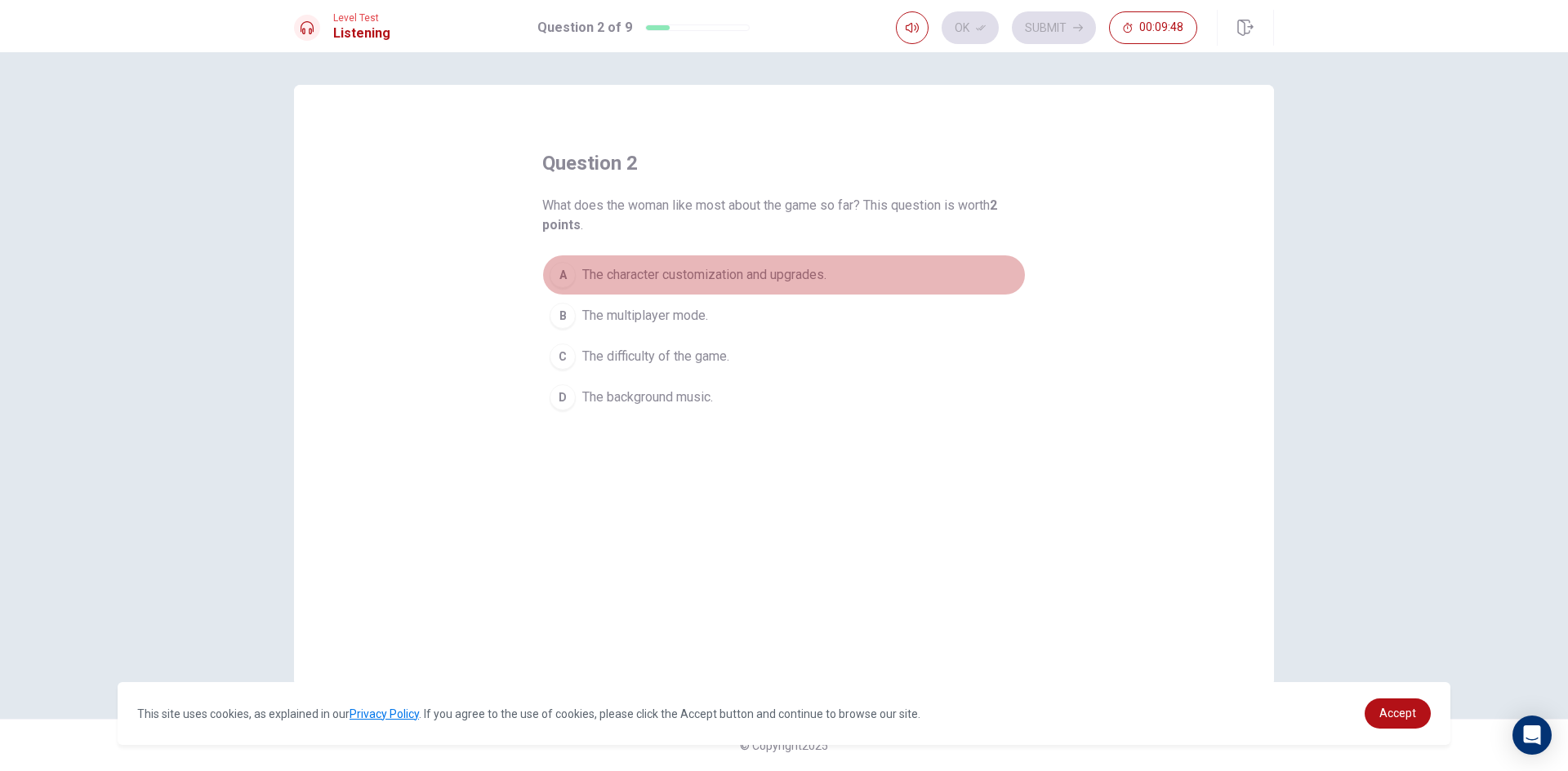
click at [646, 272] on span "The character customization and upgrades." at bounding box center [704, 274] width 244 height 19
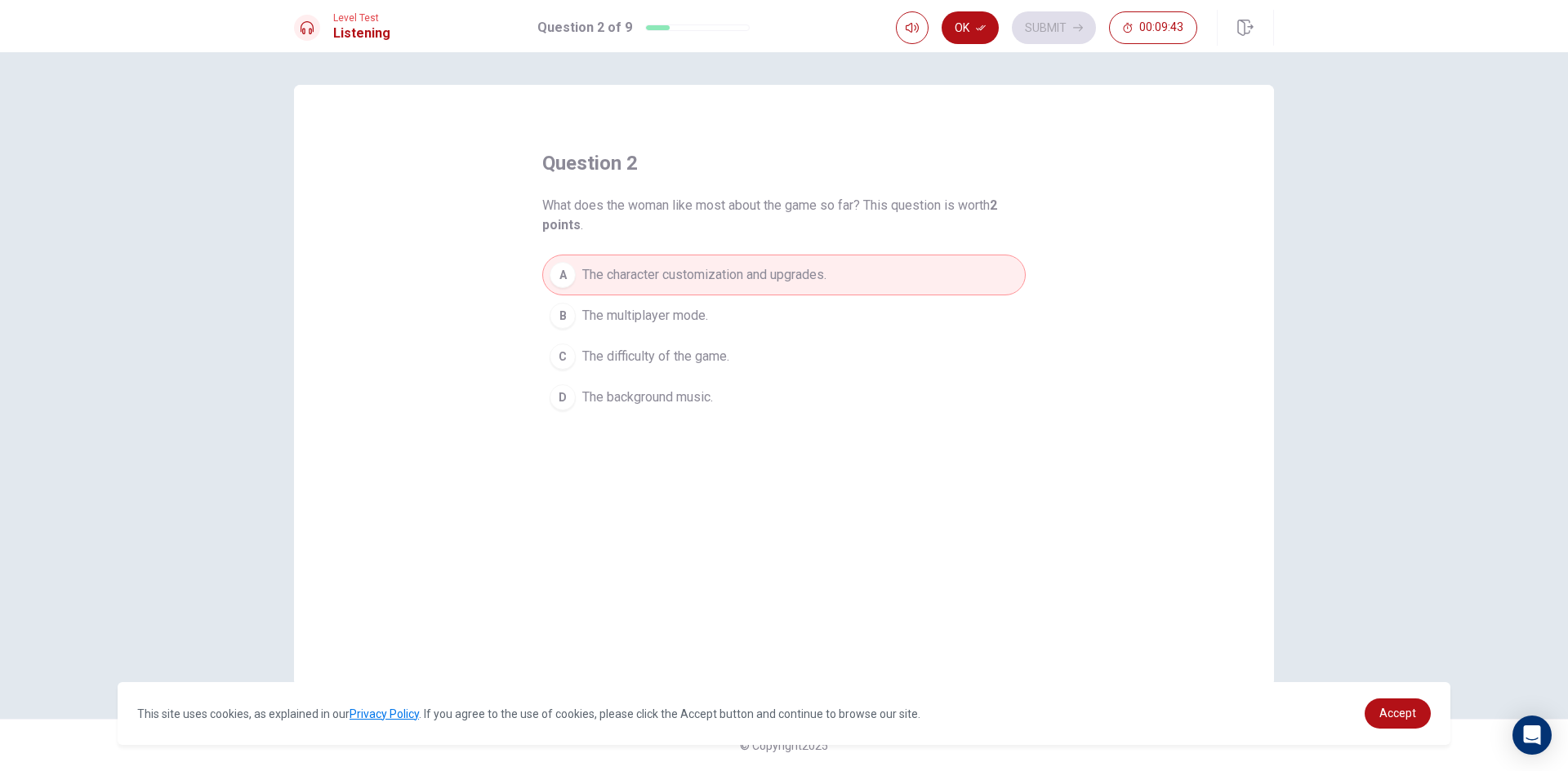
click at [723, 358] on span "The difficulty of the game." at bounding box center [656, 356] width 147 height 19
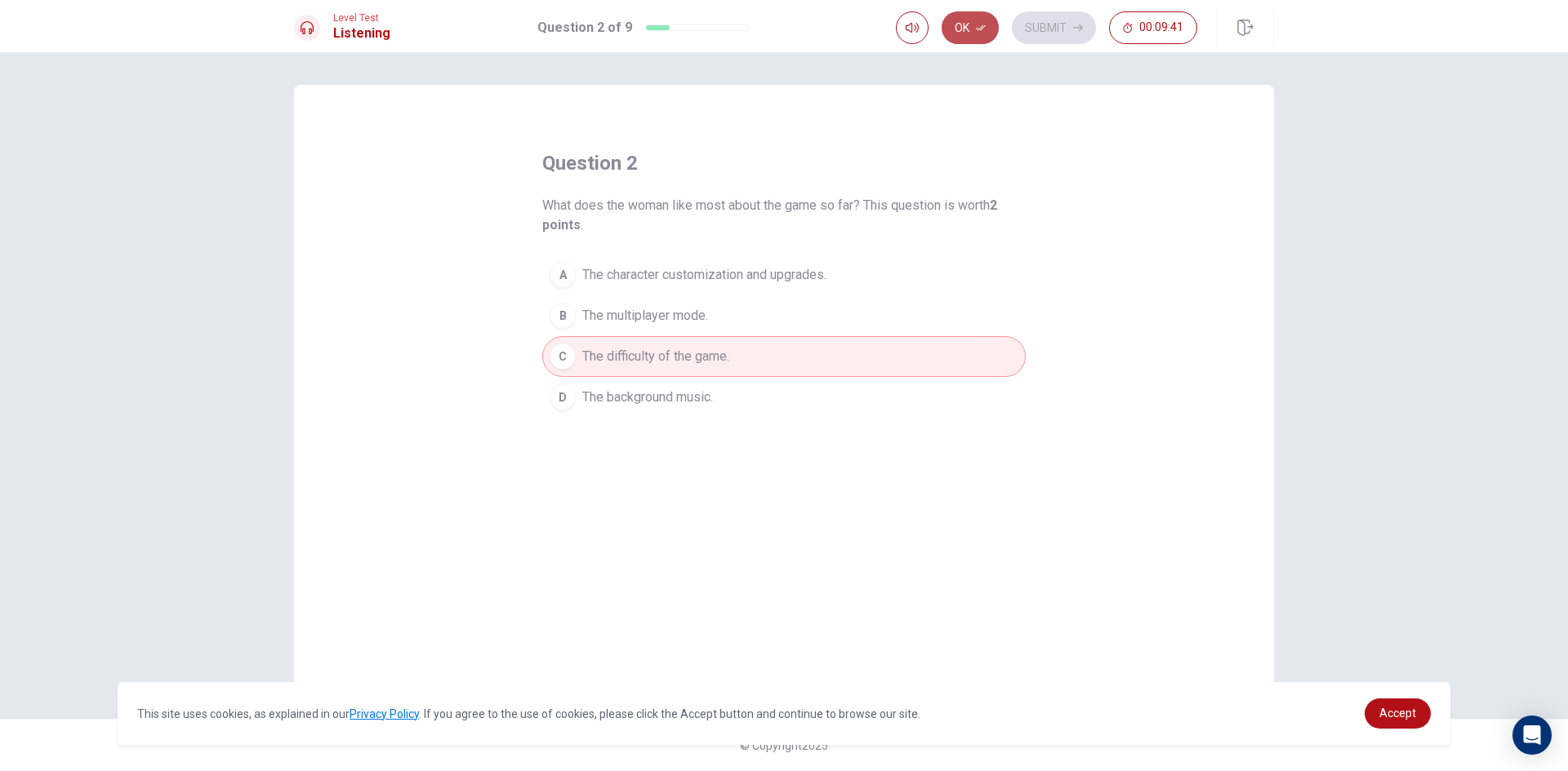
click at [982, 26] on icon "button" at bounding box center [980, 28] width 10 height 10
click at [1044, 31] on button "Submit" at bounding box center [1054, 28] width 84 height 33
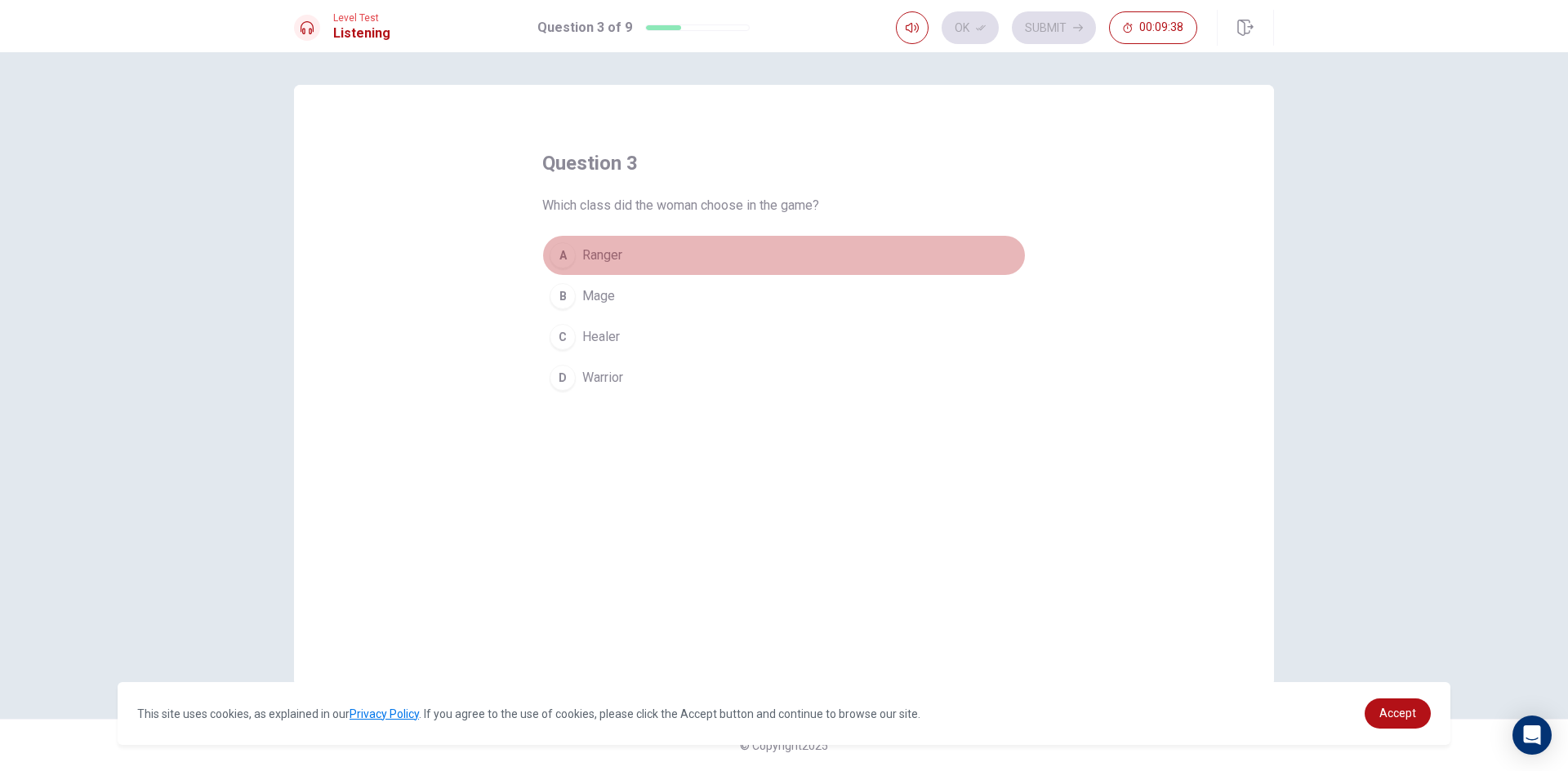
click at [565, 253] on div "A" at bounding box center [562, 255] width 26 height 26
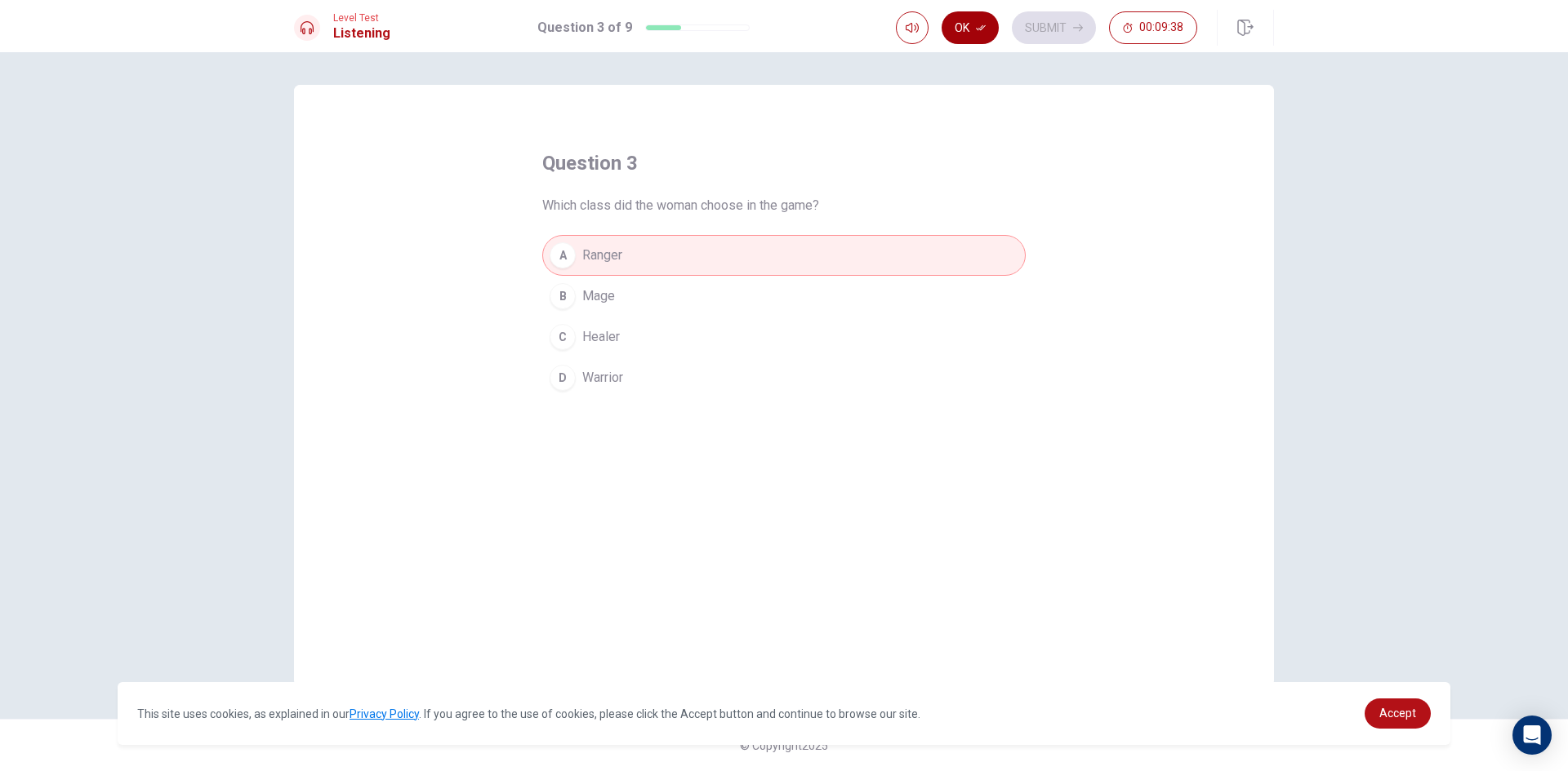
click at [967, 31] on button "Ok" at bounding box center [970, 28] width 57 height 33
click at [1032, 32] on button "Submit" at bounding box center [1054, 28] width 84 height 33
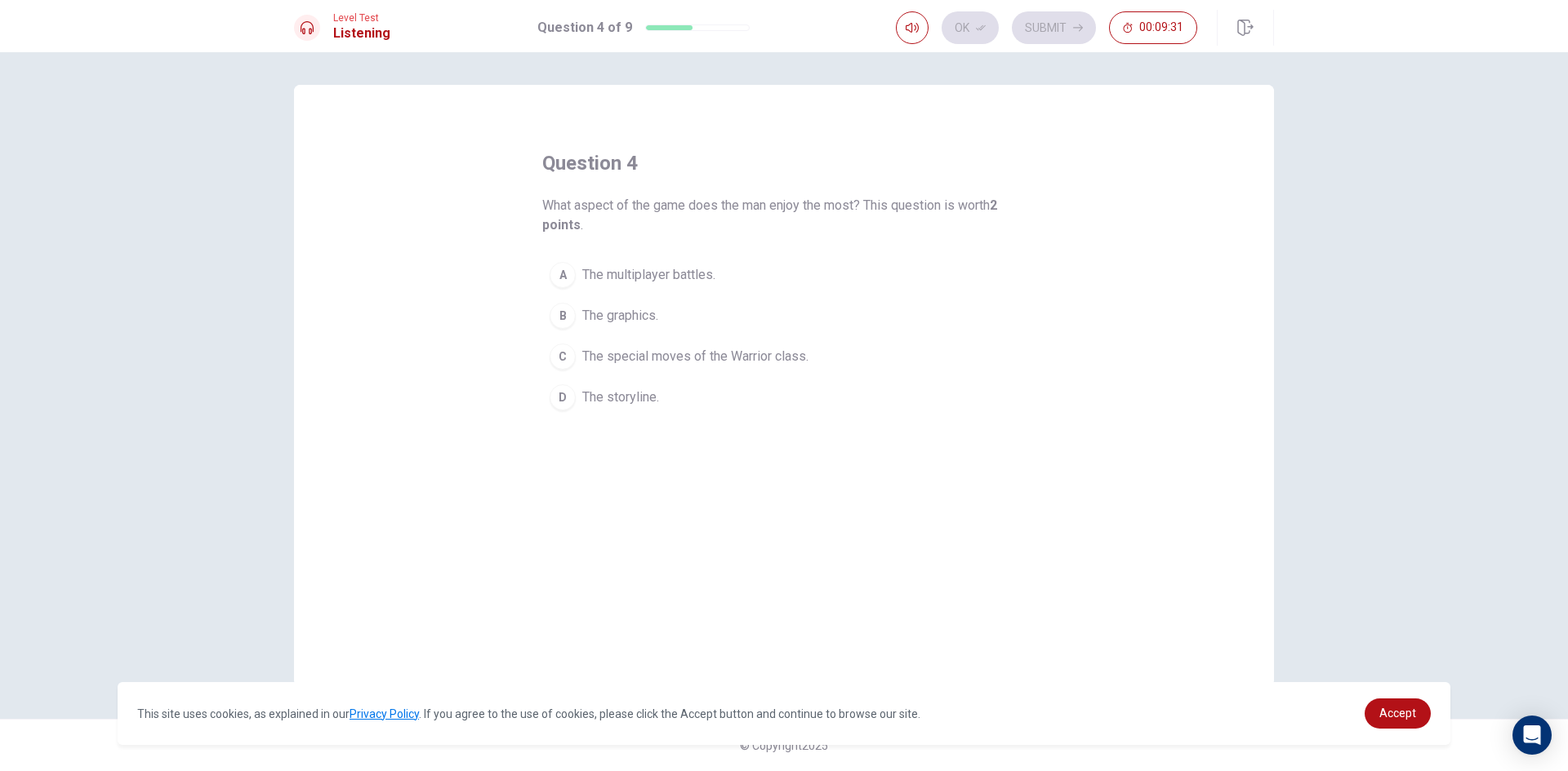
click at [751, 359] on span "The special moves of the Warrior class." at bounding box center [695, 356] width 226 height 19
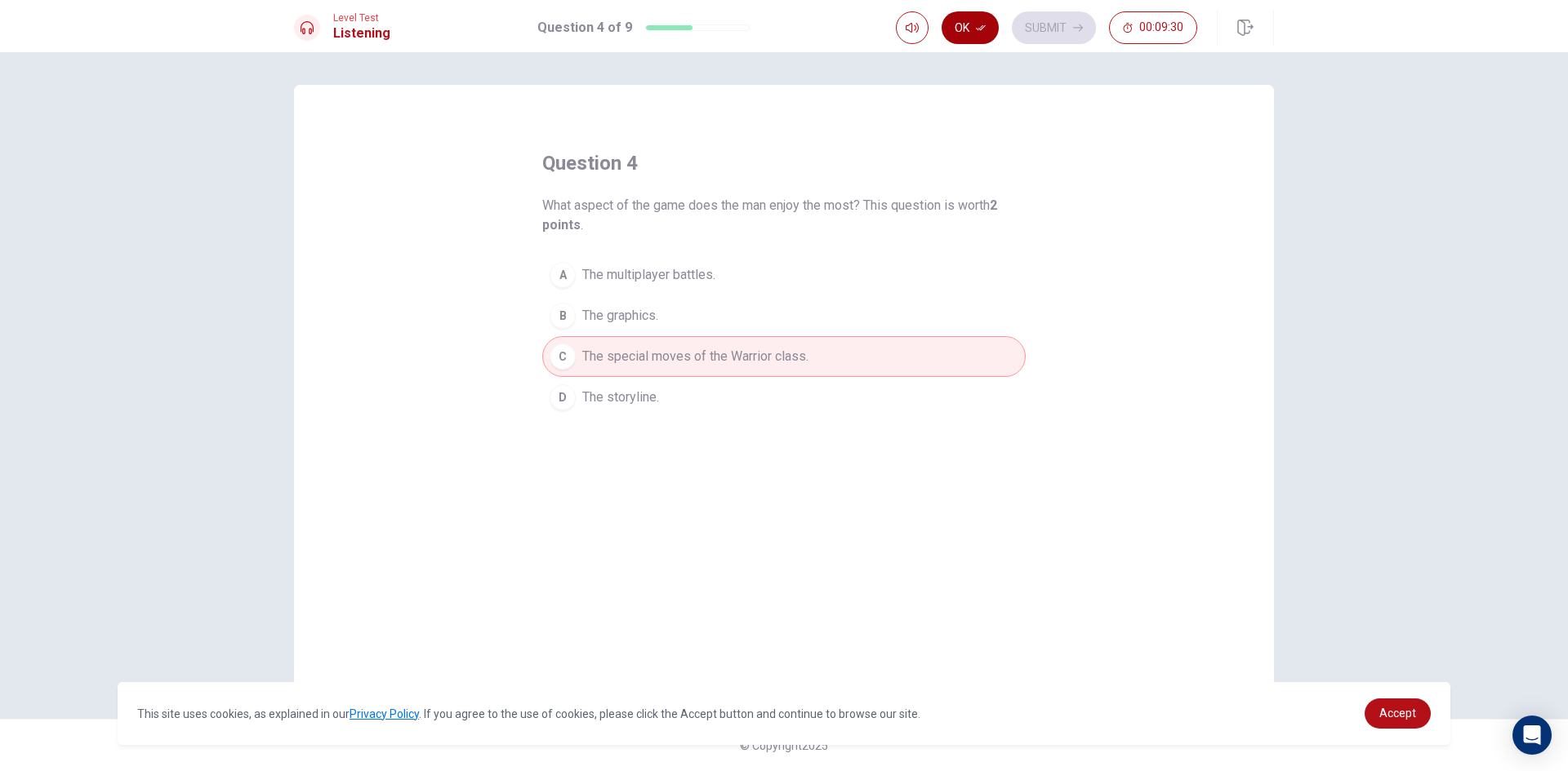
click at [973, 29] on button "Ok" at bounding box center [970, 28] width 57 height 33
click at [1055, 28] on button "Submit" at bounding box center [1054, 28] width 84 height 33
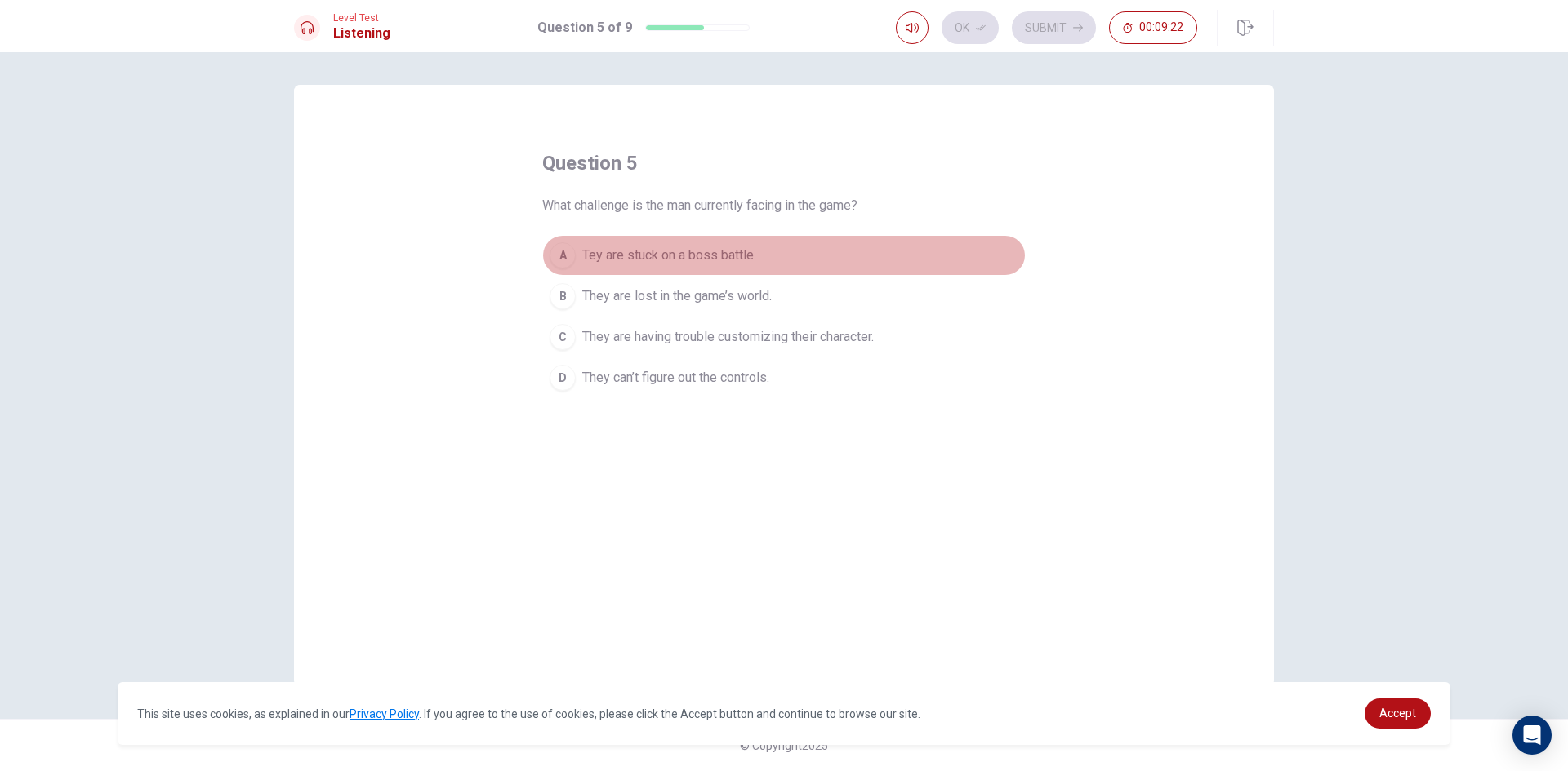
click at [647, 257] on span "Tey are stuck on a boss battle." at bounding box center [669, 255] width 174 height 19
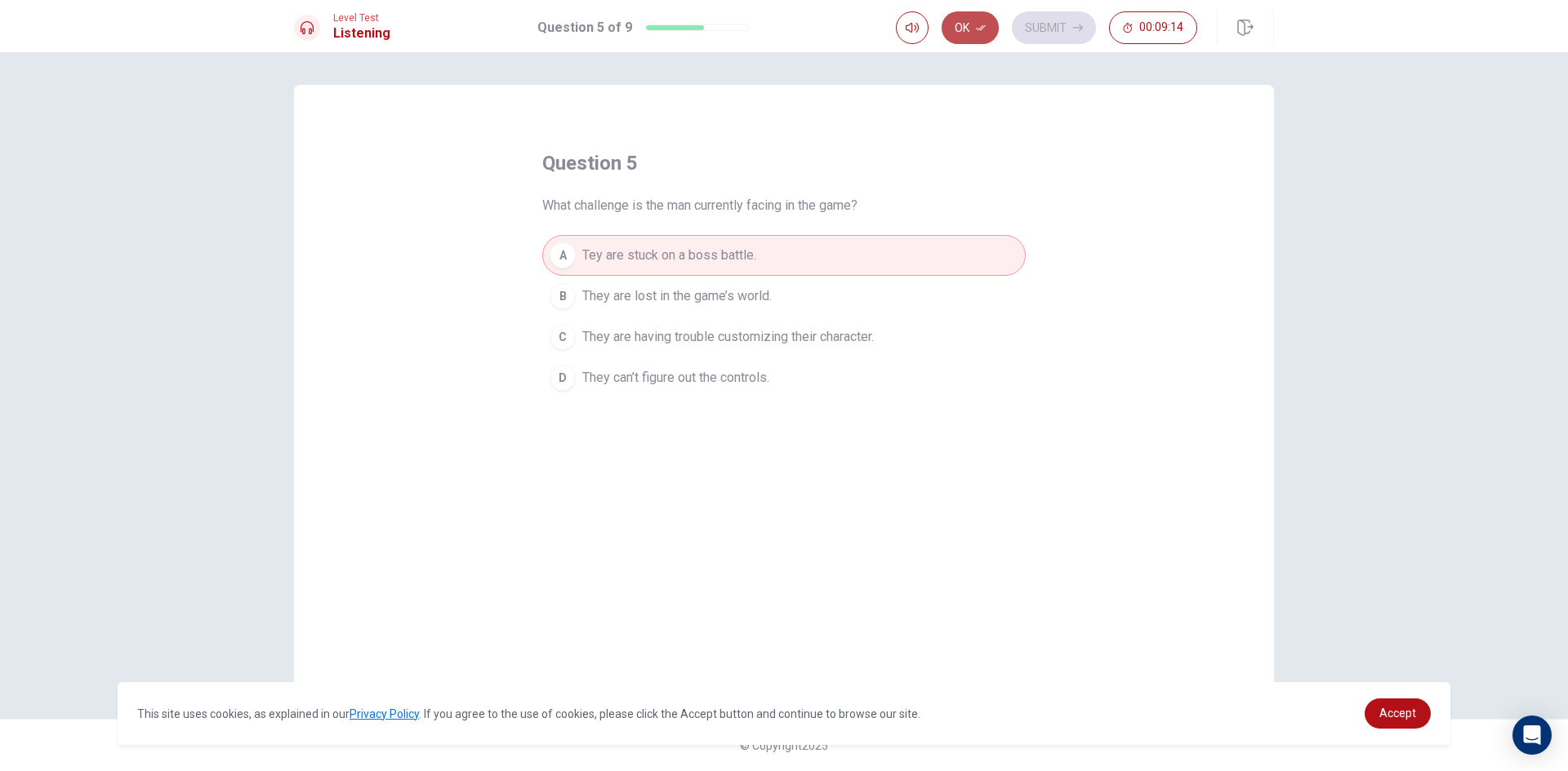
click at [981, 22] on button "Ok" at bounding box center [970, 28] width 57 height 33
click at [1052, 32] on button "Submit" at bounding box center [1054, 28] width 84 height 33
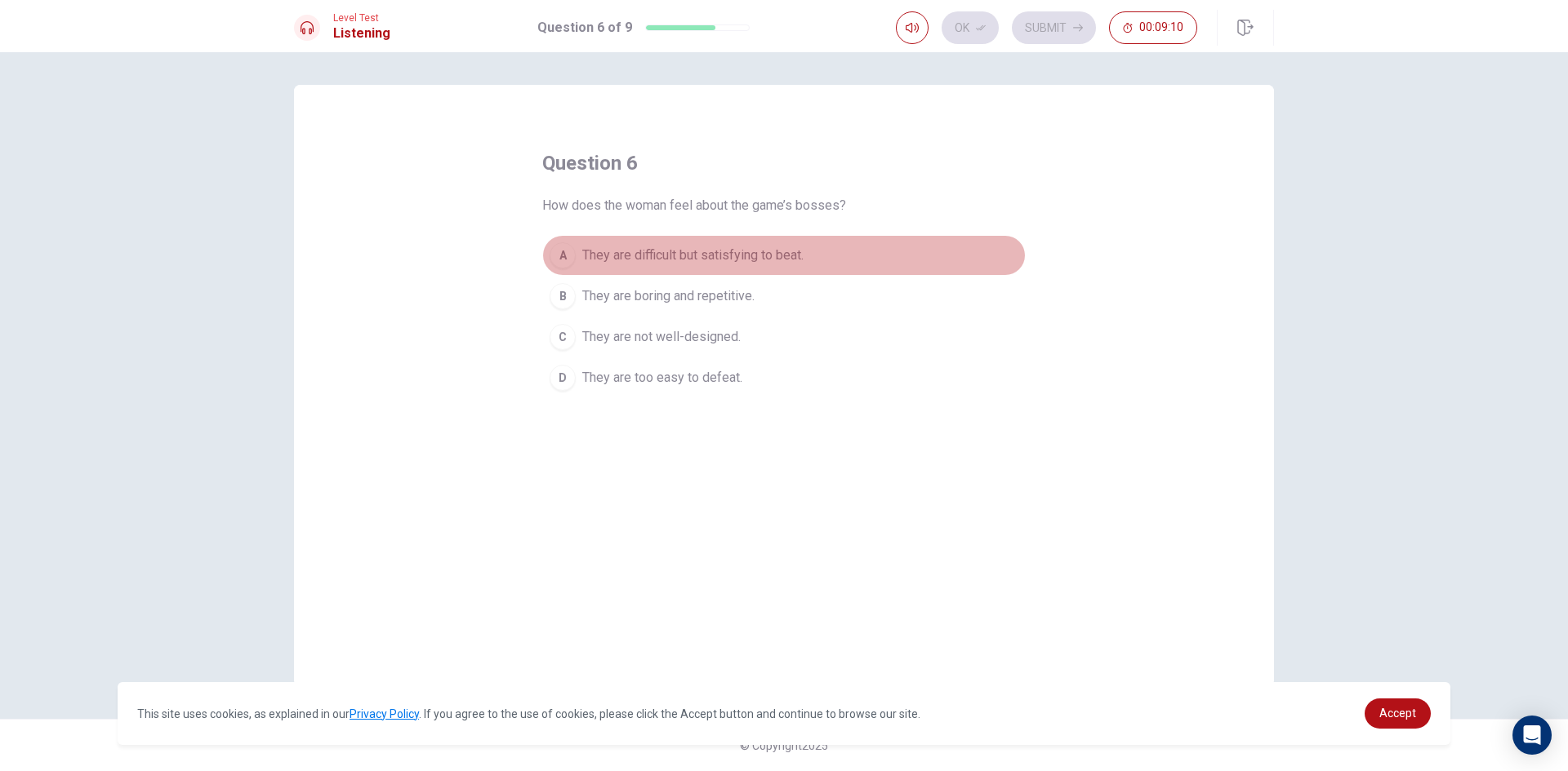
click at [724, 260] on span "They are difficult but satisfying to beat." at bounding box center [692, 255] width 221 height 19
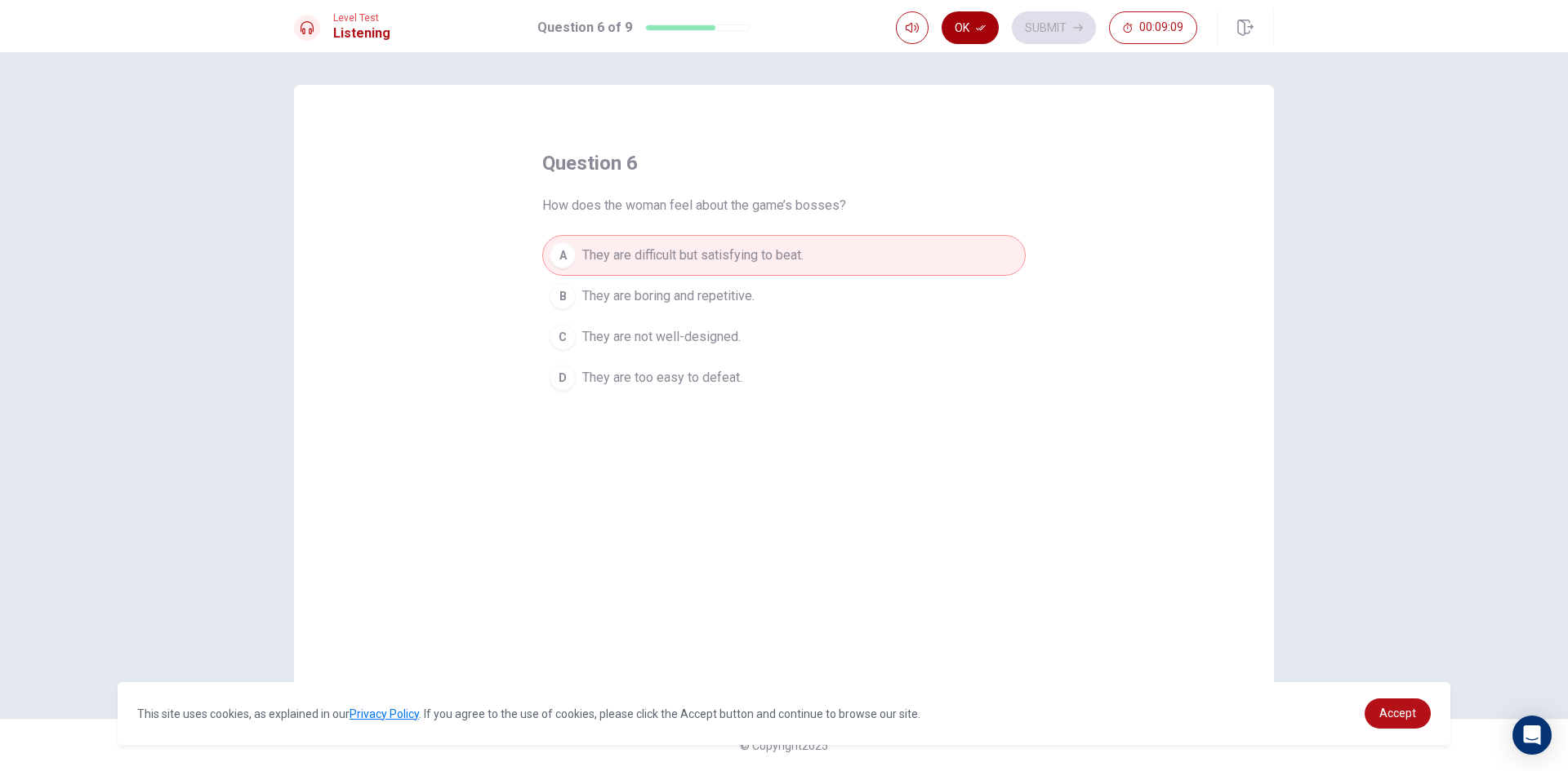
drag, startPoint x: 962, startPoint y: 24, endPoint x: 977, endPoint y: 27, distance: 15.3
click at [966, 24] on button "Ok" at bounding box center [970, 28] width 57 height 33
click at [1029, 27] on button "Submit" at bounding box center [1054, 28] width 84 height 33
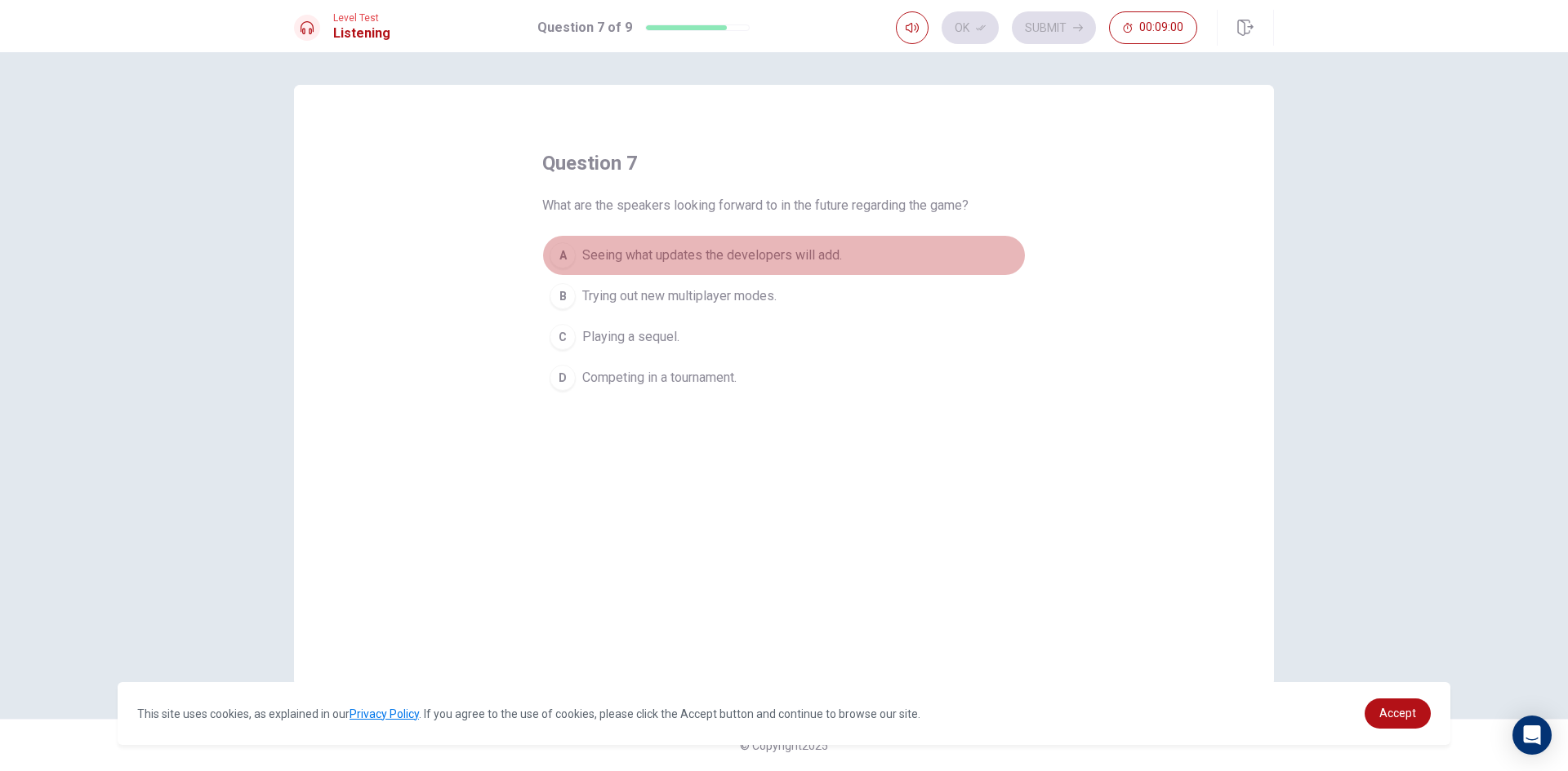
click at [759, 252] on span "Seeing what updates the developers will add." at bounding box center [712, 255] width 259 height 19
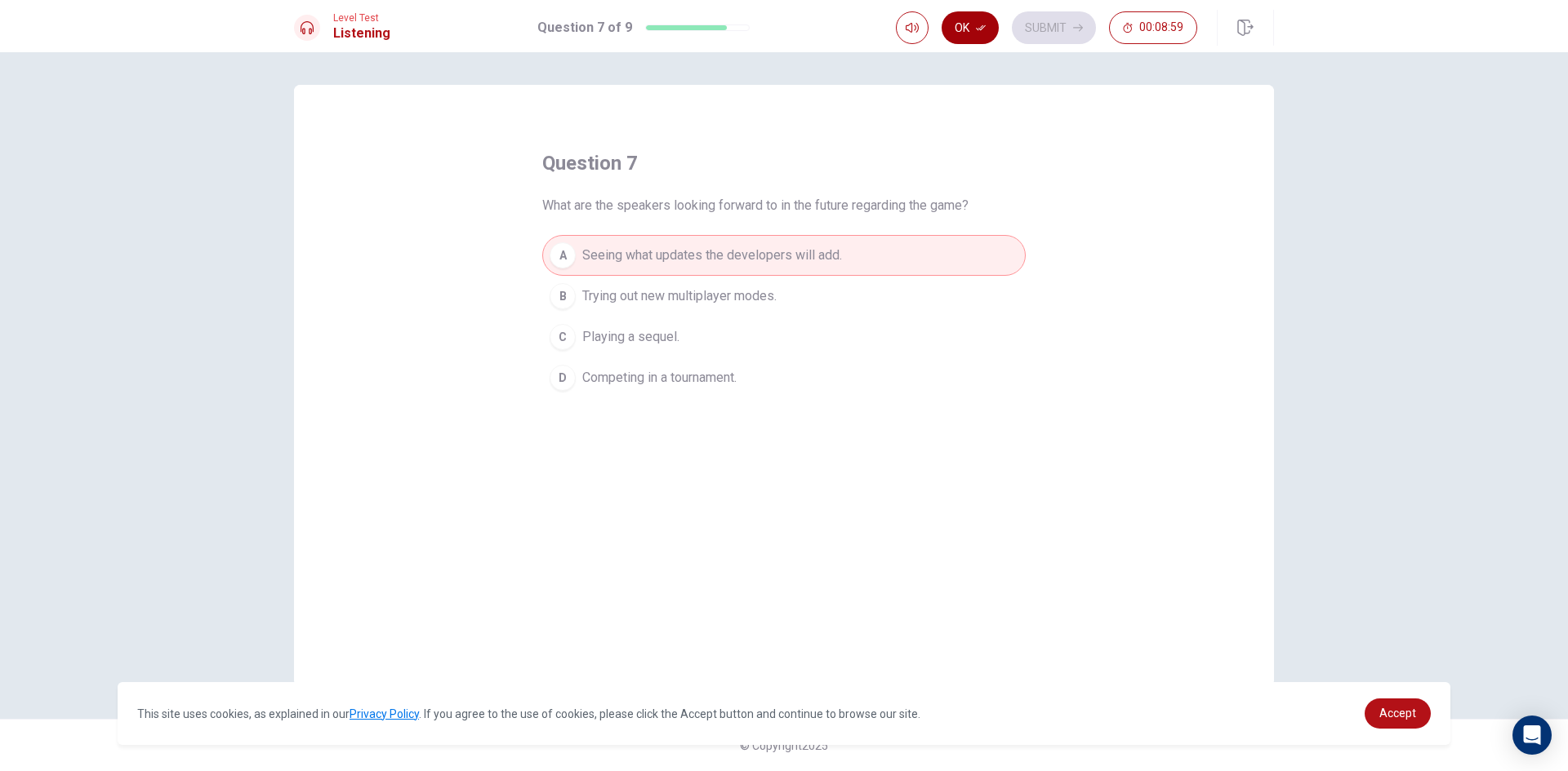
click at [977, 33] on button "Ok" at bounding box center [970, 28] width 57 height 33
click at [1047, 35] on button "Submit" at bounding box center [1054, 28] width 84 height 33
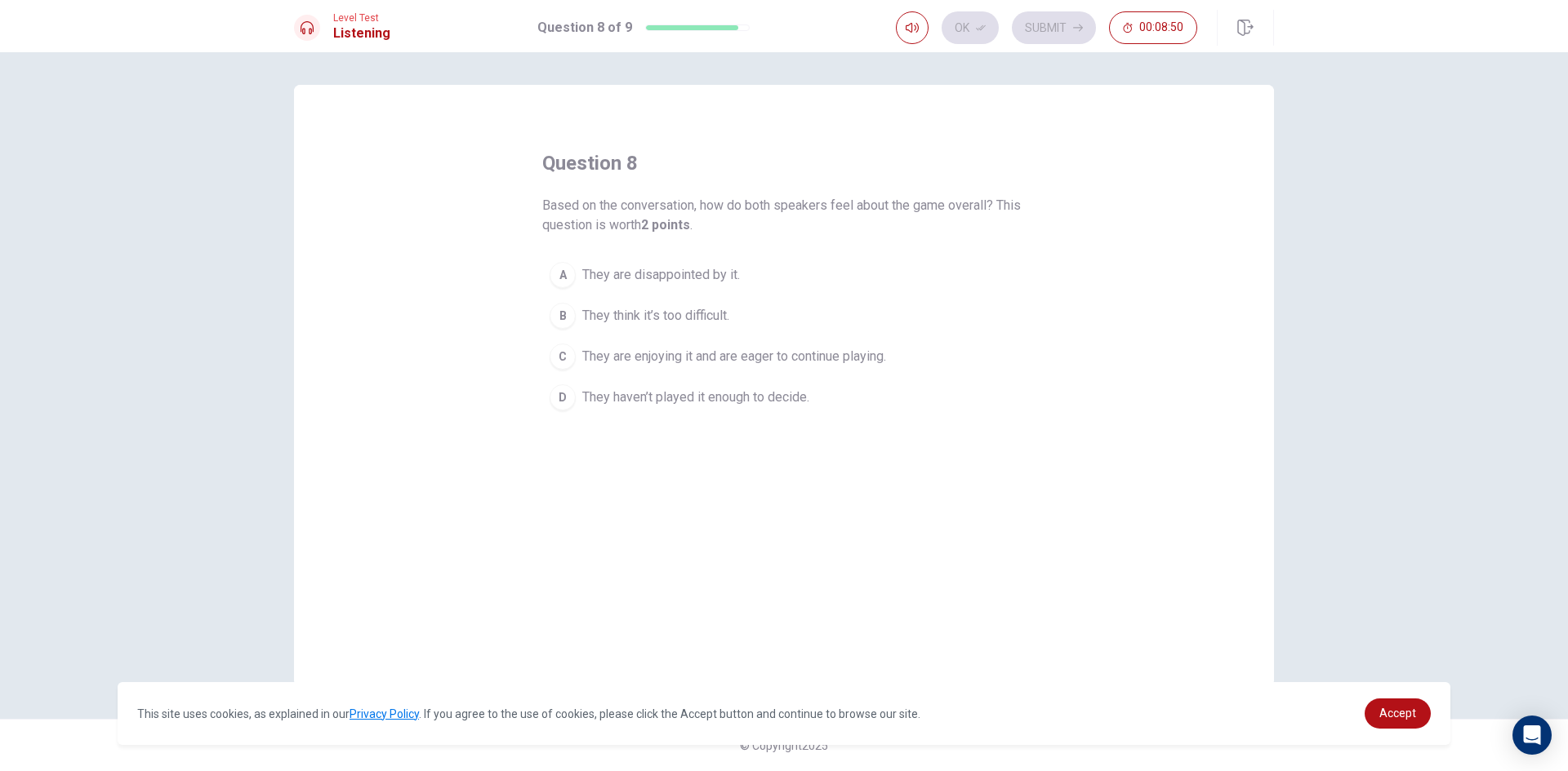
click at [635, 366] on span "They are enjoying it and are eager to continue playing." at bounding box center [734, 356] width 304 height 19
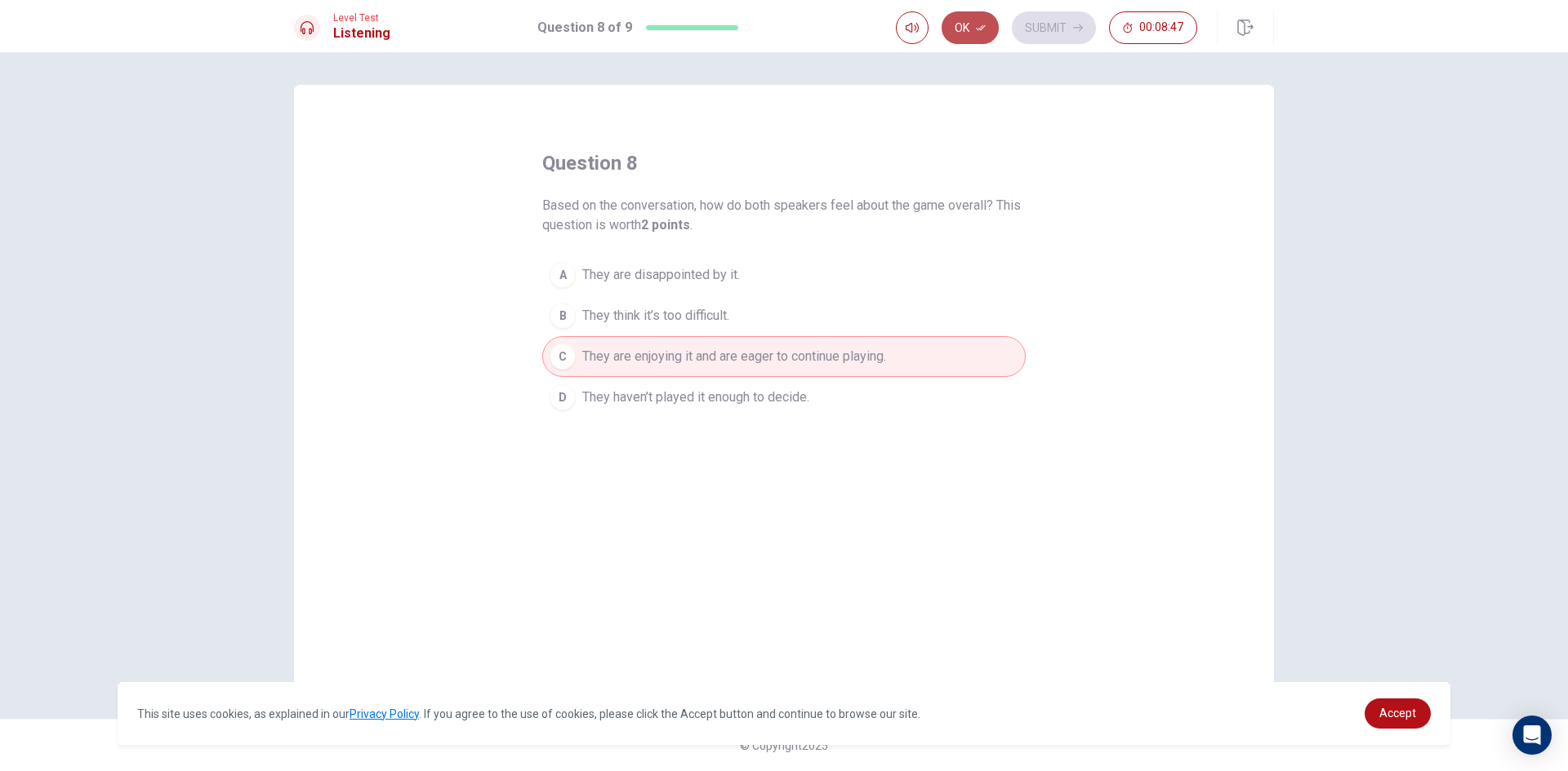
click at [968, 18] on button "Ok" at bounding box center [970, 28] width 57 height 33
click at [1032, 28] on button "Submit" at bounding box center [1054, 28] width 84 height 33
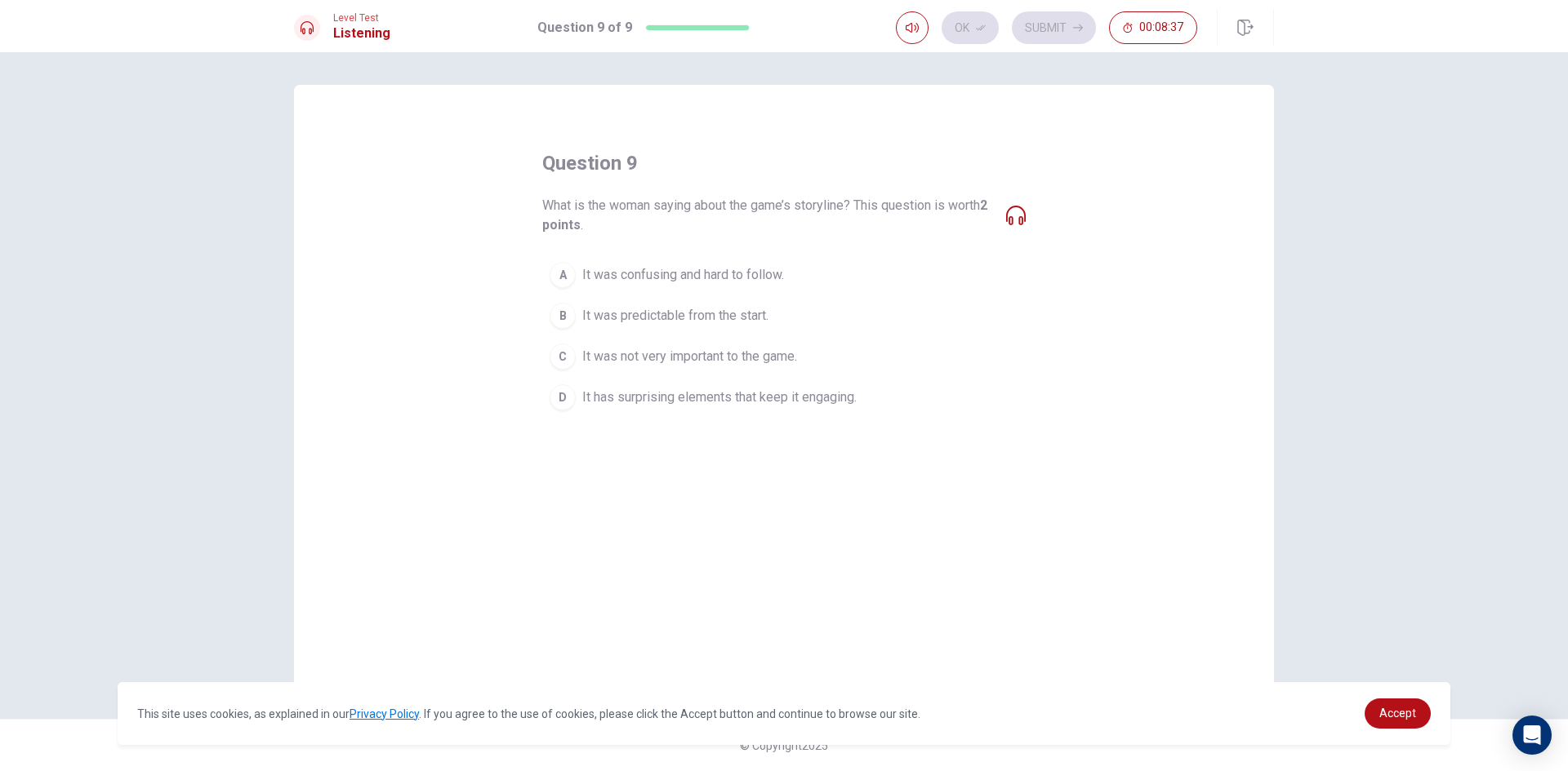
click at [1010, 218] on icon at bounding box center [1015, 215] width 19 height 19
click at [1012, 219] on icon at bounding box center [1015, 215] width 19 height 19
click at [1023, 215] on icon at bounding box center [1015, 215] width 19 height 19
click at [1002, 217] on div "What is the woman saying about the game’s storyline? This question is worth 2 p…" at bounding box center [783, 215] width 483 height 39
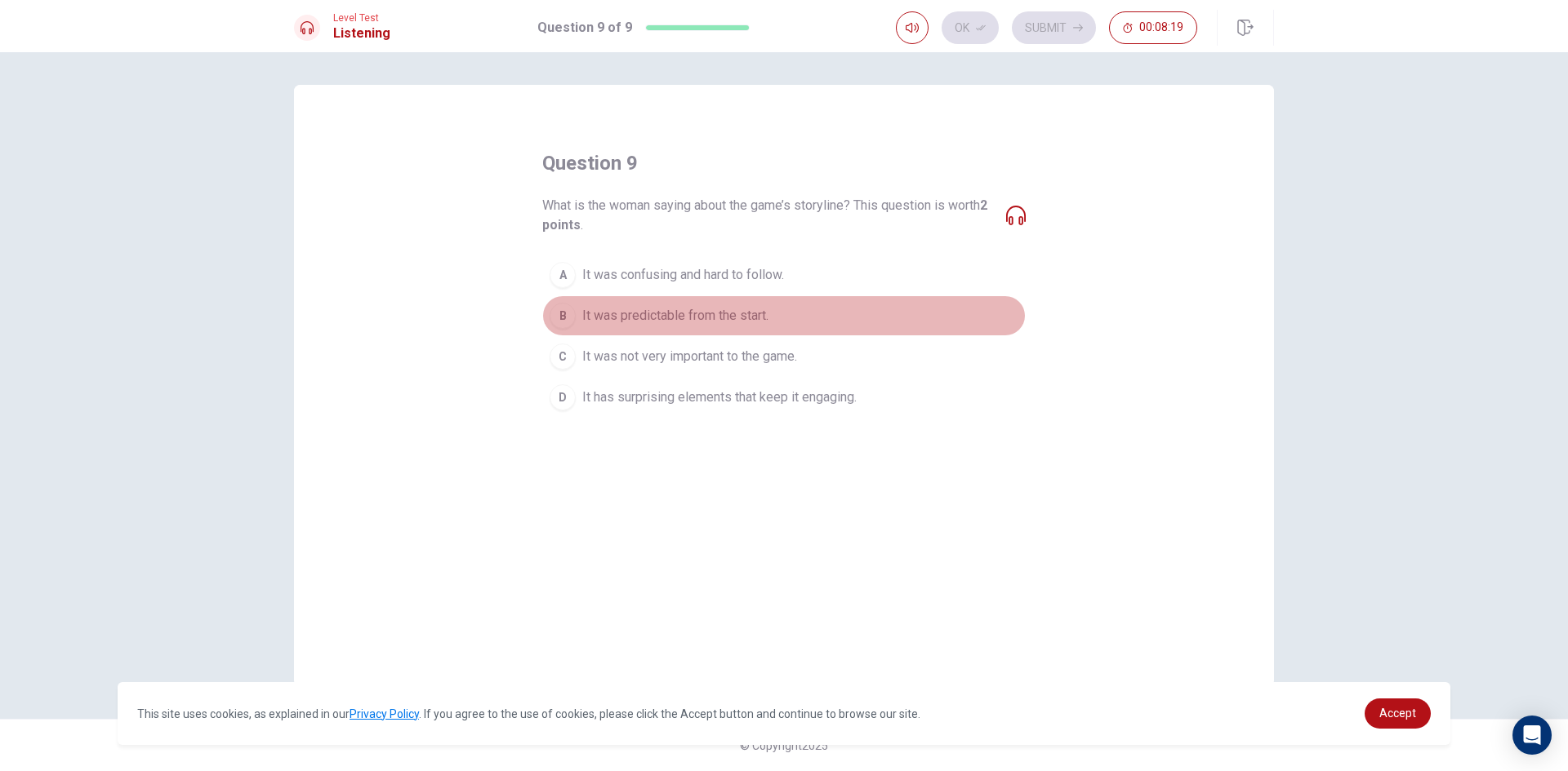
click at [558, 320] on div "B" at bounding box center [562, 315] width 26 height 26
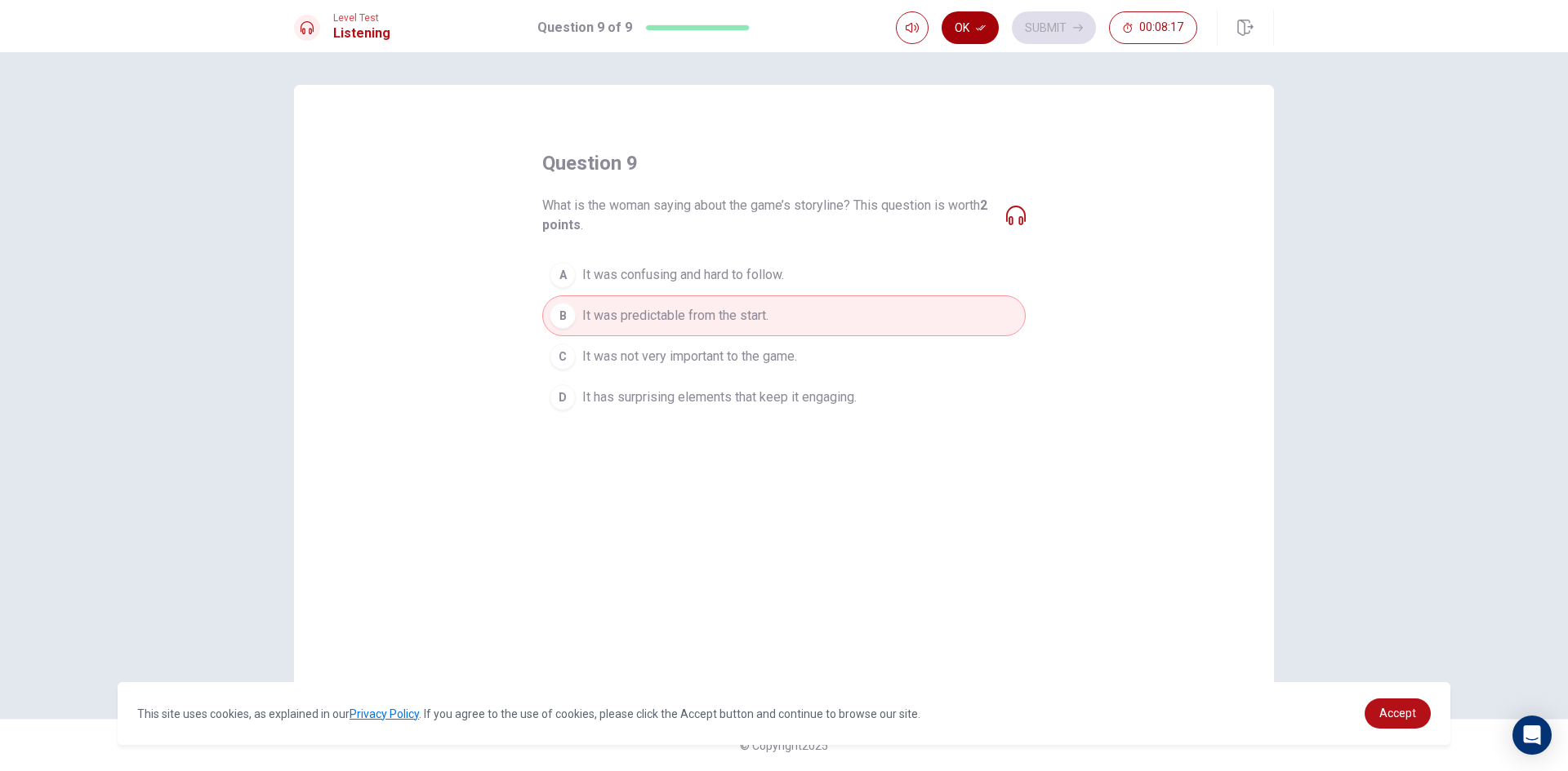
click at [973, 32] on button "Ok" at bounding box center [970, 28] width 57 height 33
click at [1051, 31] on button "Submit" at bounding box center [1054, 28] width 84 height 33
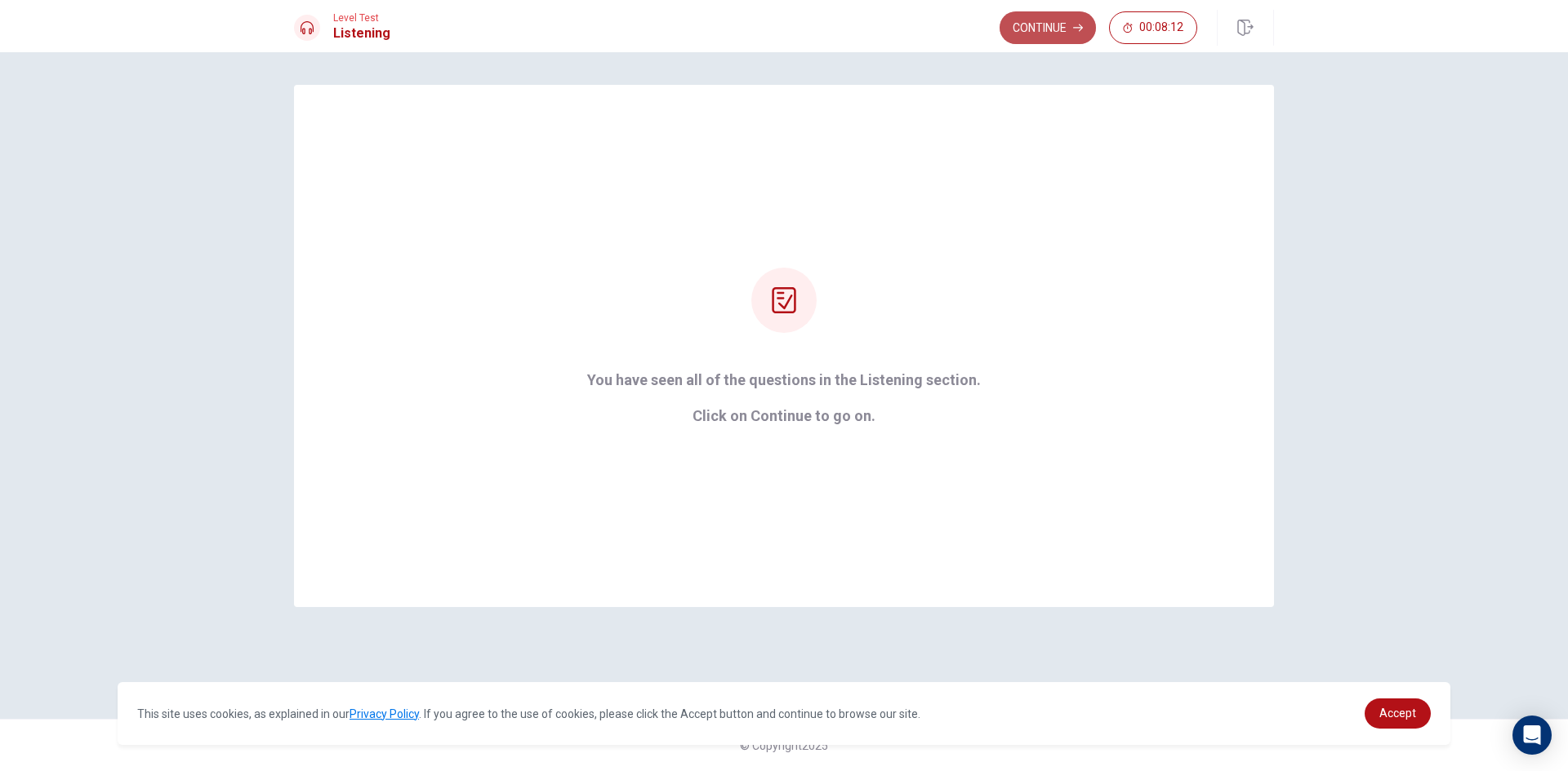
click at [1052, 25] on button "Continue" at bounding box center [1047, 28] width 96 height 33
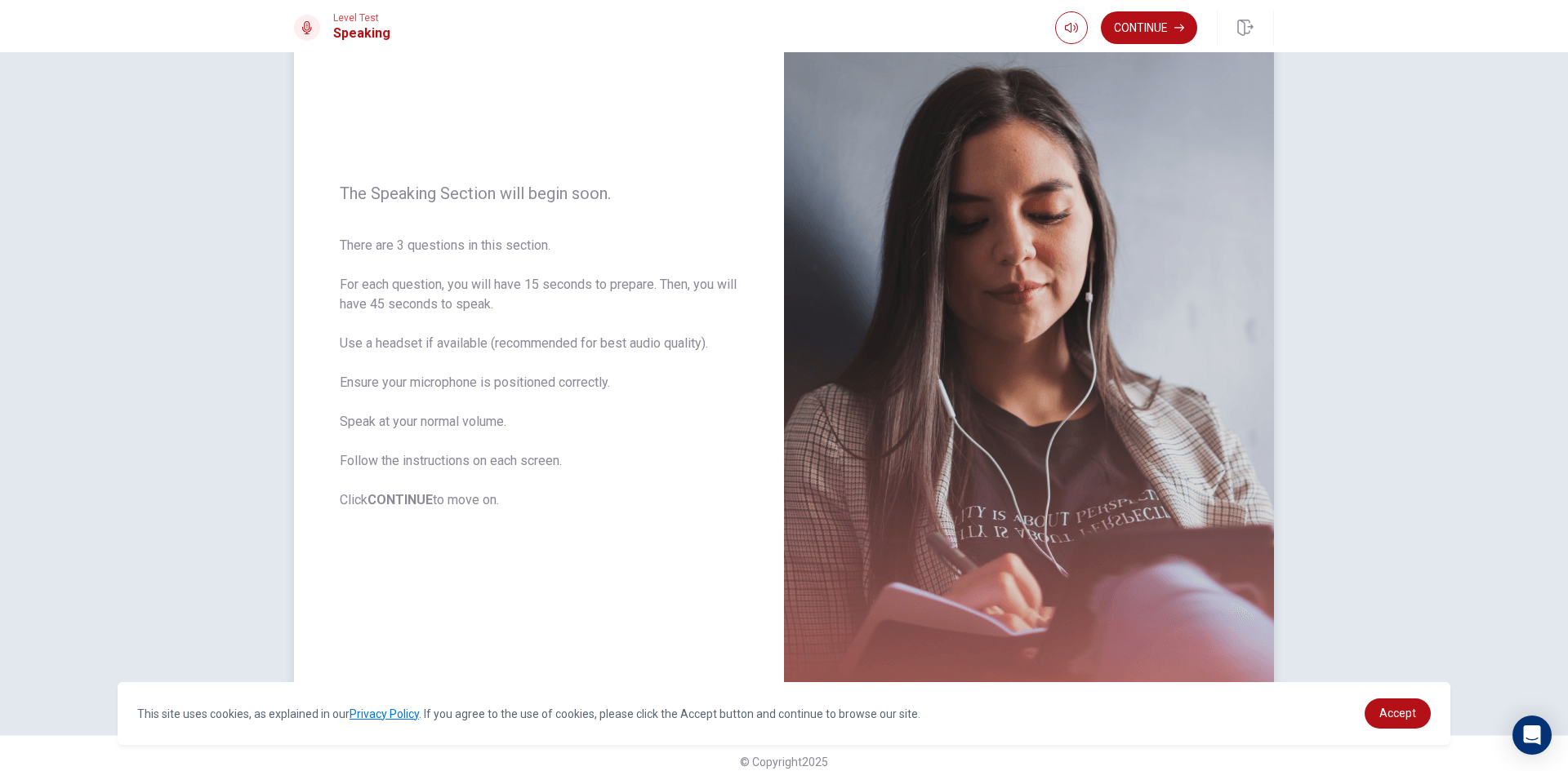
scroll to position [110, 0]
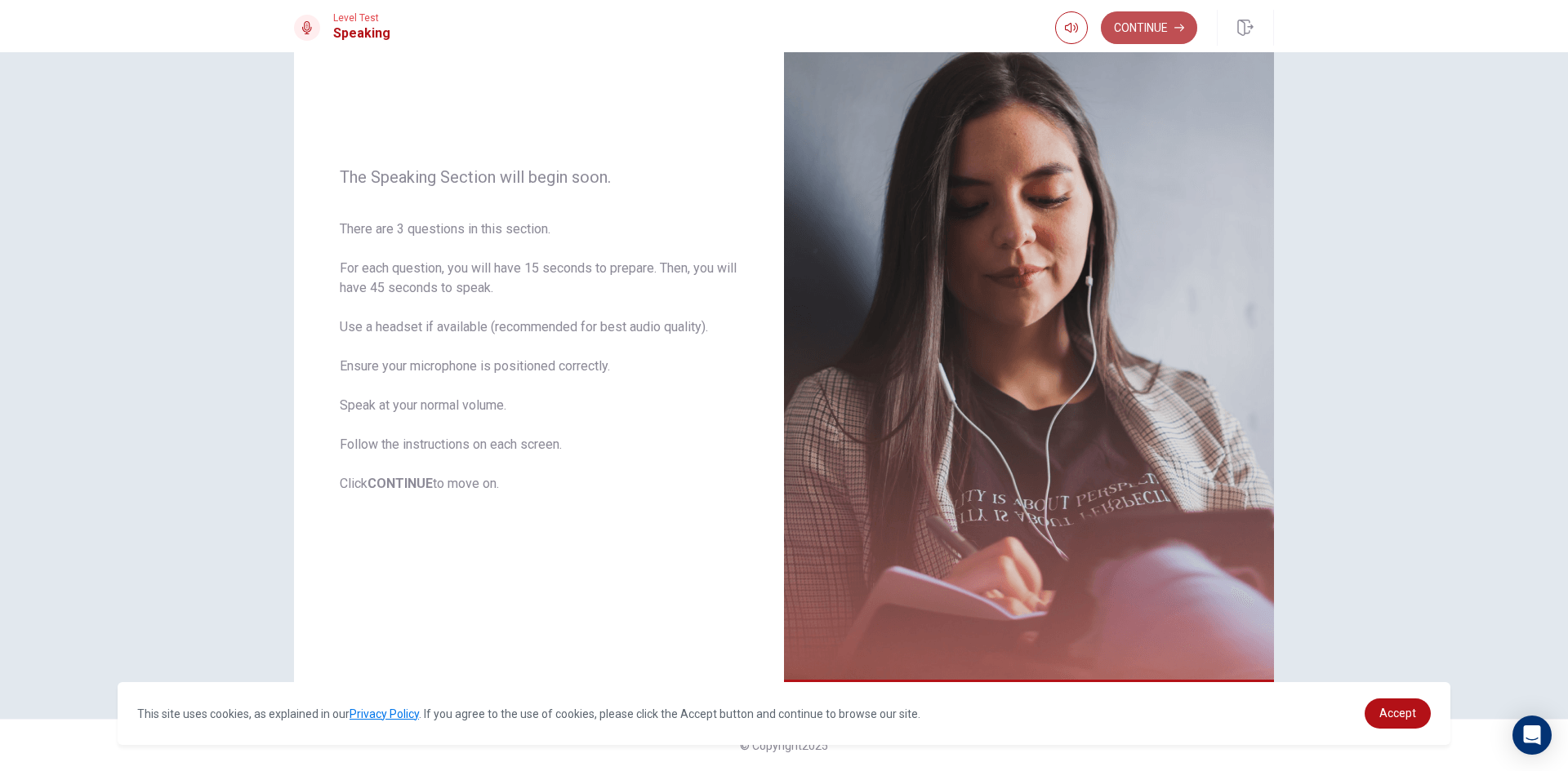
click at [1166, 23] on button "Continue" at bounding box center [1148, 28] width 96 height 33
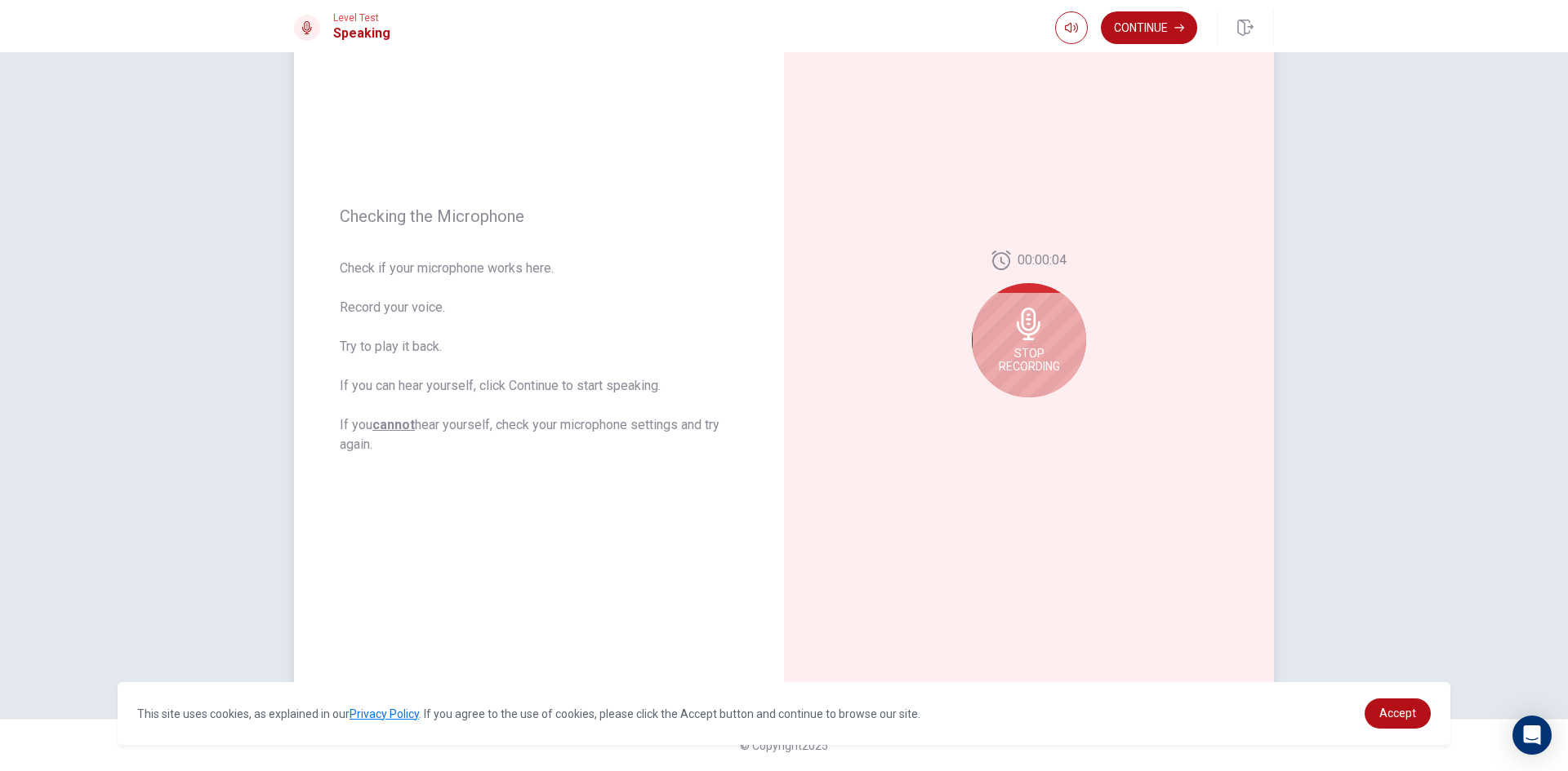
click at [1021, 321] on icon at bounding box center [1029, 325] width 33 height 33
click at [1035, 408] on button "Play Audio" at bounding box center [1046, 410] width 23 height 23
click at [1001, 414] on button "Record Again" at bounding box center [1010, 410] width 23 height 23
click at [1044, 339] on div "Stop Recording" at bounding box center [1029, 340] width 115 height 115
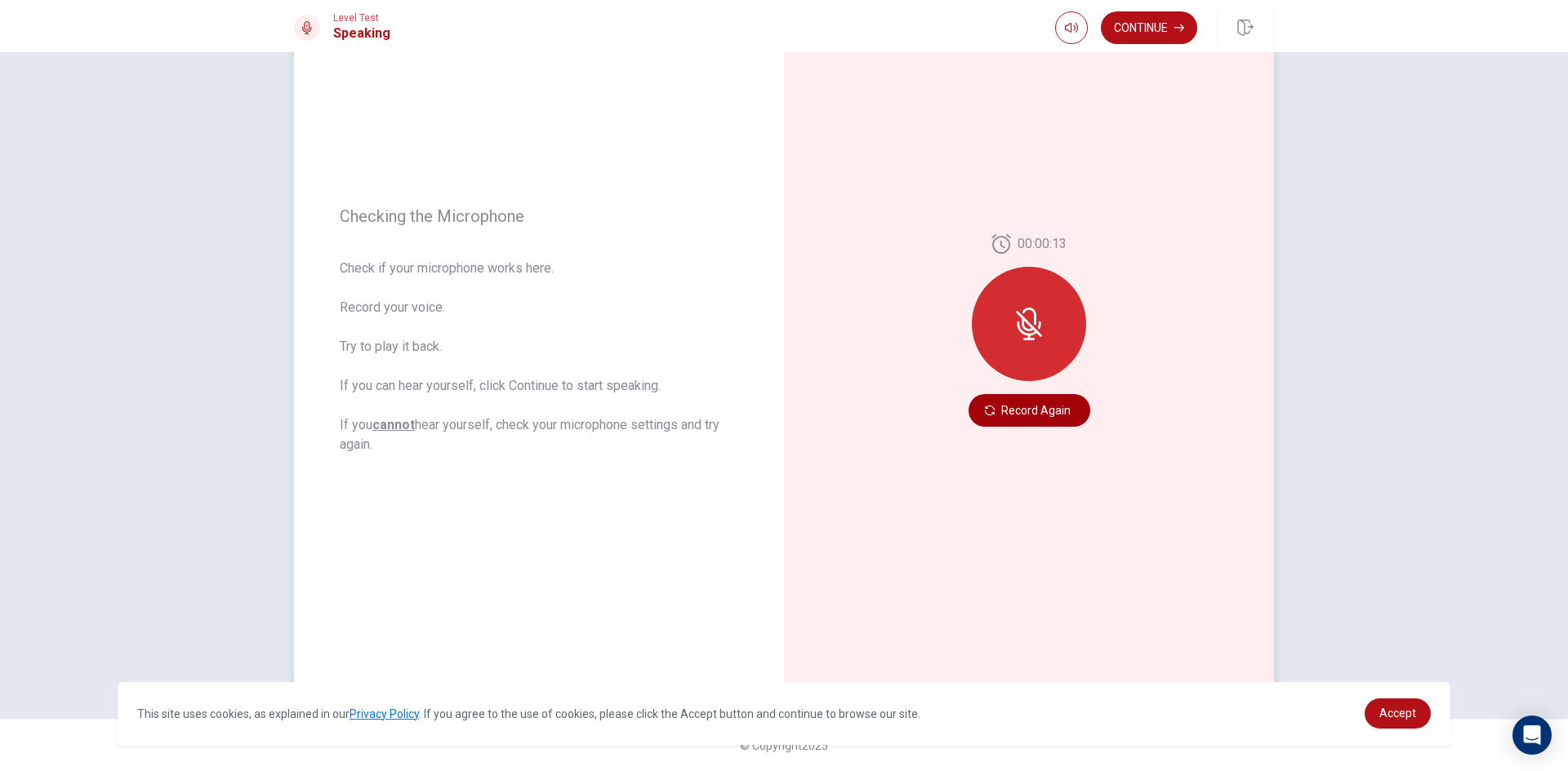
click at [1037, 401] on button "Record Again" at bounding box center [1029, 411] width 122 height 33
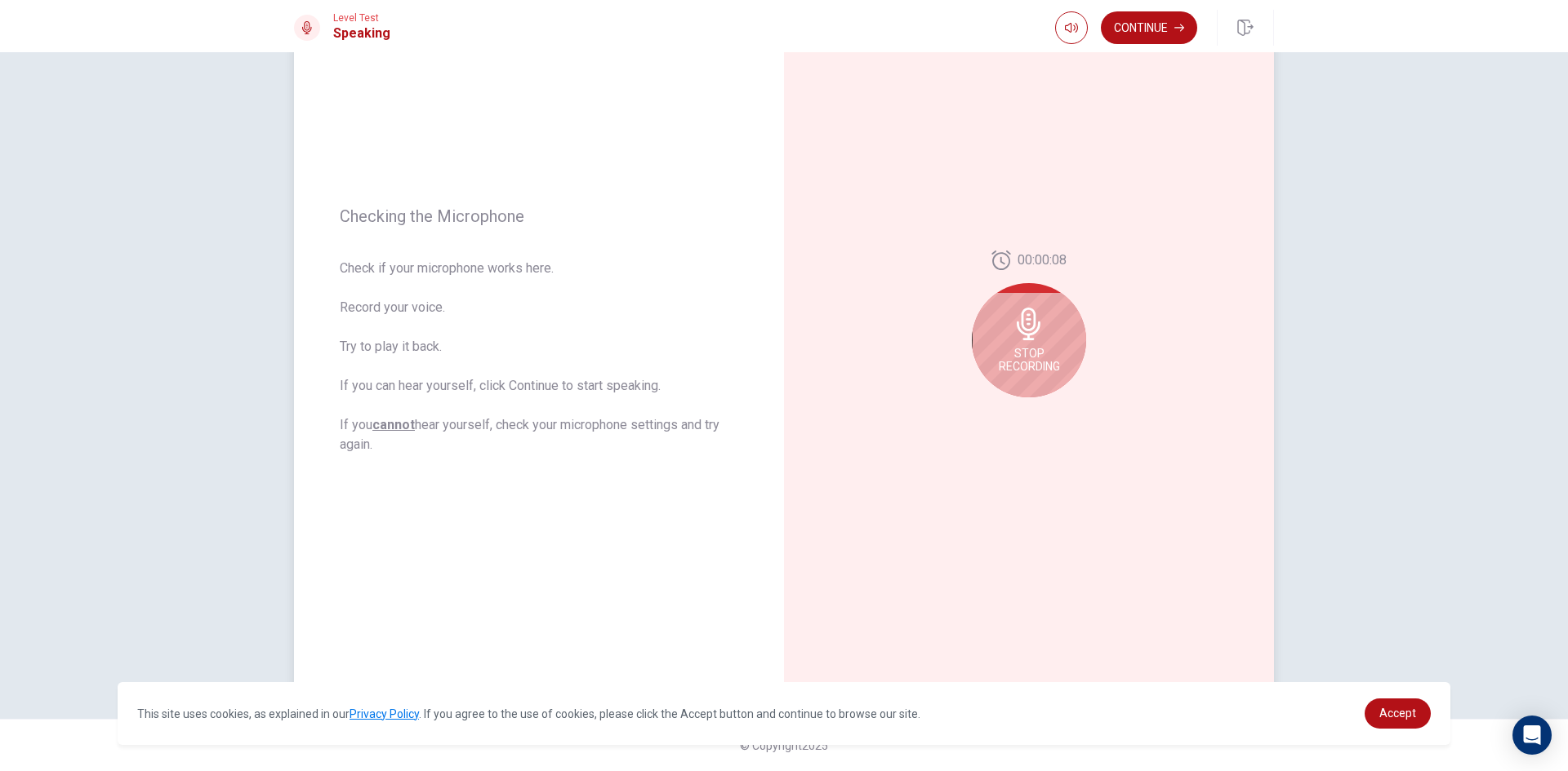
click at [1032, 332] on icon at bounding box center [1029, 325] width 24 height 33
click at [1031, 332] on icon at bounding box center [1028, 329] width 24 height 33
click at [1040, 417] on button "Play Audio" at bounding box center [1046, 410] width 23 height 23
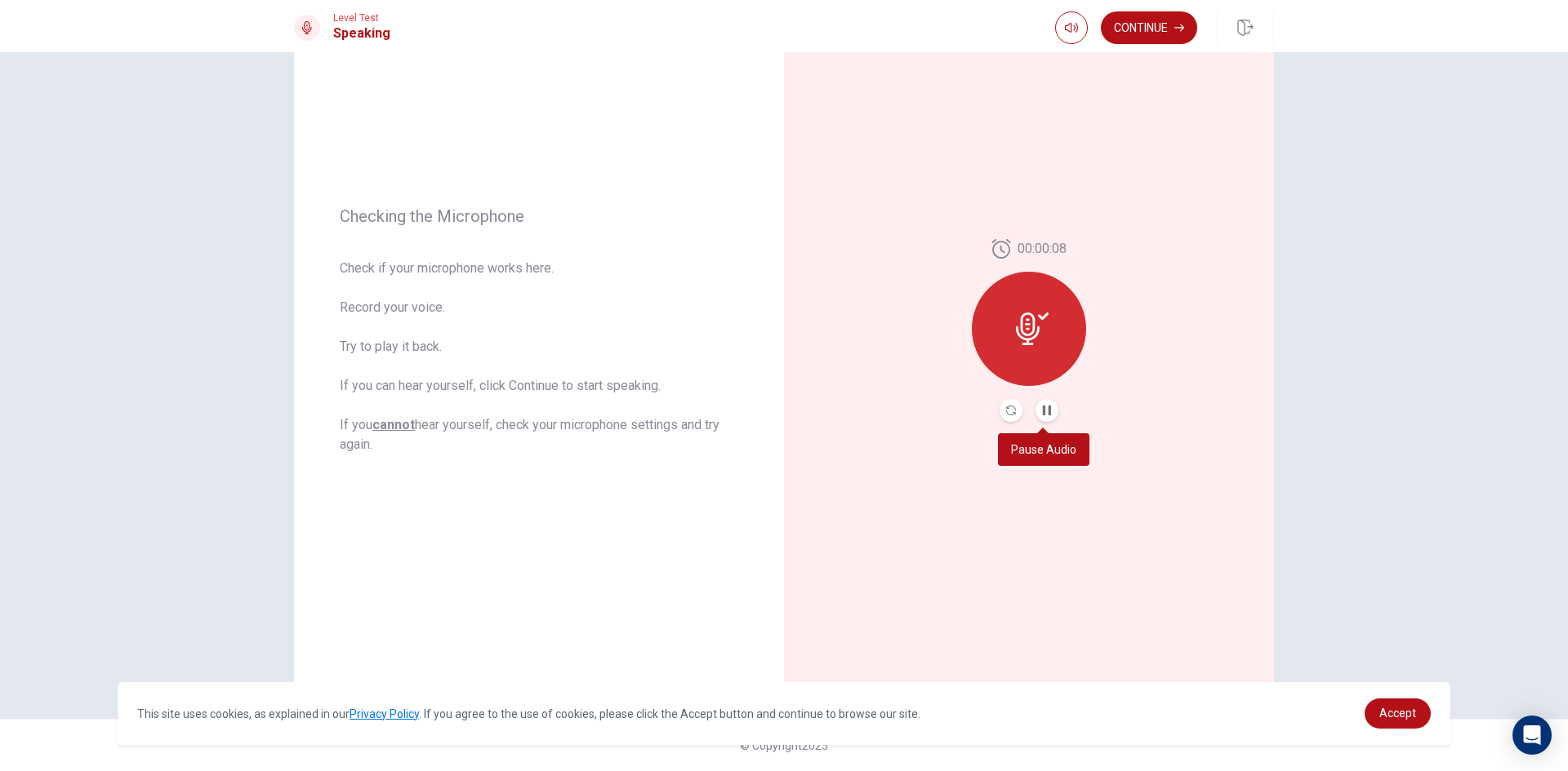
click at [1043, 405] on button "Pause Audio" at bounding box center [1046, 410] width 23 height 23
click at [1132, 29] on button "Continue" at bounding box center [1148, 28] width 96 height 33
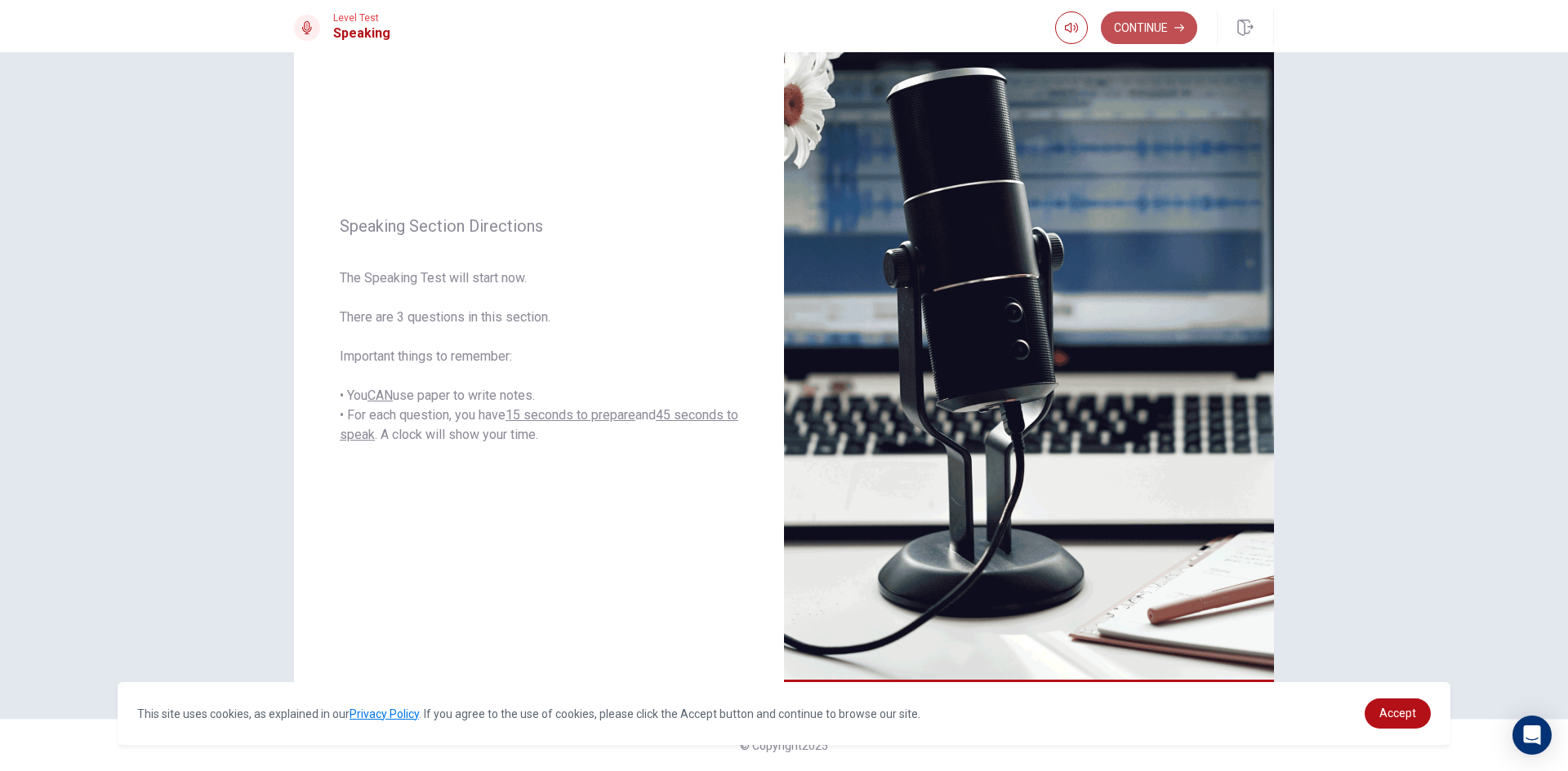
click at [1163, 25] on button "Continue" at bounding box center [1148, 28] width 96 height 33
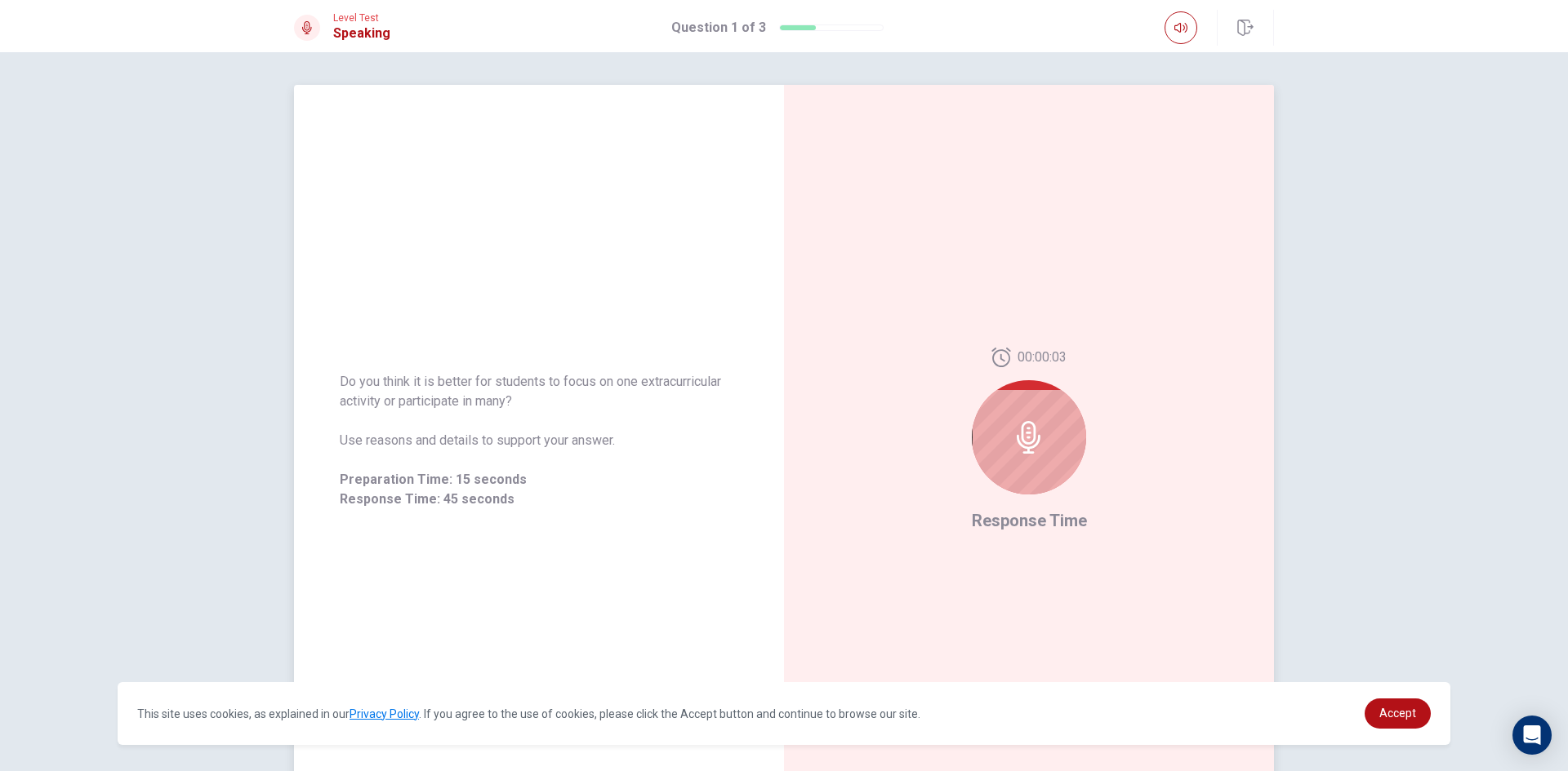
click at [995, 468] on div at bounding box center [1029, 437] width 115 height 115
click at [1033, 447] on icon at bounding box center [1029, 437] width 33 height 33
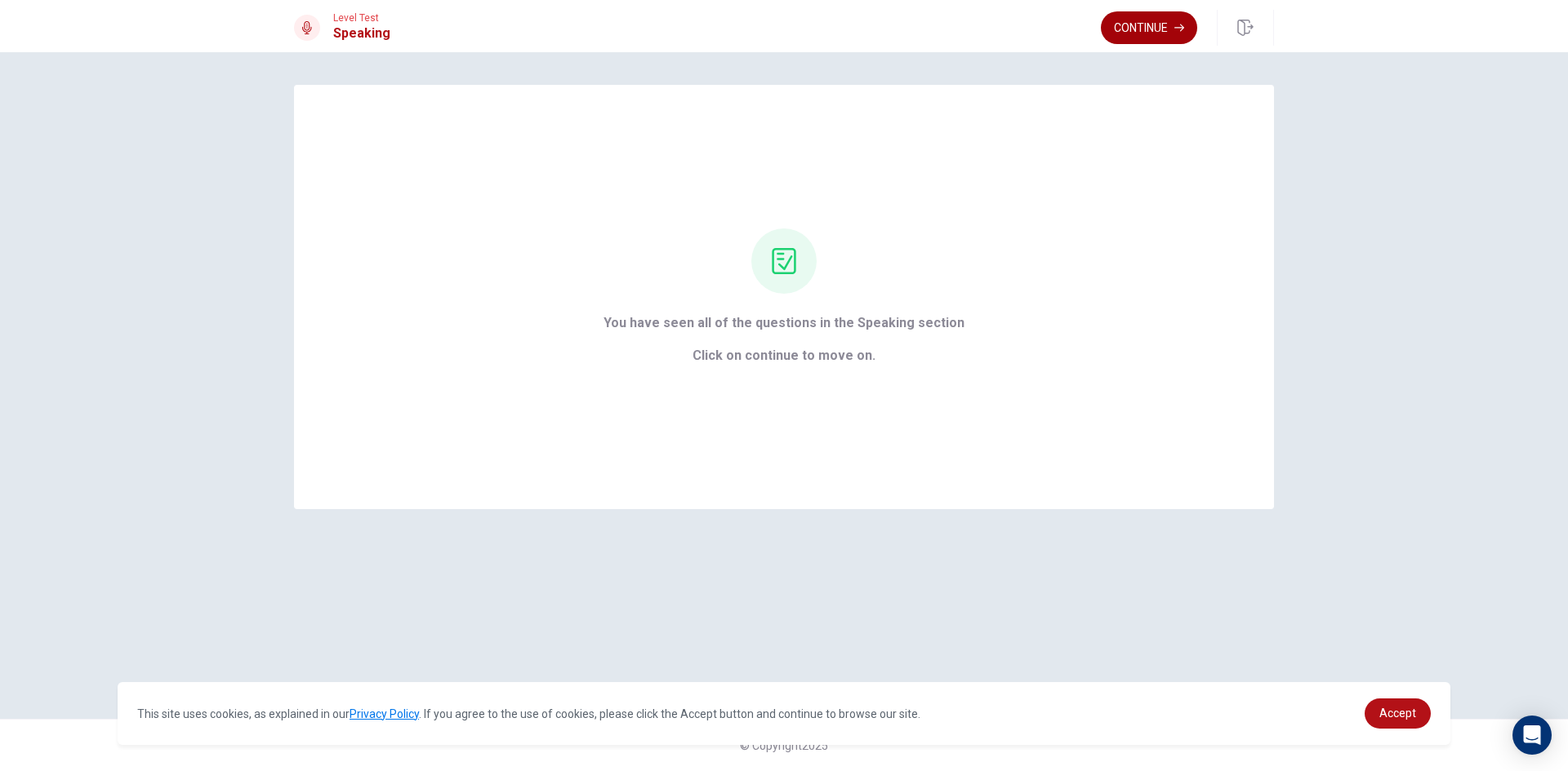
click at [1148, 24] on button "Continue" at bounding box center [1148, 28] width 96 height 33
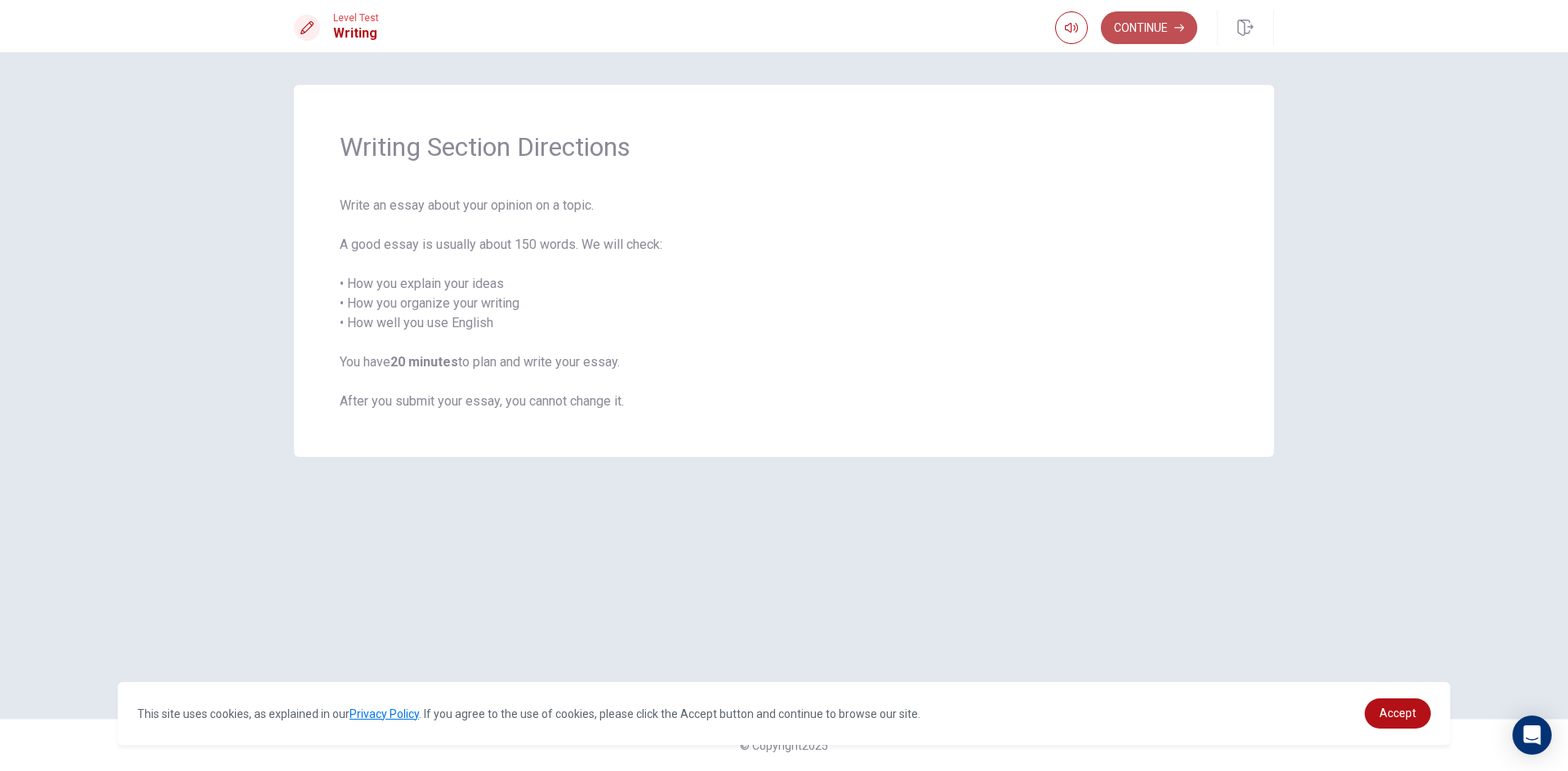
click at [1123, 29] on button "Continue" at bounding box center [1148, 28] width 96 height 33
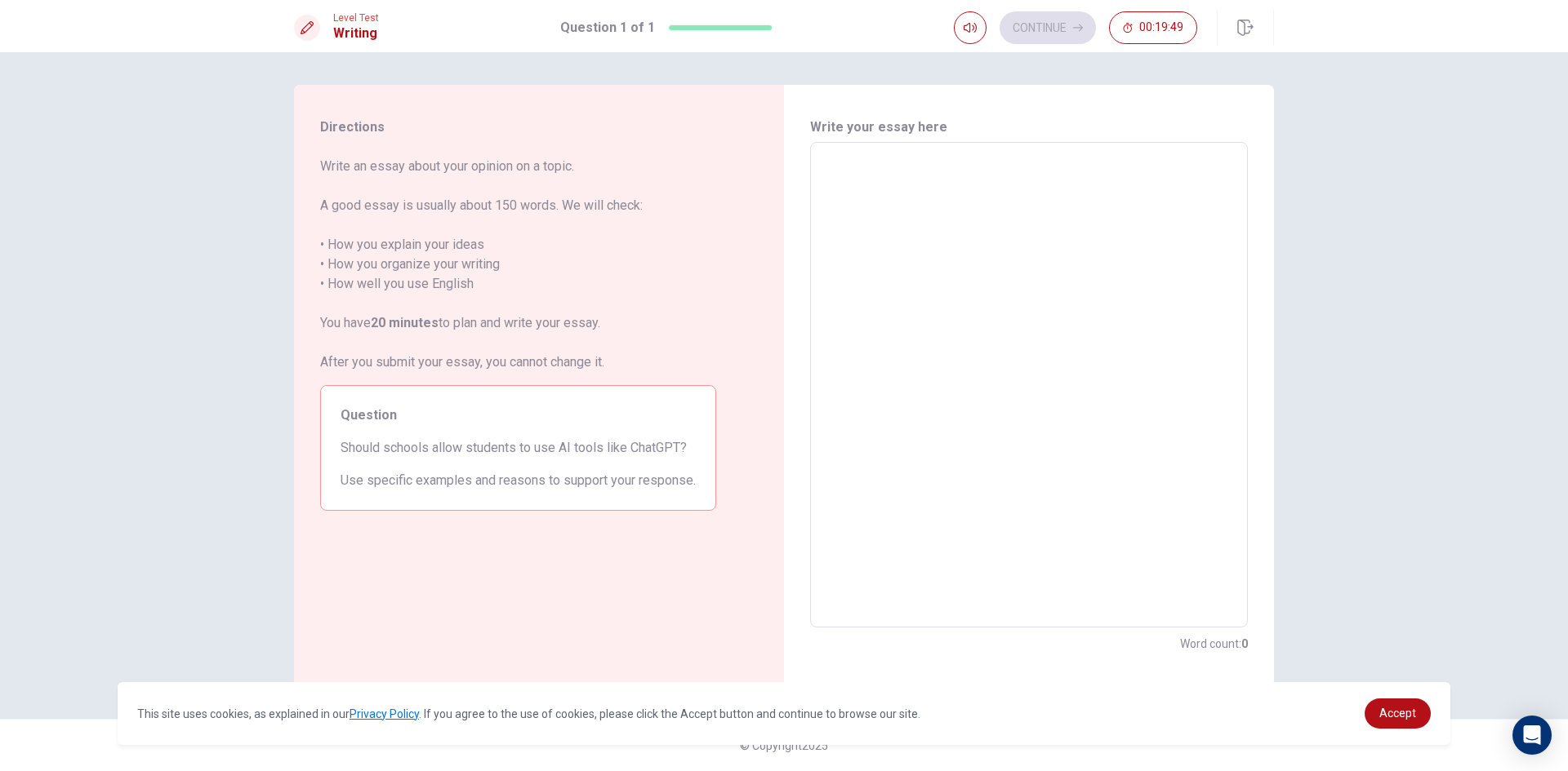
click at [863, 168] on textarea at bounding box center [1029, 385] width 414 height 458
click at [879, 158] on textarea at bounding box center [1029, 385] width 414 height 458
type textarea "A"
type textarea "x"
type textarea "Ai"
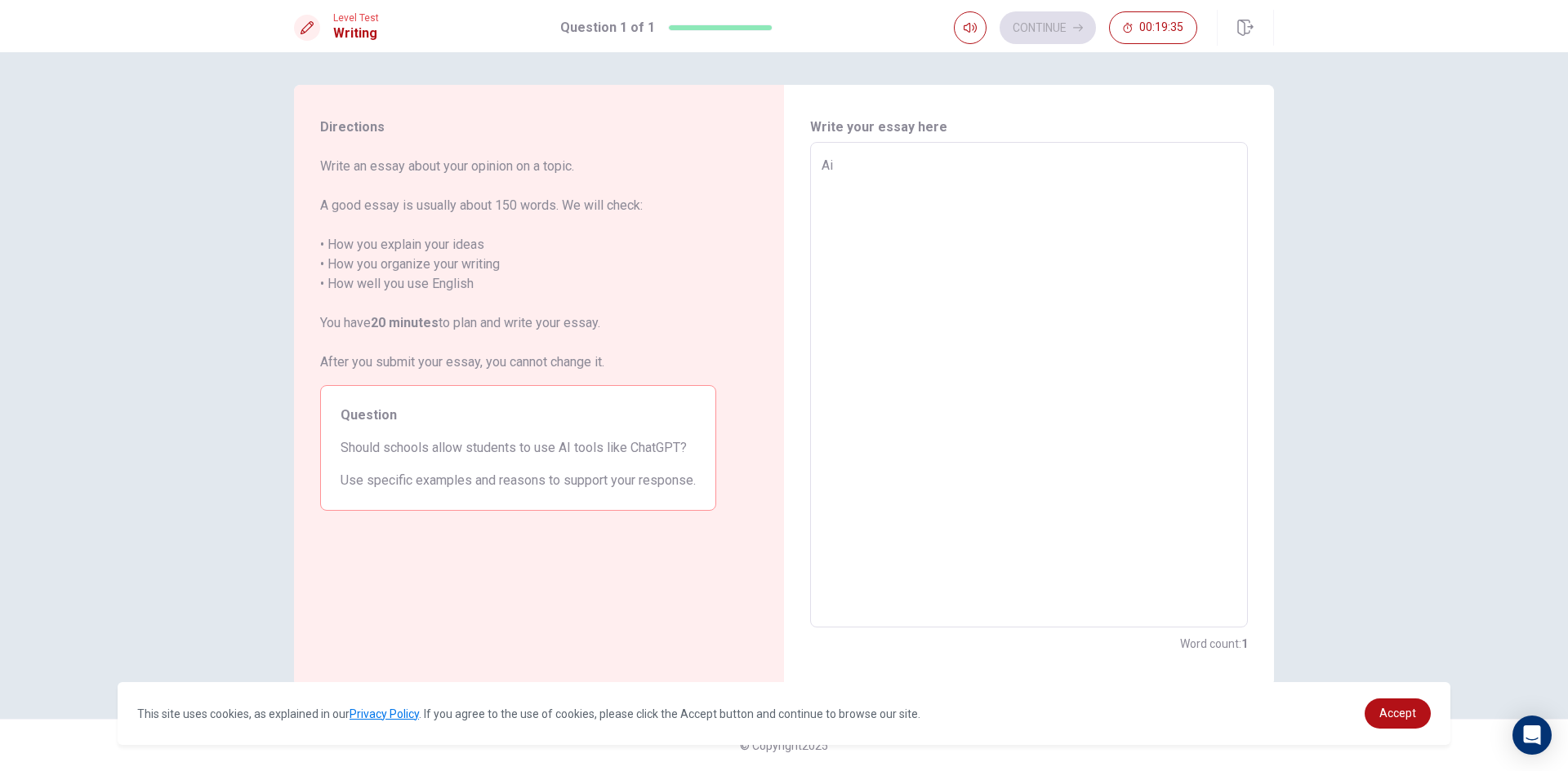
type textarea "x"
type textarea "A"
type textarea "x"
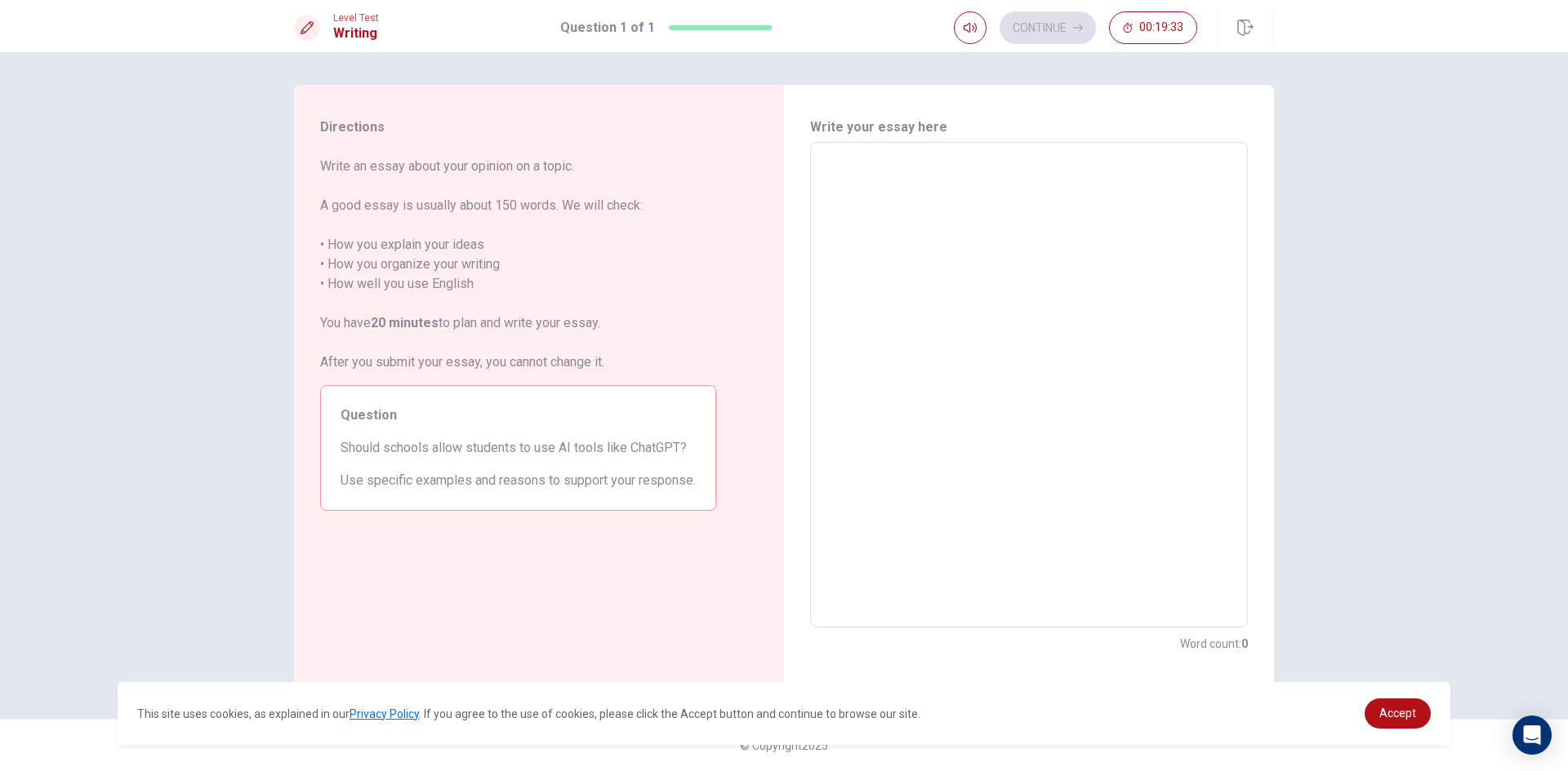
type textarea "x"
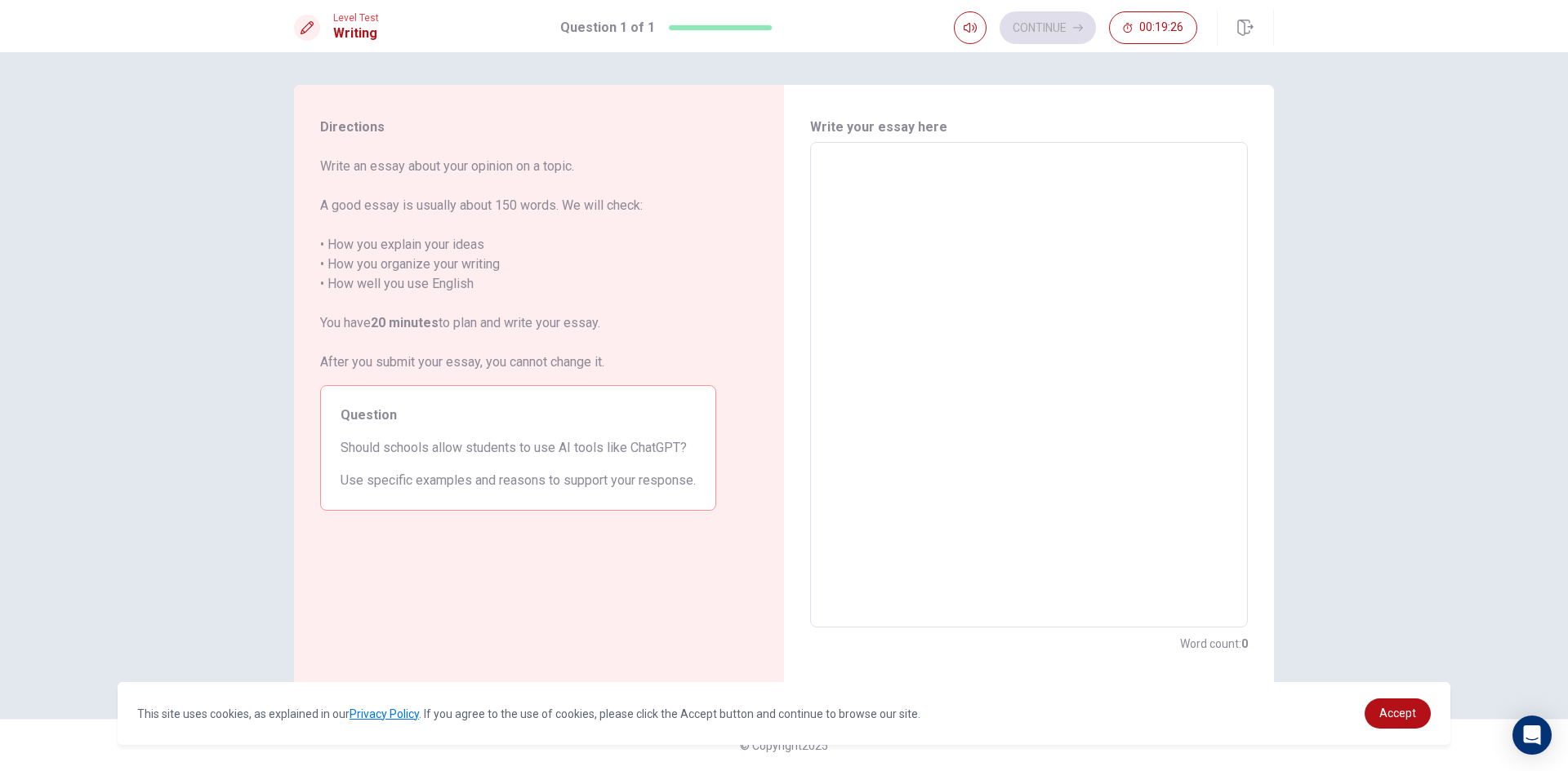
click at [973, 157] on textarea at bounding box center [1029, 385] width 414 height 458
type textarea "A"
type textarea "x"
type textarea "Ai"
type textarea "x"
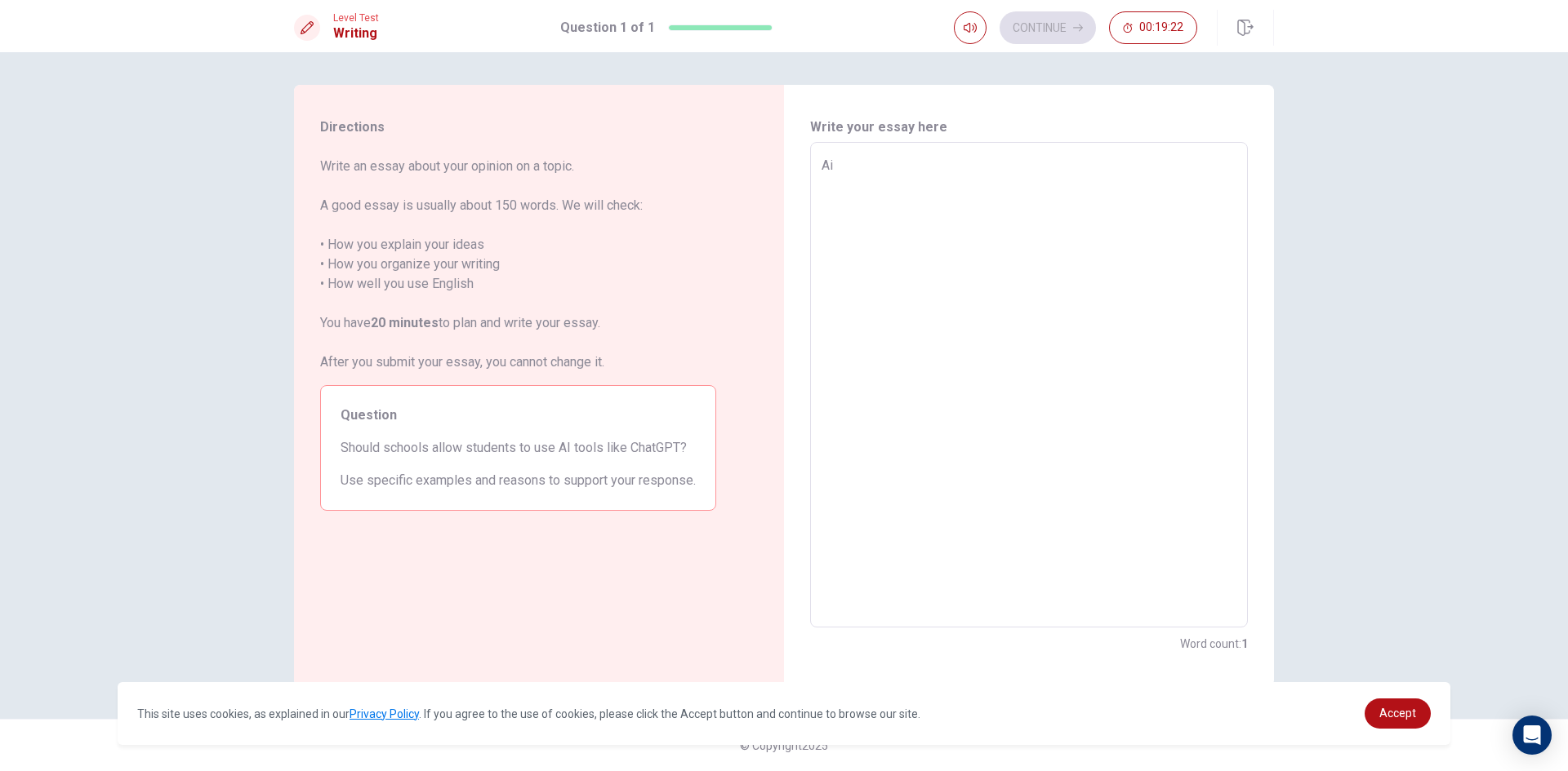
type textarea "Ai"
type textarea "x"
type textarea "Ai t"
type textarea "x"
type textarea "Ai to"
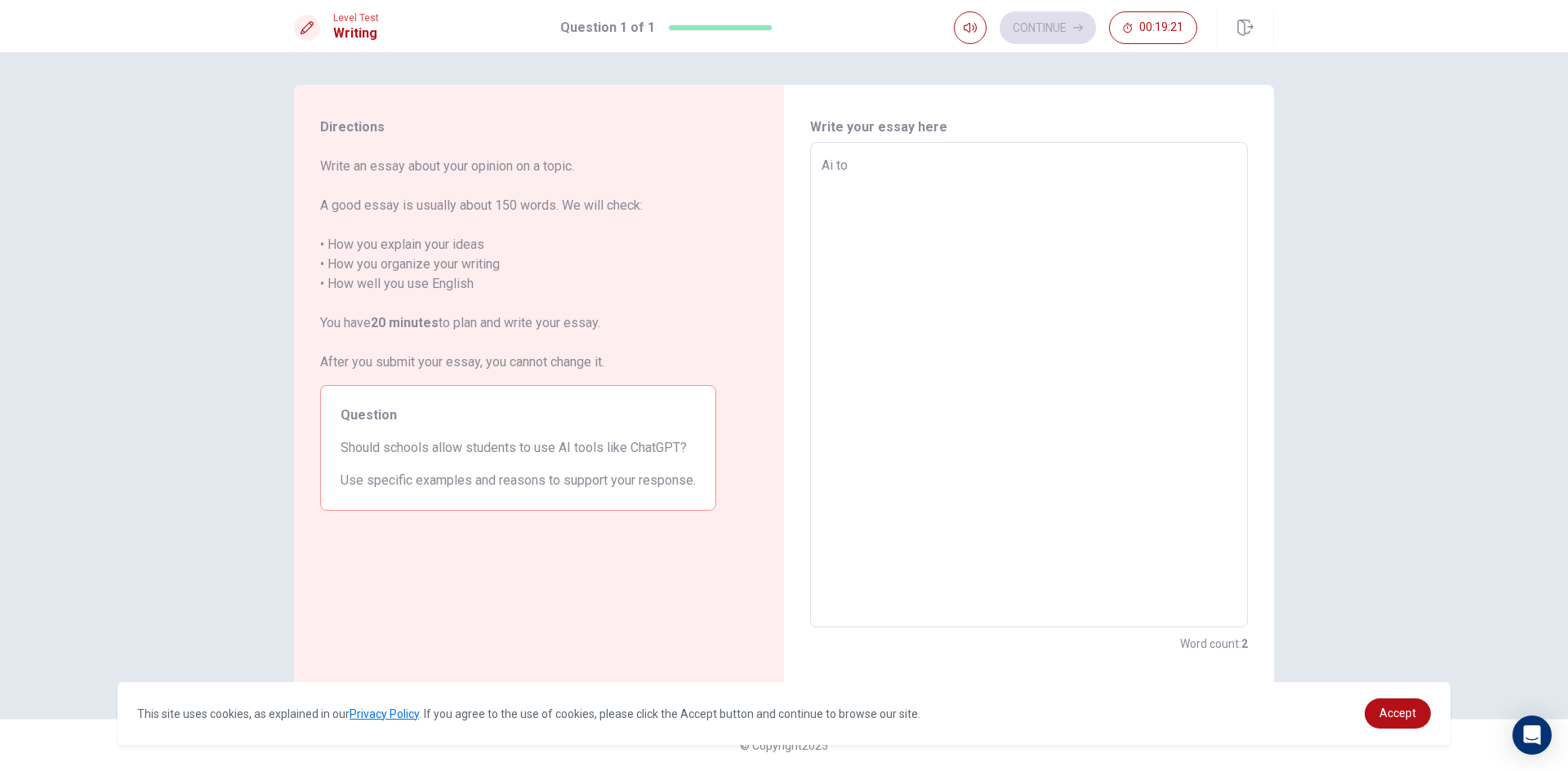
type textarea "x"
type textarea "Ai too"
type textarea "x"
type textarea "Ai tool"
type textarea "x"
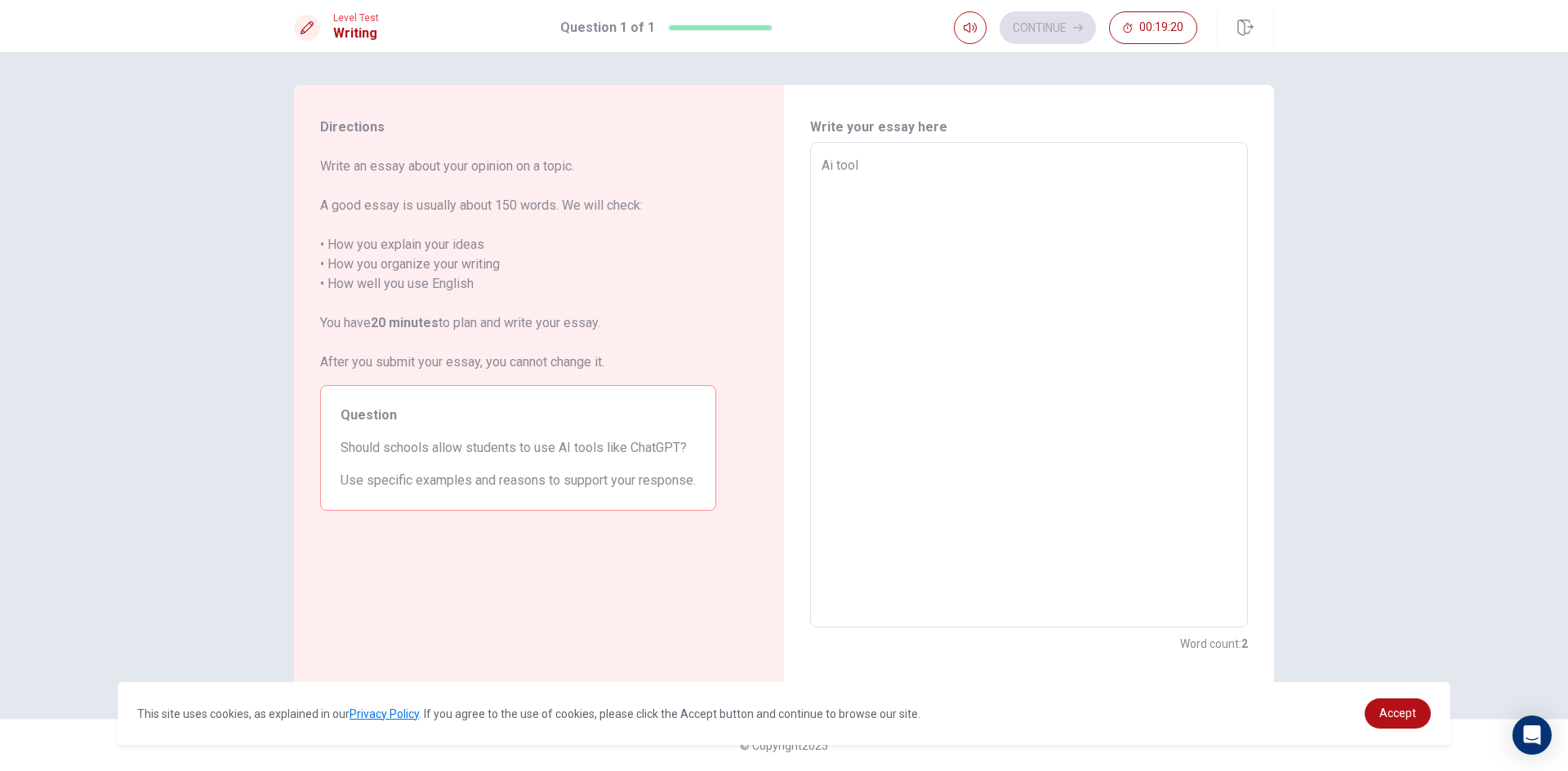
type textarea "Ai tool"
type textarea "x"
type textarea "Ai tool l"
type textarea "x"
type textarea "Ai tool li"
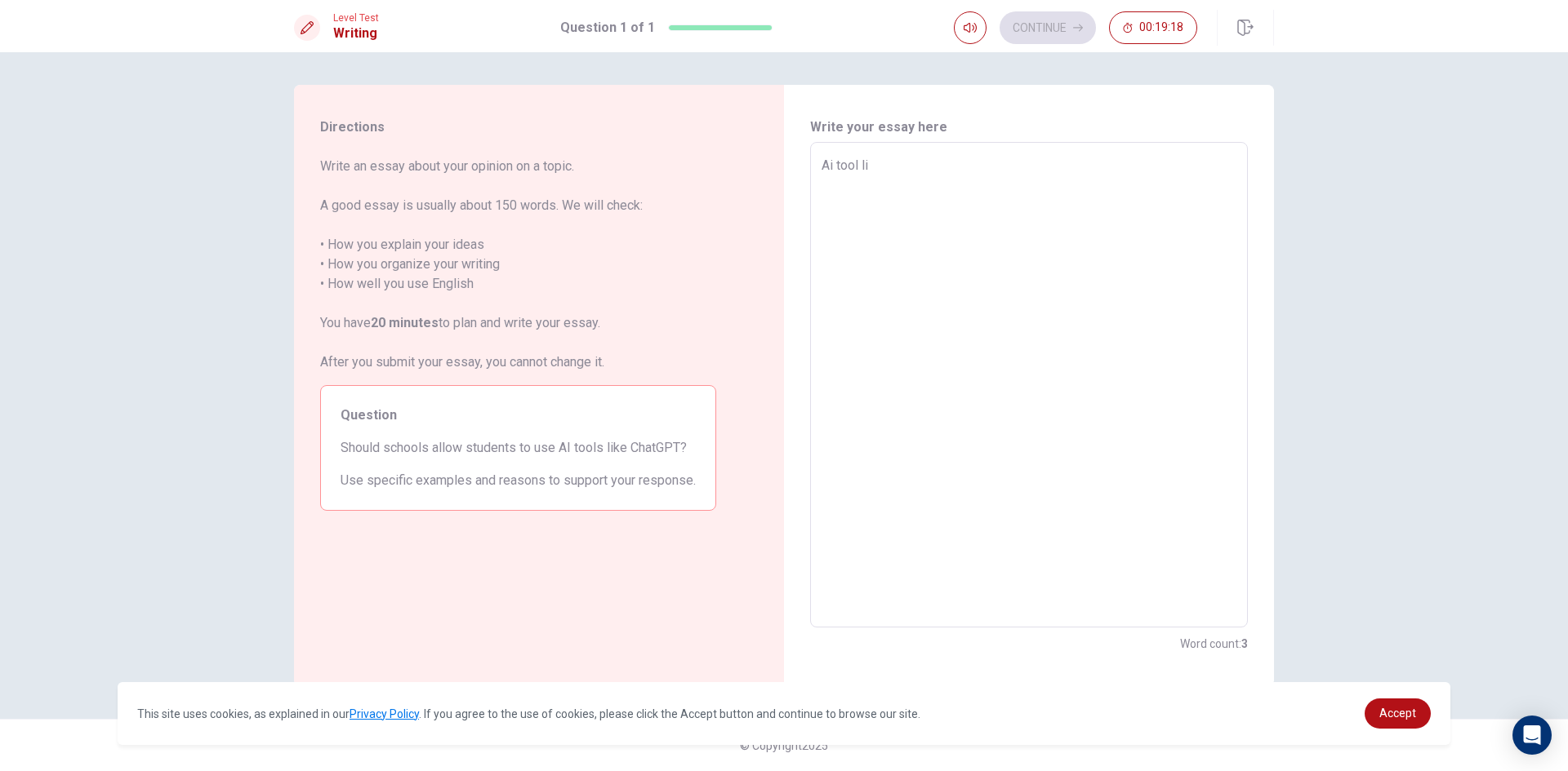
type textarea "x"
type textarea "Ai tool lik"
type textarea "x"
type textarea "Ai tool like"
type textarea "x"
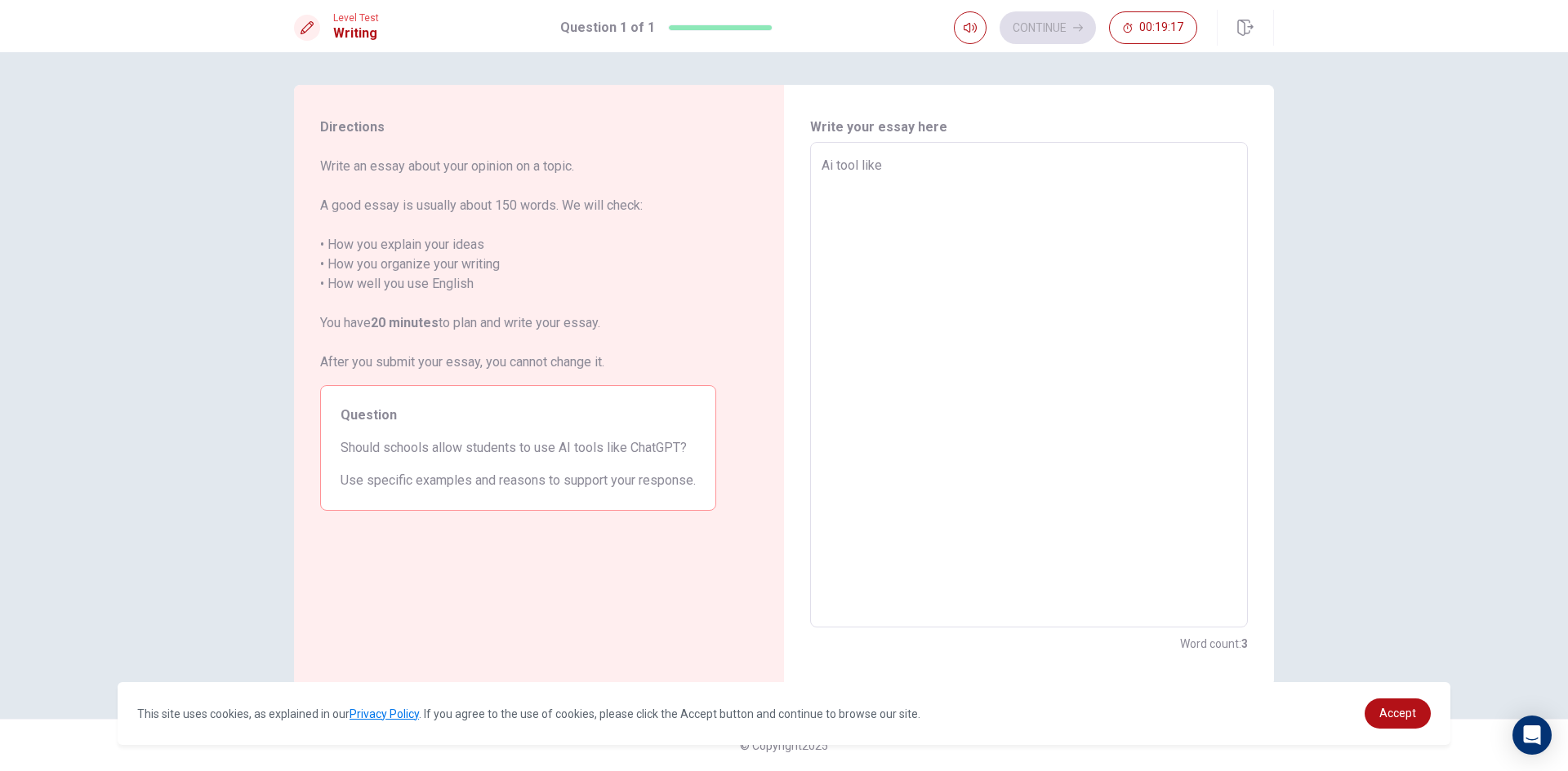
type textarea "Ai tool like"
type textarea "x"
type textarea "Ai tool like C"
type textarea "x"
type textarea "Ai tool like Ch"
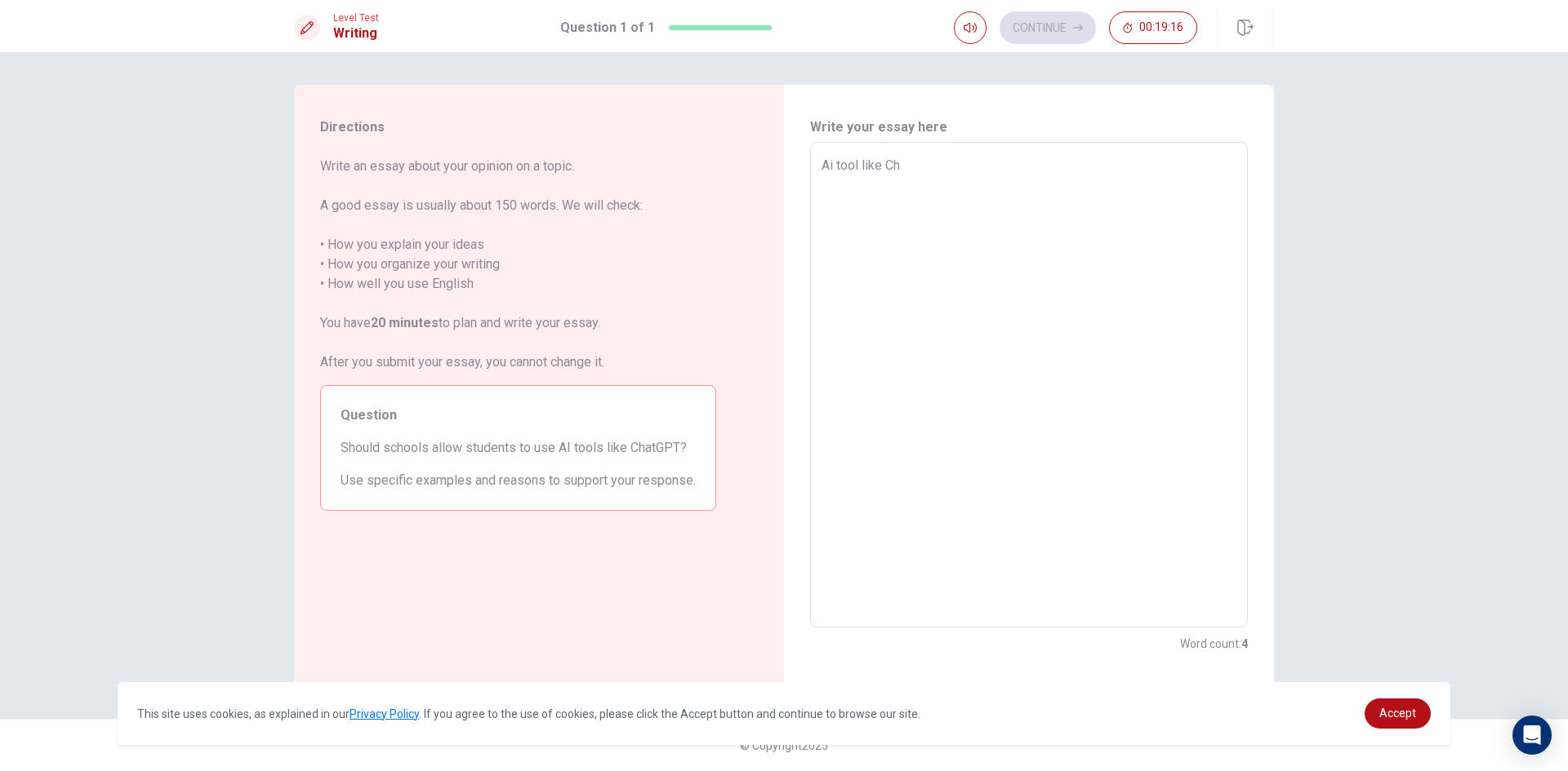
type textarea "x"
type textarea "Ai tool like Cha"
type textarea "x"
type textarea "Ai tool like Chat"
type textarea "x"
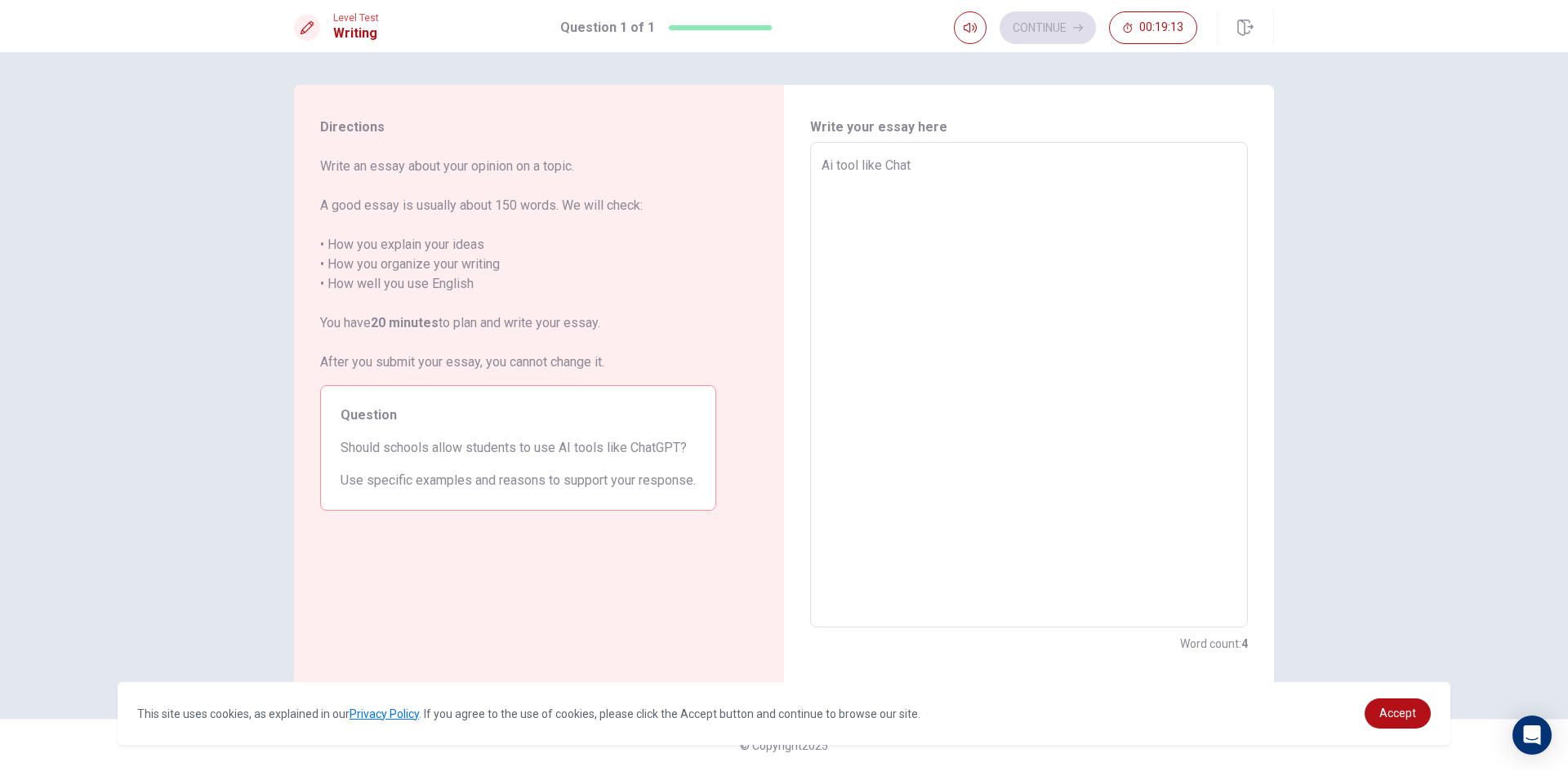
type textarea "Ai tool like Chat"
type textarea "x"
type textarea "Ai tool like Chat"
type textarea "x"
type textarea "Ai tool like Chat G"
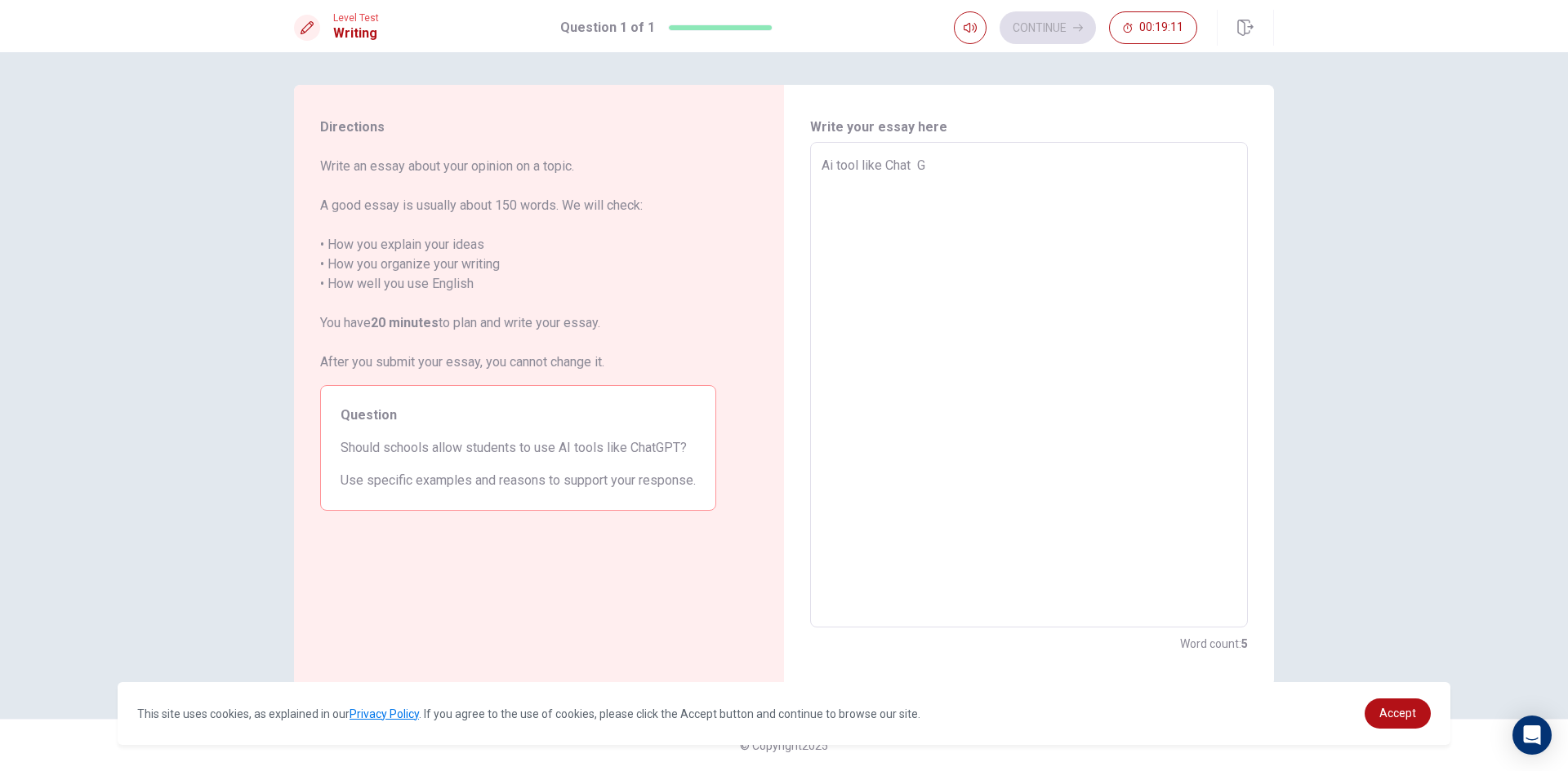
type textarea "x"
type textarea "Ai tool like Chat Gp"
type textarea "x"
type textarea "Ai tool like Chat G"
type textarea "x"
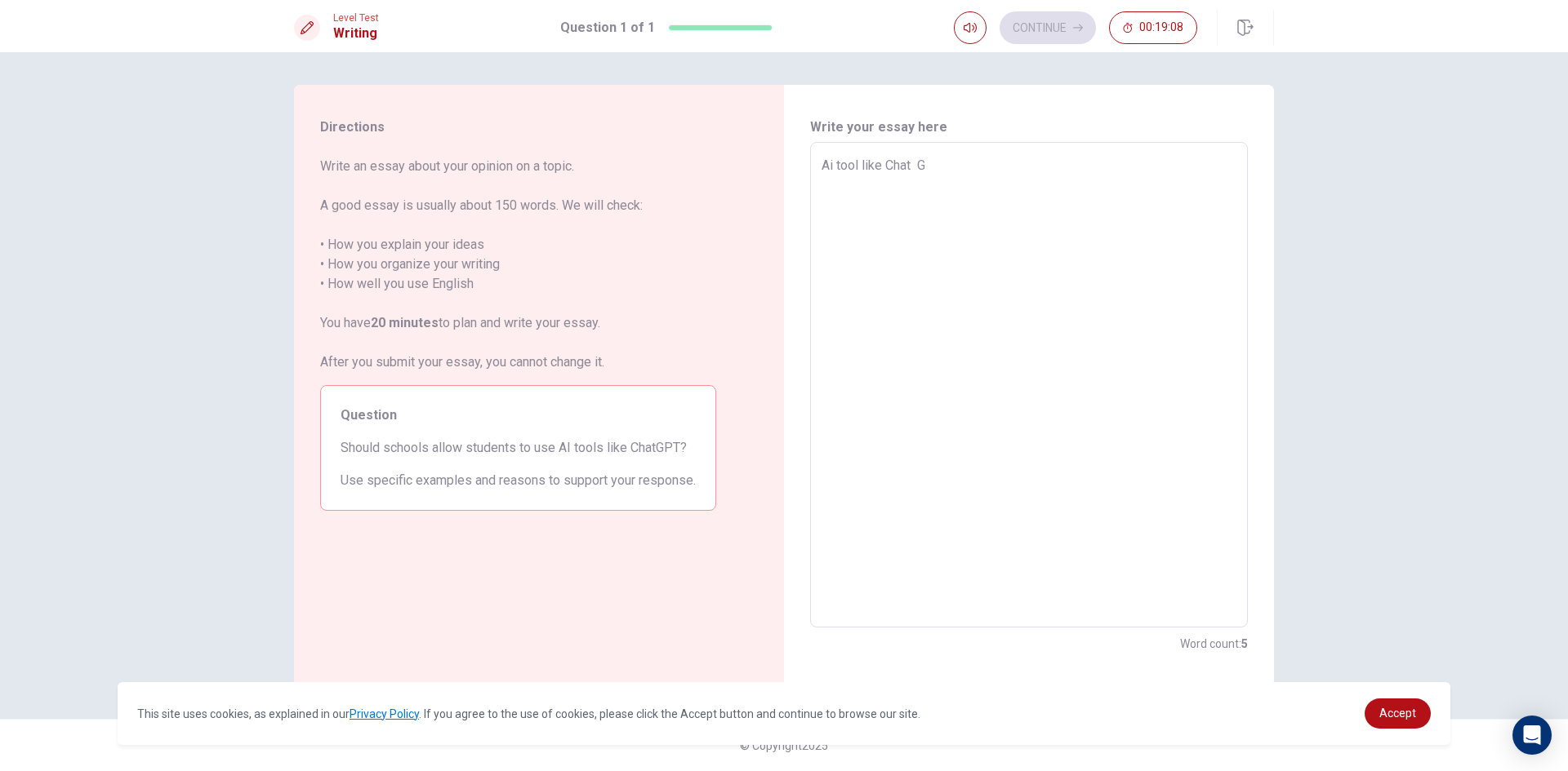
type textarea "Ai tool like Chat"
type textarea "x"
type textarea "Ai tool like Chat"
type textarea "x"
type textarea "Ai tool like Chat"
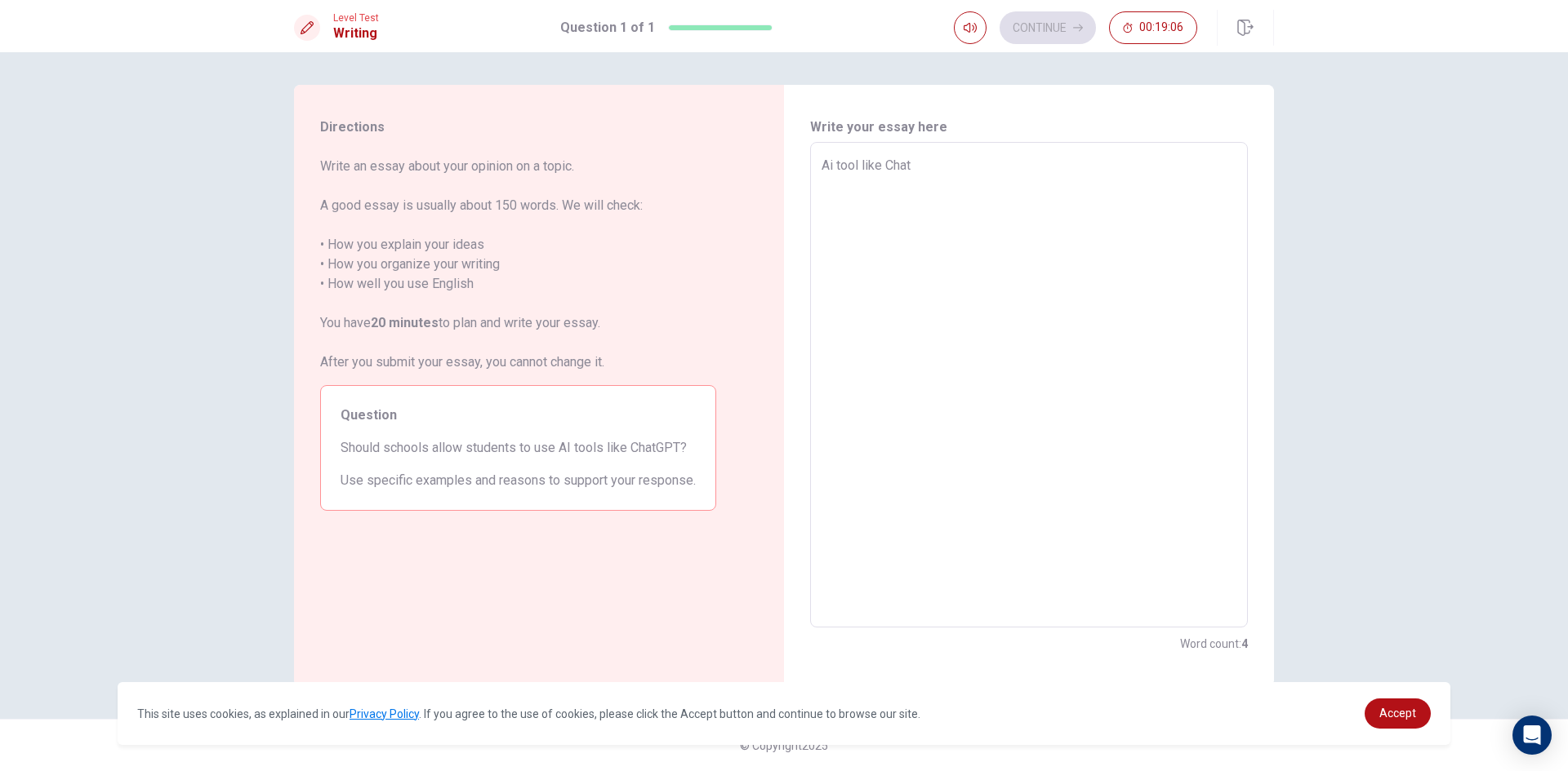
type textarea "x"
type textarea "Ai tool like ChatG"
type textarea "x"
type textarea "Ai tool like ChatGp"
type textarea "x"
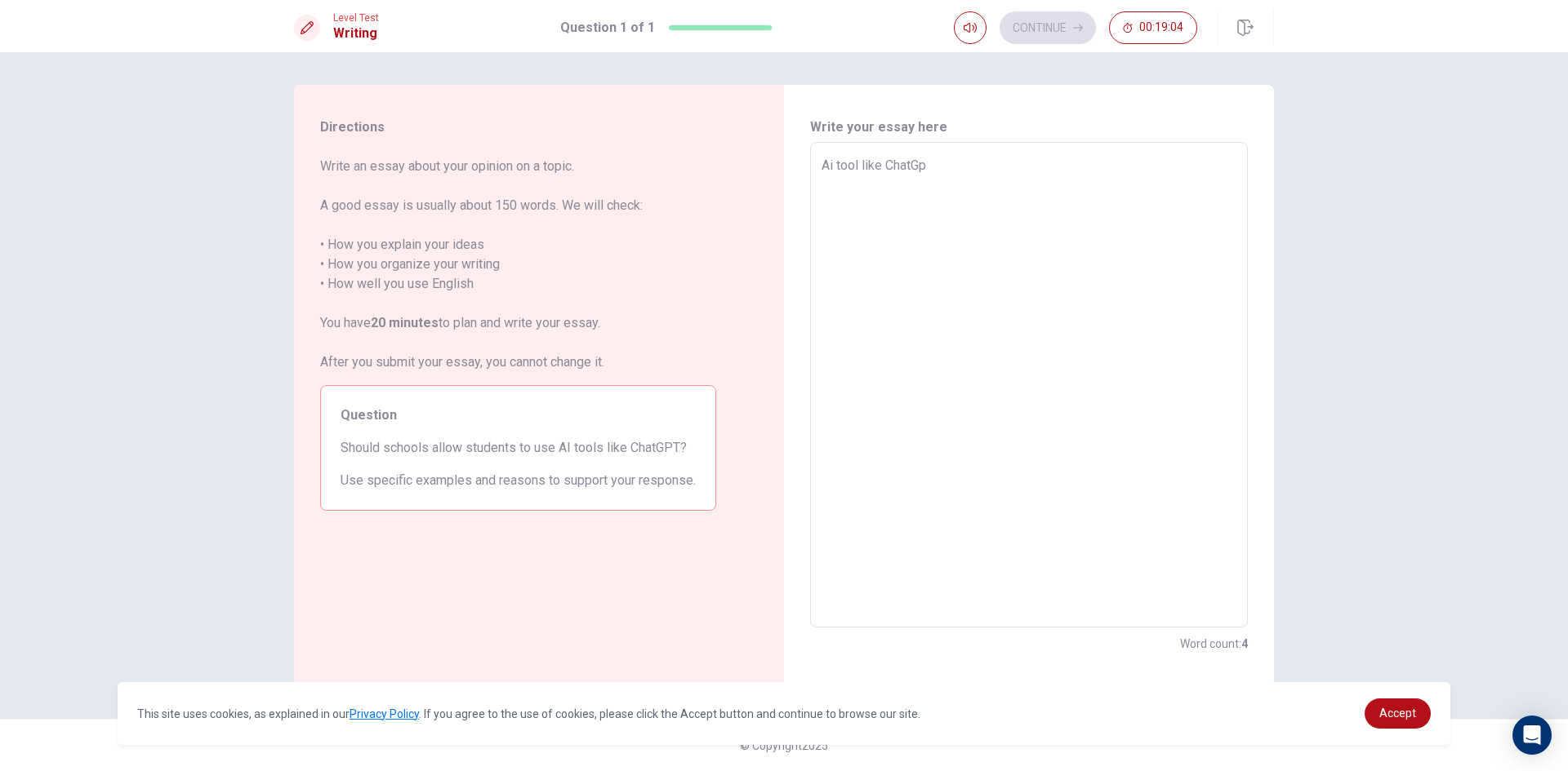
type textarea "Ai tool like ChatGpt"
type textarea "x"
type textarea "Ai tool like ChatGpt"
type textarea "x"
click at [823, 169] on textarea "Ai tool like ChatGpt" at bounding box center [1029, 385] width 414 height 458
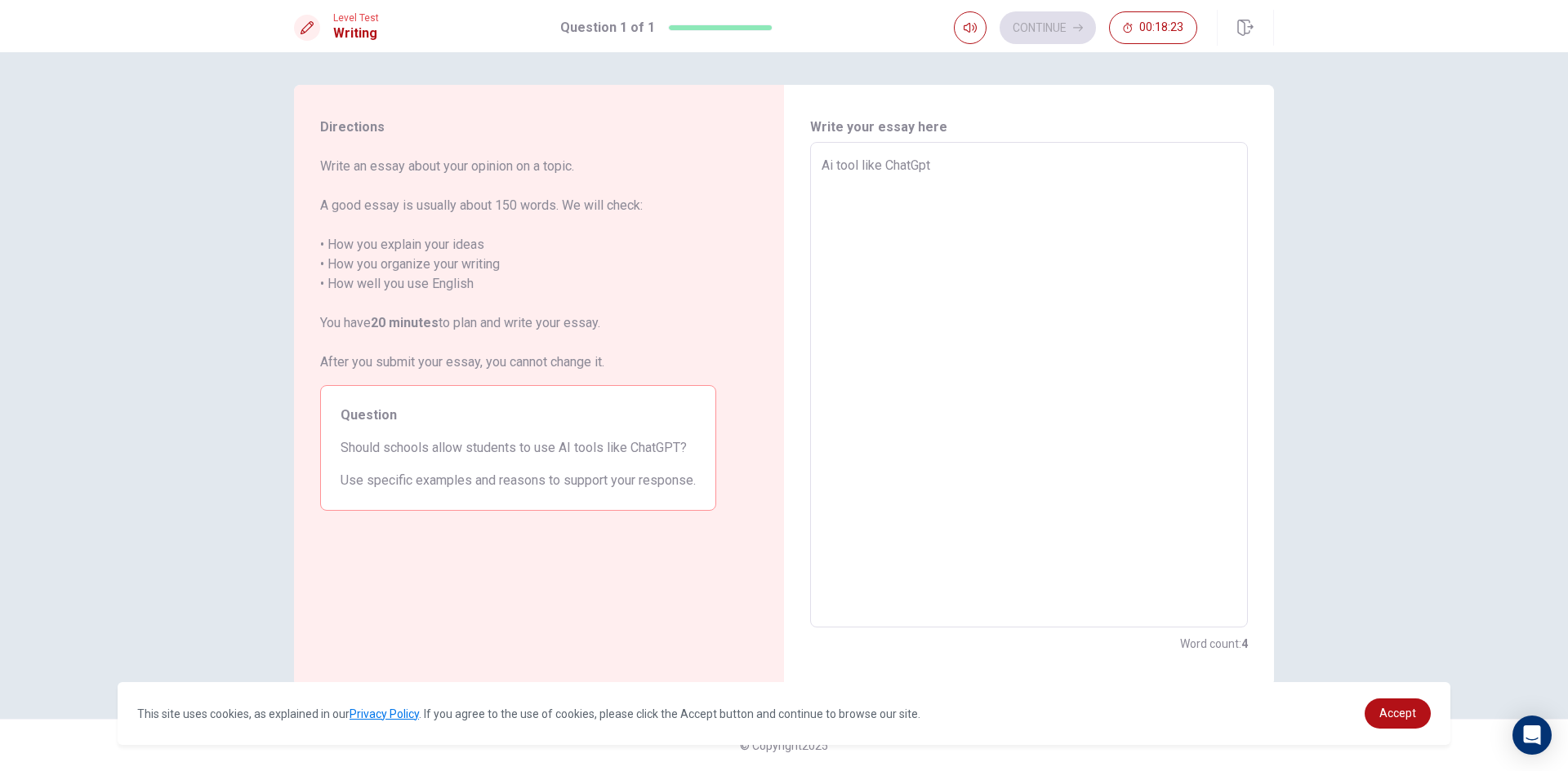
type textarea "Ai tool like ChatGpt"
type textarea "x"
type textarea "Ai tool like ChatGpt"
type textarea "x"
type textarea "Ai tool like ChatGpt"
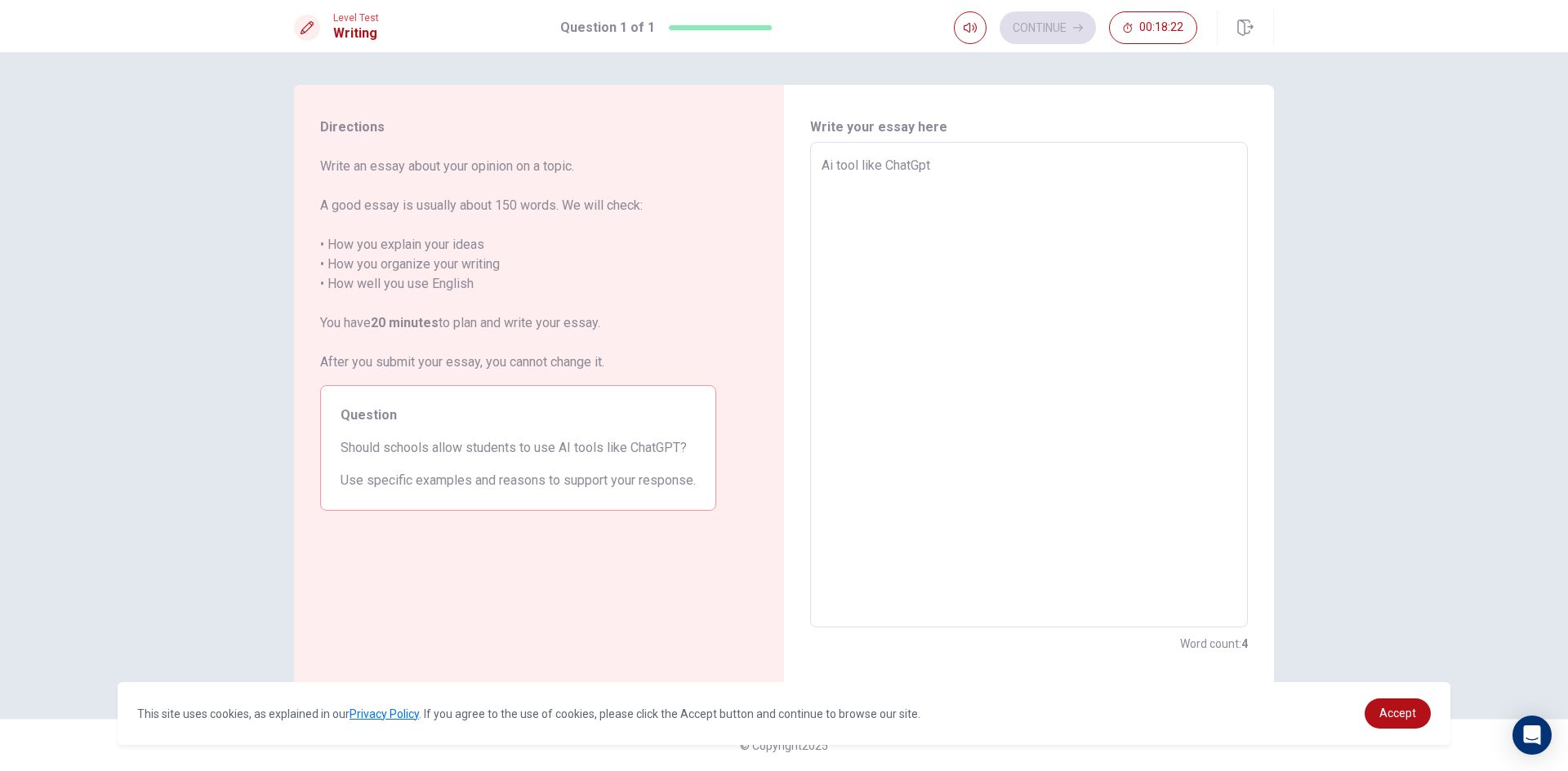
type textarea "x"
type textarea "Ai tool like ChatGpt"
type textarea "x"
type textarea "Ai tool like ChatGpt"
click at [1000, 166] on textarea "Ai tool like ChatGpt" at bounding box center [1029, 385] width 414 height 458
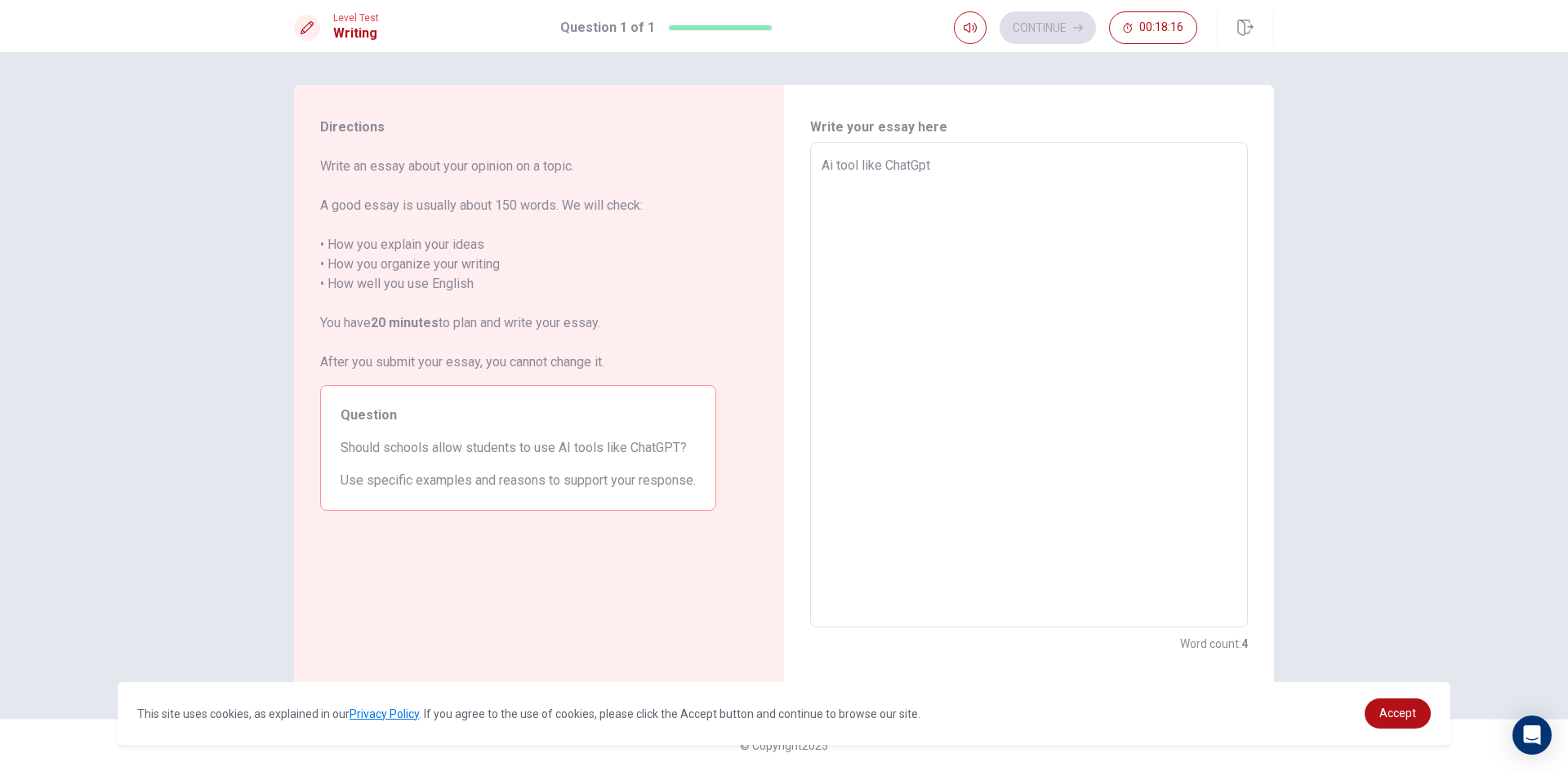
type textarea "x"
type textarea "Ai tool like ChatGpt i"
type textarea "x"
type textarea "Ai tool like ChatGpt is"
type textarea "x"
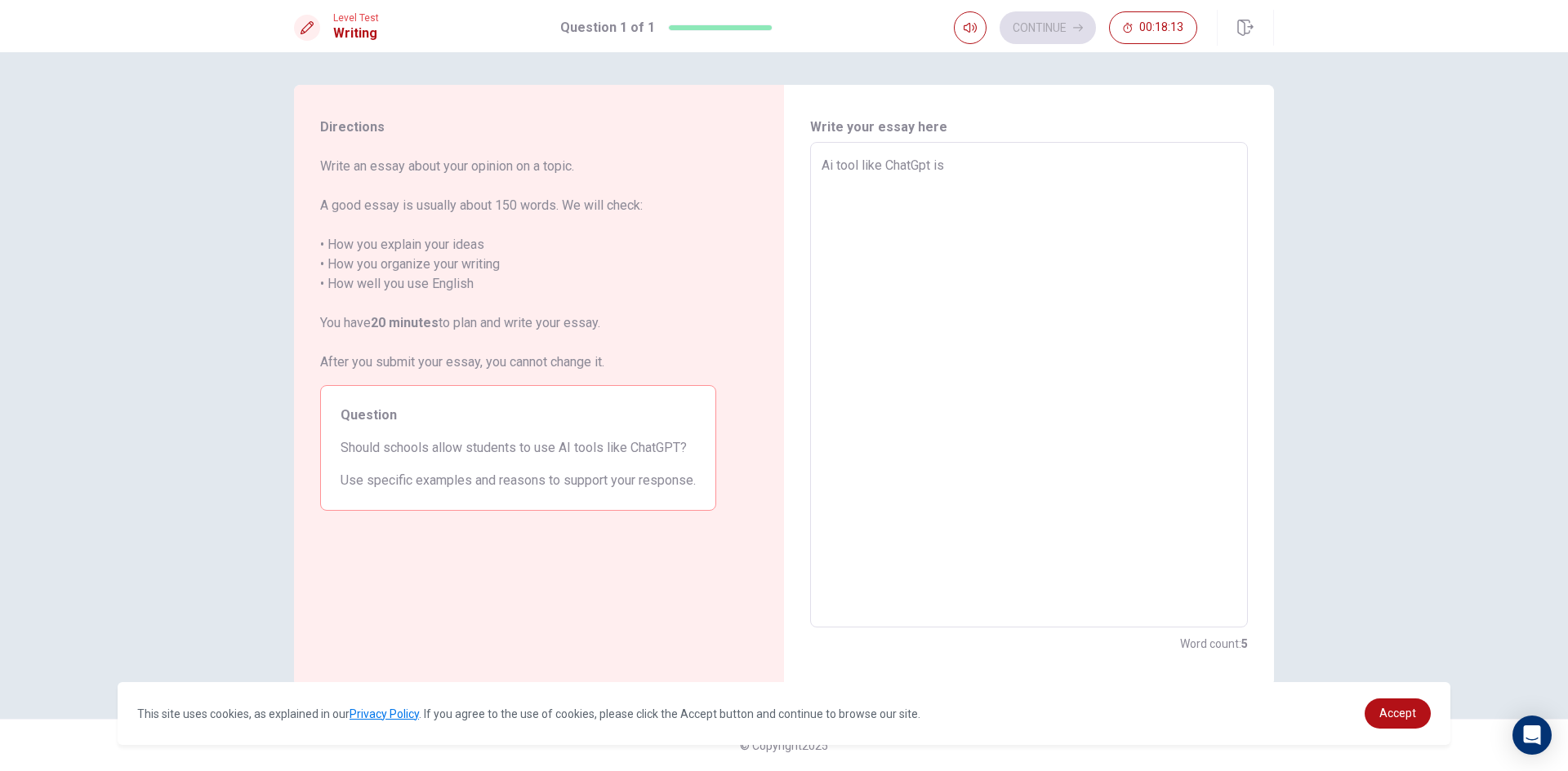
type textarea "Ai tool like ChatGpt is"
type textarea "x"
type textarea "Ai tool like ChatGpt is a"
type textarea "x"
type textarea "Ai tool like ChatGpt is a"
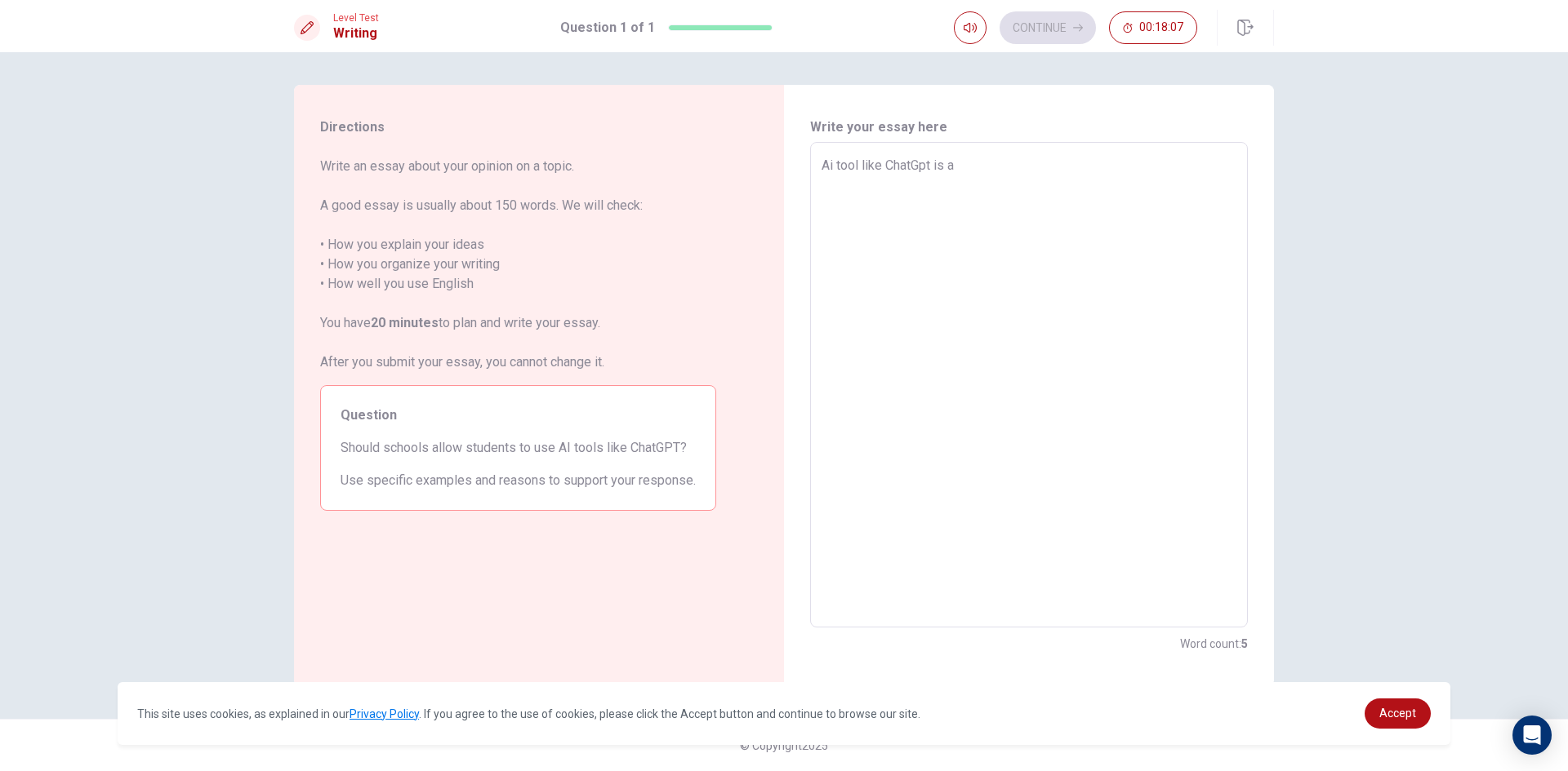
type textarea "x"
type textarea "Ai tool like ChatGpt is a n"
type textarea "x"
type textarea "Ai tool like ChatGpt is a ne"
type textarea "x"
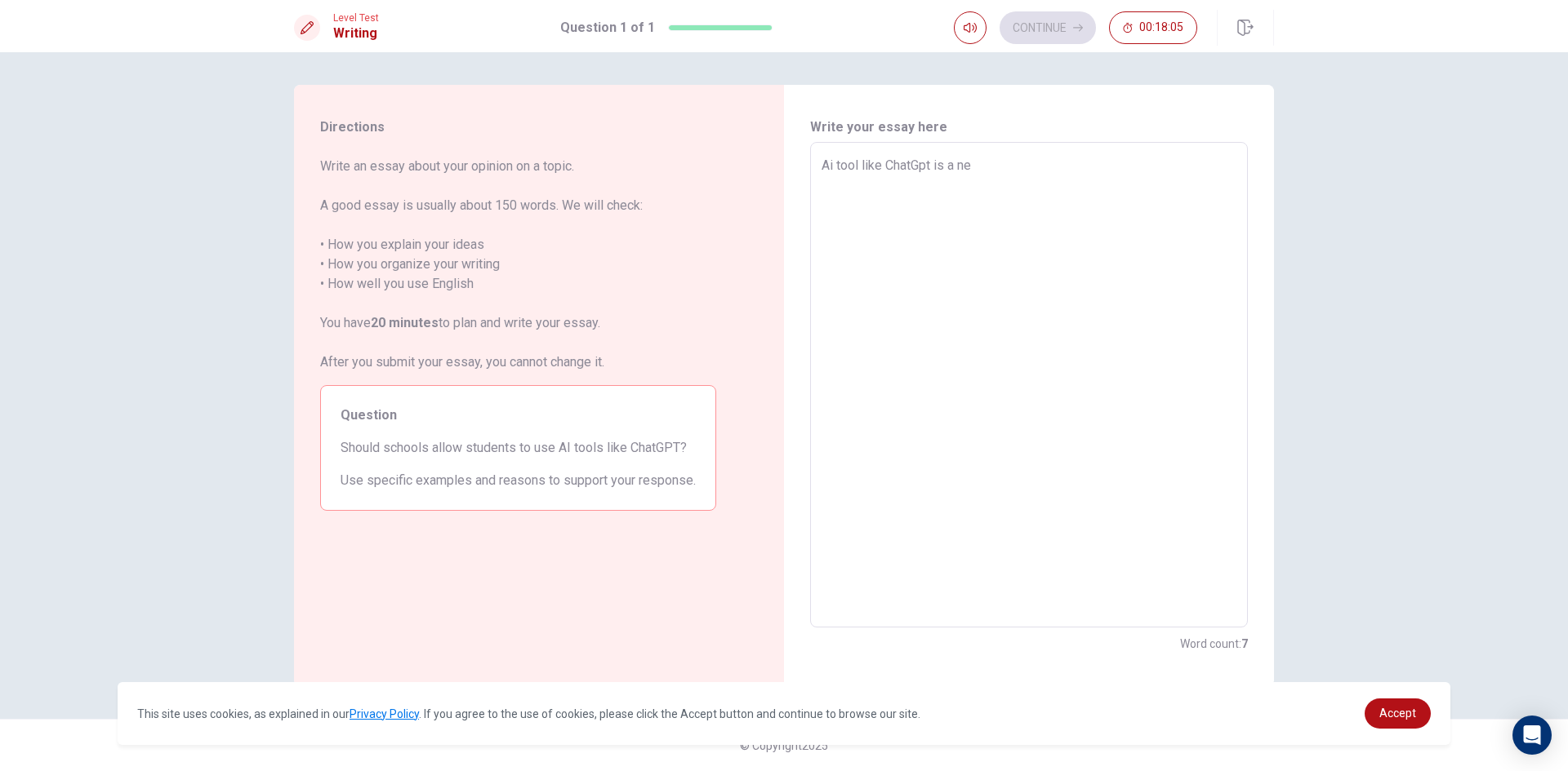
type textarea "Ai tool like ChatGpt is a new"
type textarea "x"
type textarea "Ai tool like ChatGpt is a new"
type textarea "x"
type textarea "Ai tool like ChatGpt is a new t"
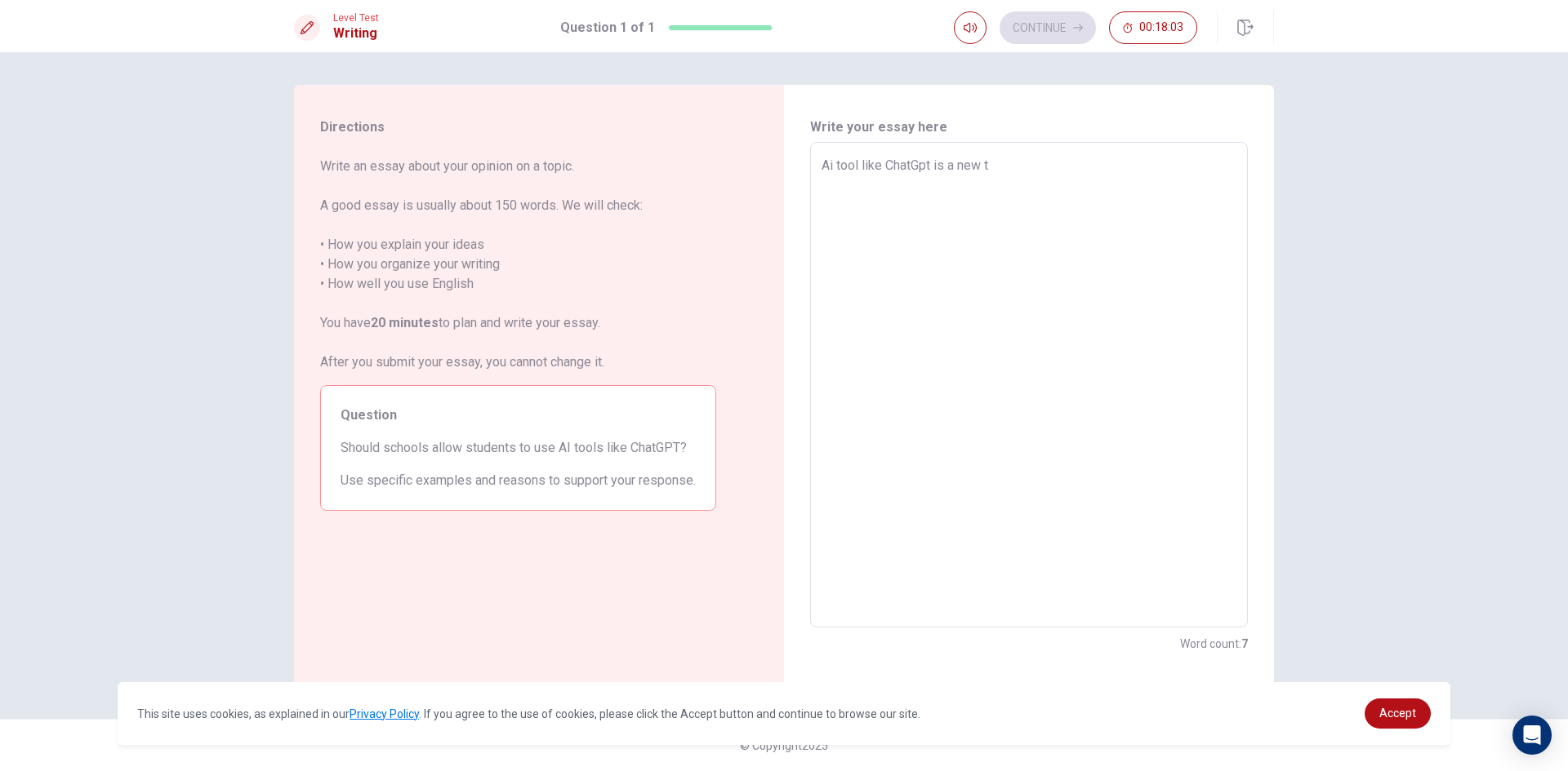
type textarea "x"
type textarea "Ai tool like ChatGpt is a new th"
type textarea "x"
type textarea "Ai tool like ChatGpt is a new thi"
type textarea "x"
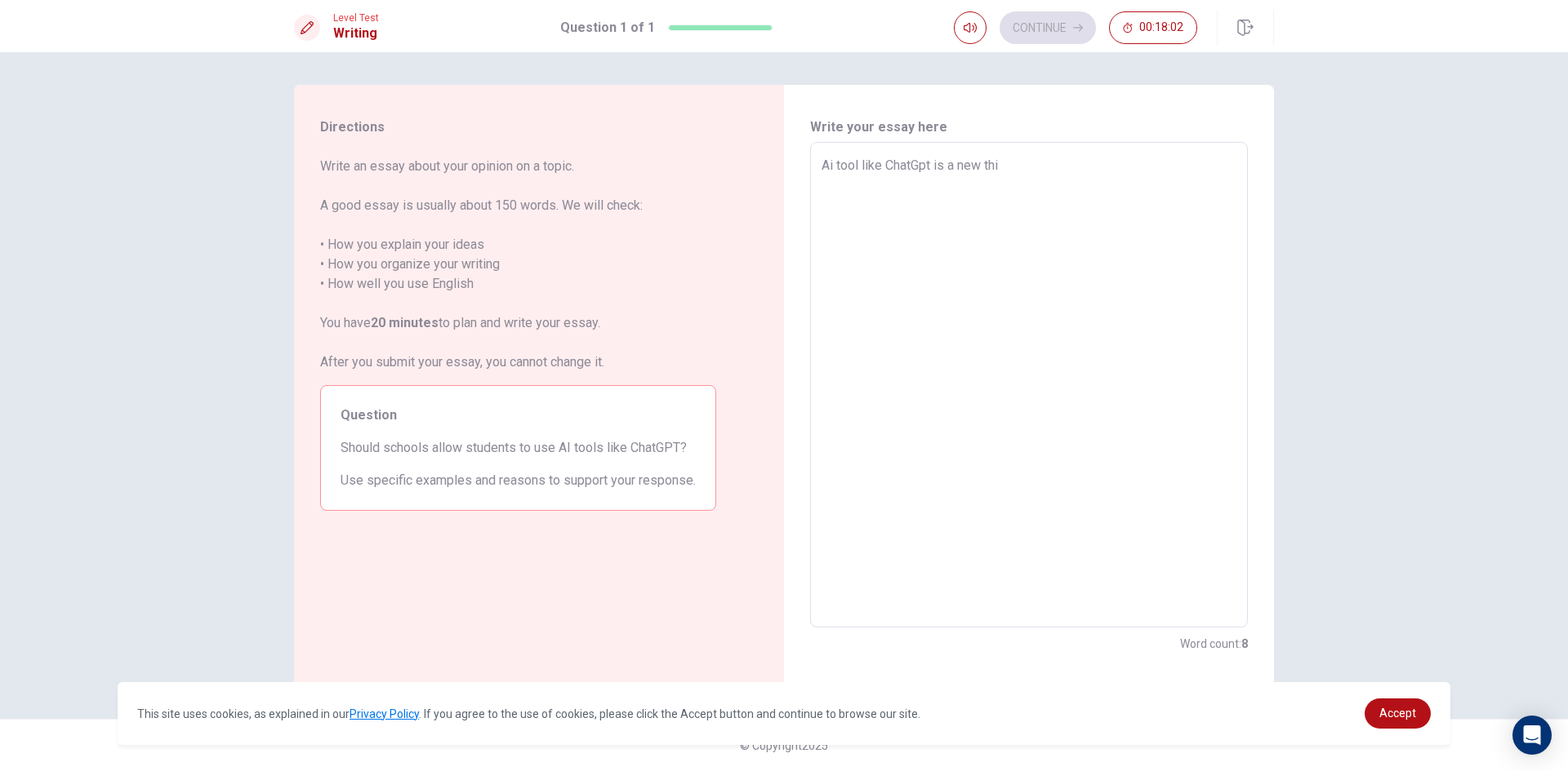
type textarea "Ai tool like ChatGpt is a new thin"
type textarea "x"
type textarea "Ai tool like ChatGpt is a new thing"
type textarea "x"
type textarea "Ai tool like ChatGpt is a new thing"
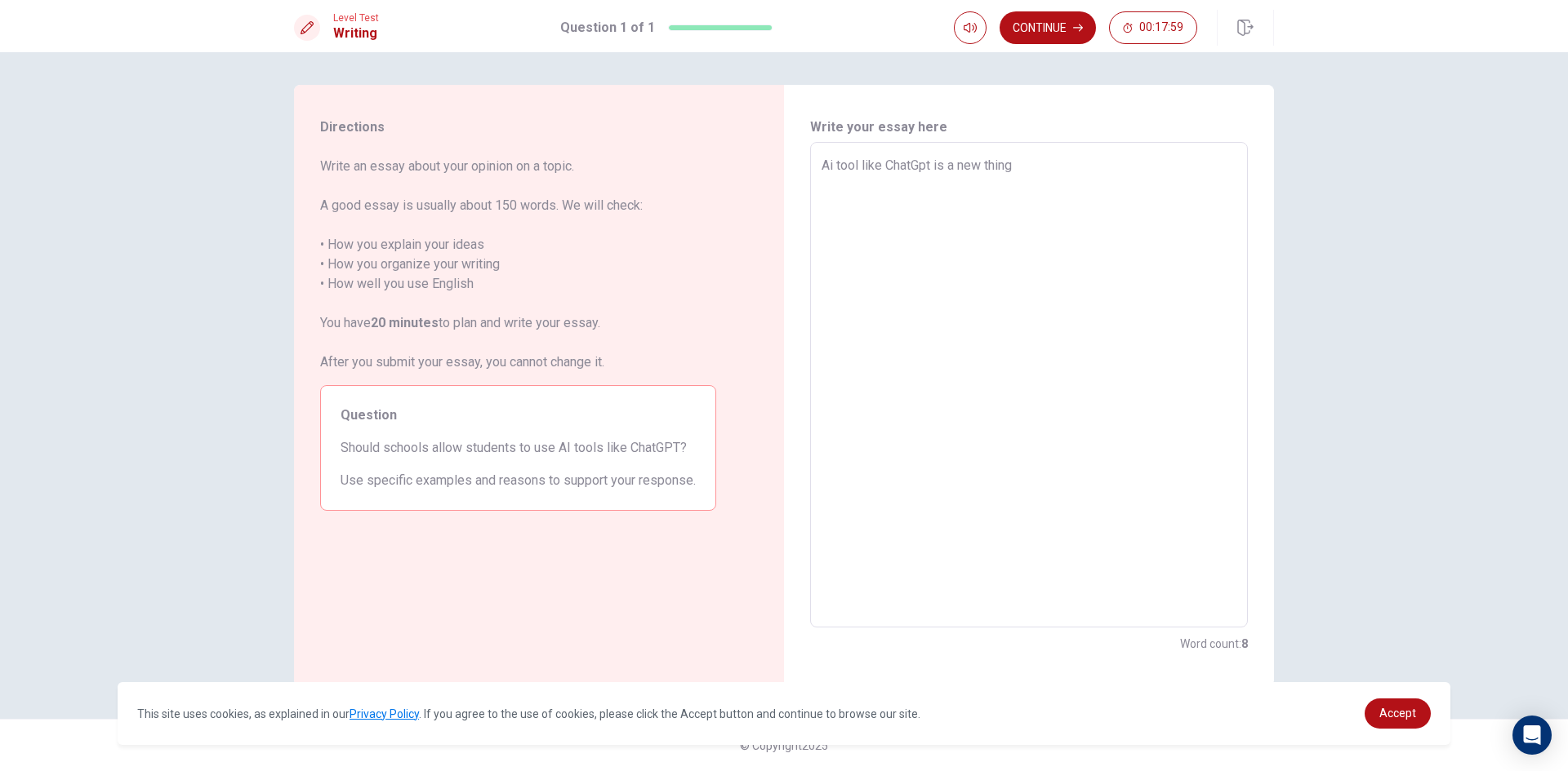
type textarea "x"
type textarea "Ai tool like ChatGpt is a new thing i"
type textarea "x"
type textarea "Ai tool like ChatGpt is a new thing in"
type textarea "x"
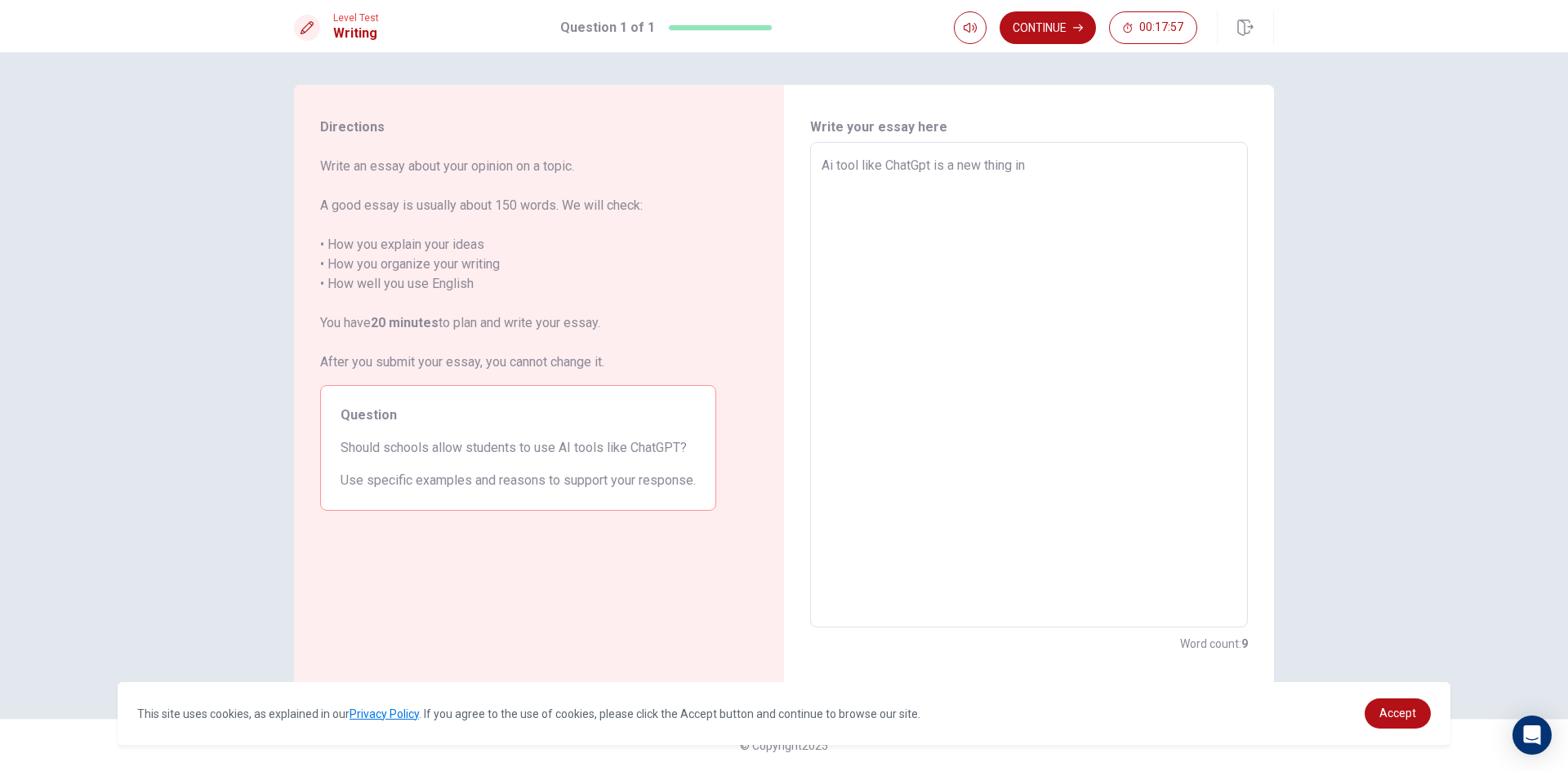
type textarea "Ai tool like ChatGpt is a new thing in"
type textarea "x"
type textarea "Ai tool like ChatGpt is a new thing in"
type textarea "x"
type textarea "Ai tool like ChatGpt is a new thing i"
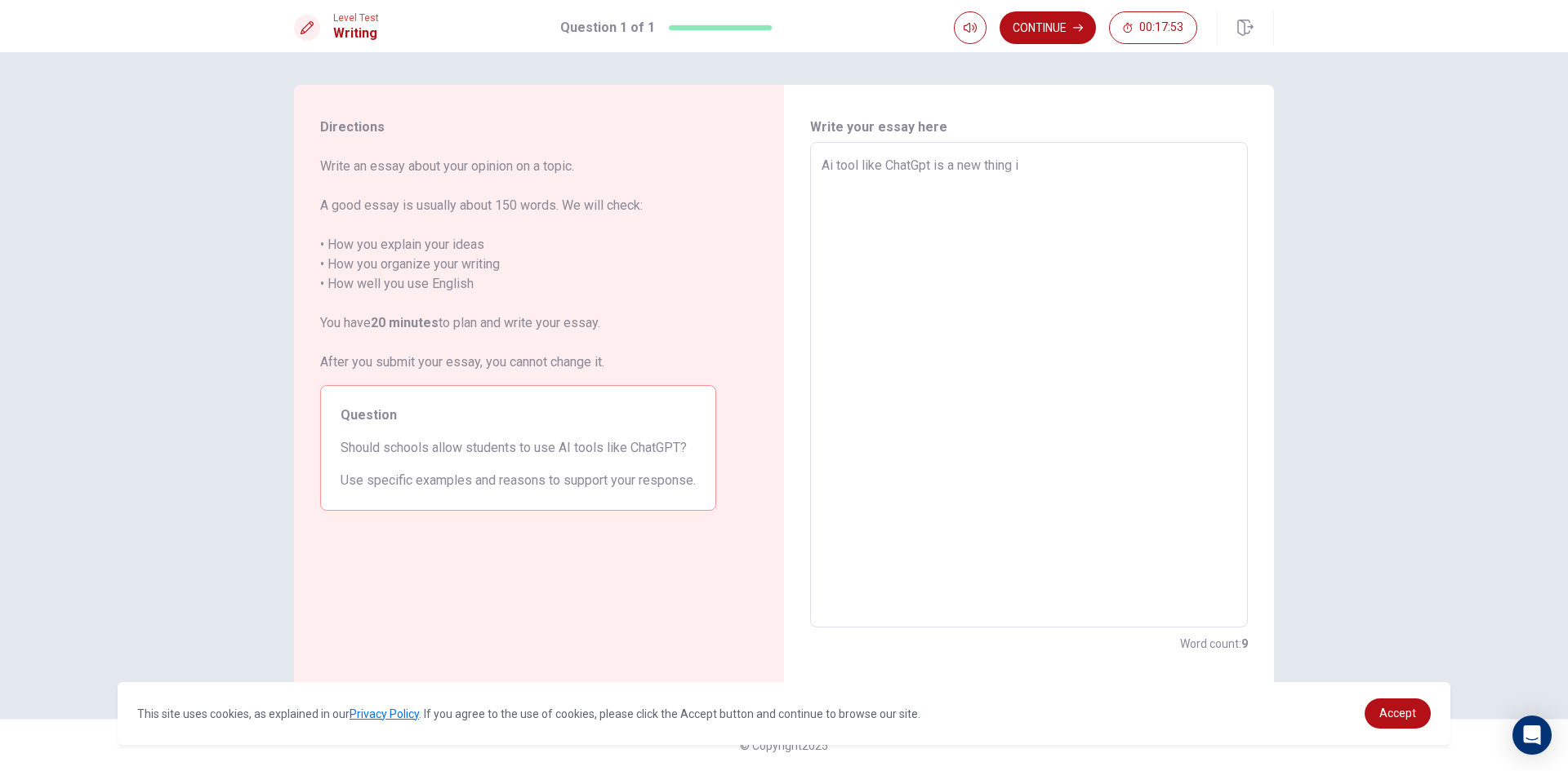
type textarea "x"
type textarea "Ai tool like ChatGpt is a new thing"
type textarea "x"
type textarea "Ai tool like ChatGpt is a new thing a"
type textarea "x"
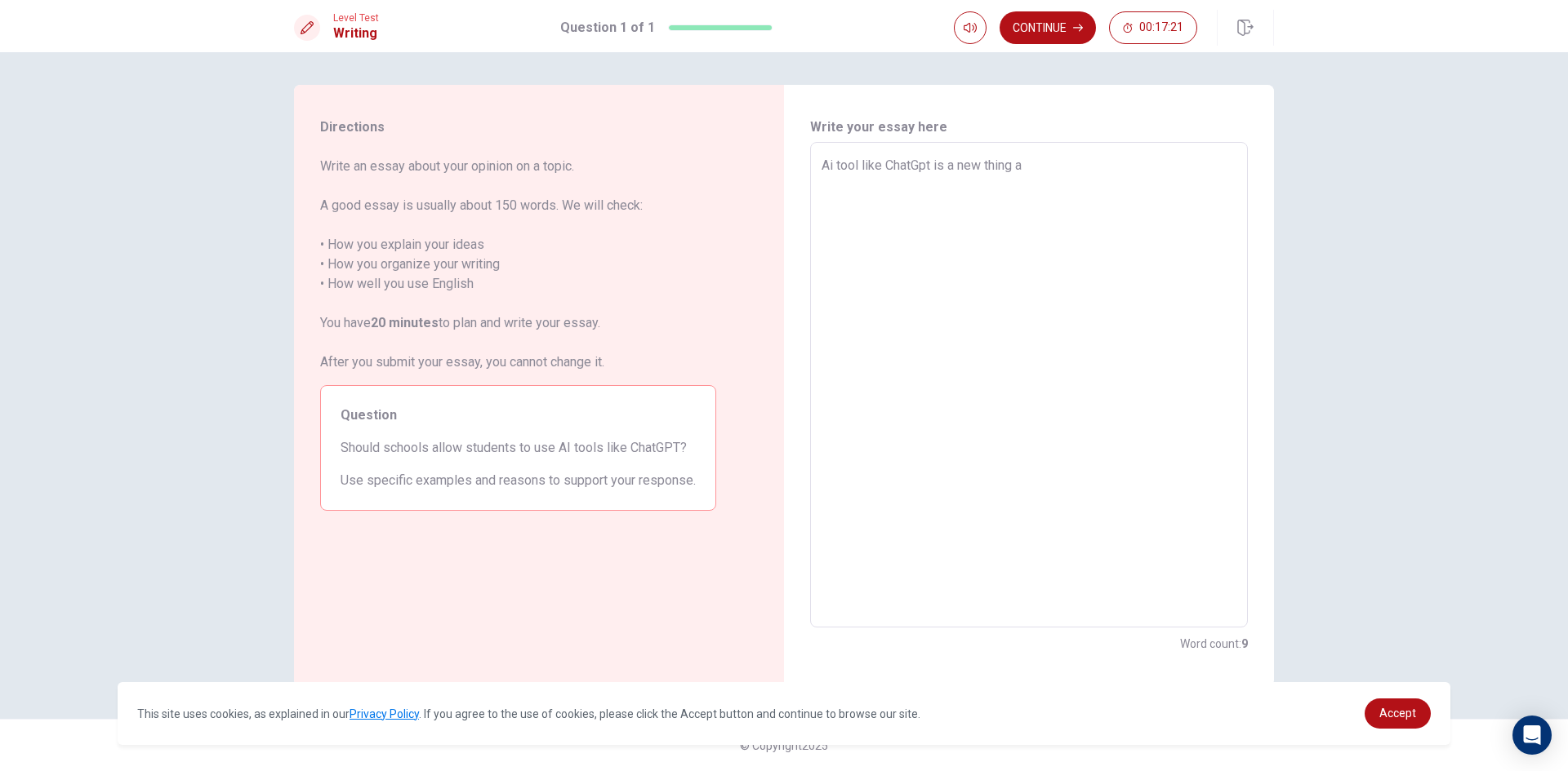
type textarea "Ai tool like ChatGpt is a new thing an"
type textarea "x"
type textarea "Ai tool like ChatGpt is a new thing and"
type textarea "x"
type textarea "Ai tool like ChatGpt is a new thing and"
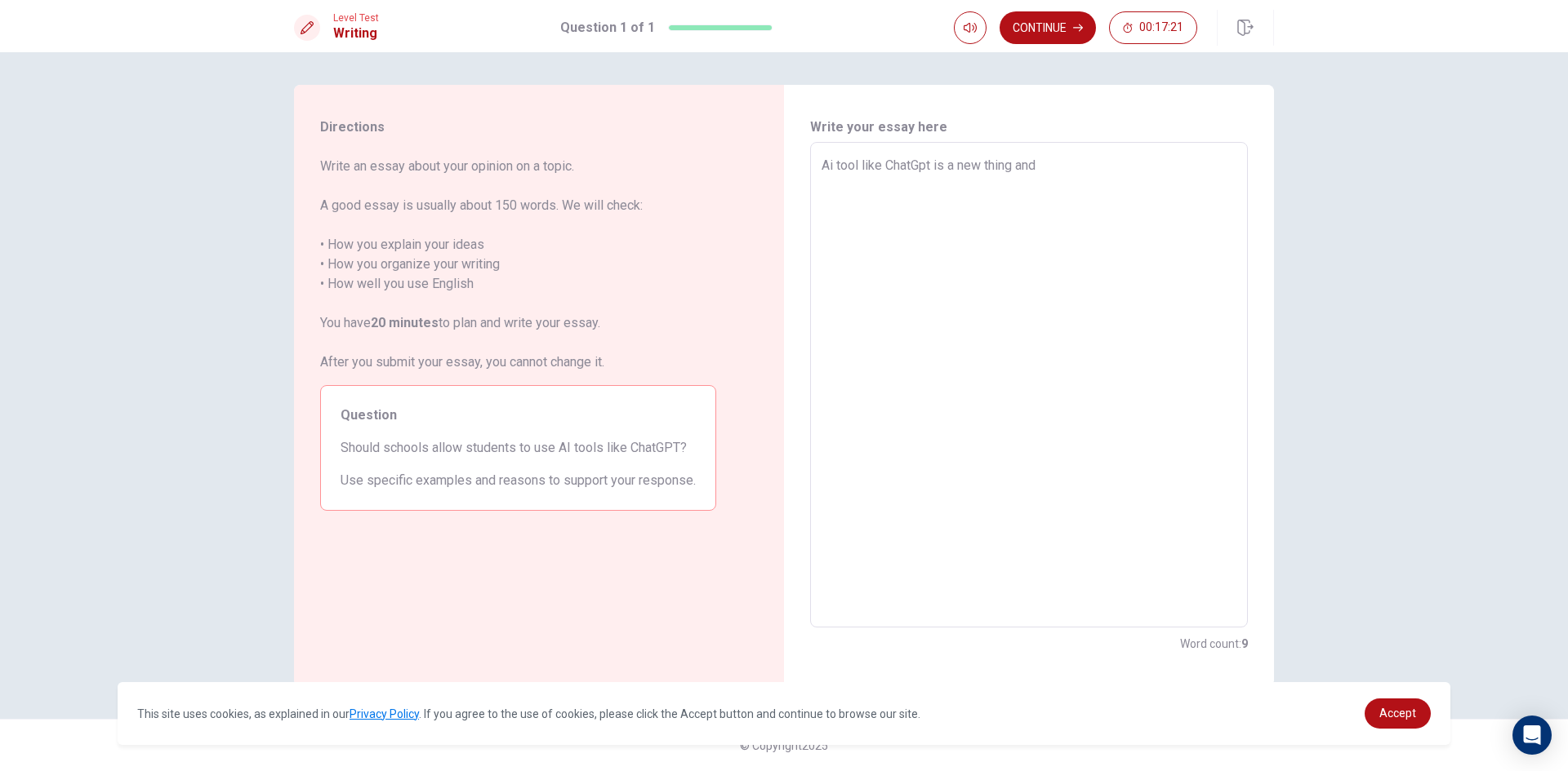
type textarea "x"
type textarea "Ai tool like ChatGpt is a new thing and i"
type textarea "x"
type textarea "Ai tool like ChatGpt is a new thing and it"
type textarea "x"
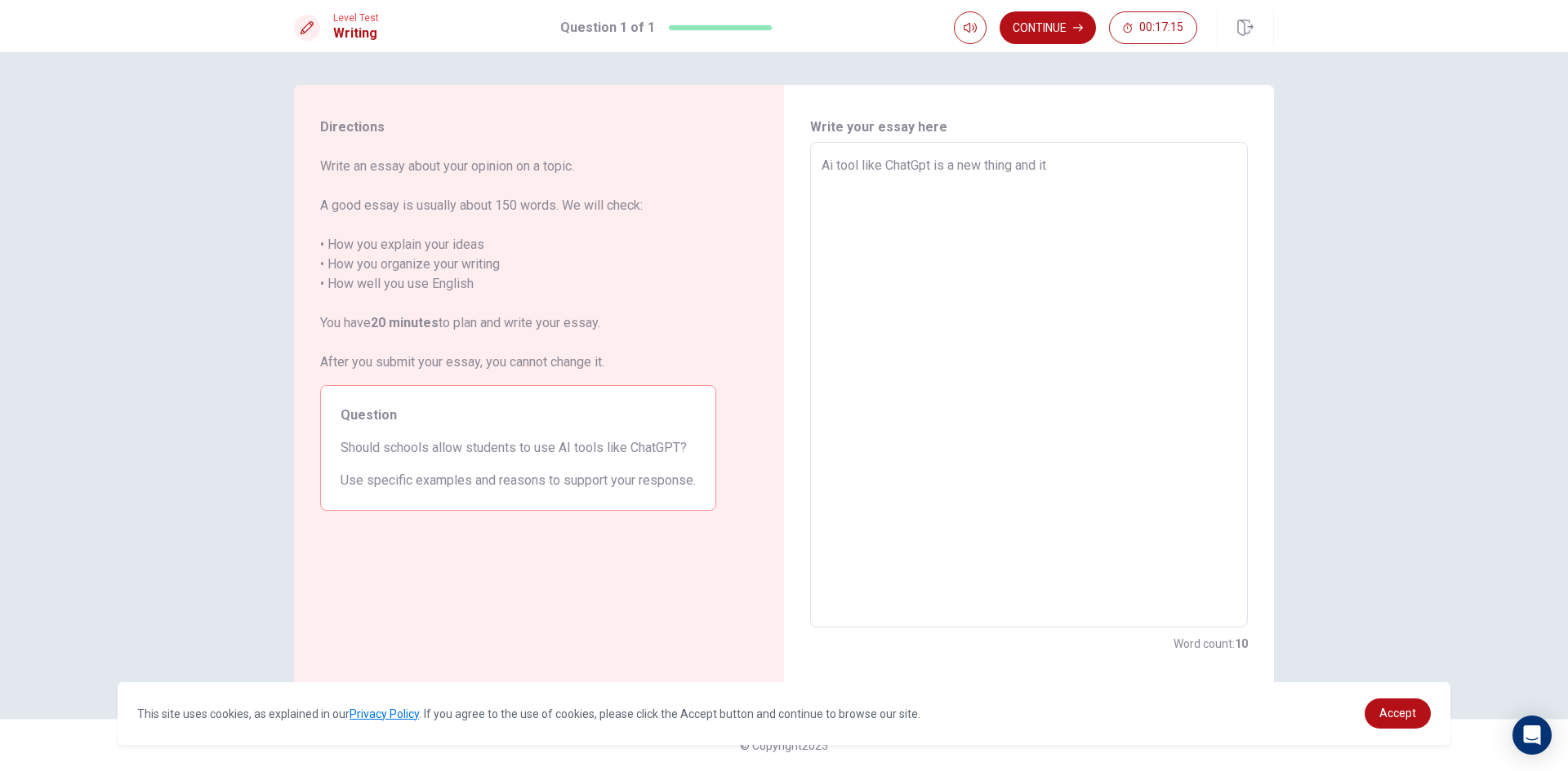
type textarea "Ai tool like ChatGpt is a new thing and it"
type textarea "x"
type textarea "Ai tool like ChatGpt is a new thing and it c"
type textarea "x"
type textarea "Ai tool like ChatGpt is a new thing and it ca"
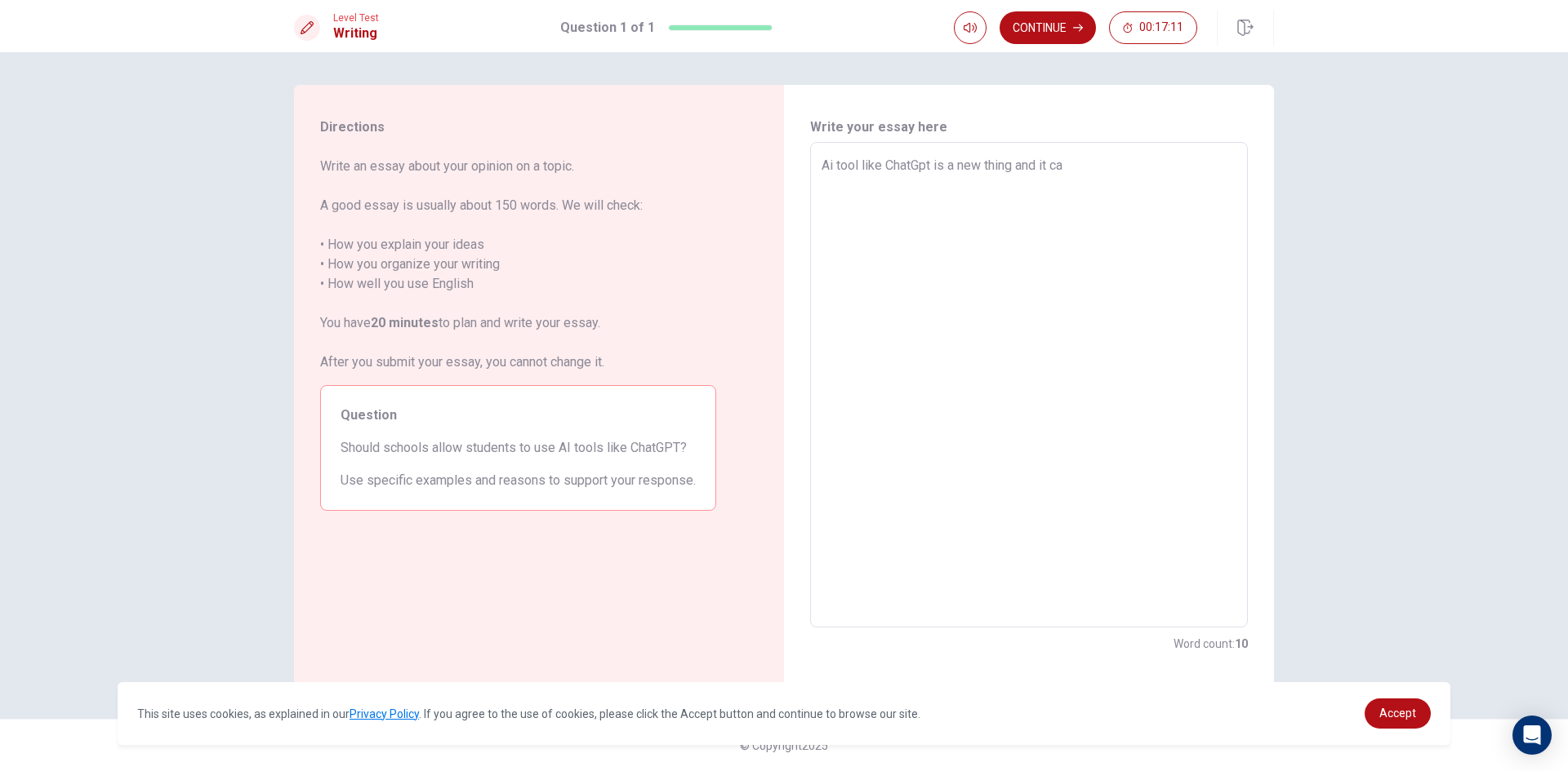
type textarea "x"
type textarea "Ai tool like ChatGpt is a new thing and it can"
type textarea "x"
type textarea "Ai tool like ChatGpt is a new thing and it can"
type textarea "x"
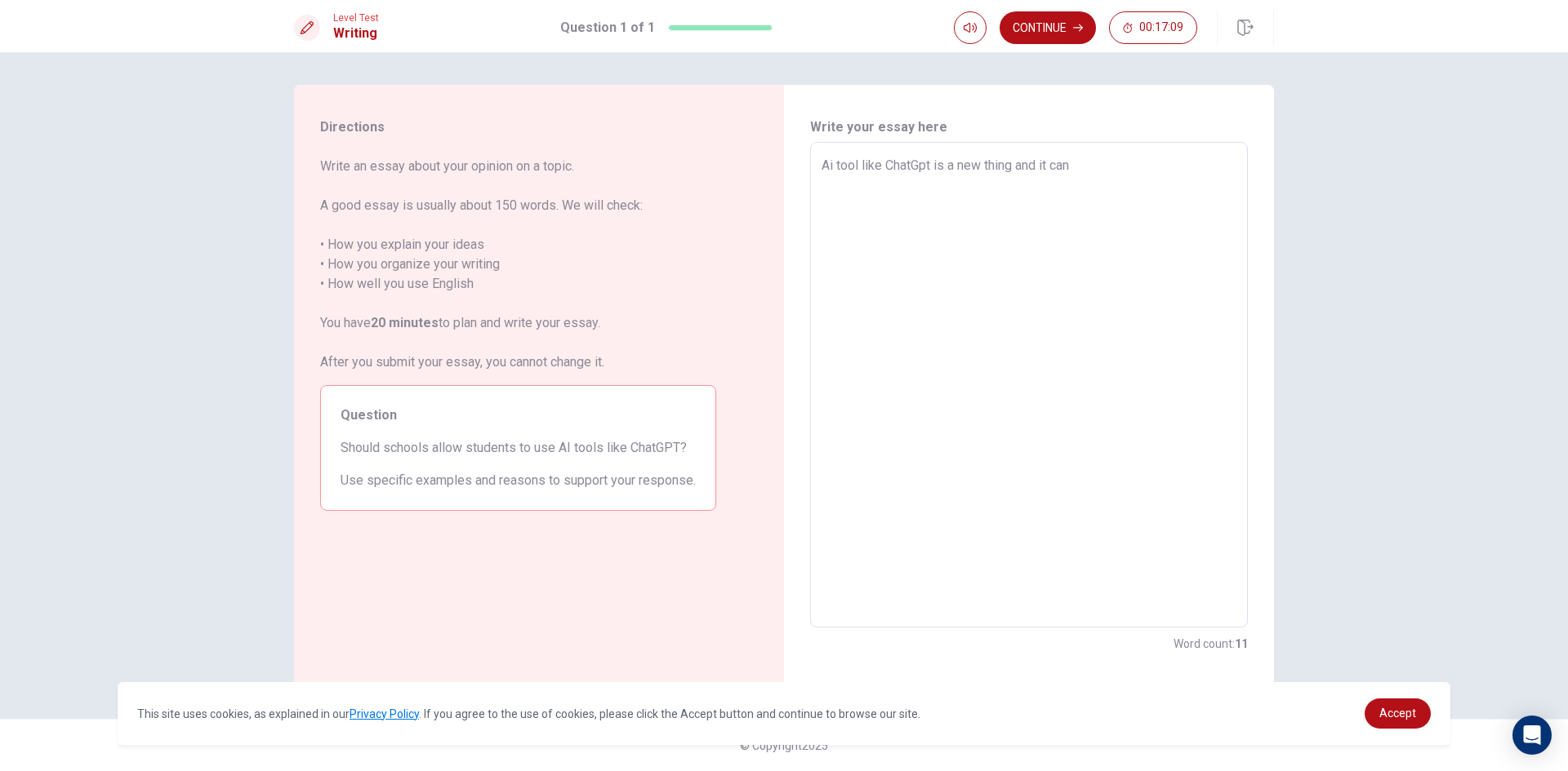
type textarea "Ai tool like ChatGpt is a new thing and it can h"
type textarea "x"
type textarea "Ai tool like ChatGpt is a new thing and it can he"
type textarea "x"
type textarea "Ai tool like ChatGpt is a new thing and it can hel"
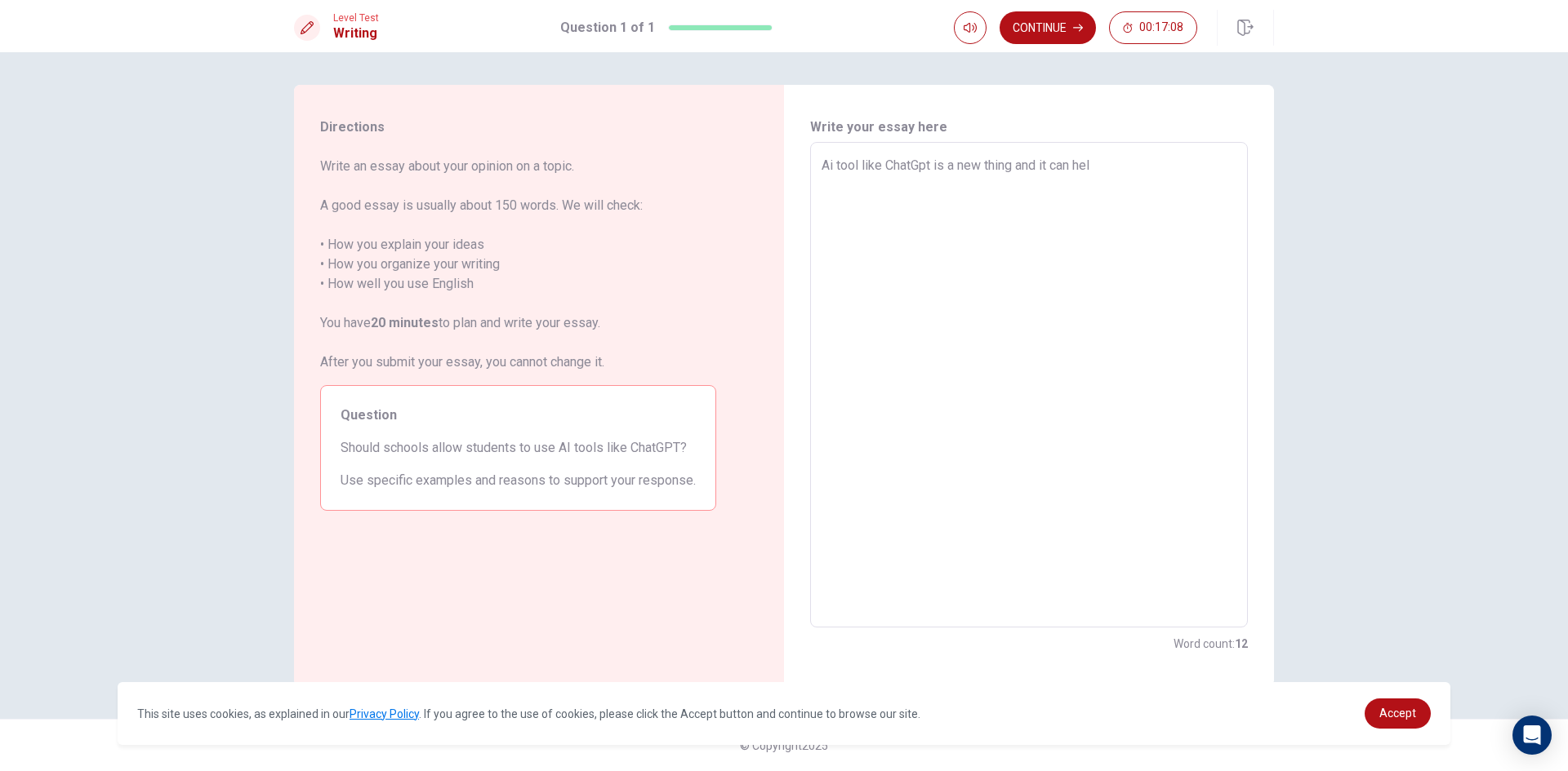
type textarea "x"
type textarea "Ai tool like ChatGpt is a new thing and it can help"
type textarea "x"
type textarea "Ai tool like ChatGpt is a new thing and it can help"
type textarea "x"
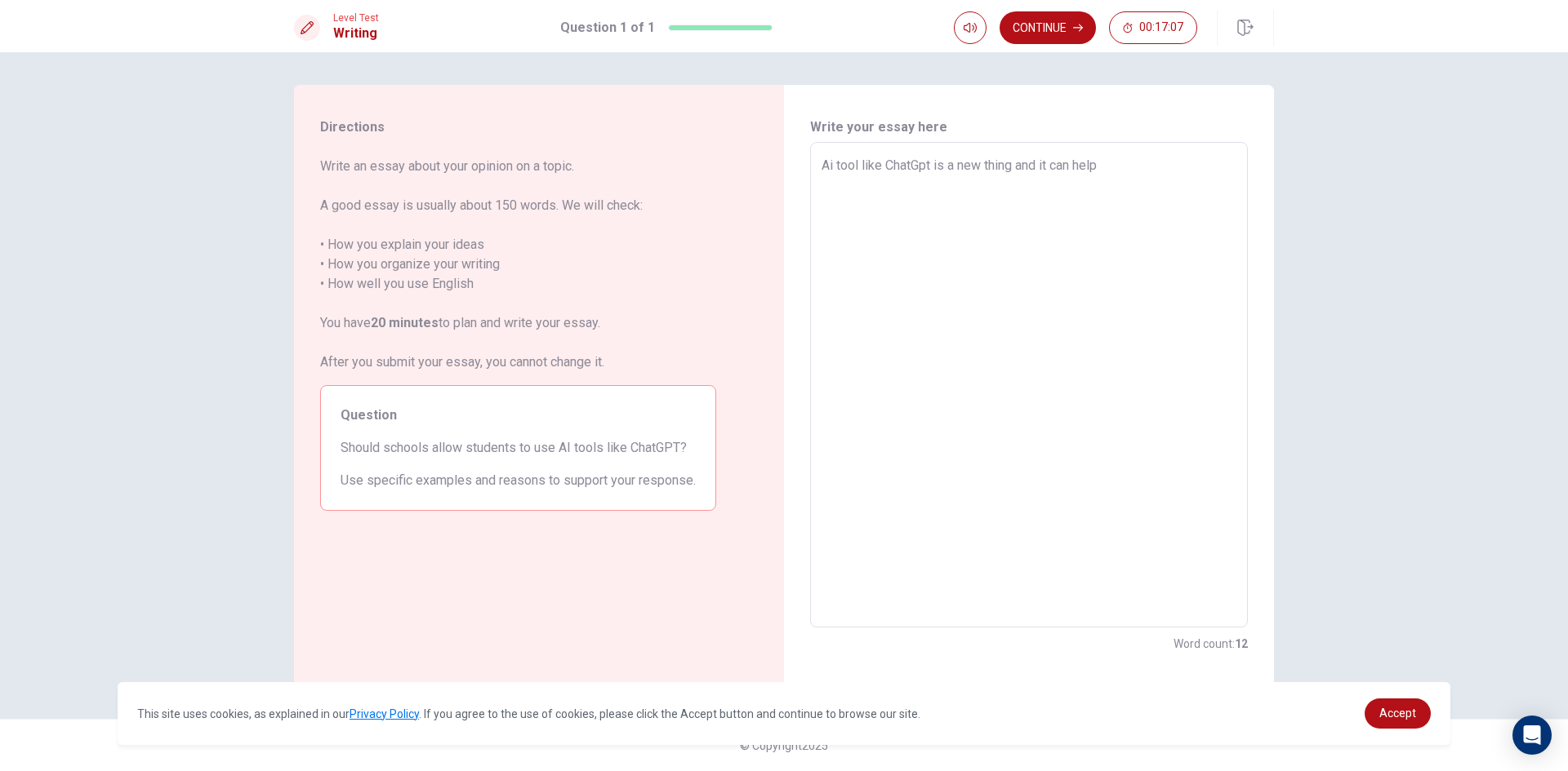
type textarea "Ai tool like ChatGpt is a new thing and it can help m"
type textarea "x"
type textarea "Ai tool like ChatGpt is a new thing and it can help ma"
type textarea "x"
type textarea "Ai tool like ChatGpt is a new thing and it can help man"
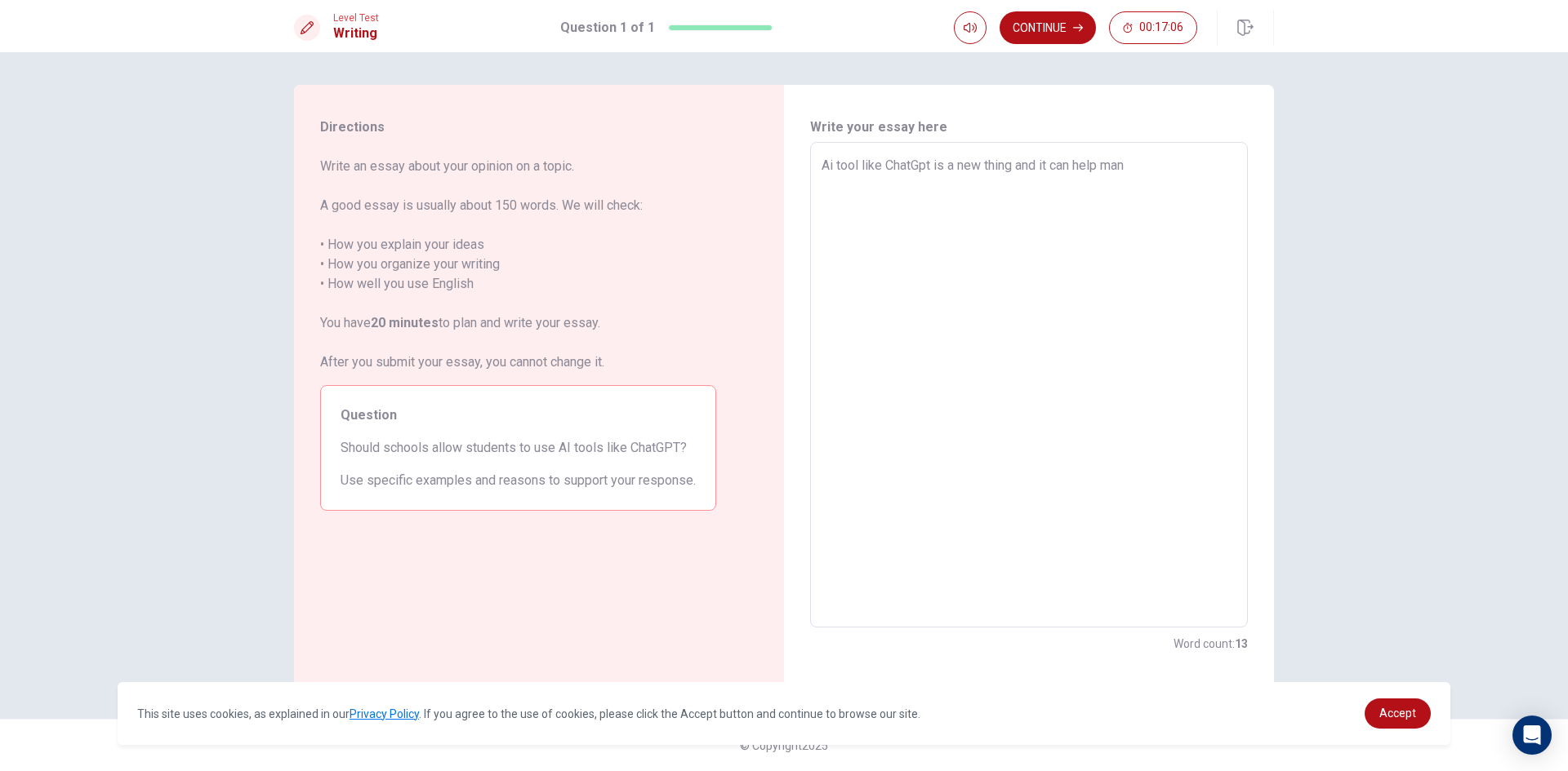
type textarea "x"
type textarea "Ai tool like ChatGpt is a new thing and it can help many"
type textarea "x"
type textarea "Ai tool like ChatGpt is a new thing and it can help many"
type textarea "x"
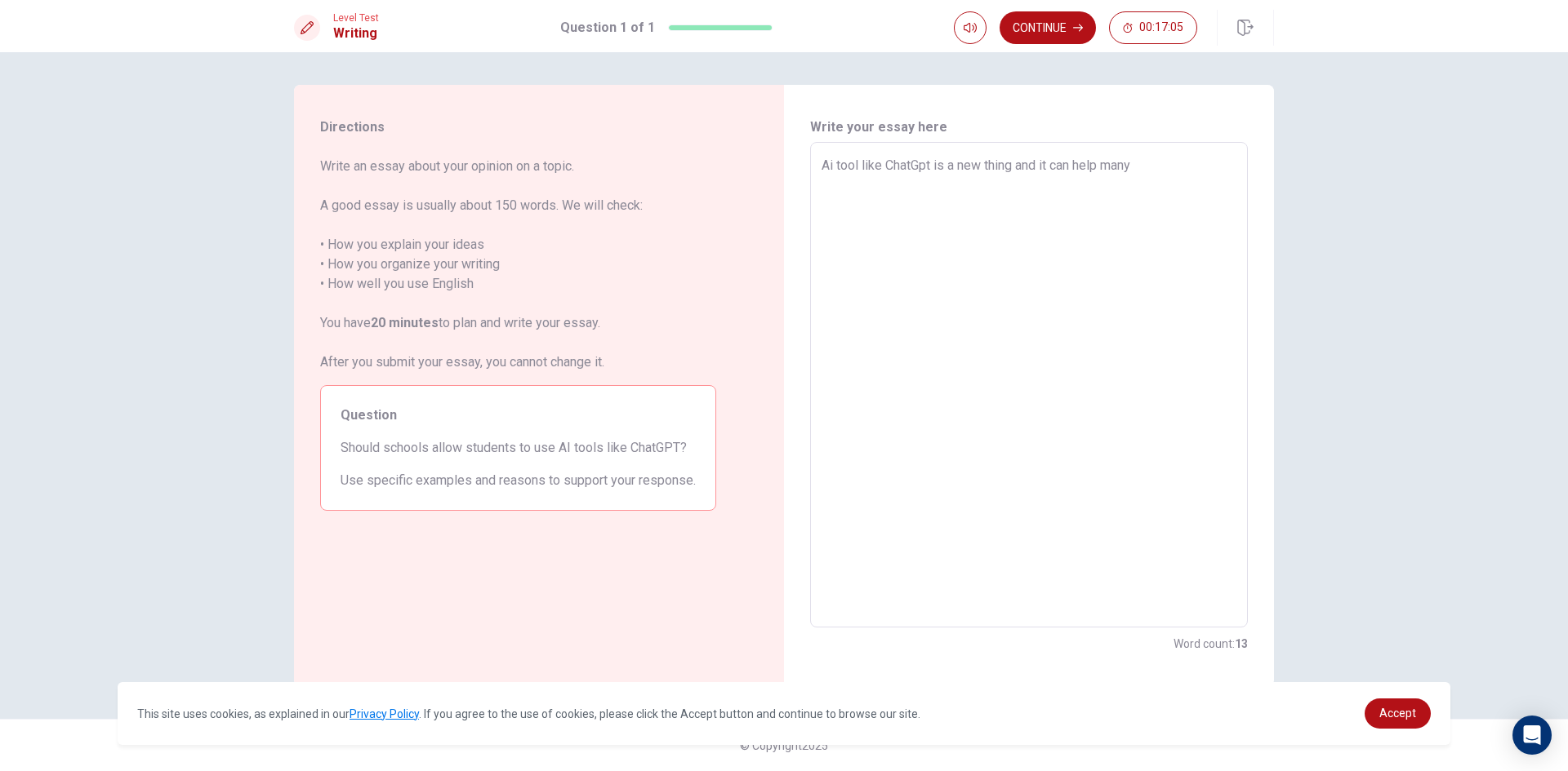
type textarea "Ai tool like ChatGpt is a new thing and it can help many p"
type textarea "x"
type textarea "Ai tool like ChatGpt is a new thing and it can help many pe"
type textarea "x"
type textarea "Ai tool like ChatGpt is a new thing and it can help many peo"
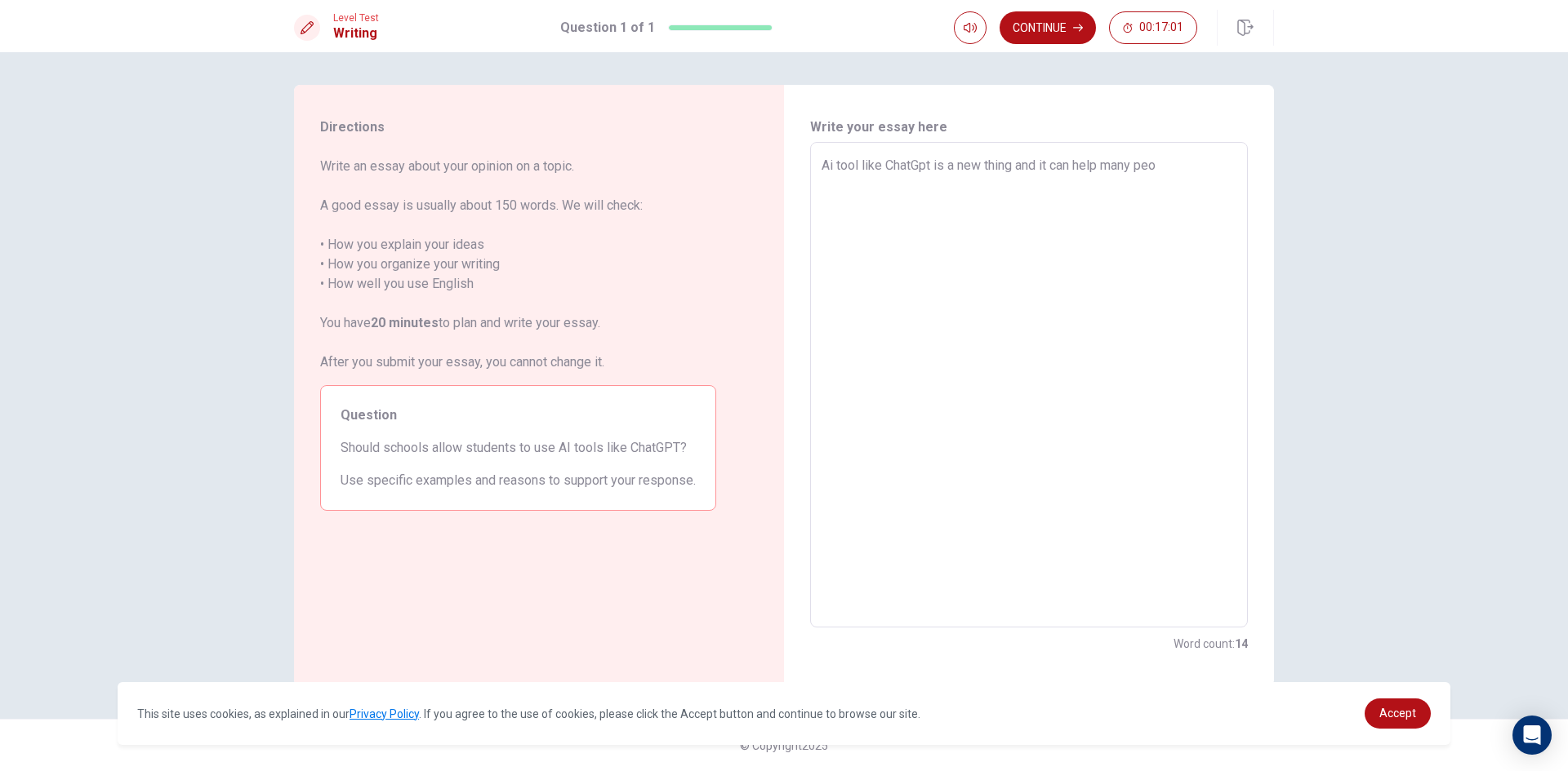
type textarea "x"
type textarea "Ai tool like ChatGpt is a new thing and it can help many peop"
type textarea "x"
type textarea "Ai tool like ChatGpt is a new thing and it can help many peopl"
type textarea "x"
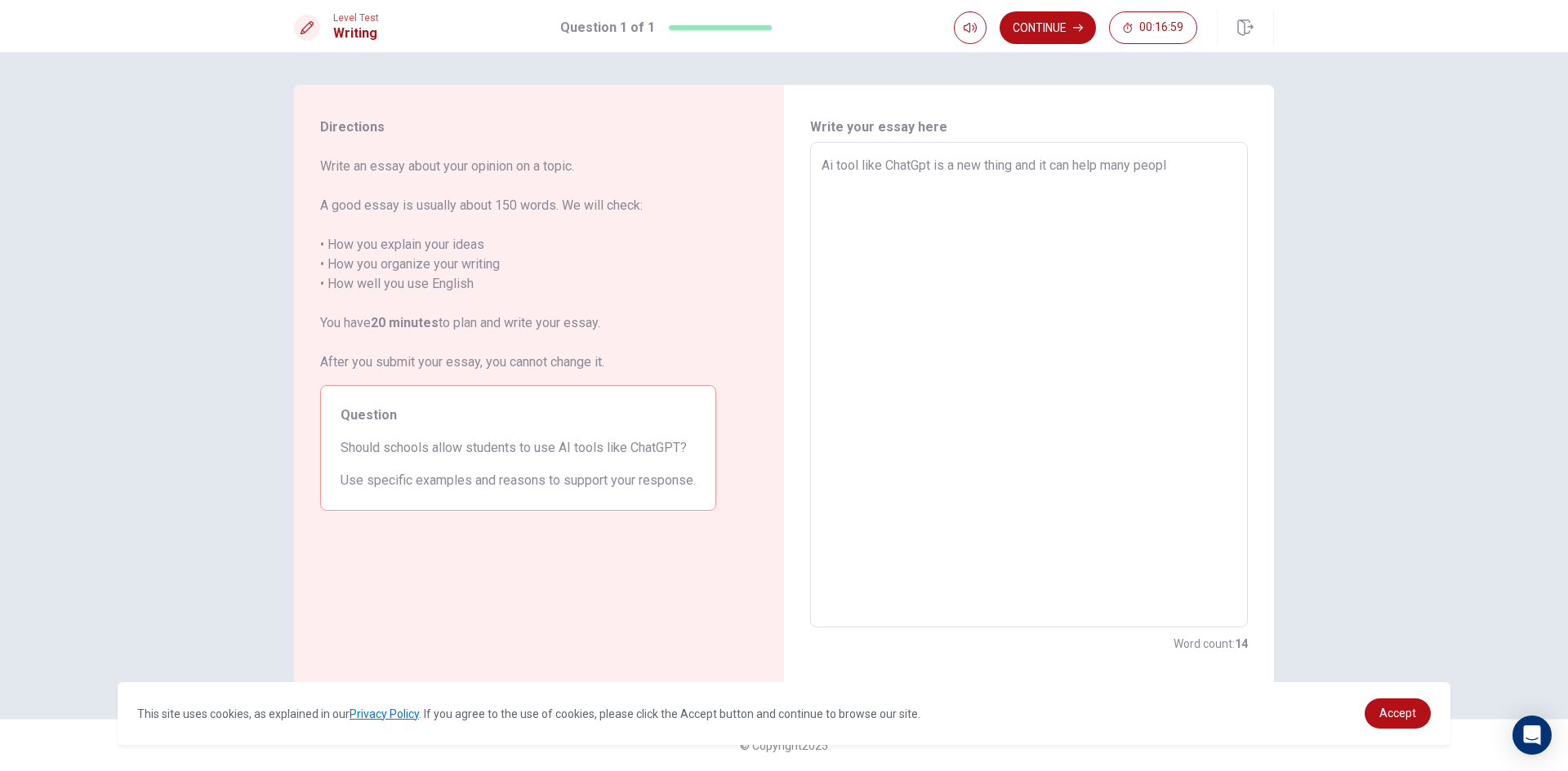
type textarea "Ai tool like ChatGpt is a new thing and it can help many people"
type textarea "x"
type textarea "Ai tool like ChatGpt is a new thing and it can help many people"
type textarea "x"
type textarea "Ai tool like ChatGpt is a new thing and it can help many people o"
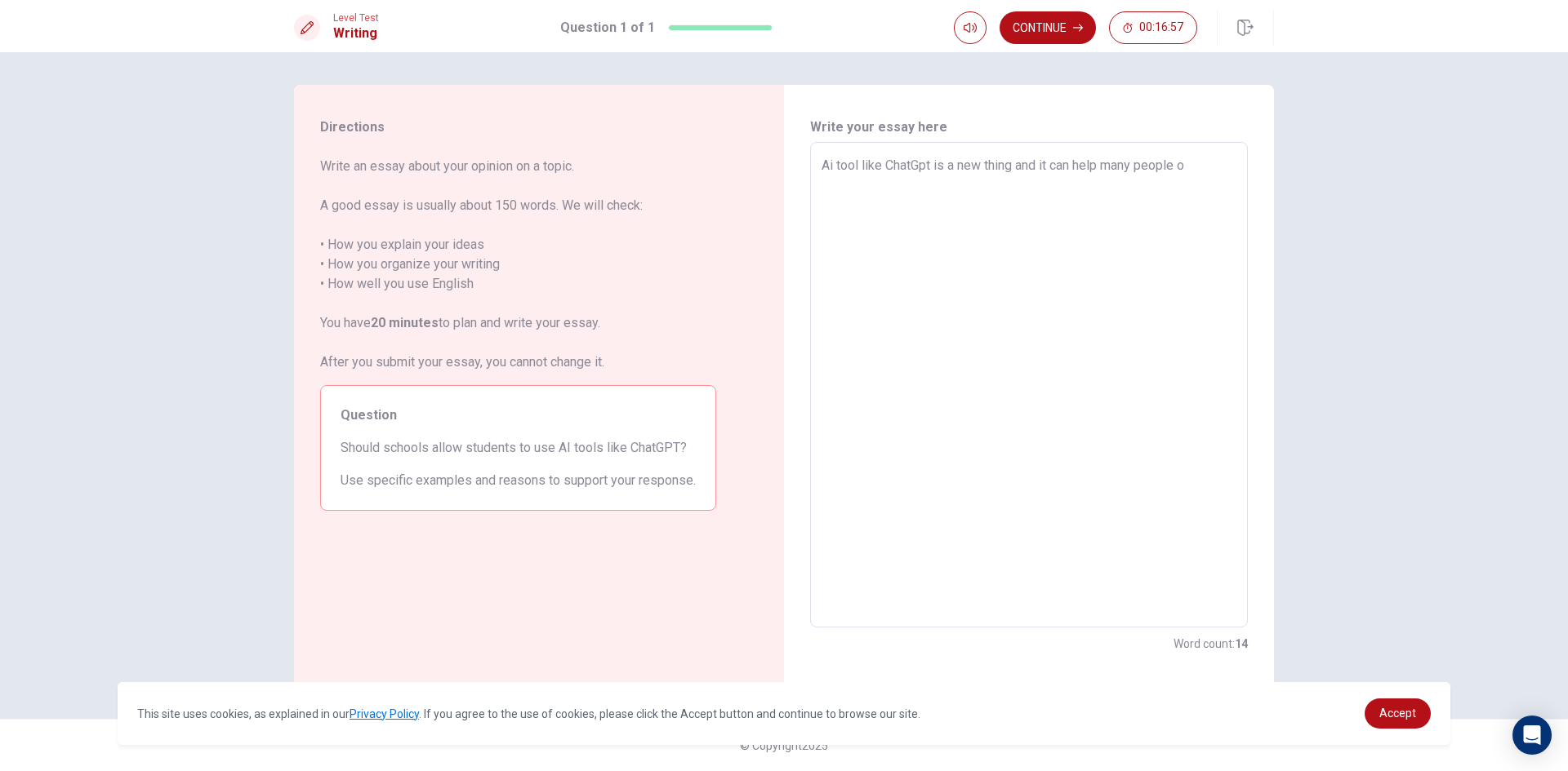
type textarea "x"
type textarea "Ai tool like ChatGpt is a new thing and it can help many people or"
type textarea "x"
type textarea "Ai tool like ChatGpt is a new thing and it can help many people or"
type textarea "x"
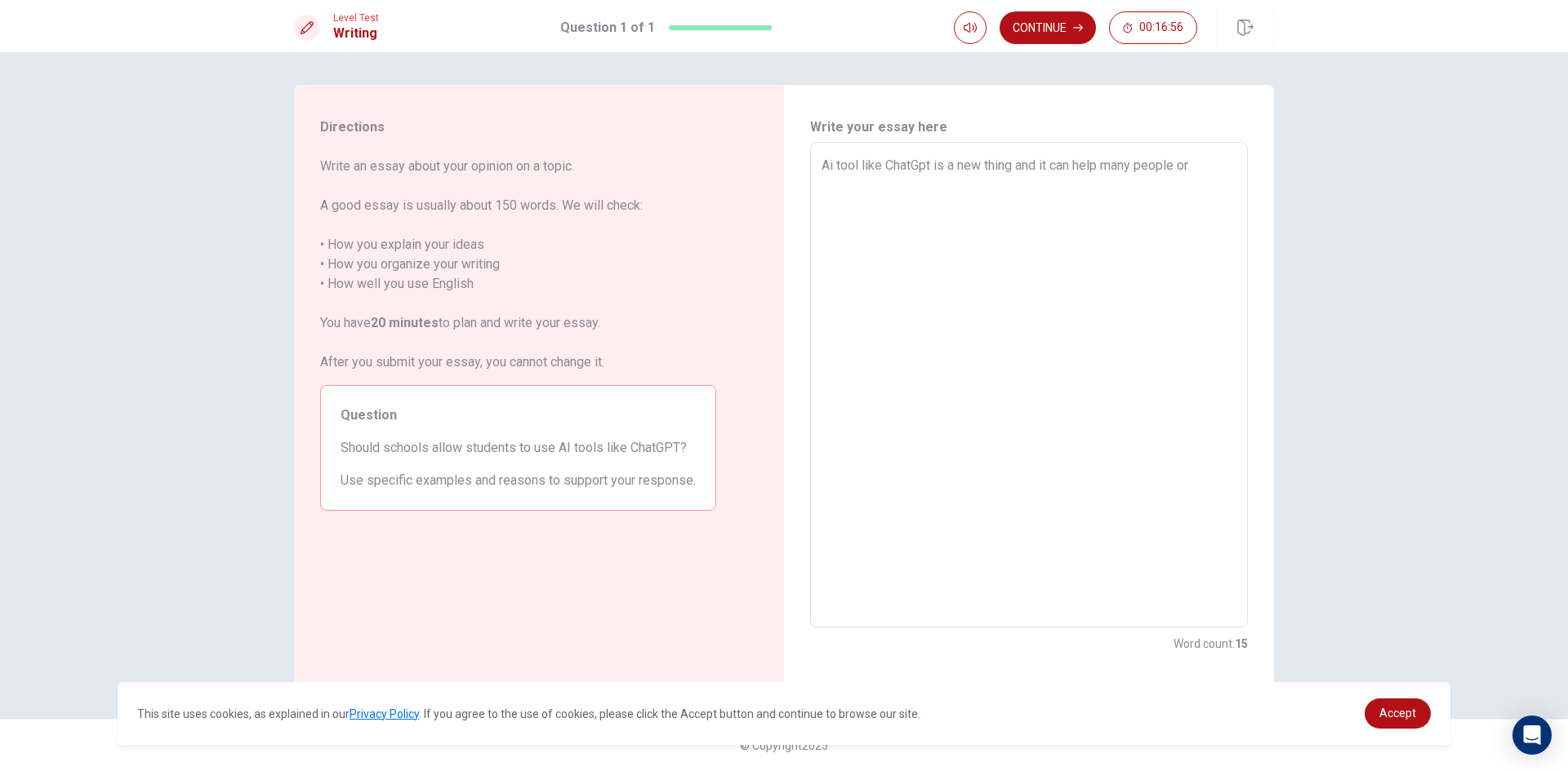
type textarea "Ai tool like ChatGpt is a new thing and it can help many people or s"
type textarea "x"
type textarea "Ai tool like ChatGpt is a new thing and it can help many people or su"
type textarea "x"
type textarea "Ai tool like ChatGpt is a new thing and it can help many people or s"
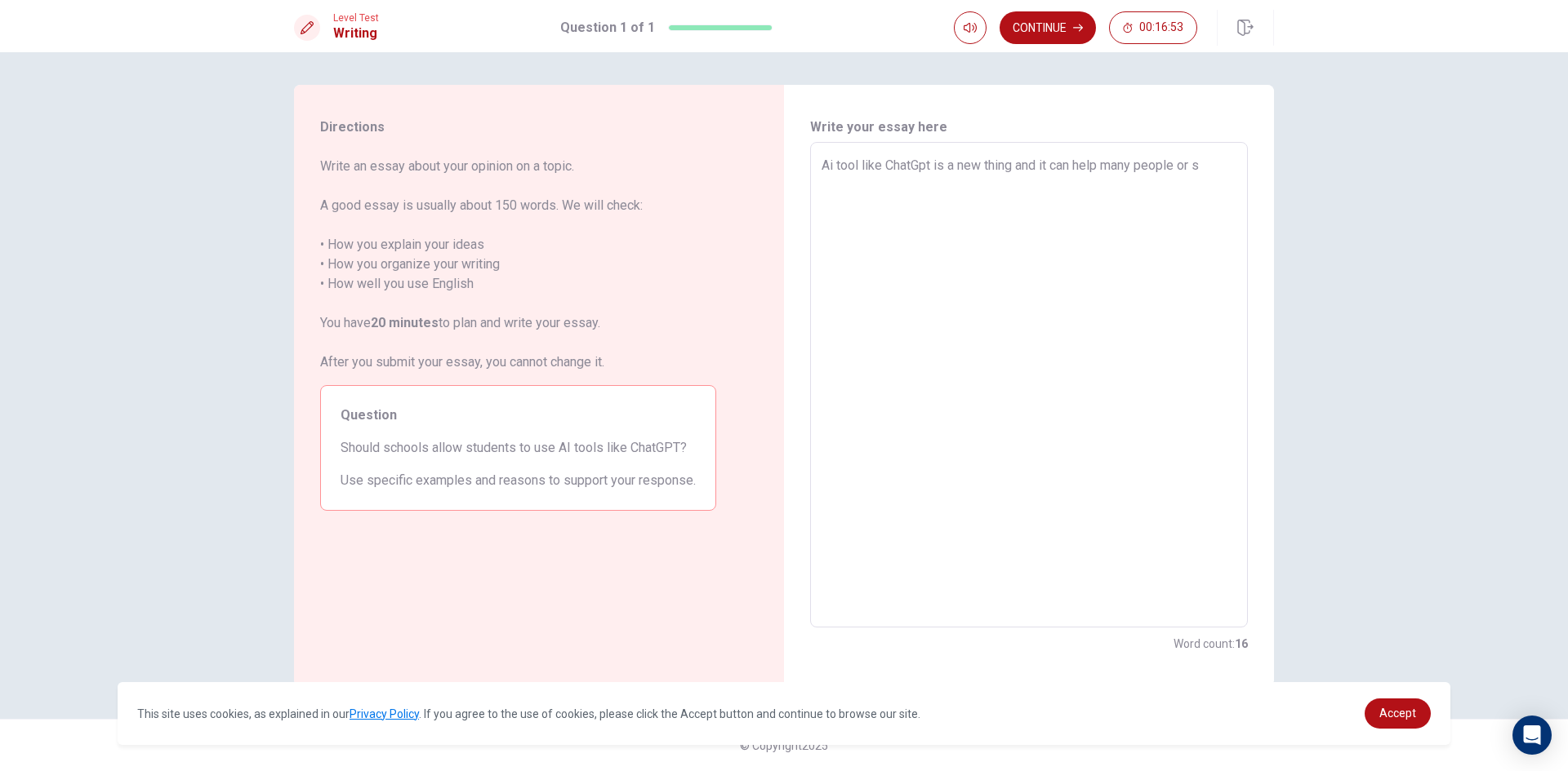
type textarea "x"
type textarea "Ai tool like ChatGpt is a new thing and it can help many people or st"
click at [1031, 166] on textarea "Ai tool like ChatGpt is a new thing and it can help many people or students to …" at bounding box center [1029, 385] width 414 height 458
drag, startPoint x: 1084, startPoint y: 166, endPoint x: 1105, endPoint y: 168, distance: 21.1
click at [1105, 168] on textarea "Ai tool like ChatGpt is a new thing for now and it can help many people or stud…" at bounding box center [1029, 385] width 414 height 458
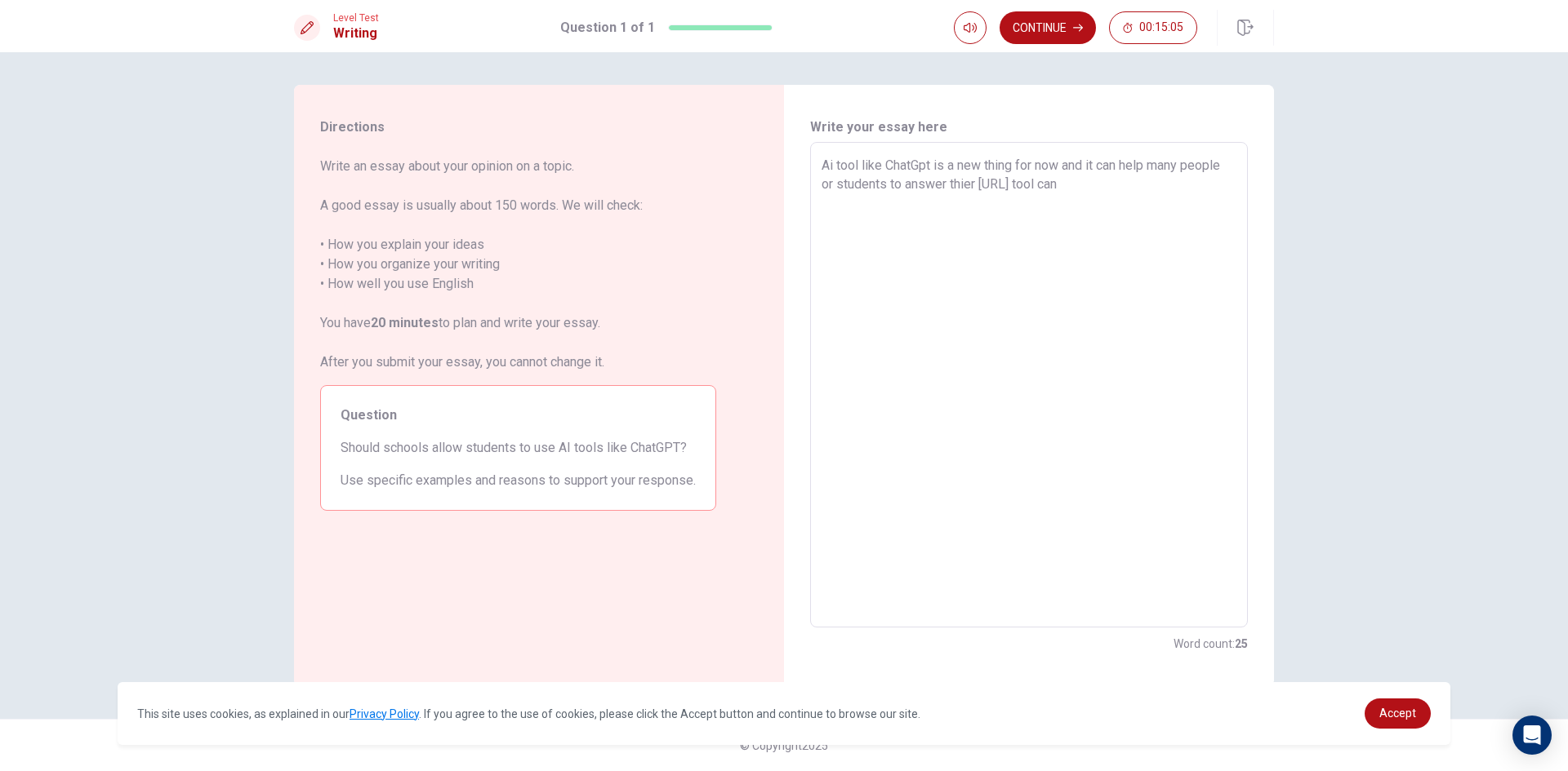
click at [1082, 168] on textarea "Ai tool like ChatGpt is a new thing for now and it can help many people or stud…" at bounding box center [1029, 385] width 414 height 458
click at [1079, 160] on textarea "Ai tool like ChatGpt is a new thing for now and it can help many people or stud…" at bounding box center [1029, 385] width 414 height 458
click at [1092, 164] on textarea "Ai tool like ChatGpt is a new thing for now and it can help many people or stud…" at bounding box center [1029, 385] width 414 height 458
drag, startPoint x: 849, startPoint y: 183, endPoint x: 823, endPoint y: 185, distance: 26.1
click at [823, 185] on textarea "Ai tool like ChatGpt is a new thing for now and it can help many people or stud…" at bounding box center [1029, 385] width 414 height 458
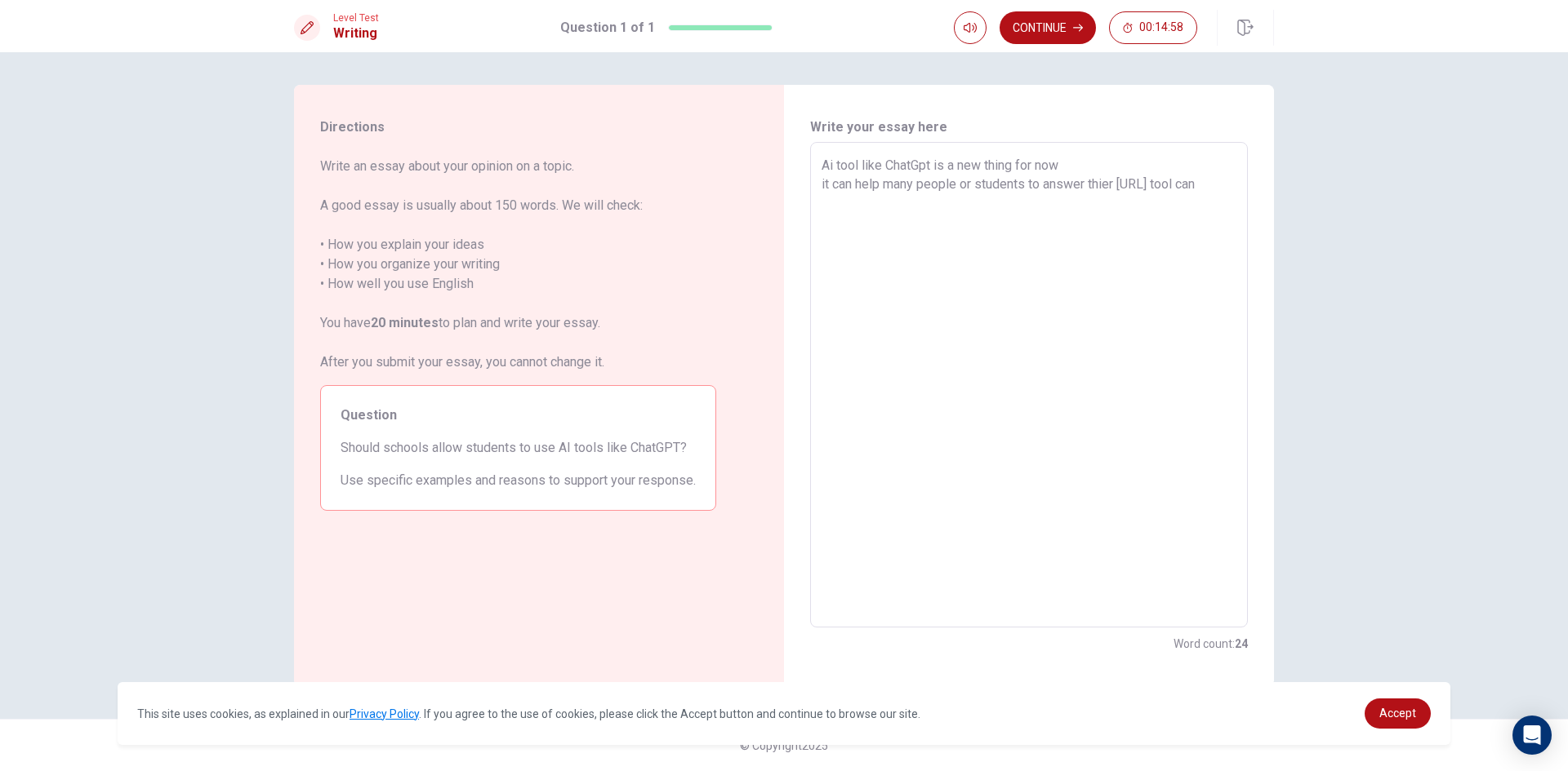
click at [1110, 156] on textarea "Ai tool like ChatGpt is a new thing for now it can help many people or students…" at bounding box center [1029, 385] width 414 height 458
click at [823, 180] on textarea "Ai tool like ChatGpt is a new thing for now it can help many people or students…" at bounding box center [1029, 385] width 414 height 458
click at [1047, 167] on textarea "Ai tool like ChatGpt is a new thing for it can help many people or students to …" at bounding box center [1029, 385] width 414 height 458
click at [1039, 169] on textarea "Ai tool like ChatGpt is a new thing r it can help many people or students to an…" at bounding box center [1029, 385] width 414 height 458
click at [1088, 185] on textarea "Ai tool like ChatGpt is a new thing it can help many people or students to answ…" at bounding box center [1029, 385] width 414 height 458
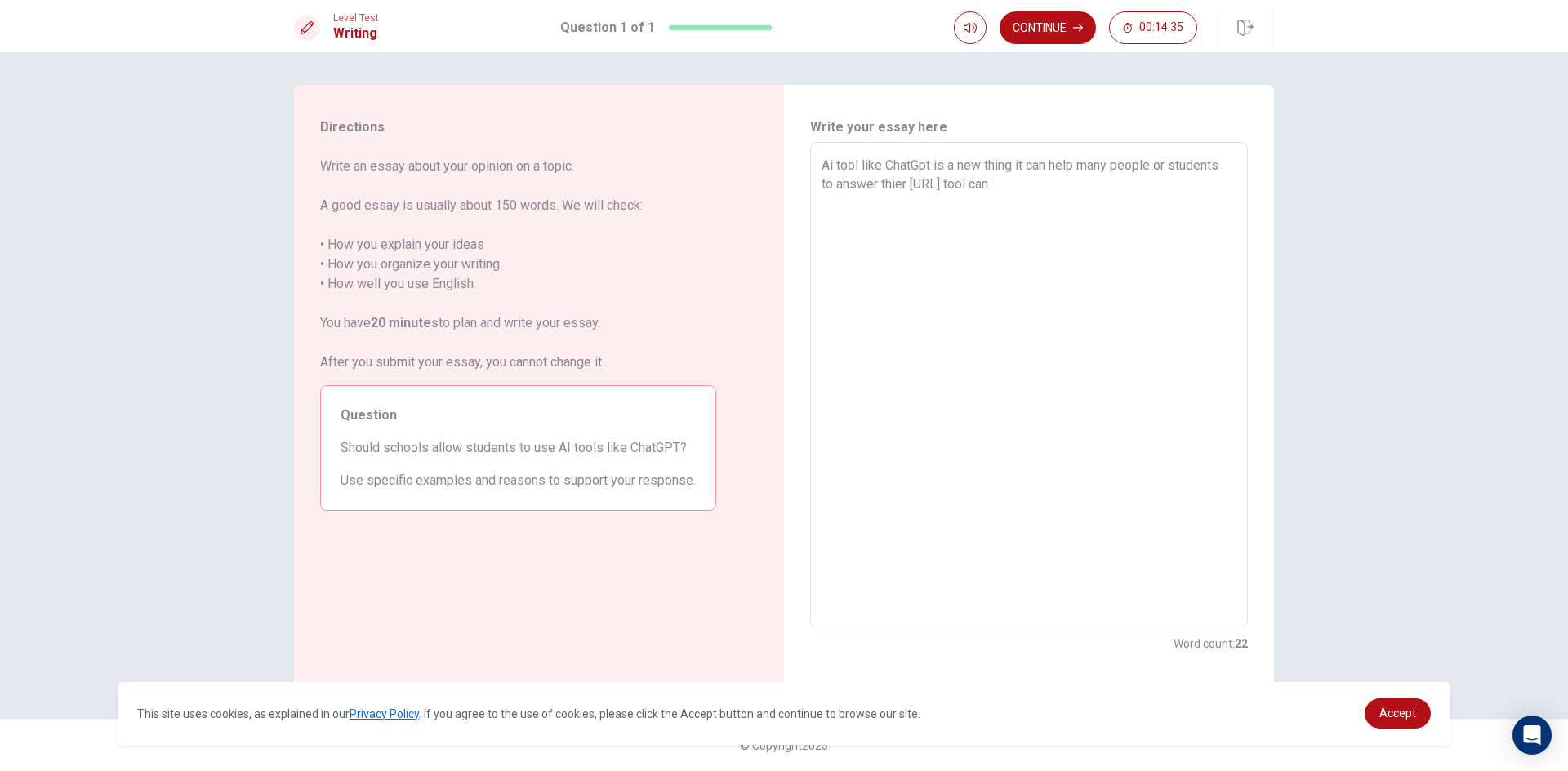
drag, startPoint x: 1034, startPoint y: 165, endPoint x: 951, endPoint y: 168, distance: 83.1
click at [951, 168] on textarea "Ai tool like ChatGpt is a new thing it can help many people or students to answ…" at bounding box center [1029, 385] width 414 height 458
click at [977, 189] on textarea "Ai tool like ChatGpt it can help many people or students to answer thier questi…" at bounding box center [1029, 385] width 414 height 458
drag, startPoint x: 1029, startPoint y: 182, endPoint x: 906, endPoint y: 196, distance: 123.8
click at [906, 196] on textarea "Ai tool like ChatGpt it can help many people or students to answer thier questi…" at bounding box center [1029, 385] width 414 height 458
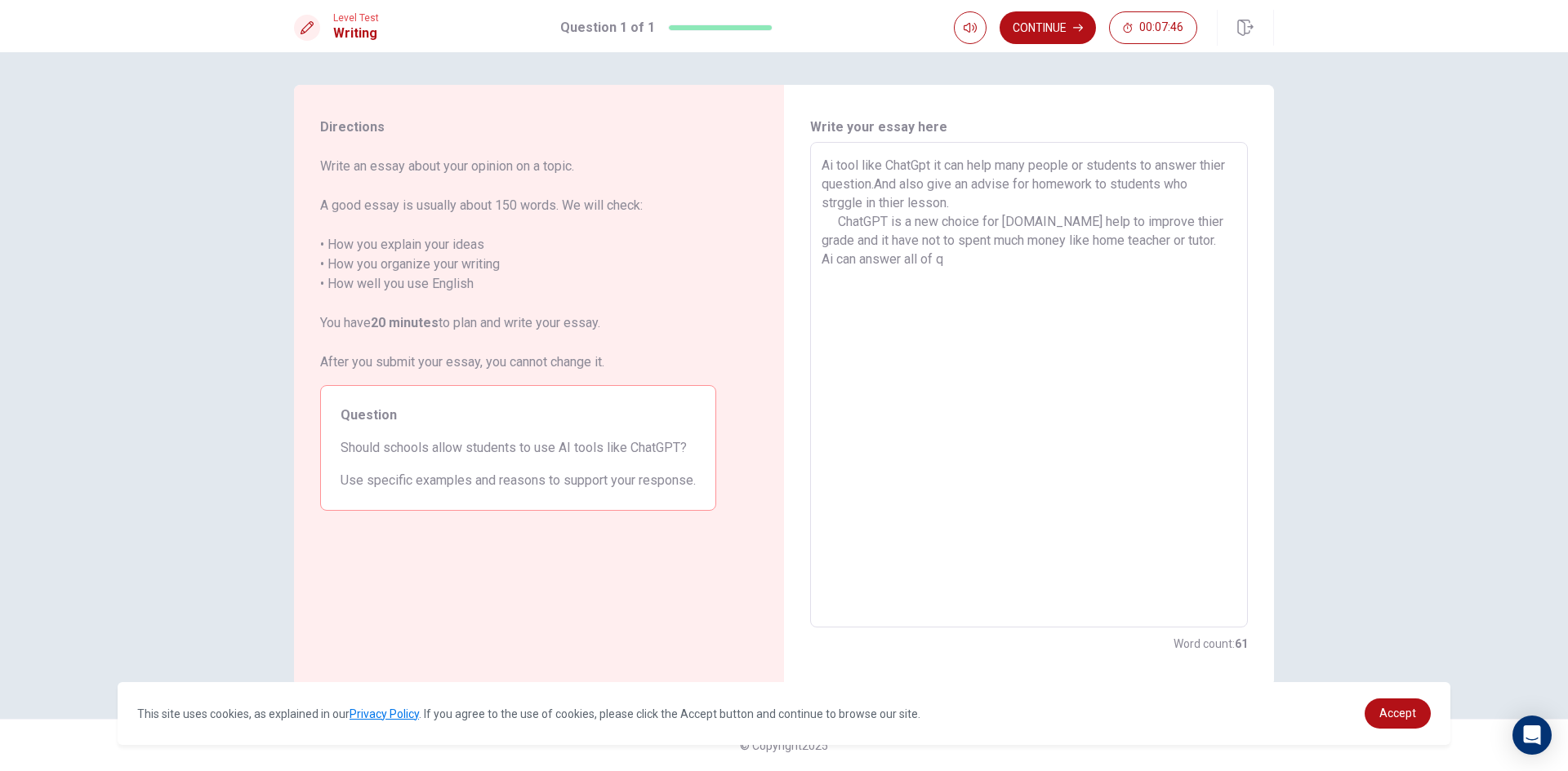
drag, startPoint x: 921, startPoint y: 257, endPoint x: 907, endPoint y: 267, distance: 17.2
click at [907, 267] on textarea "Ai tool like ChatGpt it can help many people or students to answer thier questi…" at bounding box center [1029, 385] width 414 height 458
click at [915, 258] on textarea "Ai tool like ChatGpt it can help many people or students to answer thier questi…" at bounding box center [1029, 385] width 414 height 458
click at [920, 259] on textarea "Ai tool like ChatGpt it can help many people or students to answer thier questi…" at bounding box center [1029, 385] width 414 height 458
click at [953, 252] on textarea "Ai tool like ChatGpt it can help many people or students to answer thier questi…" at bounding box center [1029, 385] width 414 height 458
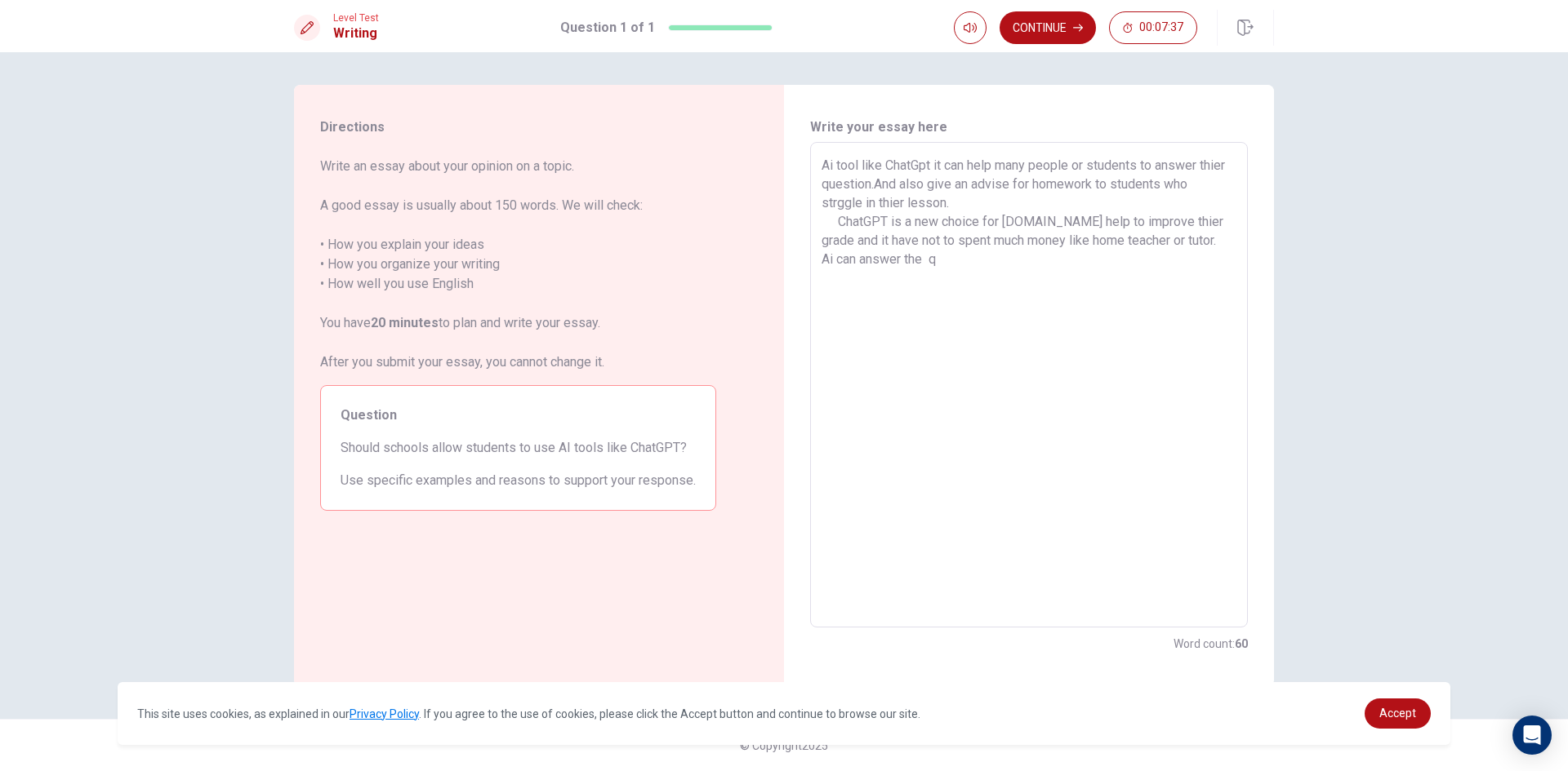
click at [928, 257] on textarea "Ai tool like ChatGpt it can help many people or students to answer thier questi…" at bounding box center [1029, 385] width 414 height 458
click at [954, 259] on textarea "Ai tool like ChatGpt it can help many people or students to answer thier questi…" at bounding box center [1029, 385] width 414 height 458
click at [1175, 280] on textarea "Ai tool like ChatGpt it can help many people or students to answer thier questi…" at bounding box center [1029, 385] width 414 height 458
click at [1226, 281] on textarea "Ai tool like ChatGpt it can help many people or students to answer thier questi…" at bounding box center [1029, 385] width 414 height 458
click at [878, 298] on textarea "Ai tool like ChatGpt it can help many people or students to answer thier questi…" at bounding box center [1029, 385] width 414 height 458
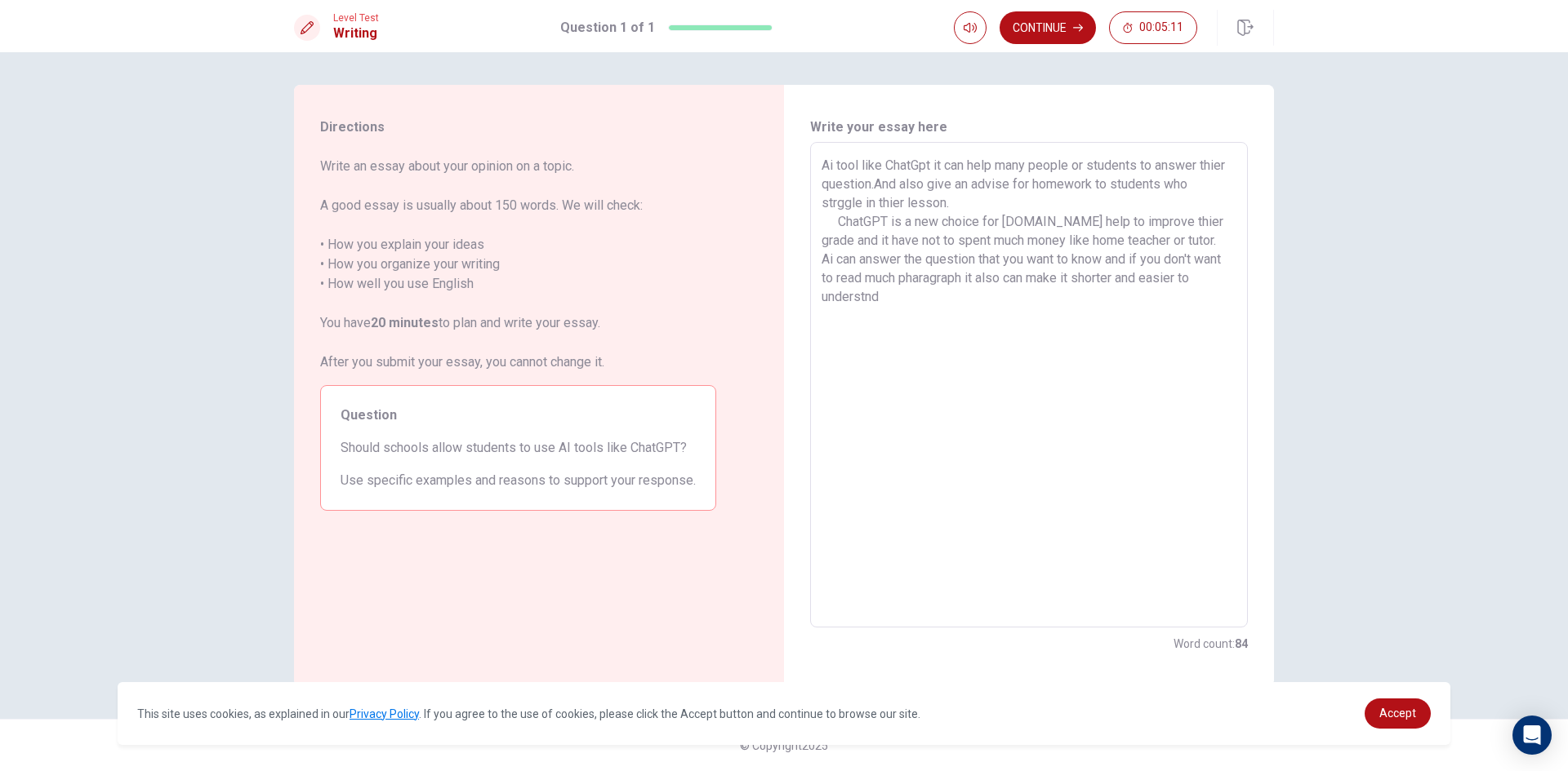
click at [882, 300] on textarea "Ai tool like ChatGpt it can help many people or students to answer thier questi…" at bounding box center [1029, 385] width 414 height 458
click at [913, 295] on textarea "Ai tool like ChatGpt it can help many people or students to answer thier questi…" at bounding box center [1029, 385] width 414 height 458
click at [1025, 296] on textarea "Ai tool like ChatGpt it can help many people or students to answer thier questi…" at bounding box center [1029, 385] width 414 height 458
click at [1042, 294] on textarea "Ai tool like ChatGpt it can help many people or students to answer thier questi…" at bounding box center [1029, 385] width 414 height 458
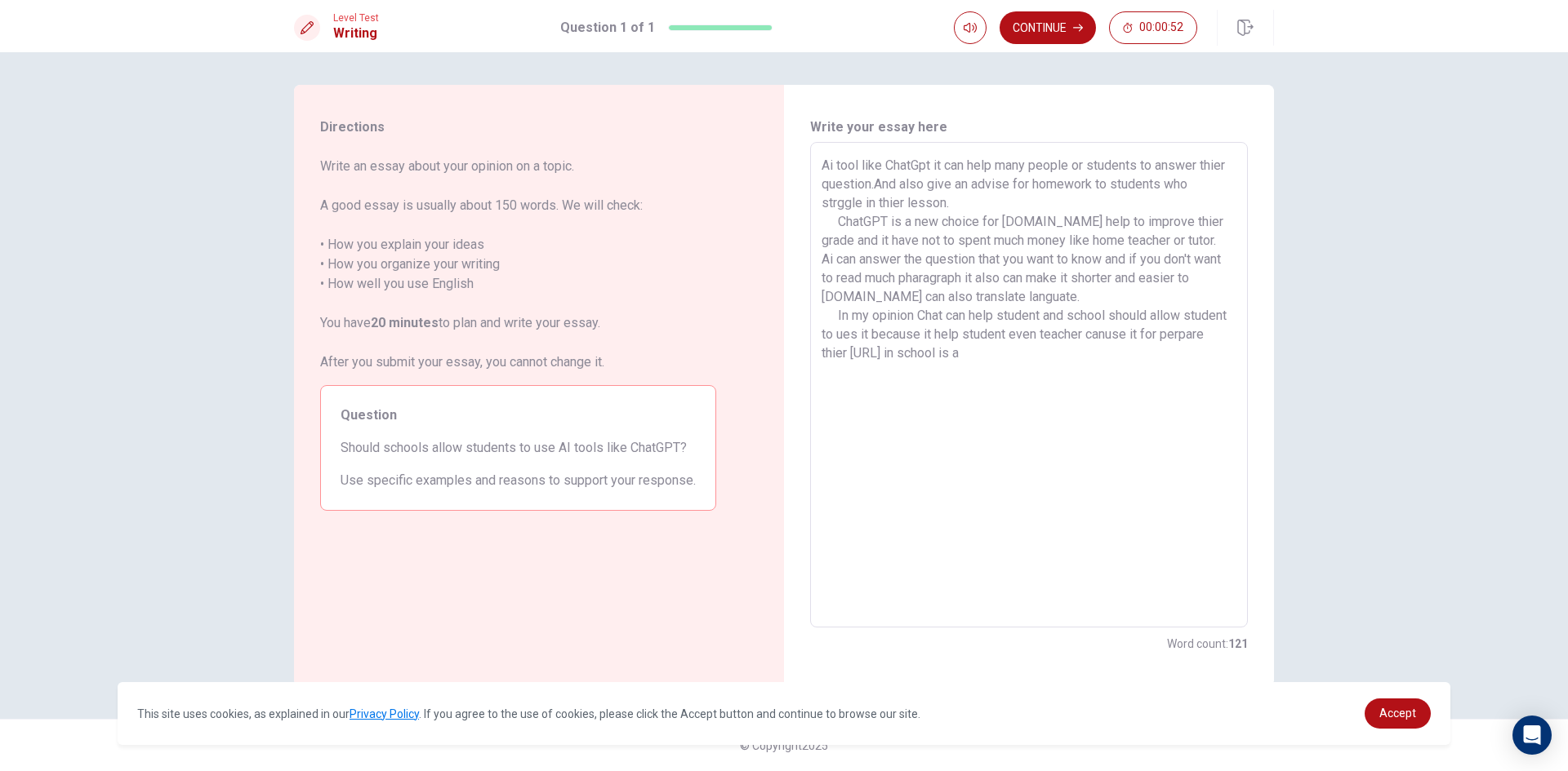
click at [945, 350] on textarea "Ai tool like ChatGpt it can help many people or students to answer thier questi…" at bounding box center [1029, 385] width 414 height 458
click at [1120, 364] on textarea "Ai tool like ChatGpt it can help many people or students to answer thier questi…" at bounding box center [1029, 385] width 414 height 458
drag, startPoint x: 1065, startPoint y: 354, endPoint x: 1128, endPoint y: 361, distance: 63.4
click at [1128, 361] on textarea "Ai tool like ChatGpt it can help many people or students to answer thier questi…" at bounding box center [1029, 385] width 414 height 458
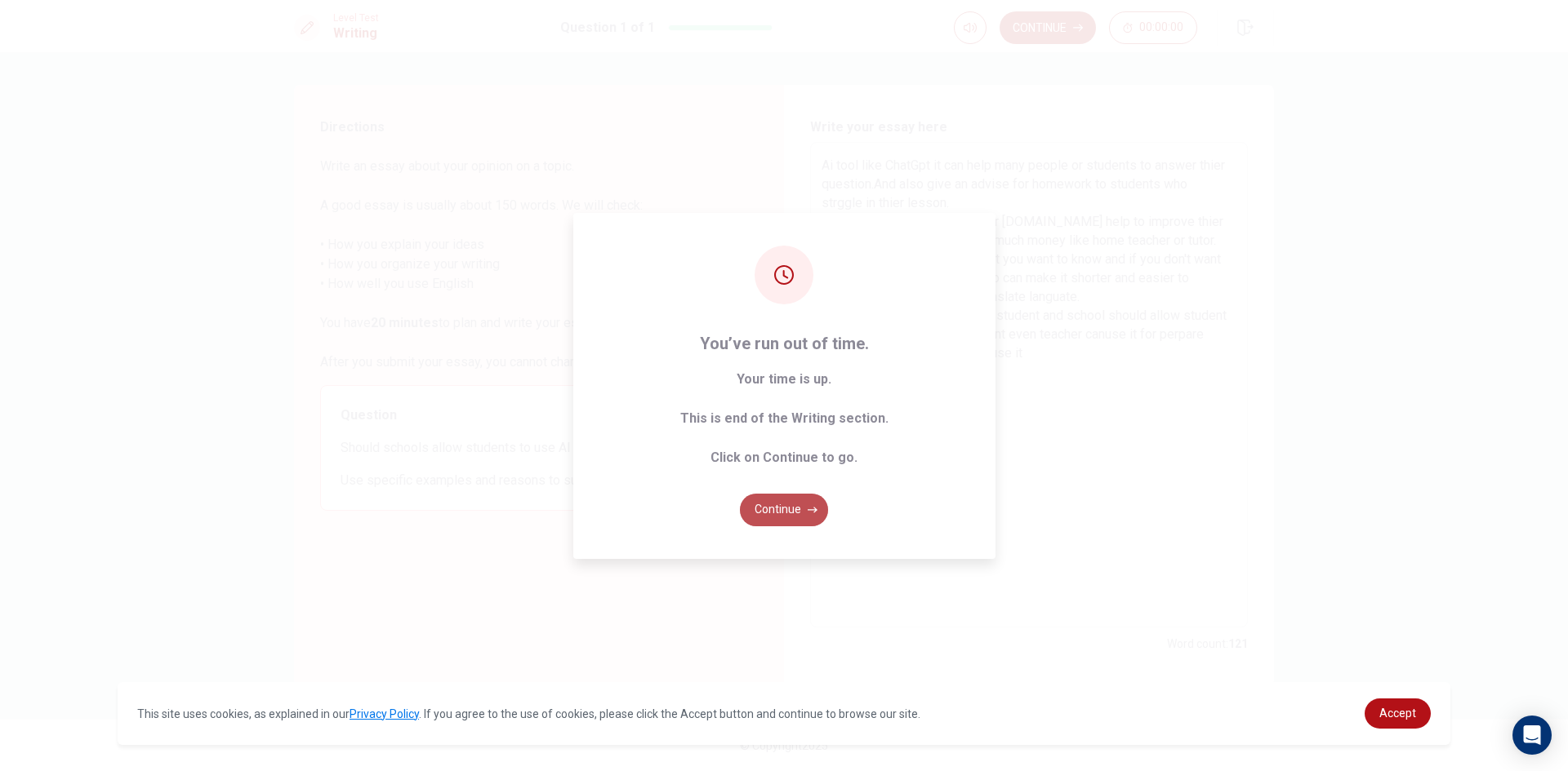
click at [799, 510] on button "Continue" at bounding box center [784, 511] width 88 height 33
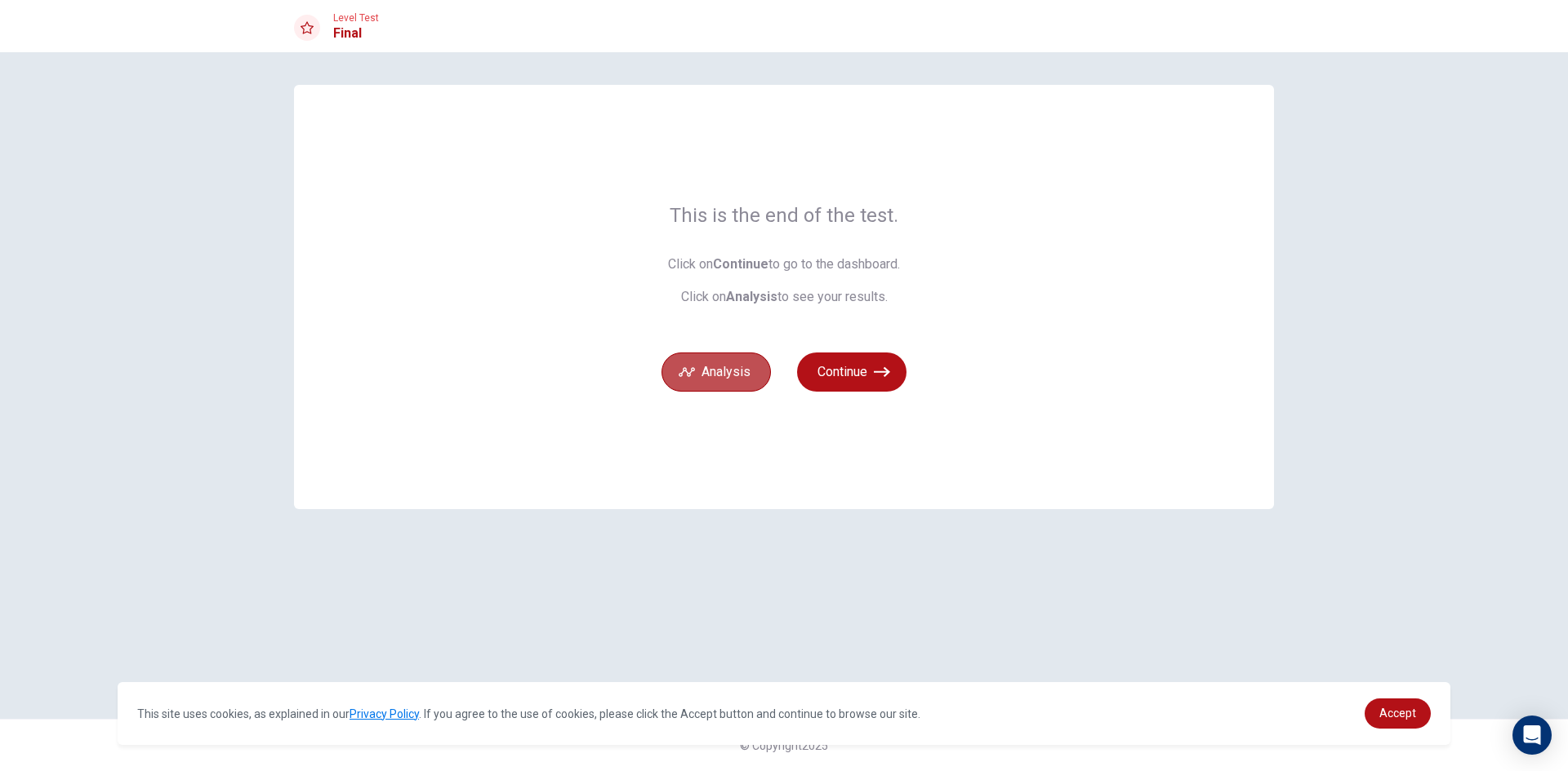
click at [711, 372] on button "Analysis" at bounding box center [715, 372] width 109 height 39
